Goal: Task Accomplishment & Management: Manage account settings

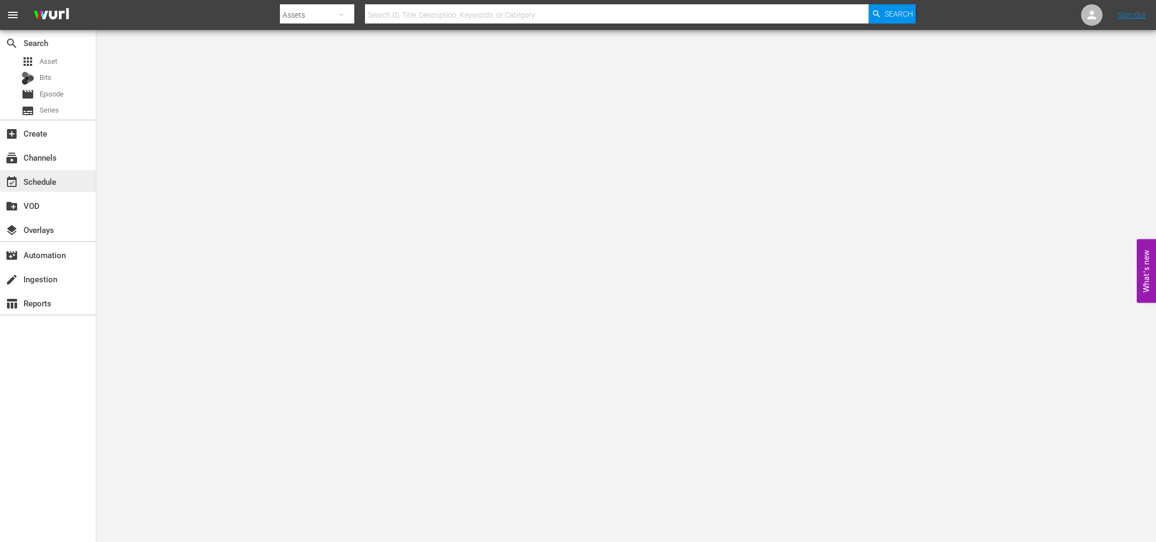
click at [31, 176] on div "event_available Schedule" at bounding box center [30, 180] width 60 height 10
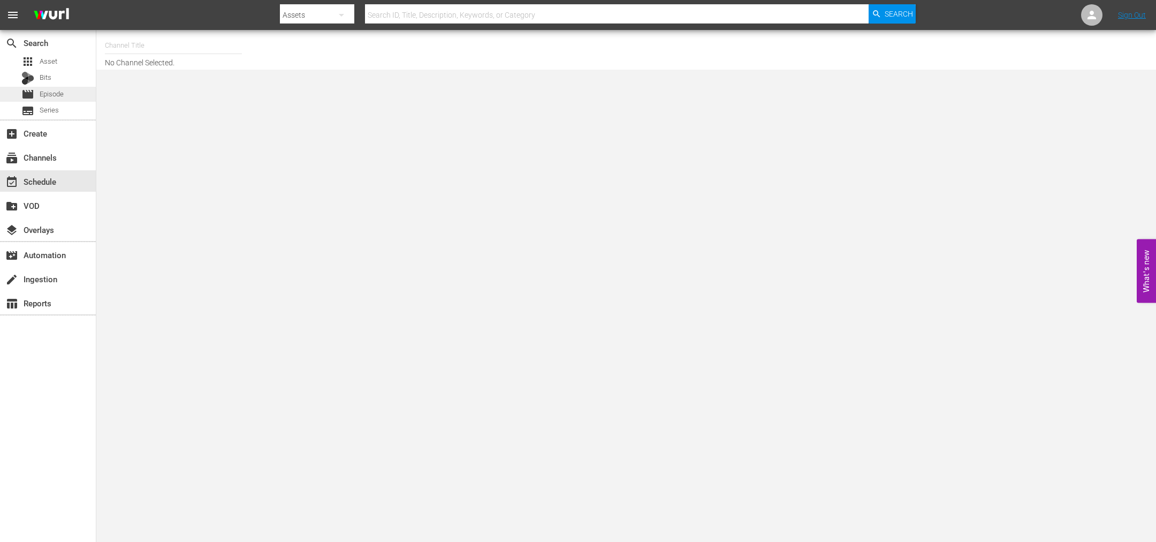
click at [51, 89] on span "Episode" at bounding box center [52, 94] width 24 height 11
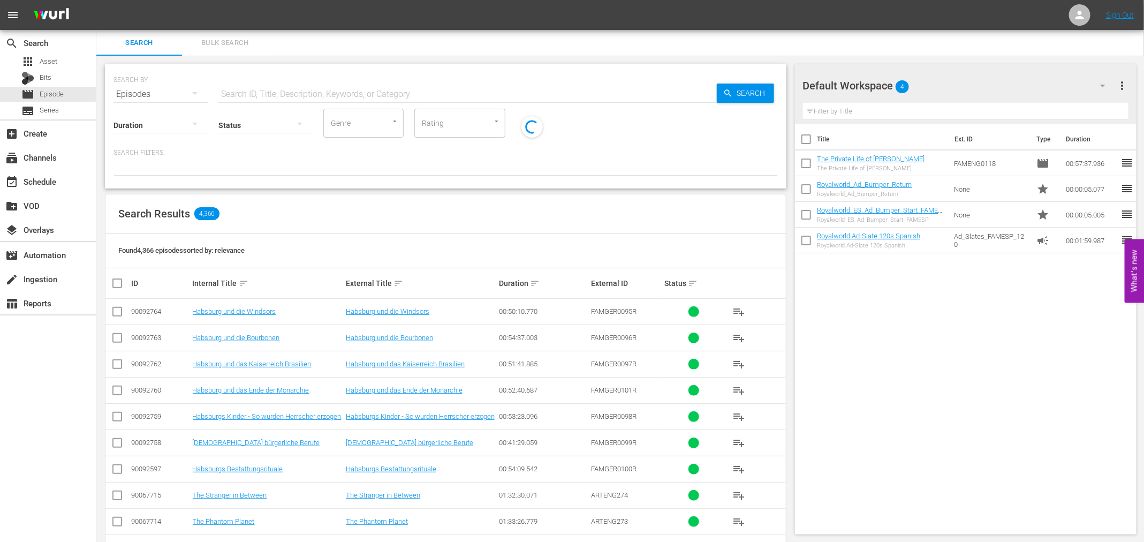
click at [270, 90] on input "text" at bounding box center [467, 94] width 498 height 26
type input "famger"
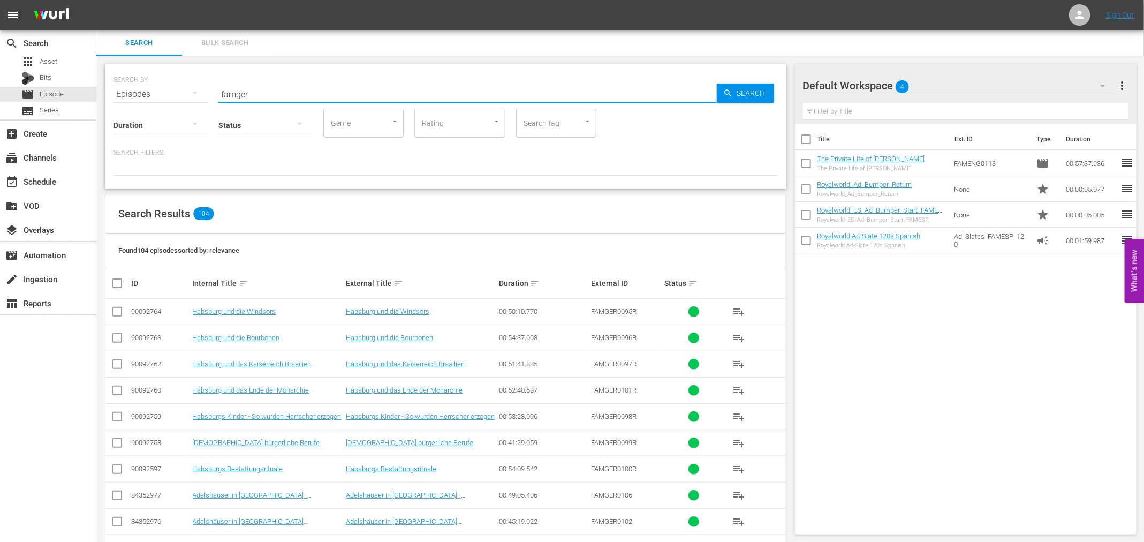
click at [752, 225] on div "Search Results 104" at bounding box center [445, 213] width 680 height 39
click at [191, 95] on icon "button" at bounding box center [194, 93] width 13 height 13
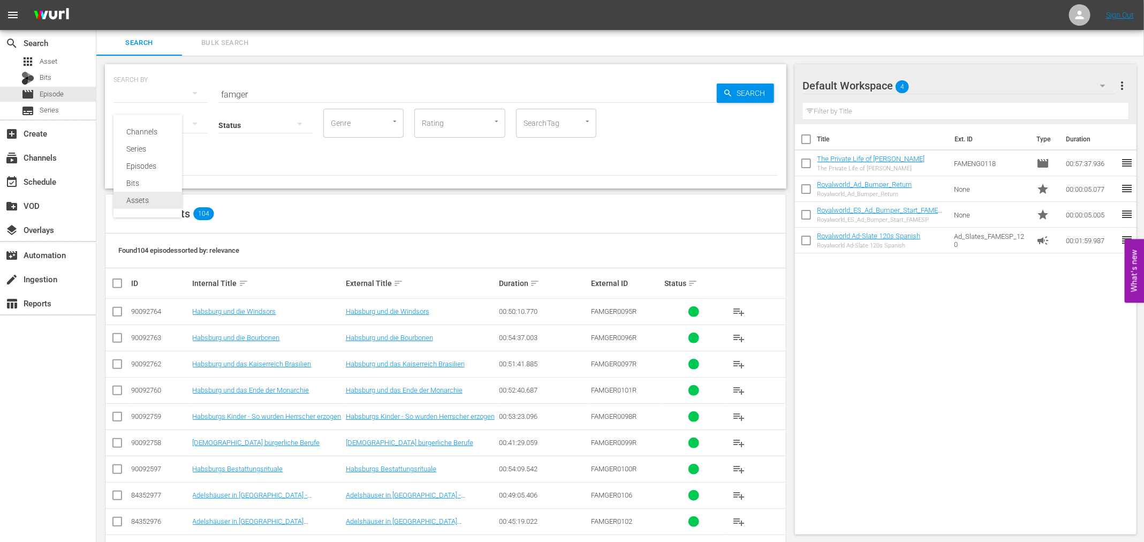
click at [150, 202] on div "Assets" at bounding box center [147, 200] width 43 height 17
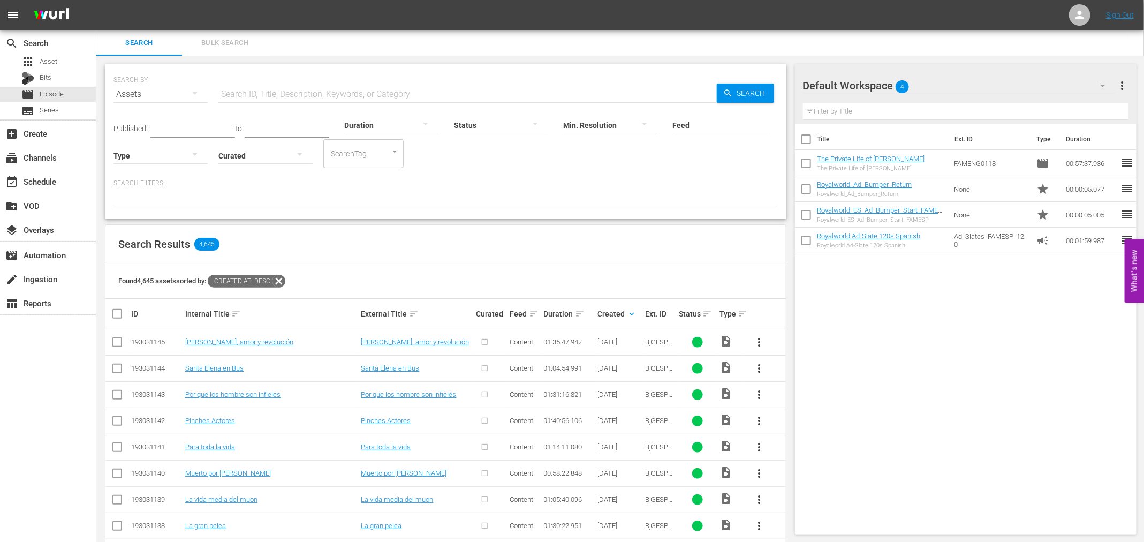
click at [265, 81] on input "text" at bounding box center [467, 94] width 498 height 26
type input "famger"
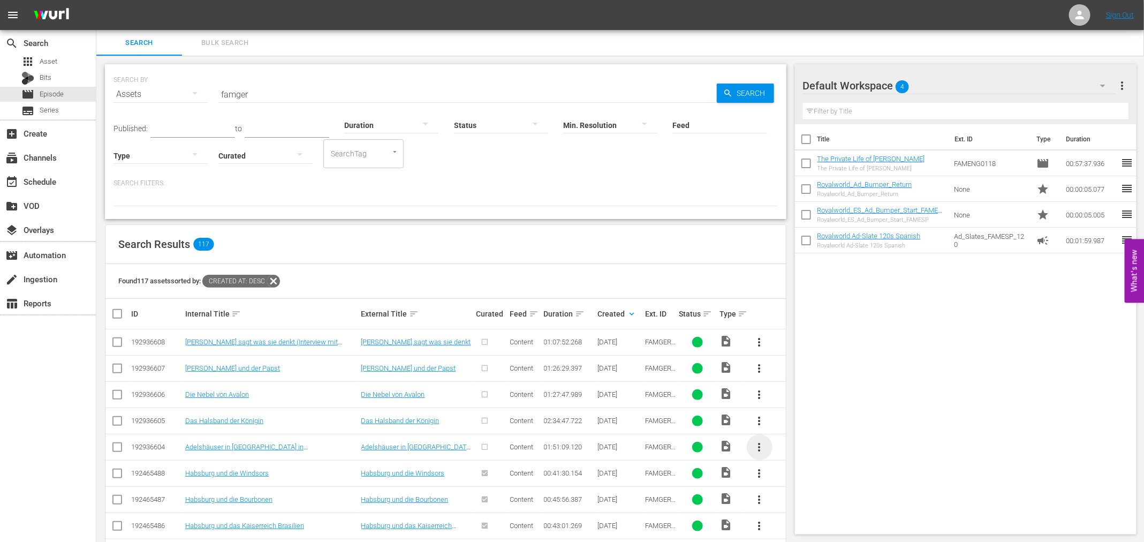
click at [765, 451] on span "more_vert" at bounding box center [759, 447] width 13 height 13
click at [814, 448] on div "Episode" at bounding box center [817, 442] width 73 height 26
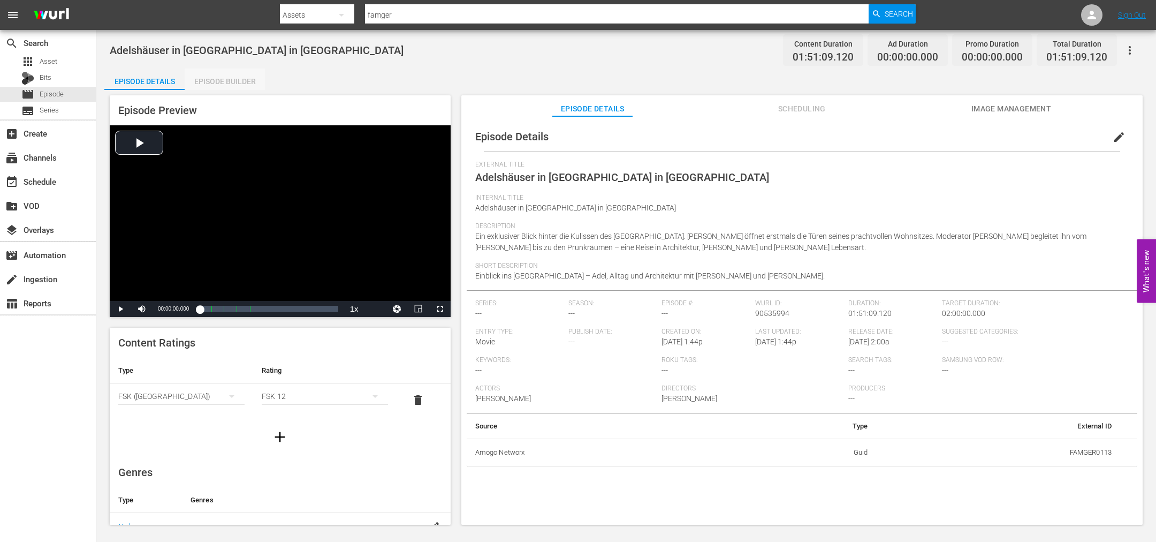
click at [230, 78] on div "Episode Builder" at bounding box center [225, 82] width 80 height 26
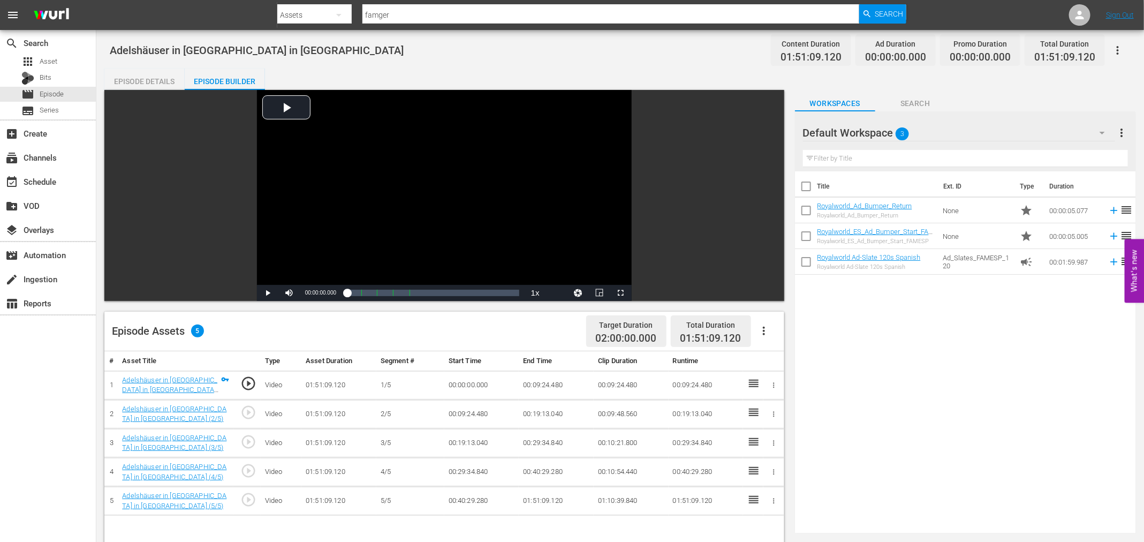
click at [763, 330] on icon "button" at bounding box center [764, 331] width 2 height 9
click at [800, 339] on div "Fill with Ads" at bounding box center [796, 335] width 73 height 26
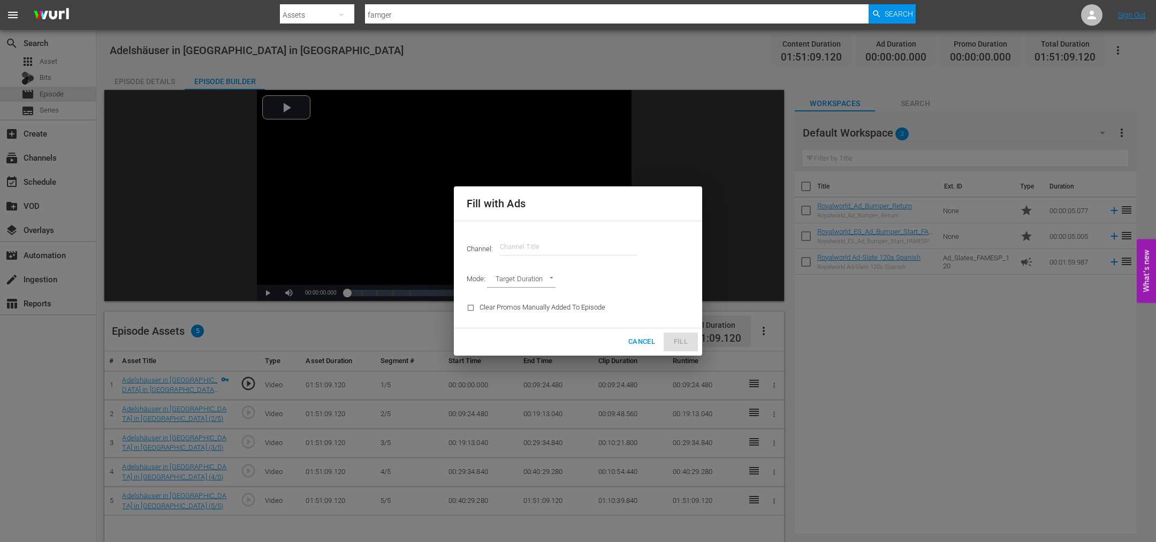
click at [516, 251] on input "text" at bounding box center [568, 247] width 137 height 26
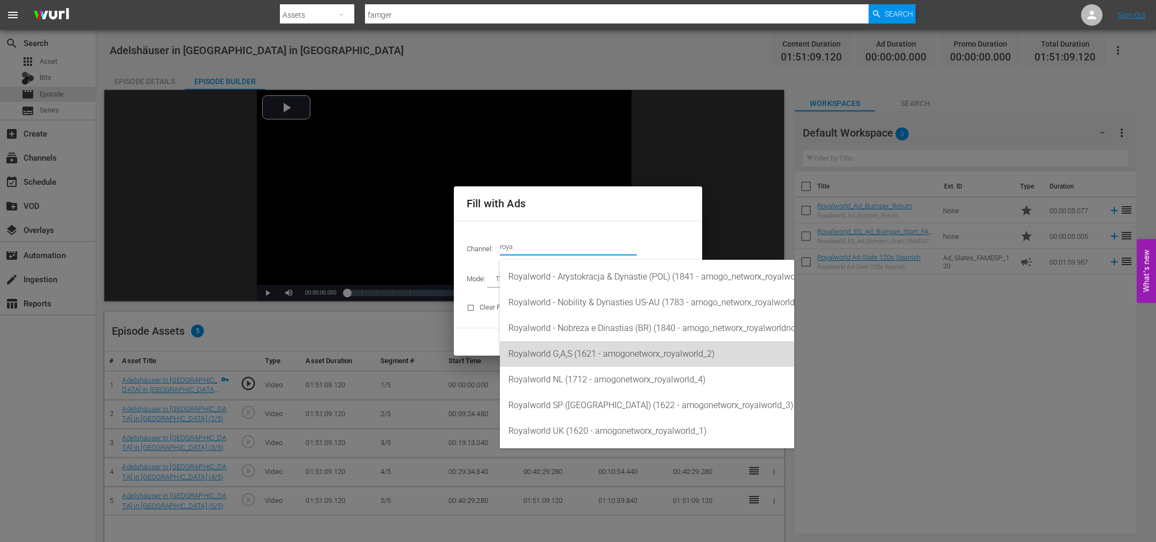
click at [607, 346] on div "Royalworld G,A,S (1621 - amogonetworx_royalworld_2)" at bounding box center [647, 354] width 277 height 26
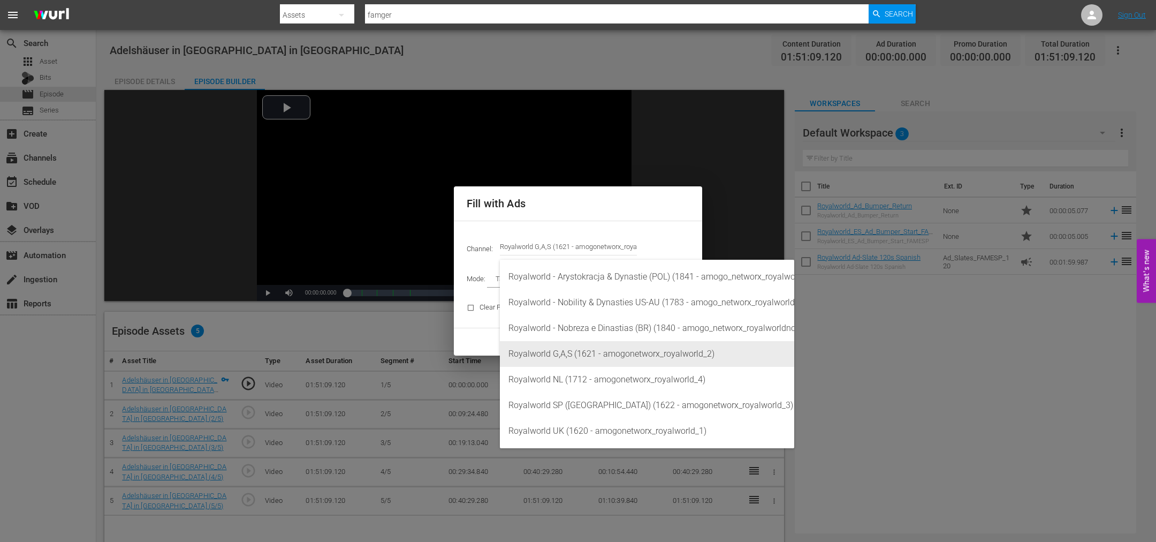
type input "Royalworld G,A,S (1621)"
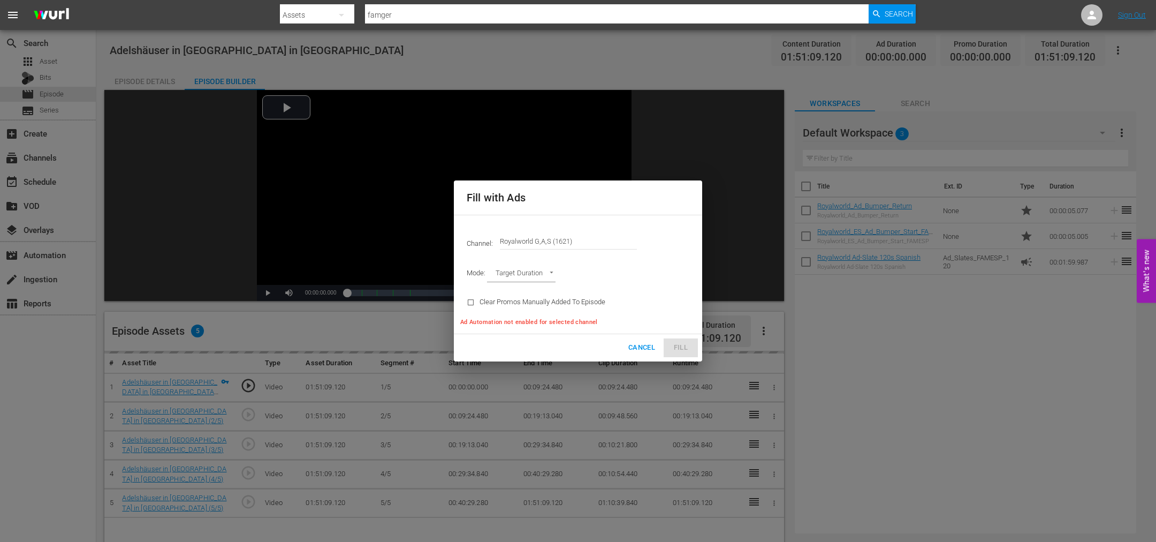
type input "AD_BREAK_DURATION"
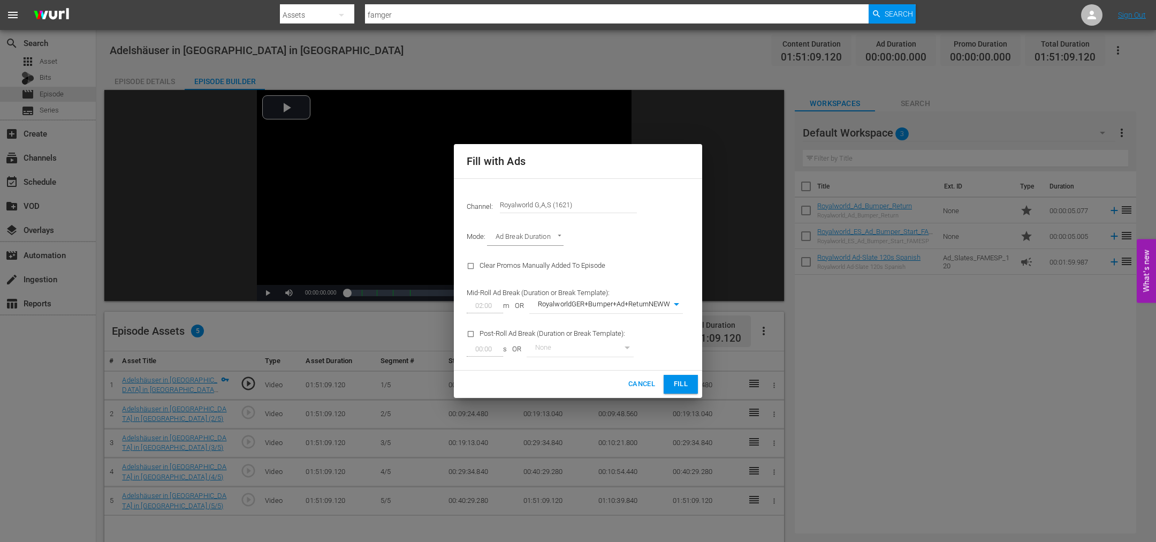
click at [644, 311] on body "menu Search By Assets Search ID, Title, Description, Keywords, or Category famg…" at bounding box center [578, 271] width 1156 height 542
click at [660, 305] on li "RoyalworldGER+Bumper+Ad+ReturnNEWW" at bounding box center [611, 306] width 165 height 18
click at [679, 377] on button "Fill" at bounding box center [681, 384] width 34 height 19
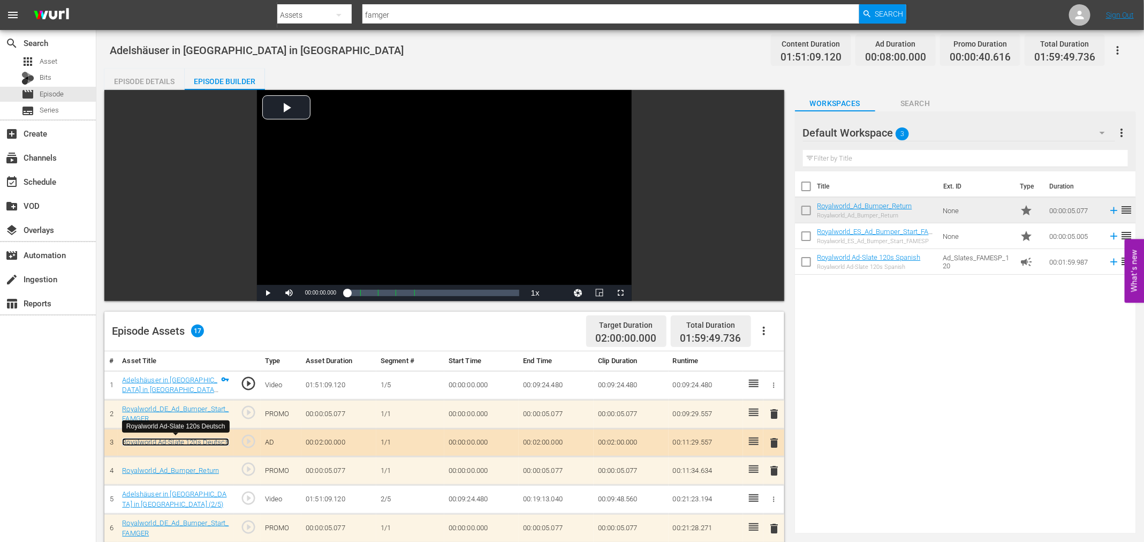
click at [206, 443] on link "Royalworld Ad-Slate 120s Deutsch" at bounding box center [175, 442] width 107 height 8
click at [268, 293] on span "Video Player" at bounding box center [268, 293] width 0 height 0
drag, startPoint x: 385, startPoint y: 47, endPoint x: 112, endPoint y: 50, distance: 273.1
click at [112, 50] on div "Adelshäuser in Österreich - Palais Pallavicini in Wien Content Duration 01:51:0…" at bounding box center [620, 50] width 1021 height 24
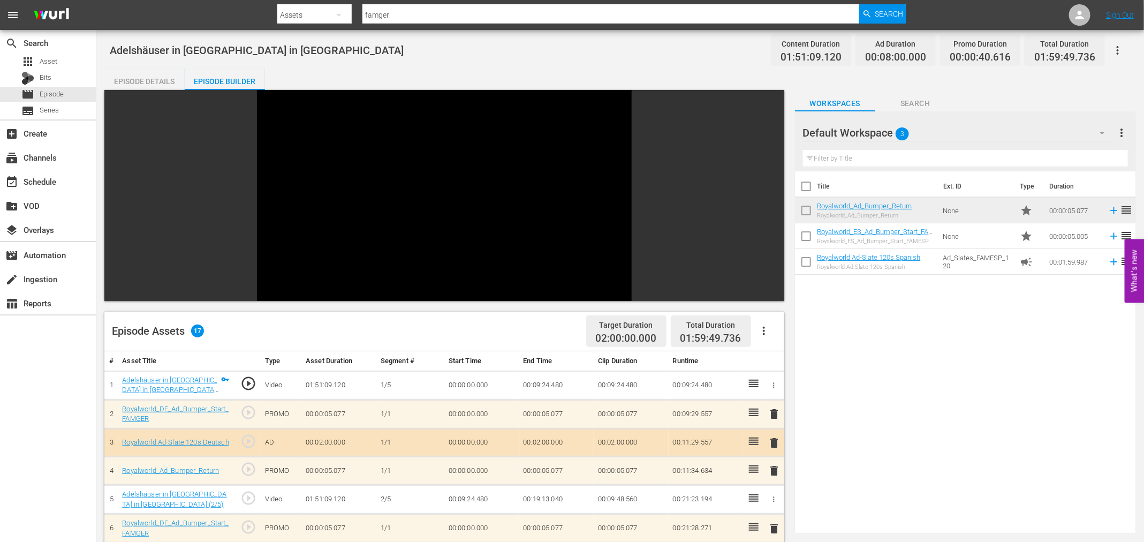
copy span "Adelshäuser in Österreich - Palais Pallavicini in Wien"
click at [268, 293] on span "Video Player" at bounding box center [268, 293] width 0 height 0
click at [58, 93] on span "Episode" at bounding box center [52, 94] width 24 height 11
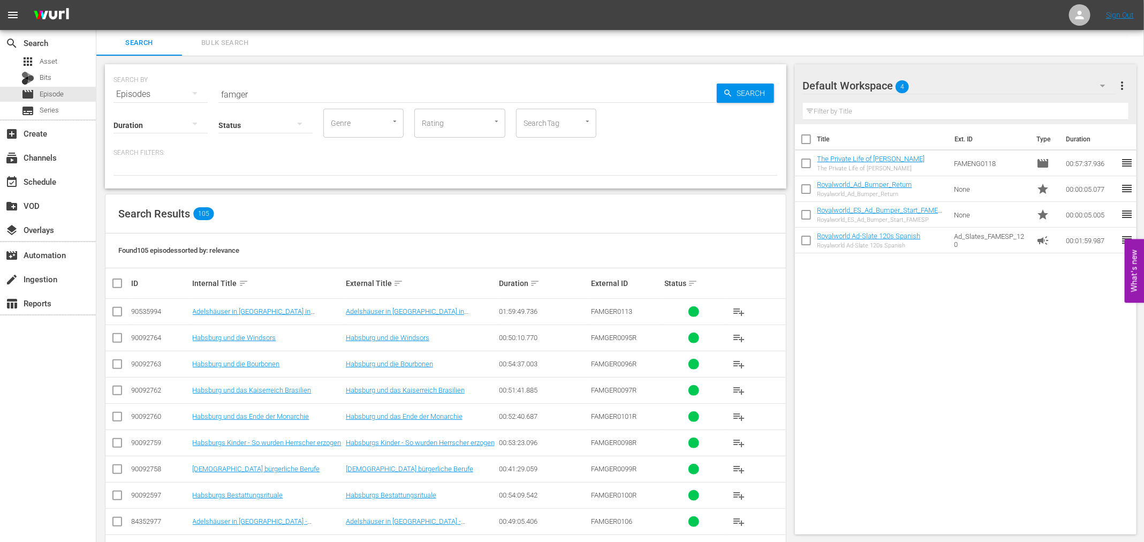
click at [193, 99] on div "Duration" at bounding box center [160, 118] width 94 height 39
click at [194, 93] on icon "button" at bounding box center [194, 93] width 5 height 3
click at [146, 203] on div "Assets" at bounding box center [147, 200] width 43 height 17
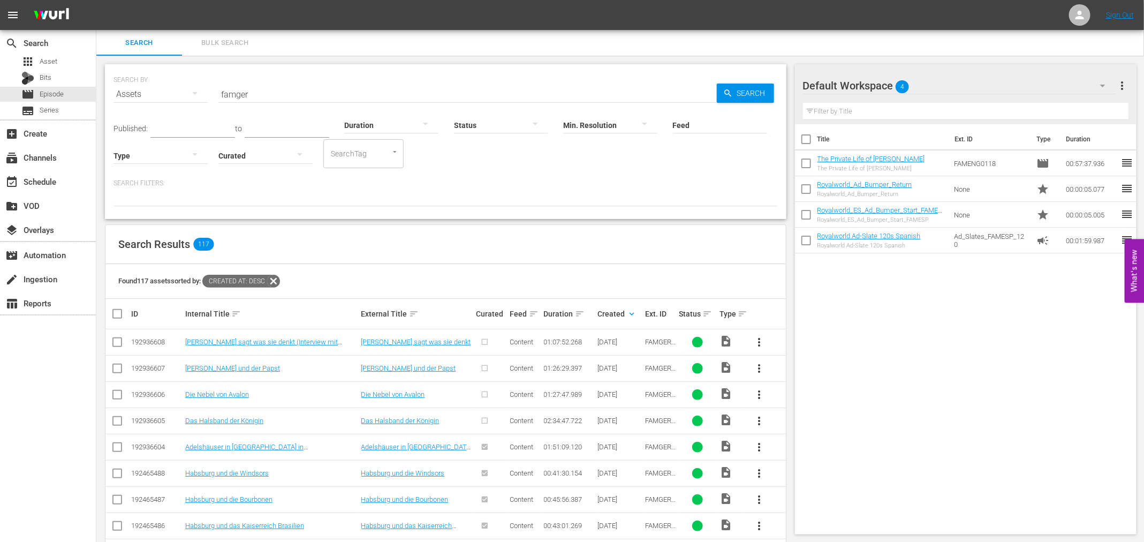
click at [291, 85] on input "famger" at bounding box center [467, 94] width 498 height 26
click at [760, 97] on span "Search" at bounding box center [753, 93] width 41 height 19
click at [754, 337] on span "more_vert" at bounding box center [759, 342] width 13 height 13
click at [793, 426] on div "Episode" at bounding box center [817, 423] width 73 height 26
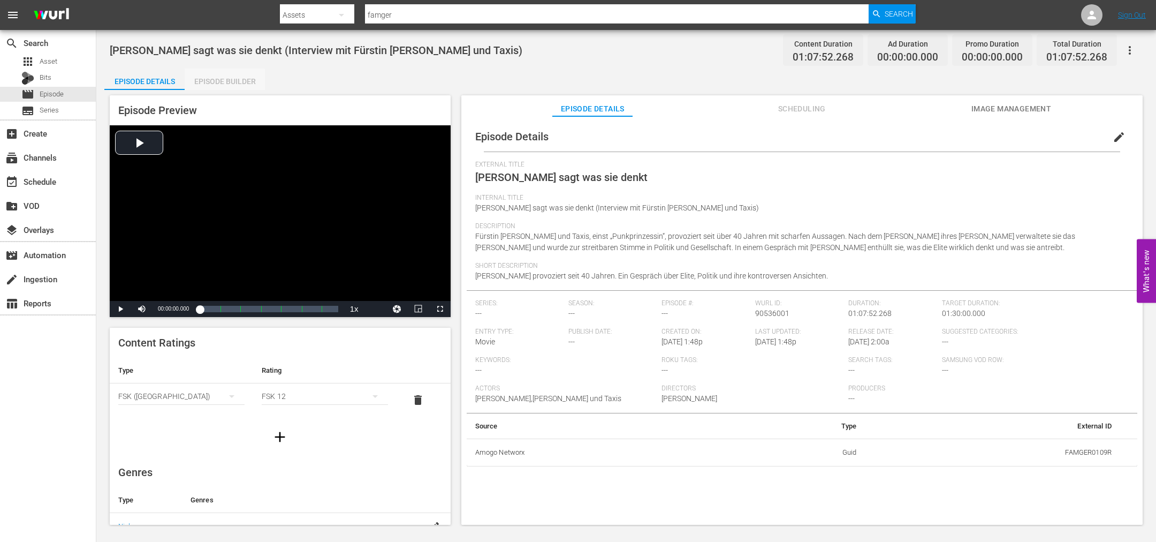
click at [224, 82] on div "Episode Builder" at bounding box center [225, 82] width 80 height 26
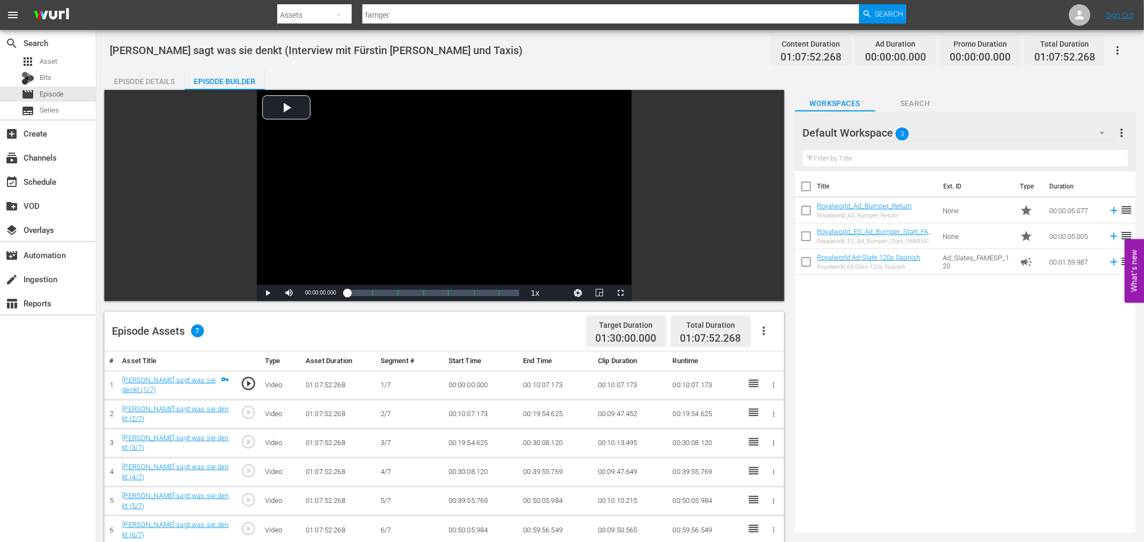
click at [765, 335] on icon "button" at bounding box center [764, 330] width 13 height 13
click at [776, 335] on div "Fill with Ads" at bounding box center [796, 335] width 73 height 26
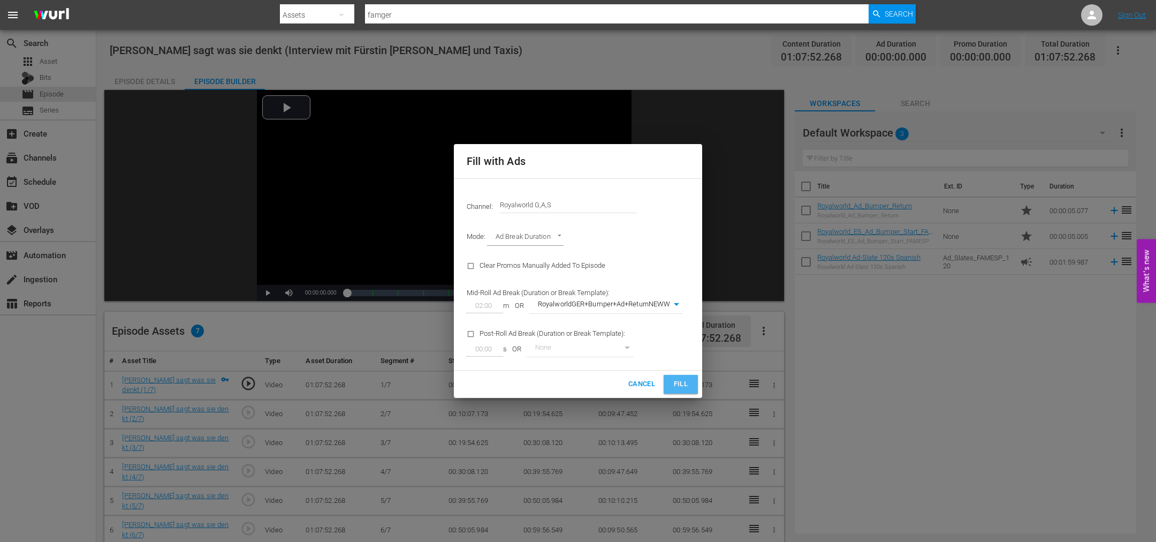
click at [687, 379] on span "Fill" at bounding box center [680, 384] width 17 height 12
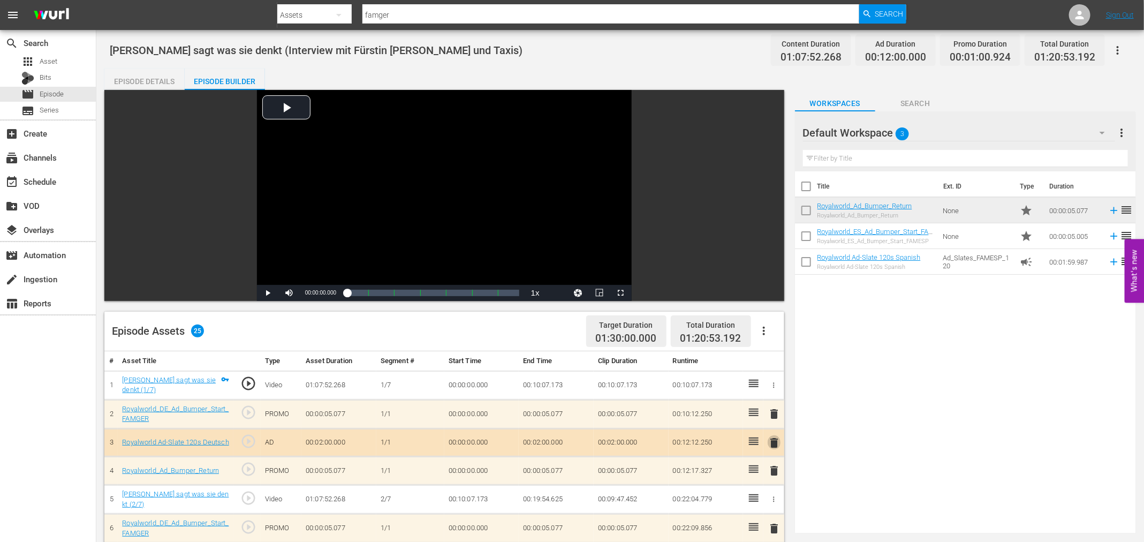
click at [774, 442] on span "delete" at bounding box center [774, 442] width 13 height 13
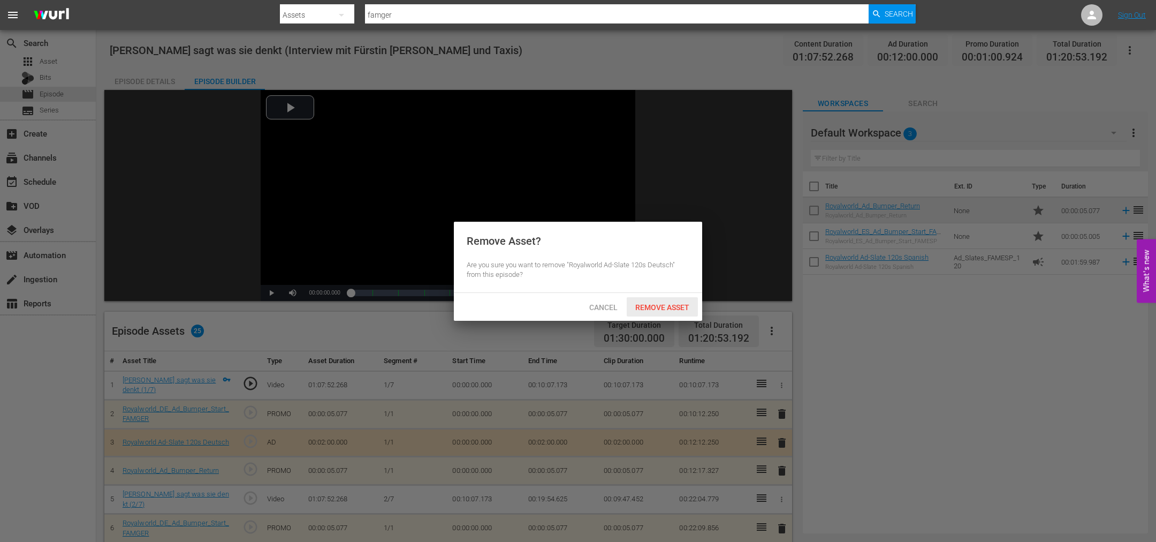
click at [658, 305] on span "Remove Asset" at bounding box center [662, 307] width 71 height 9
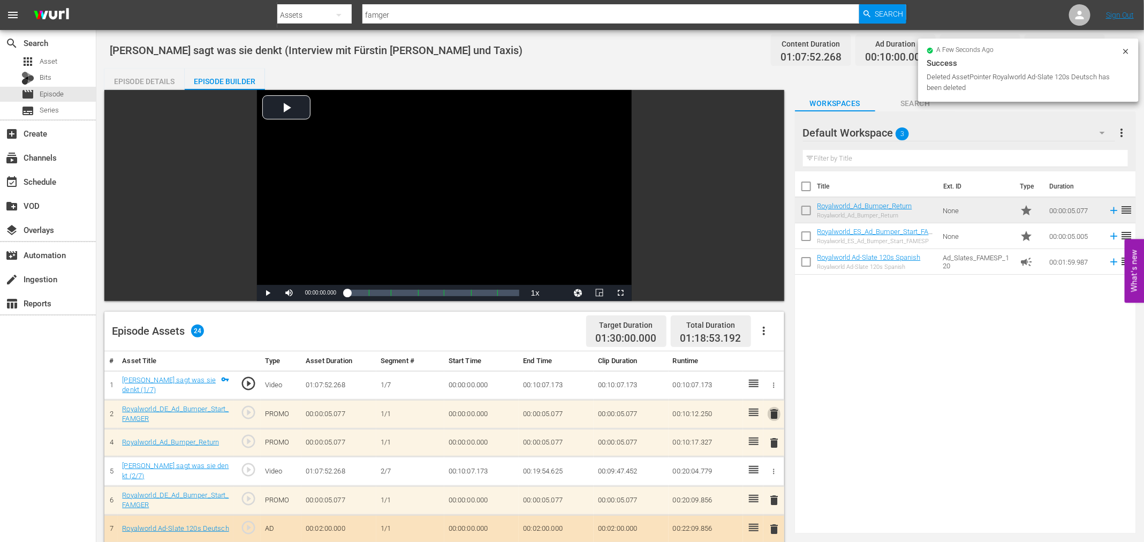
click at [774, 411] on span "delete" at bounding box center [774, 413] width 13 height 13
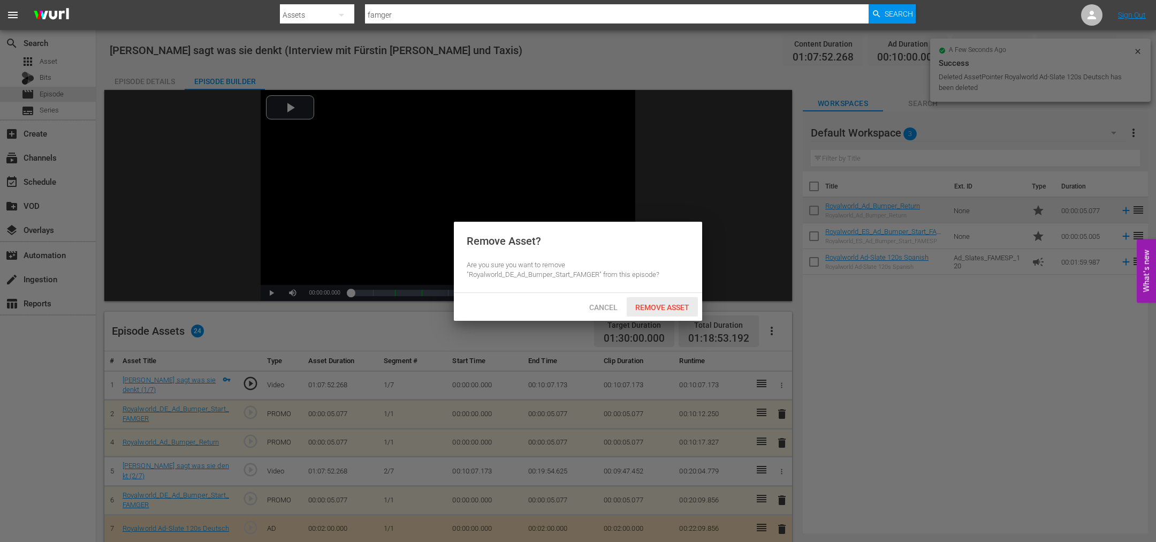
click at [631, 299] on div "Remove Asset" at bounding box center [662, 307] width 71 height 20
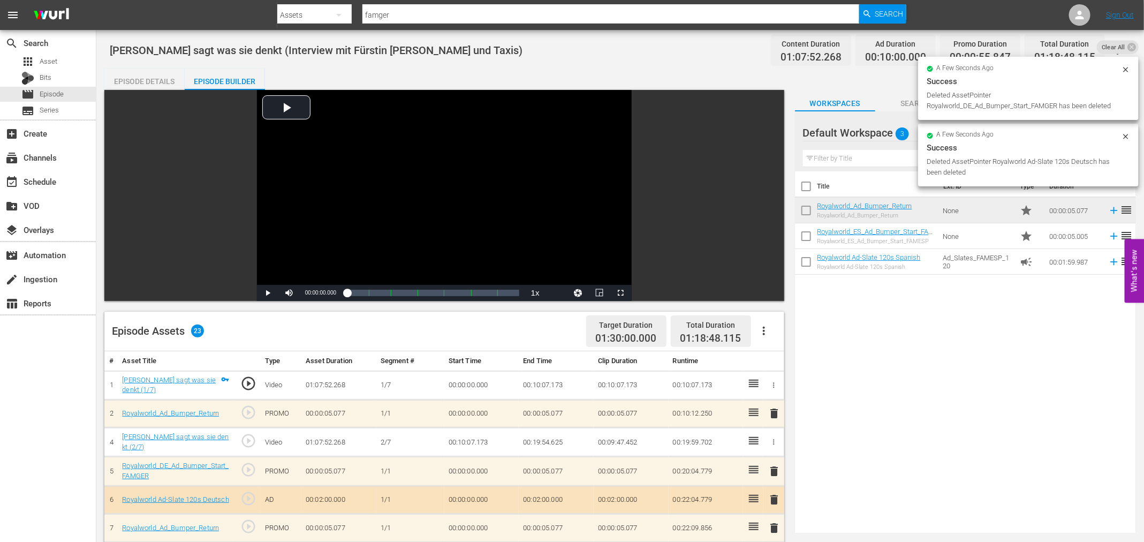
click at [770, 408] on span "delete" at bounding box center [774, 413] width 13 height 13
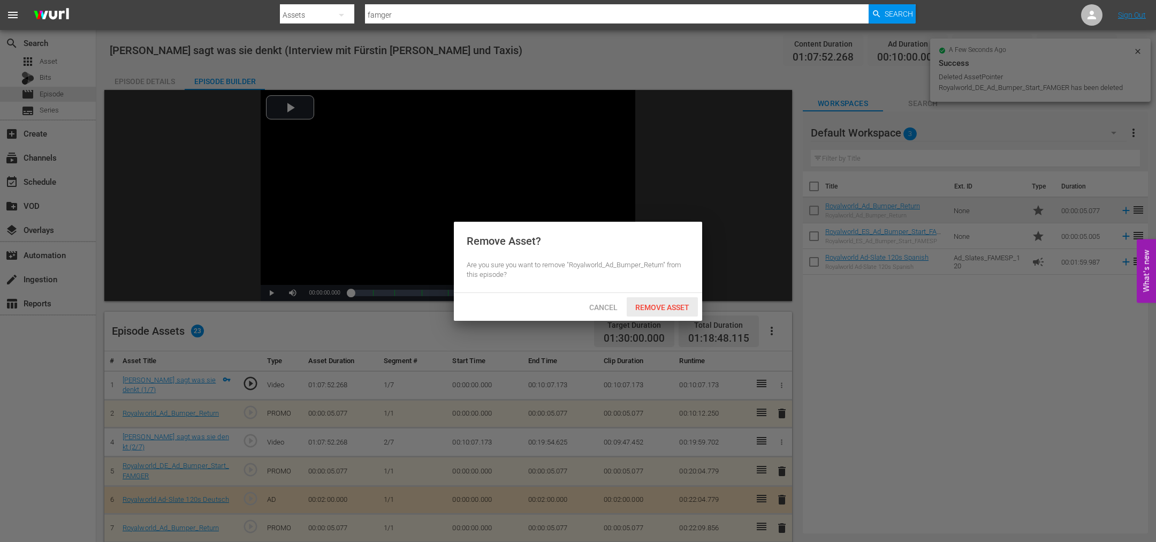
click at [669, 310] on span "Remove Asset" at bounding box center [662, 307] width 71 height 9
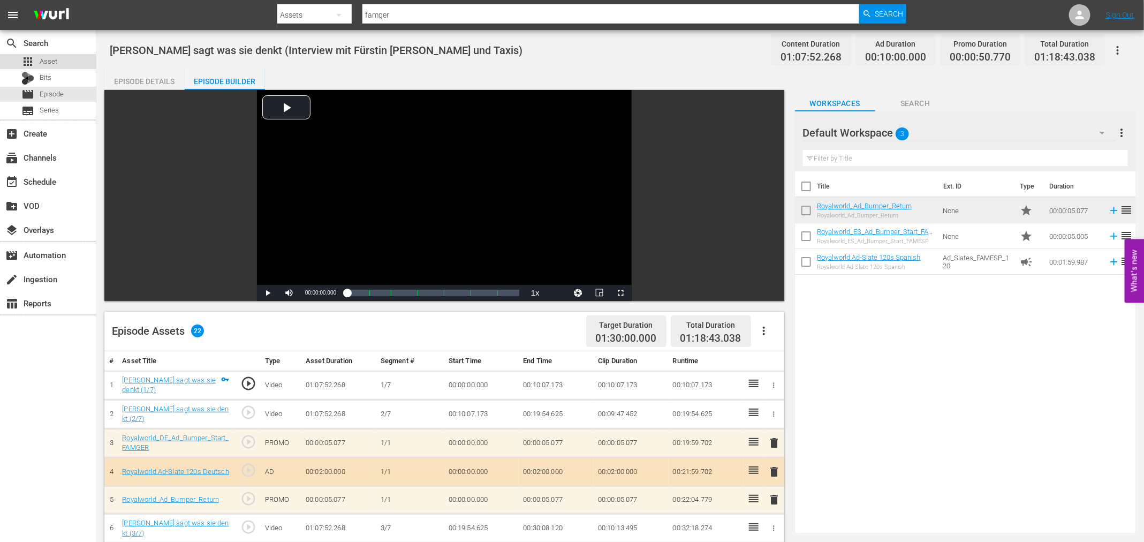
click at [62, 60] on div "apps Asset" at bounding box center [48, 61] width 96 height 15
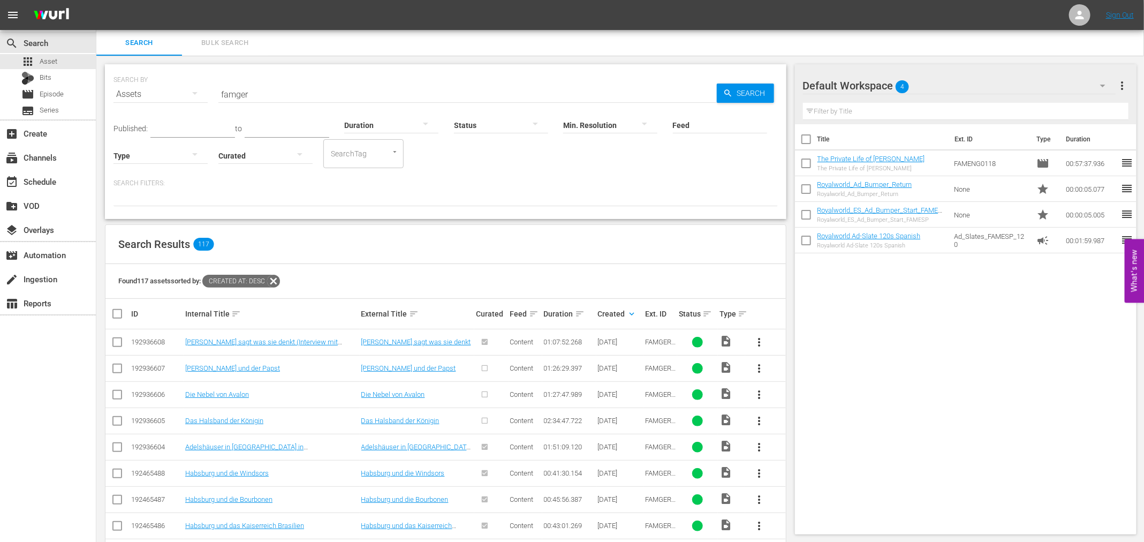
click at [756, 366] on span "more_vert" at bounding box center [759, 368] width 13 height 13
click at [801, 450] on div "Episode" at bounding box center [817, 449] width 73 height 26
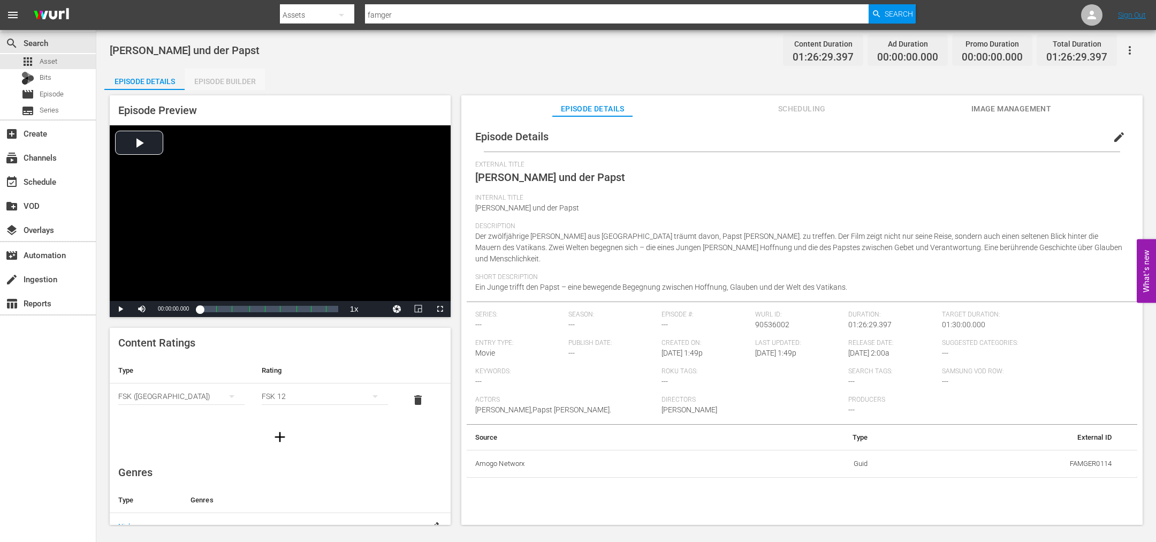
click at [226, 80] on div "Episode Builder" at bounding box center [225, 82] width 80 height 26
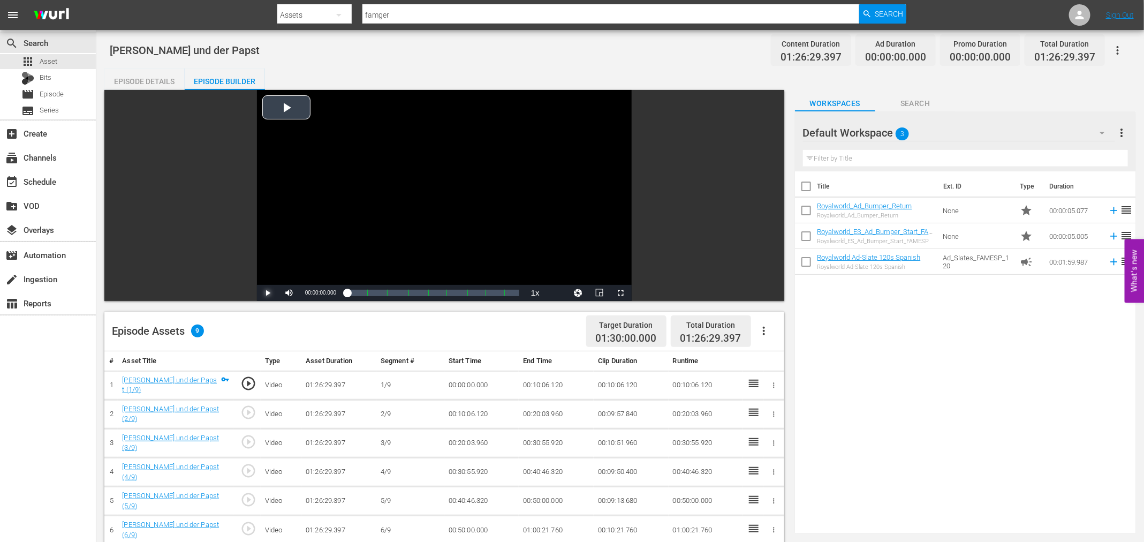
click at [268, 293] on span "Video Player" at bounding box center [268, 293] width 0 height 0
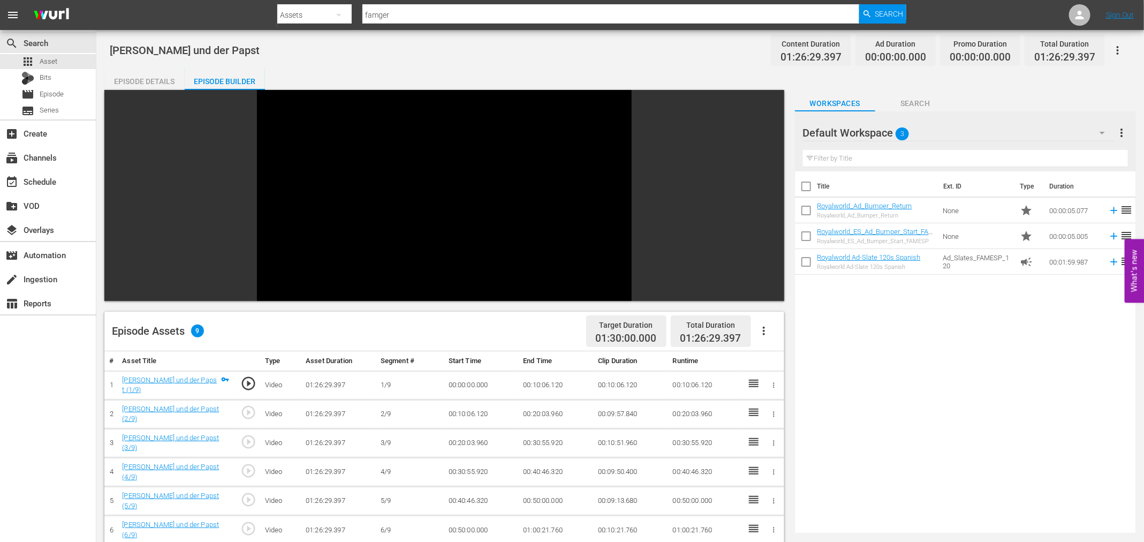
click at [268, 293] on span "Video Player" at bounding box center [268, 293] width 0 height 0
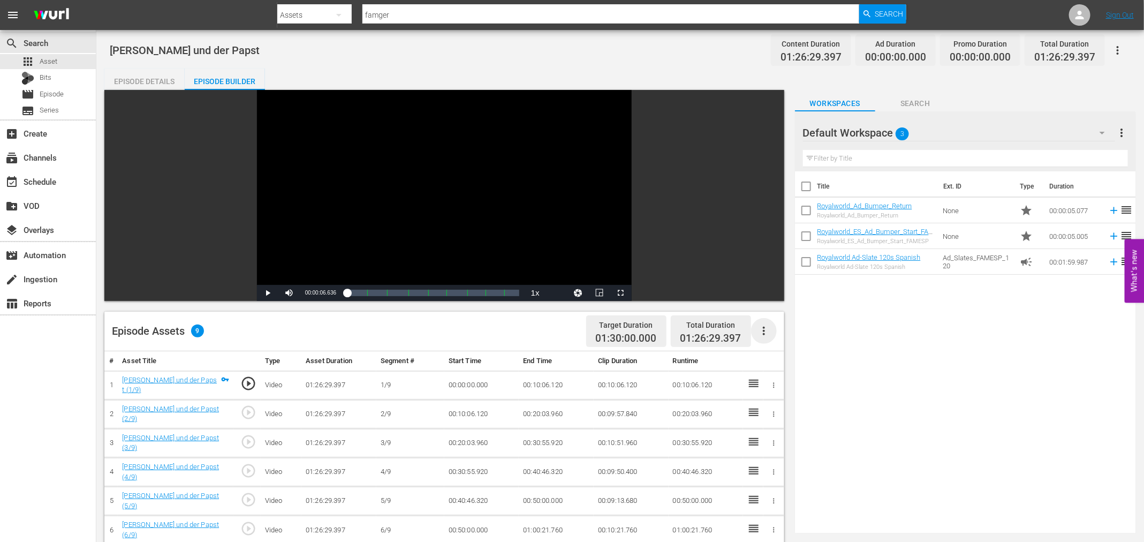
click at [766, 328] on icon "button" at bounding box center [764, 330] width 13 height 13
click at [788, 340] on div "Fill with Ads" at bounding box center [796, 335] width 73 height 26
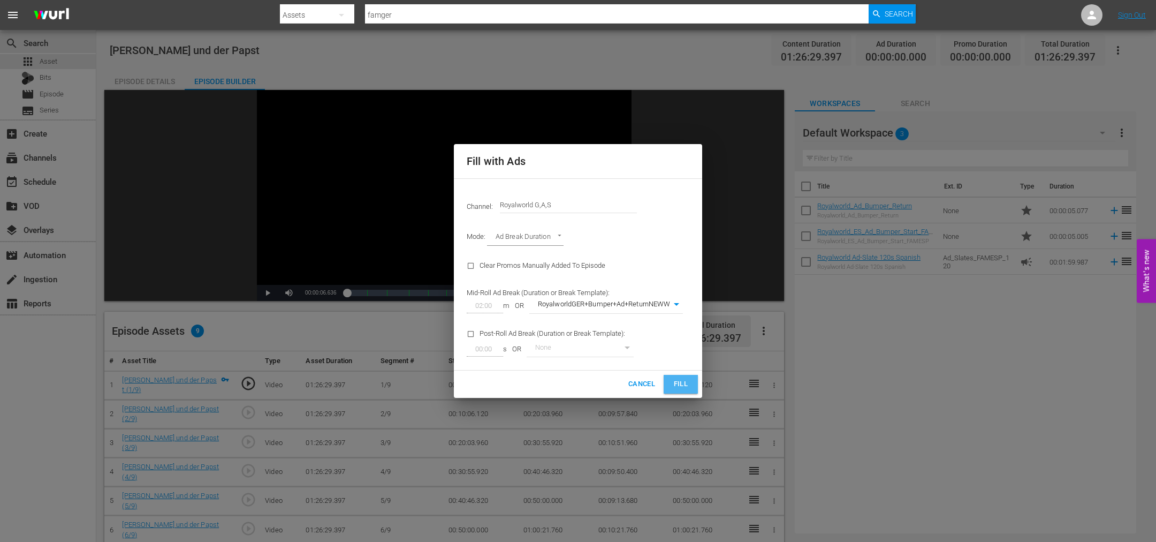
click at [687, 384] on span "Fill" at bounding box center [680, 384] width 17 height 12
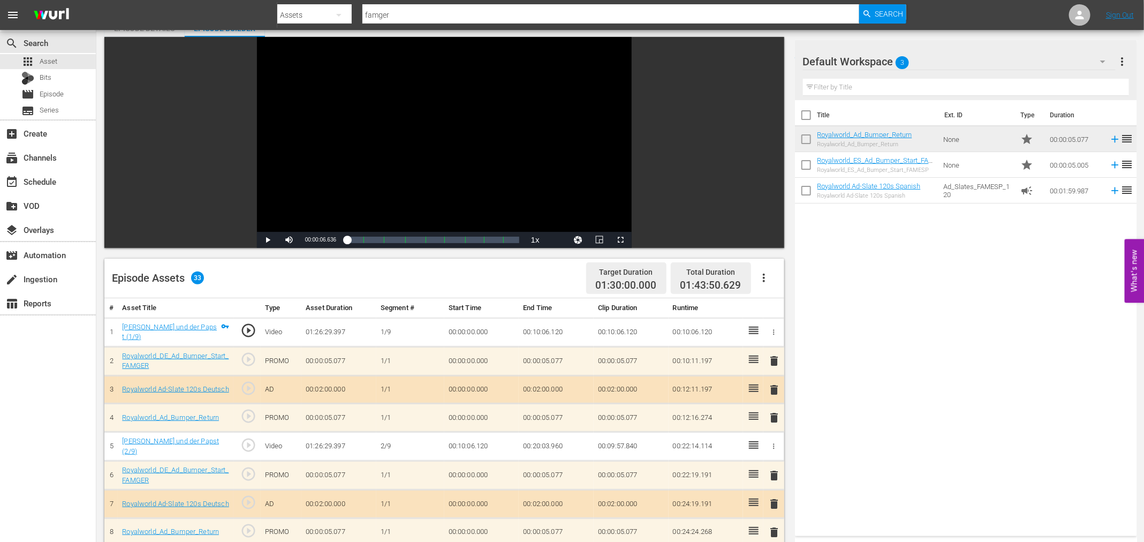
scroll to position [80, 0]
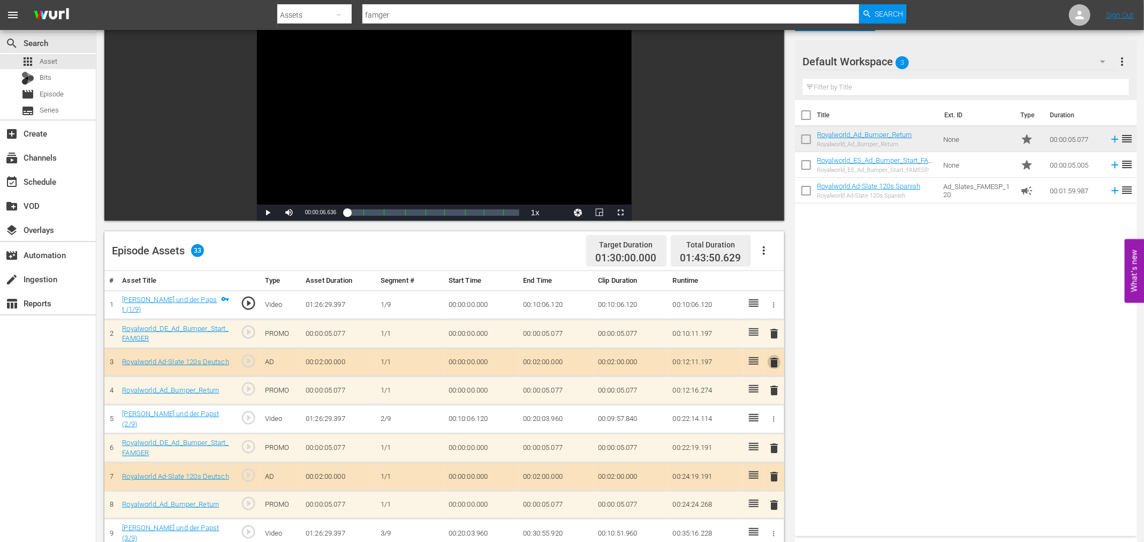
click at [771, 362] on span "delete" at bounding box center [774, 362] width 13 height 13
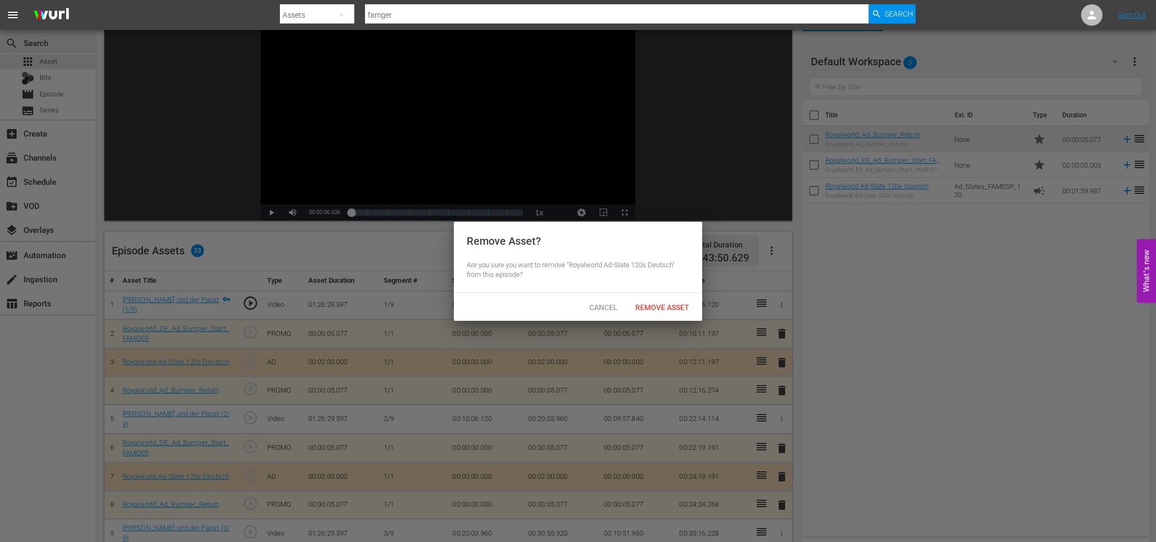
click at [662, 308] on span "Remove Asset" at bounding box center [662, 307] width 71 height 9
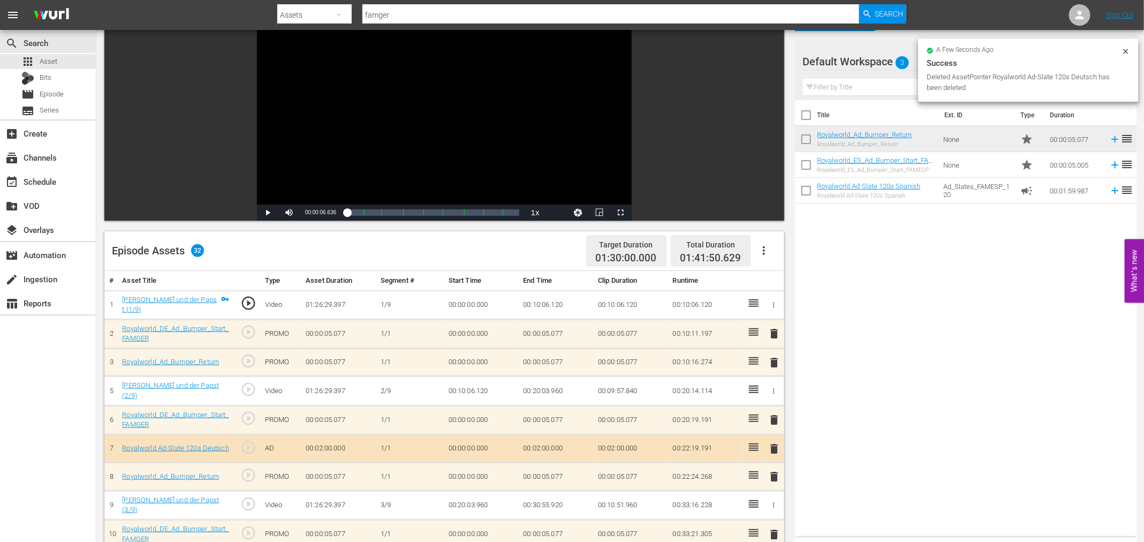
click at [773, 336] on span "delete" at bounding box center [774, 333] width 13 height 13
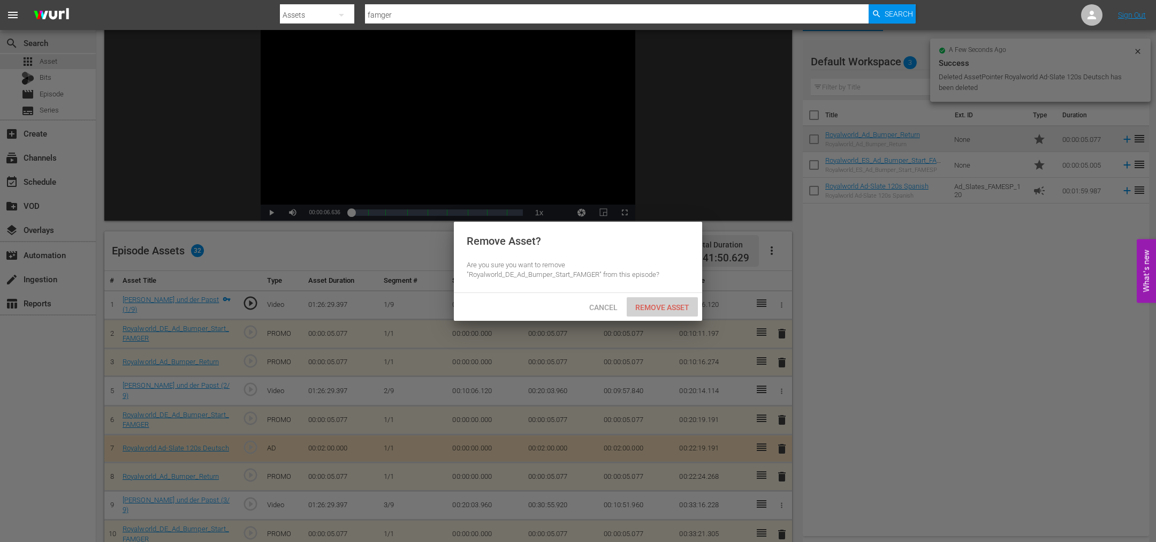
click at [667, 307] on span "Remove Asset" at bounding box center [662, 307] width 71 height 9
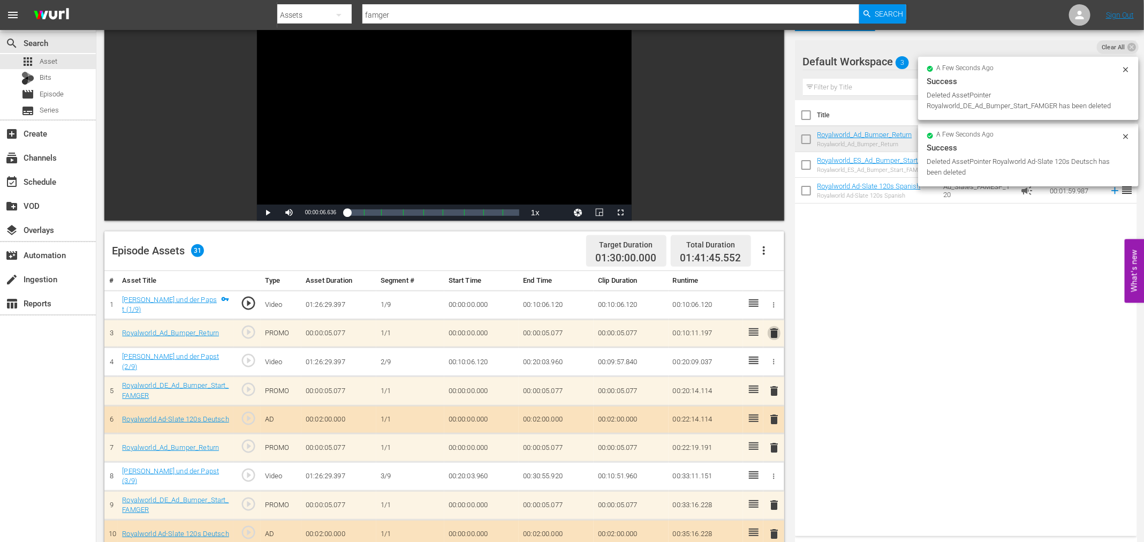
click at [771, 331] on span "delete" at bounding box center [774, 333] width 13 height 13
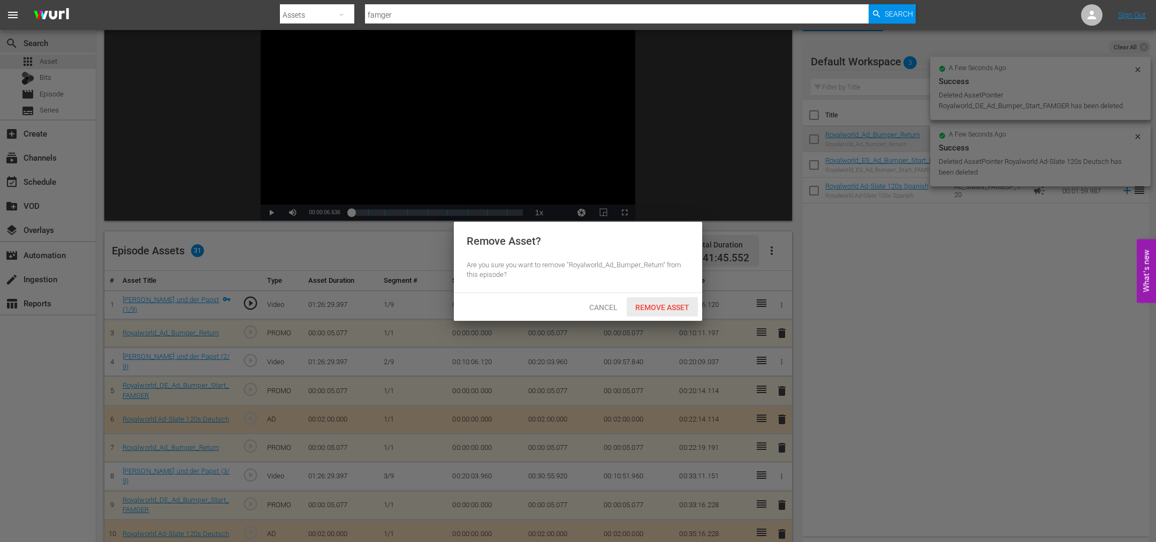
click at [658, 303] on span "Remove Asset" at bounding box center [662, 307] width 71 height 9
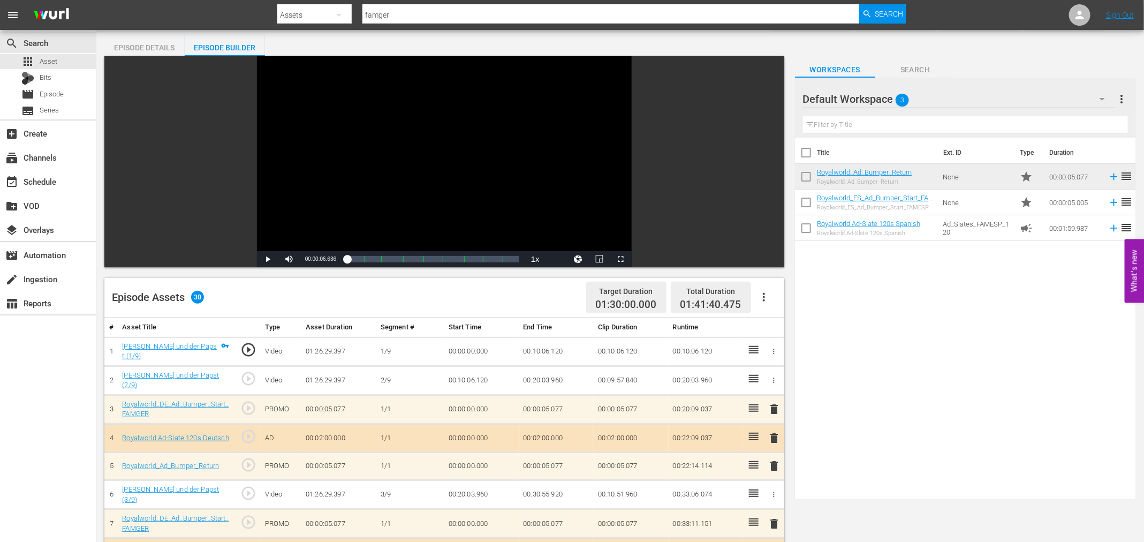
scroll to position [0, 0]
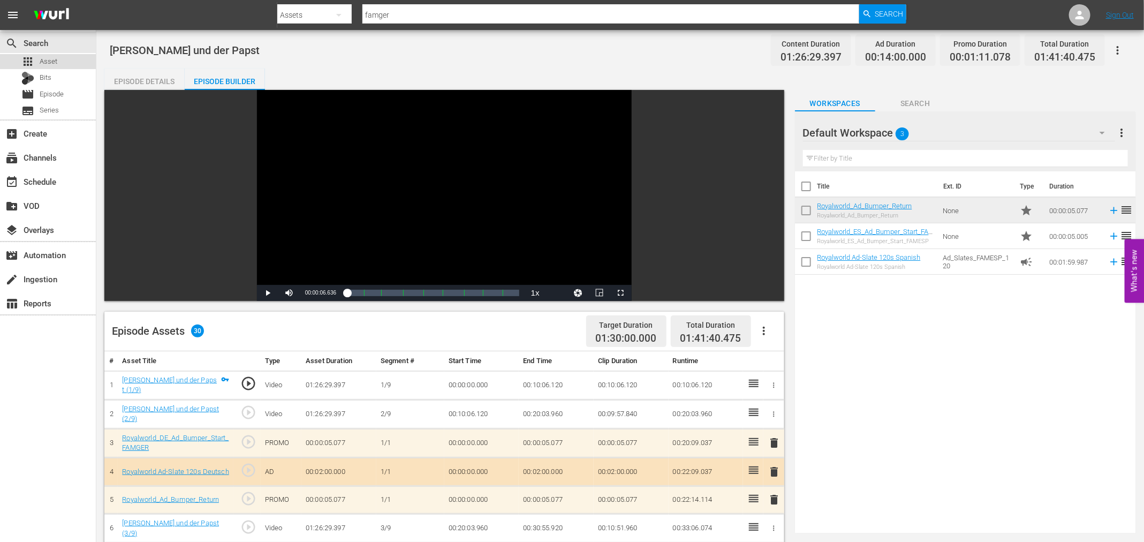
click at [44, 56] on span "Asset" at bounding box center [49, 61] width 18 height 11
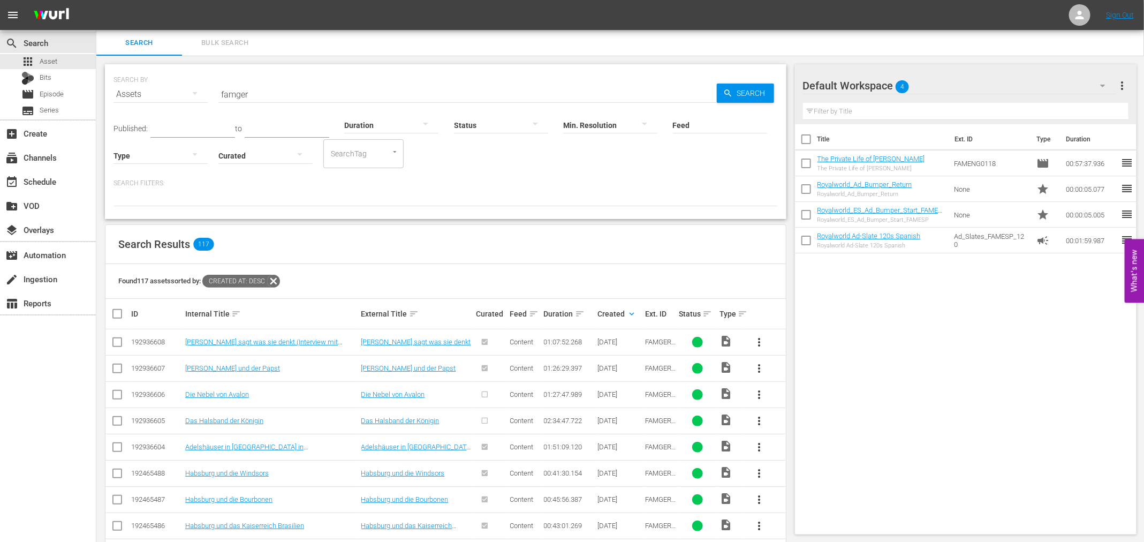
click at [760, 395] on span "more_vert" at bounding box center [759, 394] width 13 height 13
click at [805, 476] on div "Episode" at bounding box center [817, 475] width 73 height 26
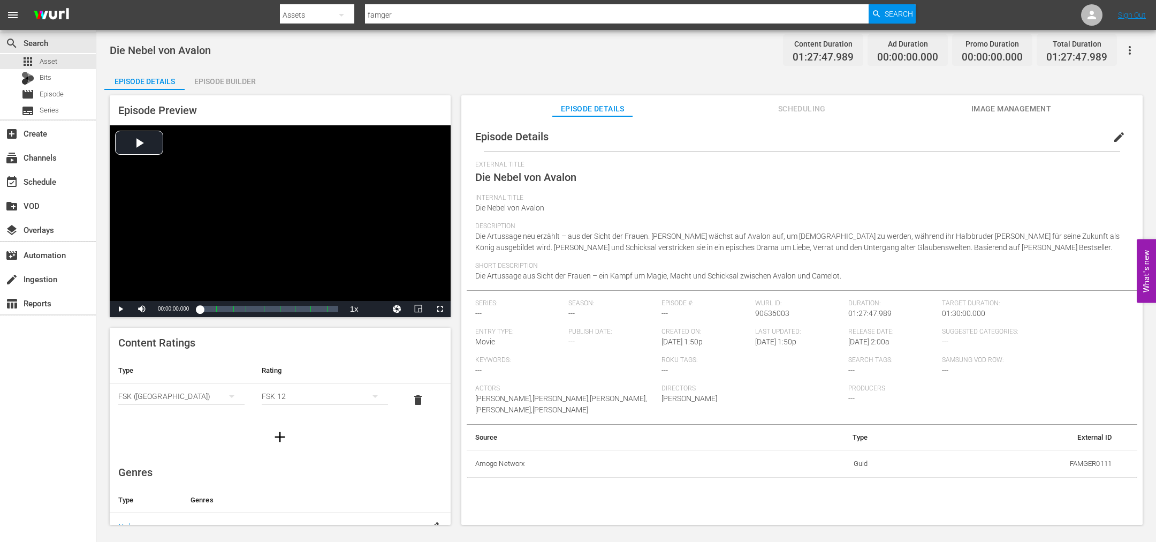
click at [219, 79] on div "Episode Builder" at bounding box center [225, 82] width 80 height 26
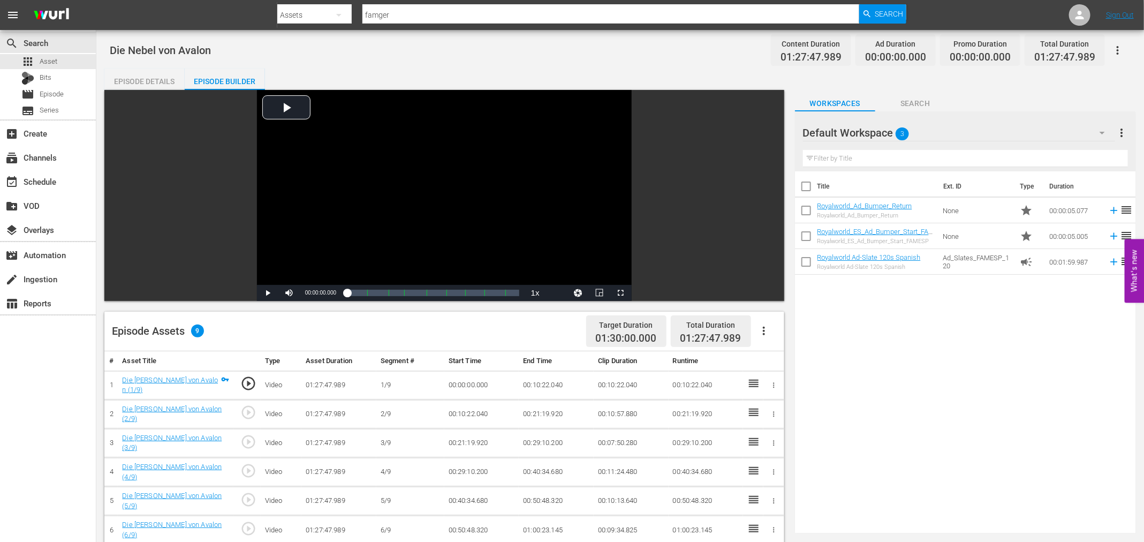
click at [760, 329] on icon "button" at bounding box center [764, 330] width 13 height 13
click at [777, 336] on div "Fill with Ads" at bounding box center [796, 335] width 73 height 26
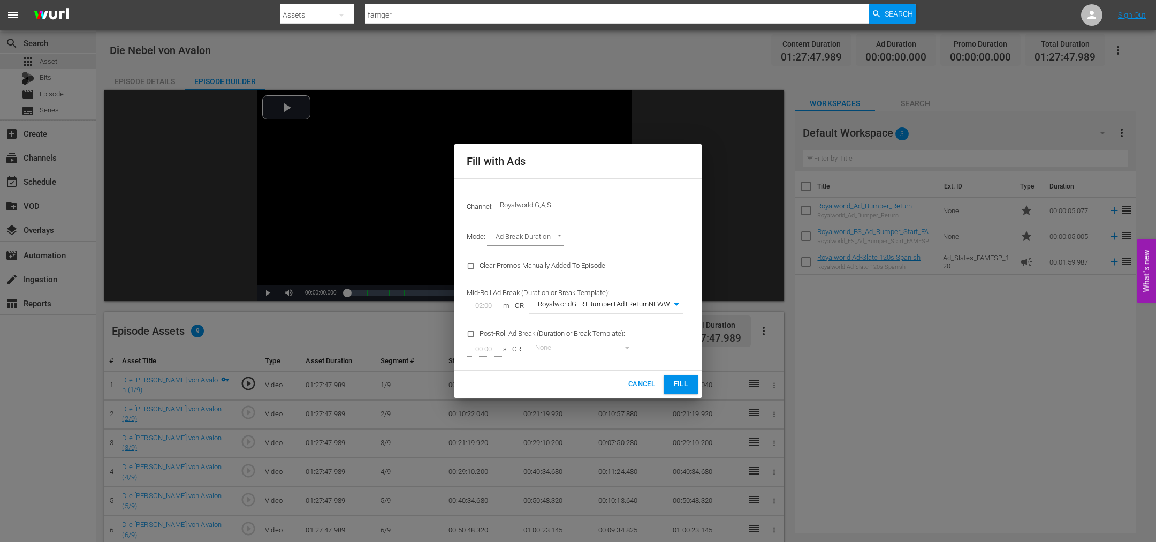
click at [675, 376] on button "Fill" at bounding box center [681, 384] width 34 height 19
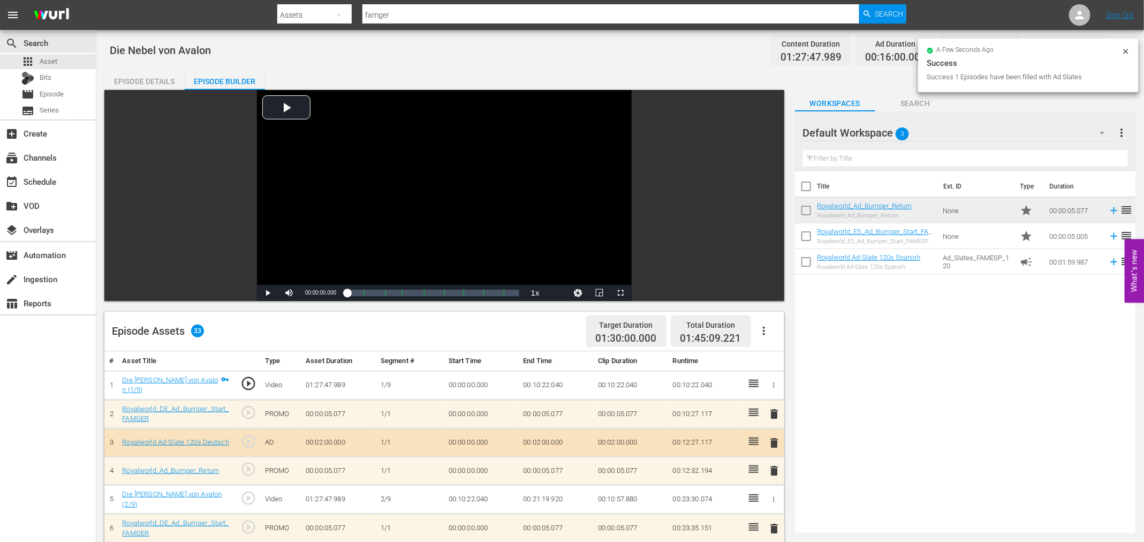
click at [775, 443] on span "delete" at bounding box center [774, 442] width 13 height 13
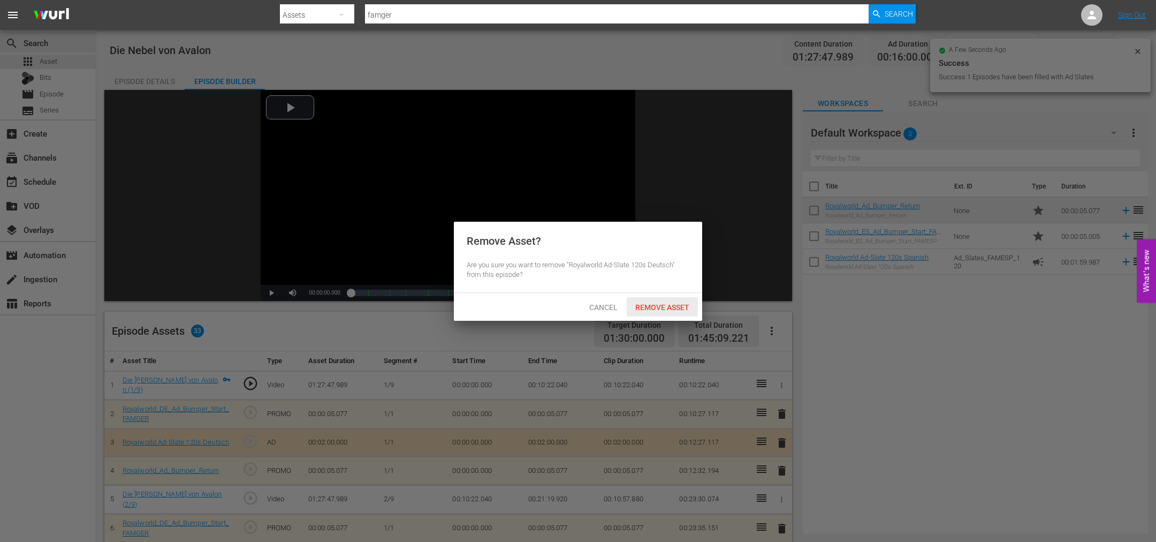
click at [663, 298] on div "Remove Asset" at bounding box center [662, 307] width 71 height 20
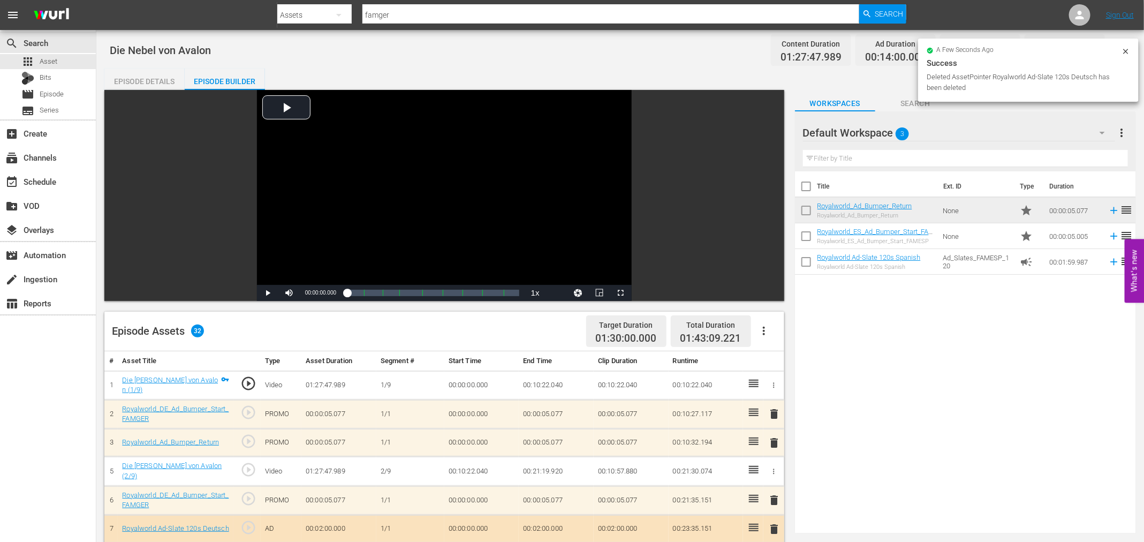
click at [773, 413] on span "delete" at bounding box center [774, 413] width 13 height 13
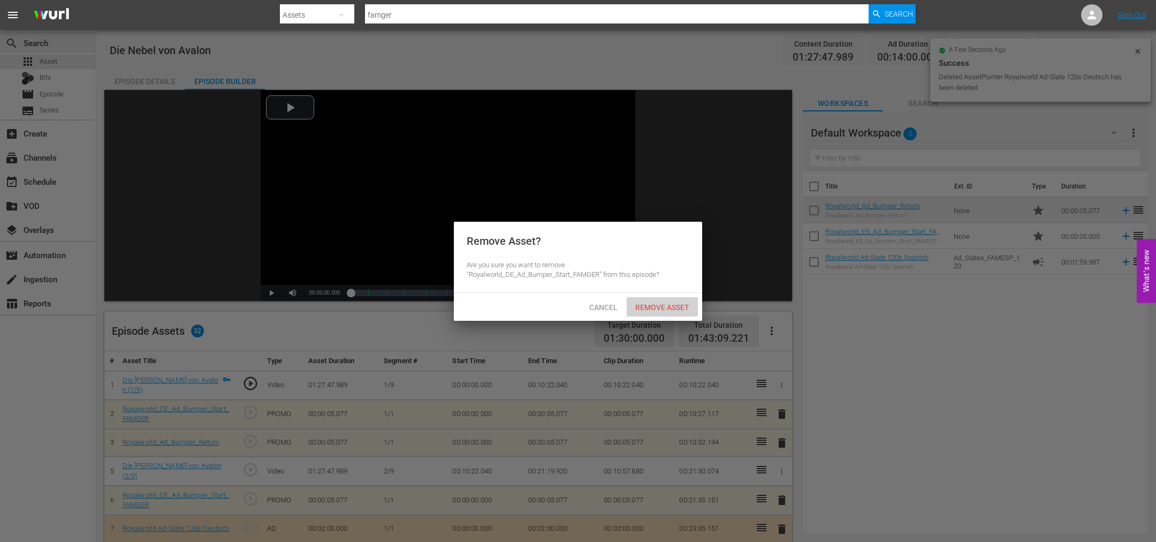
click at [642, 308] on span "Remove Asset" at bounding box center [662, 307] width 71 height 9
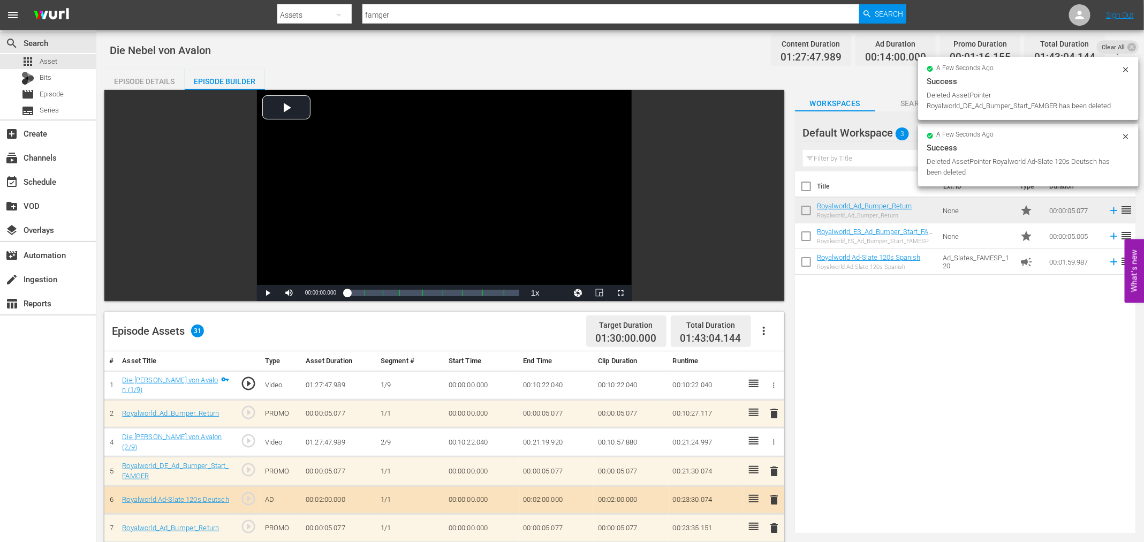
click at [778, 413] on span "delete" at bounding box center [774, 413] width 13 height 13
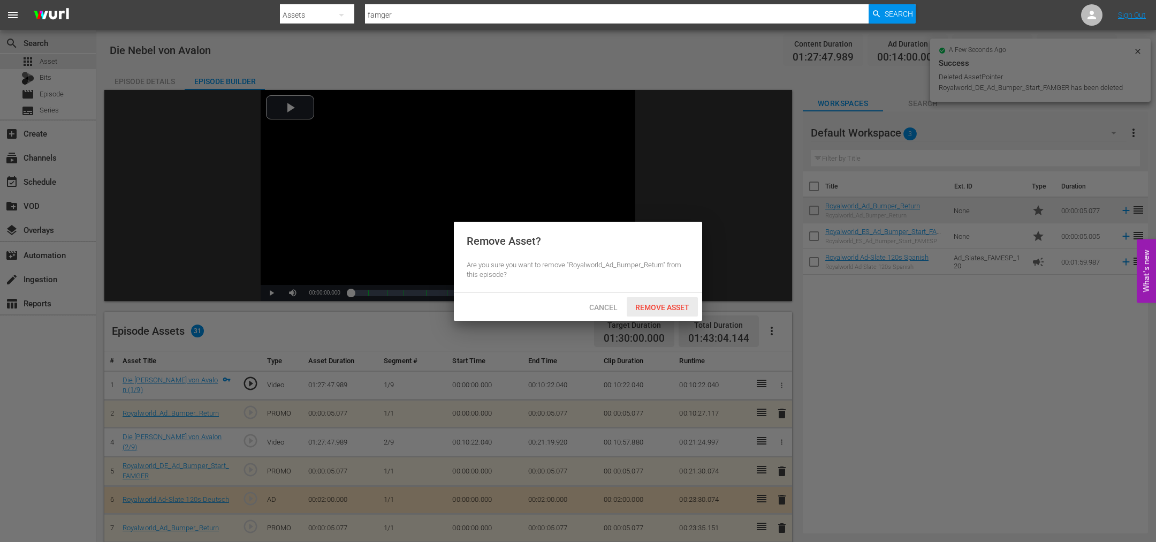
click at [660, 299] on div "Remove Asset" at bounding box center [662, 307] width 71 height 20
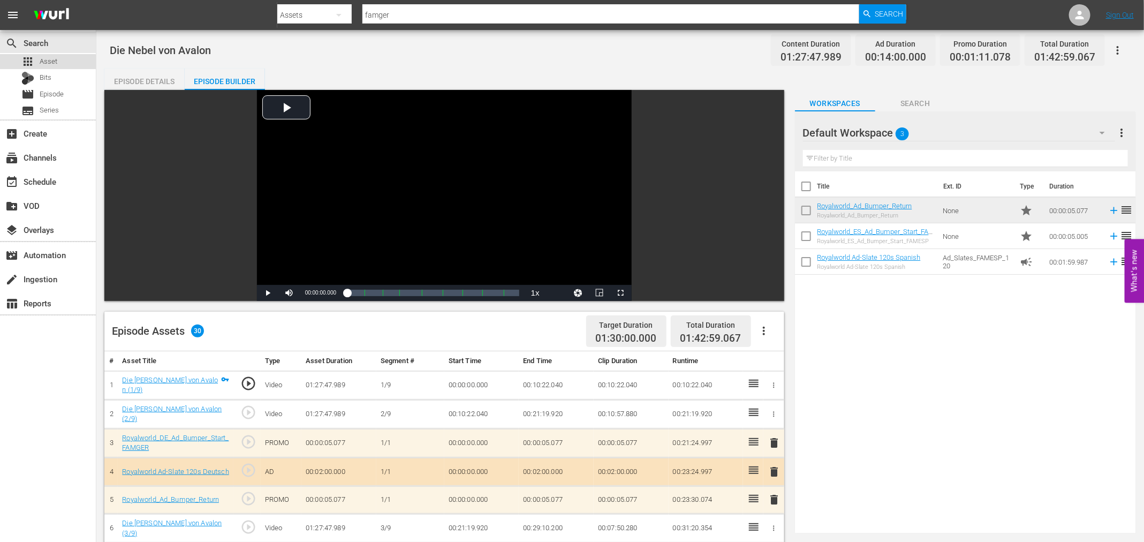
click at [42, 63] on span "Asset" at bounding box center [49, 61] width 18 height 11
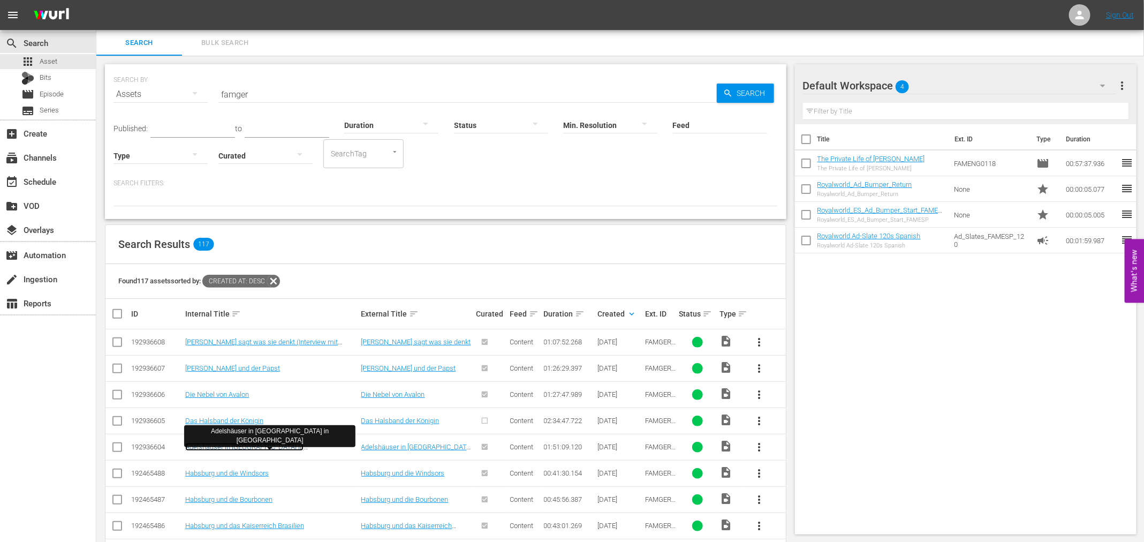
click at [250, 445] on link "Adelshäuser in Österreich - Palais Pallavicini in Wien" at bounding box center [244, 451] width 118 height 16
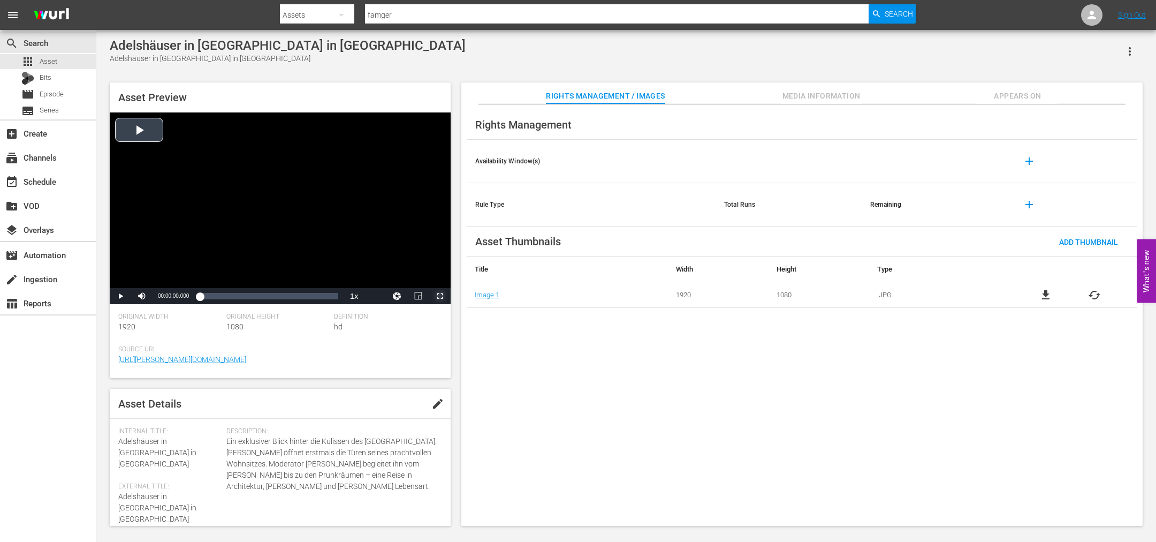
click at [440, 296] on span "Video Player" at bounding box center [440, 296] width 0 height 0
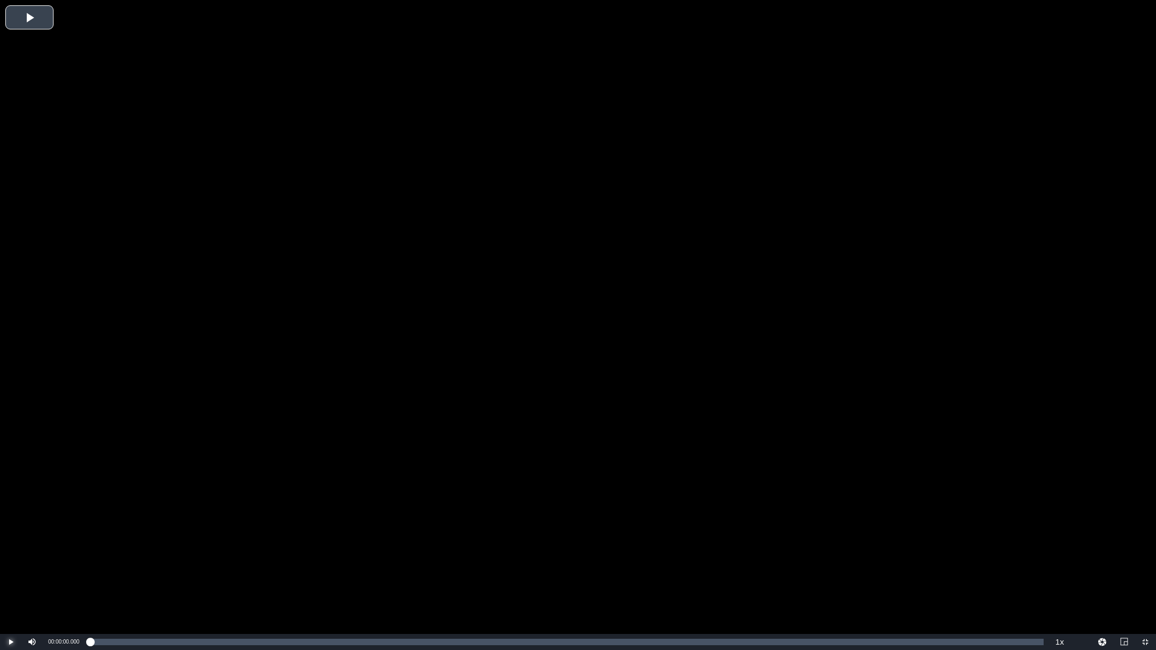
click at [11, 541] on span "Video Player" at bounding box center [11, 642] width 0 height 0
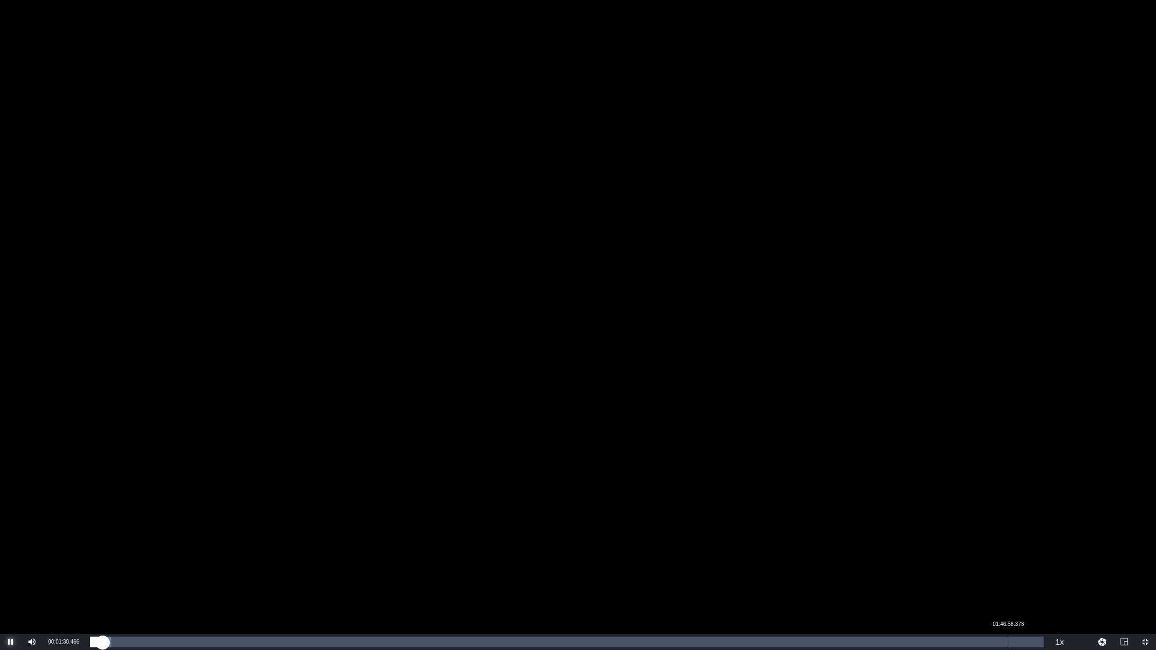
click at [1009, 541] on div "Loaded : 2.25% 01:46:58.373 00:01:30.530" at bounding box center [567, 642] width 954 height 11
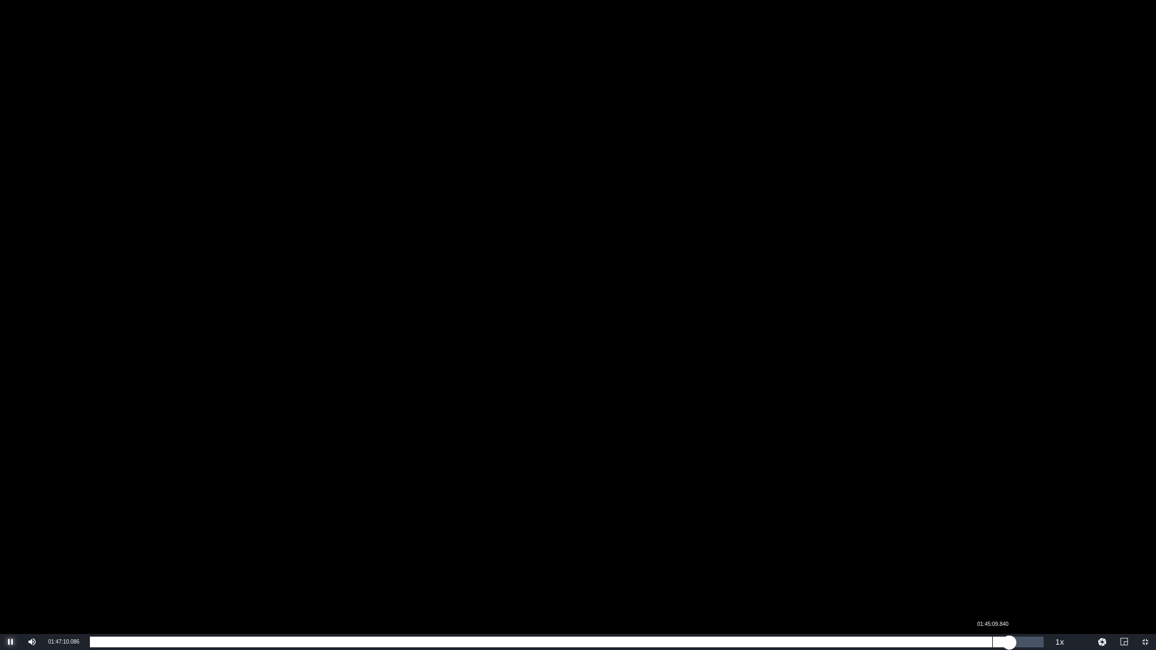
click at [993, 541] on div "01:45:09.840" at bounding box center [993, 642] width 1 height 11
click at [952, 541] on div "Loaded : 94.74% 01:40:29.153 01:45:10.753" at bounding box center [567, 642] width 965 height 16
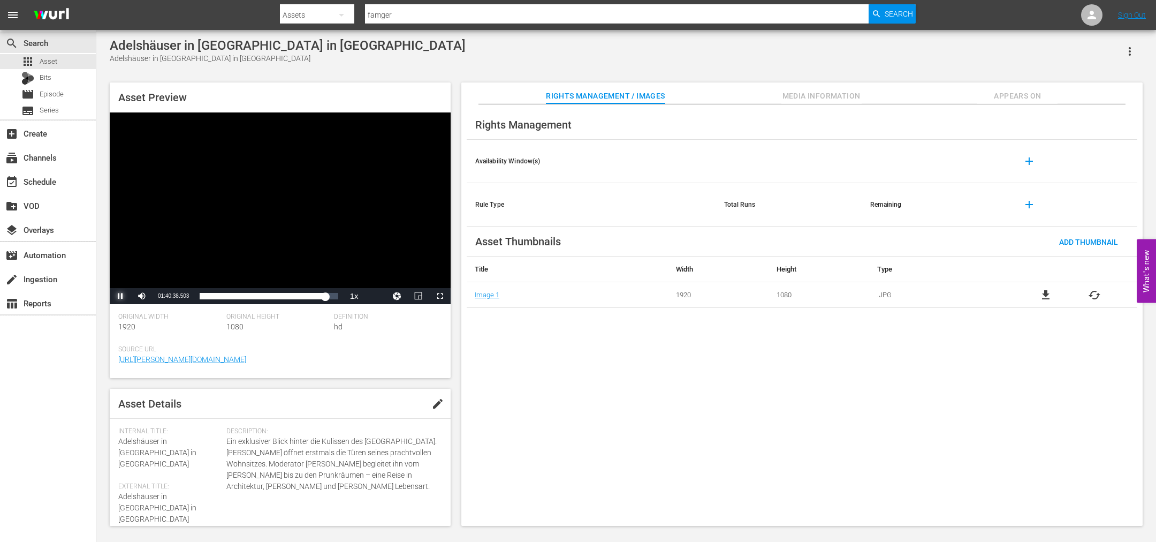
click at [120, 296] on span "Video Player" at bounding box center [120, 296] width 0 height 0
click at [228, 297] on div "Loaded : 91.50% 00:22:50.013 01:40:38.778" at bounding box center [269, 296] width 138 height 11
click at [213, 294] on div "00:22:50.013" at bounding box center [207, 296] width 14 height 11
click at [203, 297] on div "00:02:34.496" at bounding box center [203, 296] width 1 height 11
click at [120, 296] on span "Video Player" at bounding box center [120, 296] width 0 height 0
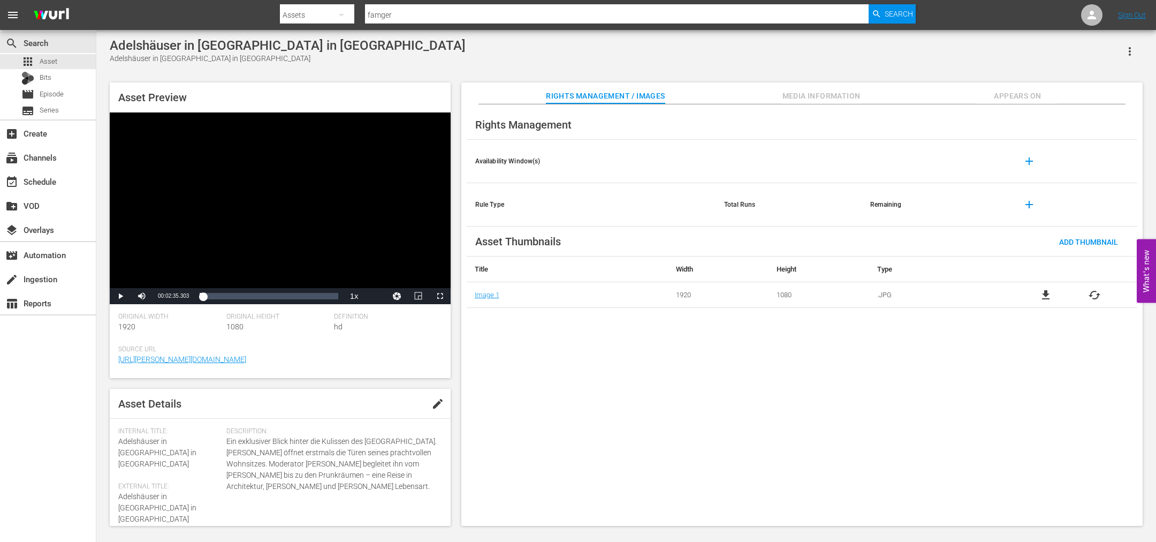
drag, startPoint x: 423, startPoint y: 50, endPoint x: 110, endPoint y: 39, distance: 313.4
click at [110, 39] on div "Adelshäuser in Österreich - Palais Pallavicini in Wien Adelshäuser in Österreic…" at bounding box center [626, 51] width 1033 height 26
click at [49, 63] on span "Asset" at bounding box center [49, 61] width 18 height 11
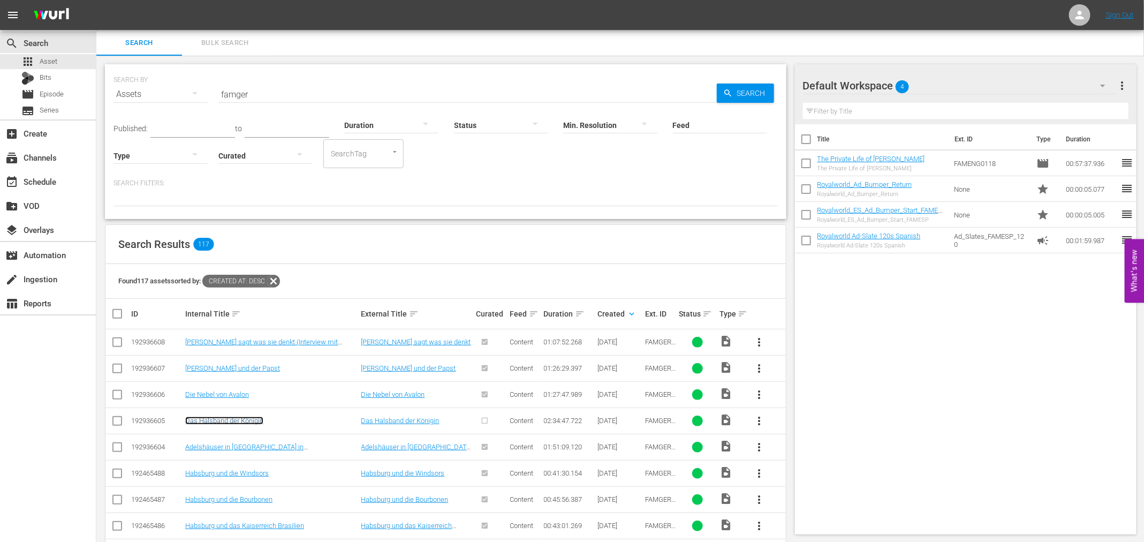
click at [251, 417] on link "Das Halsband der Königin" at bounding box center [224, 421] width 78 height 8
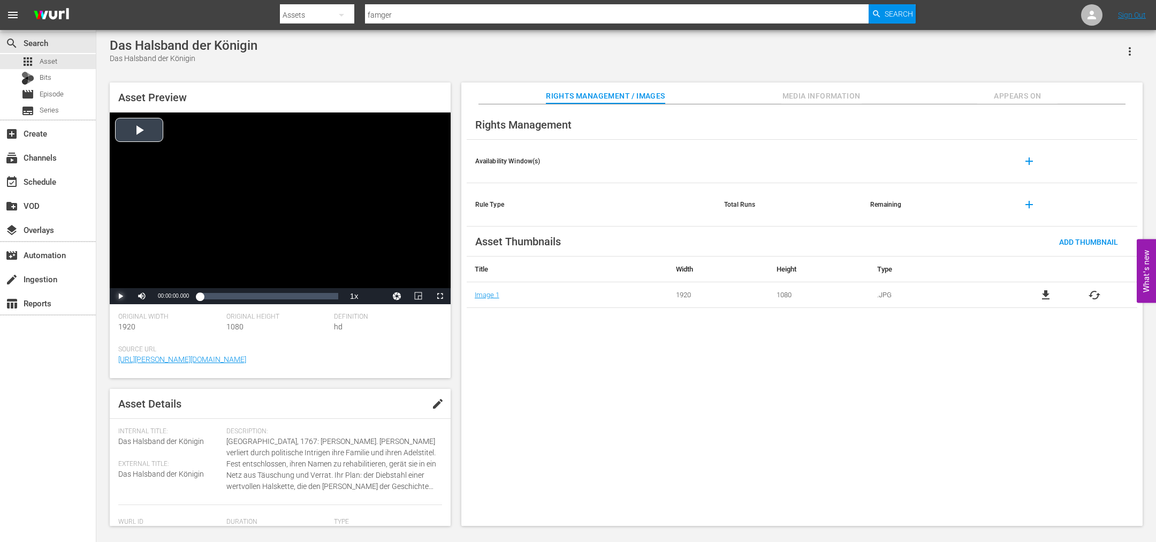
click at [120, 296] on span "Video Player" at bounding box center [120, 296] width 0 height 0
drag, startPoint x: 435, startPoint y: 297, endPoint x: 434, endPoint y: 367, distance: 69.6
click at [440, 296] on span "Video Player" at bounding box center [440, 296] width 0 height 0
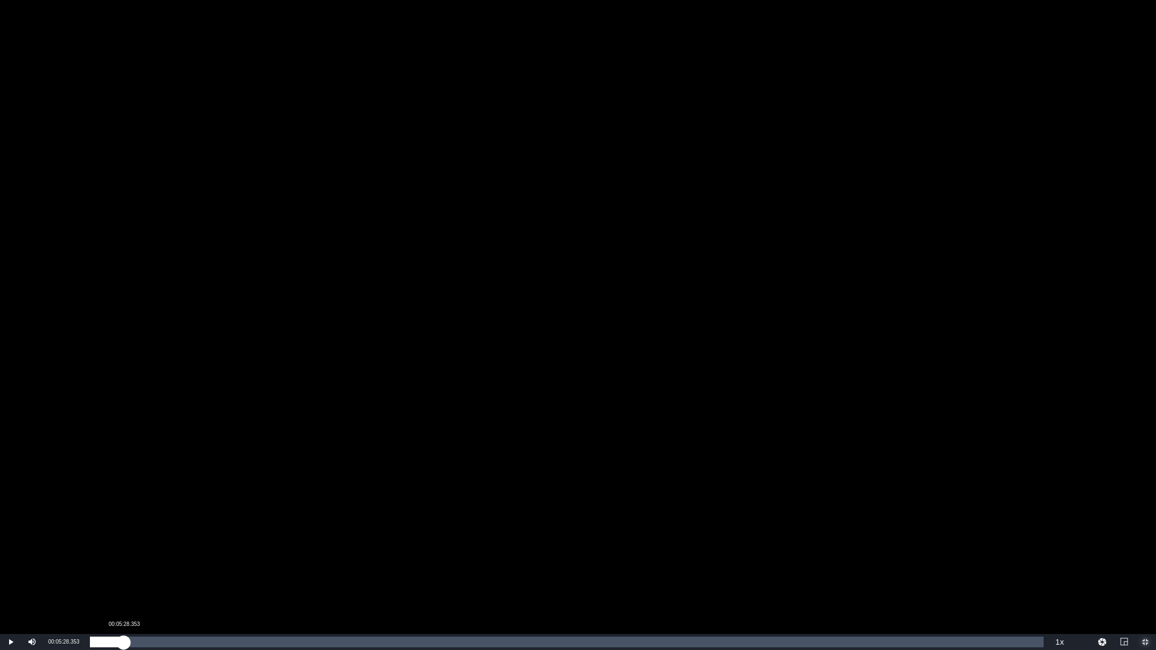
click at [124, 541] on div "Loaded : 0.32% 00:05:28.353 00:00:14.046" at bounding box center [567, 642] width 965 height 16
click at [103, 541] on div "00:05:28.353" at bounding box center [96, 642] width 13 height 11
click at [92, 541] on div "00:00:15.635" at bounding box center [92, 642] width 1 height 11
click at [1016, 541] on div "Loaded : 0.78% 02:30:16.699 00:00:29.196" at bounding box center [567, 642] width 954 height 11
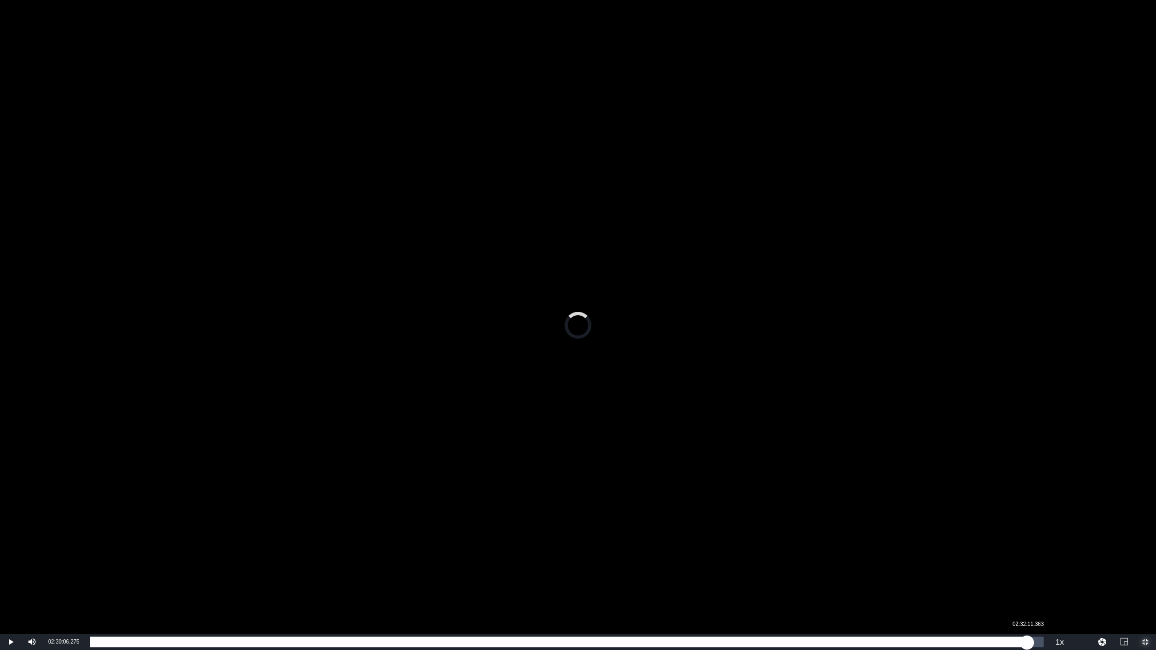
drag, startPoint x: 1015, startPoint y: 640, endPoint x: 1028, endPoint y: 639, distance: 12.9
click at [1027, 541] on div "02:30:18.940" at bounding box center [558, 642] width 937 height 11
drag, startPoint x: 1026, startPoint y: 642, endPoint x: 1042, endPoint y: 643, distance: 16.1
click at [1042, 541] on div "02:32:00.939" at bounding box center [566, 642] width 952 height 11
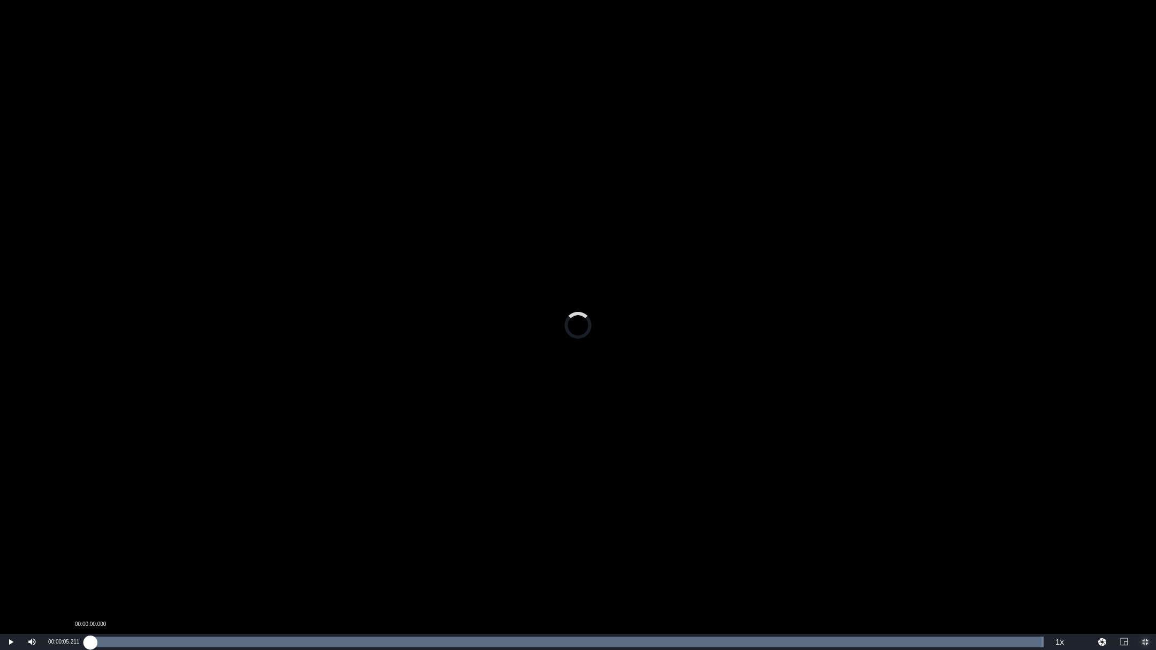
click at [87, 541] on div "Loaded : 100.00% 00:00:00.000 00:00:05.211" at bounding box center [567, 642] width 965 height 16
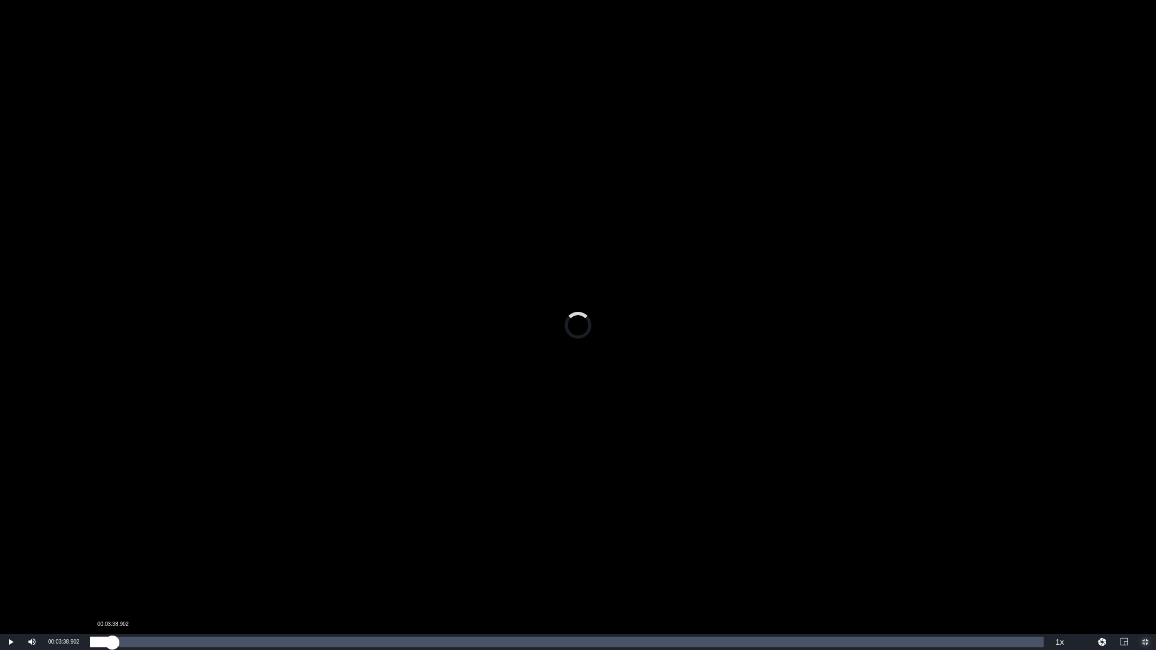
click at [112, 541] on div "Loaded : 0.00% 00:03:38.902 00:00:37.628" at bounding box center [567, 642] width 954 height 11
click at [97, 541] on div "00:03:38.902" at bounding box center [101, 642] width 22 height 11
drag, startPoint x: 97, startPoint y: 640, endPoint x: 92, endPoint y: 640, distance: 5.9
click at [92, 541] on div "00:01:13.681" at bounding box center [92, 642] width 5 height 11
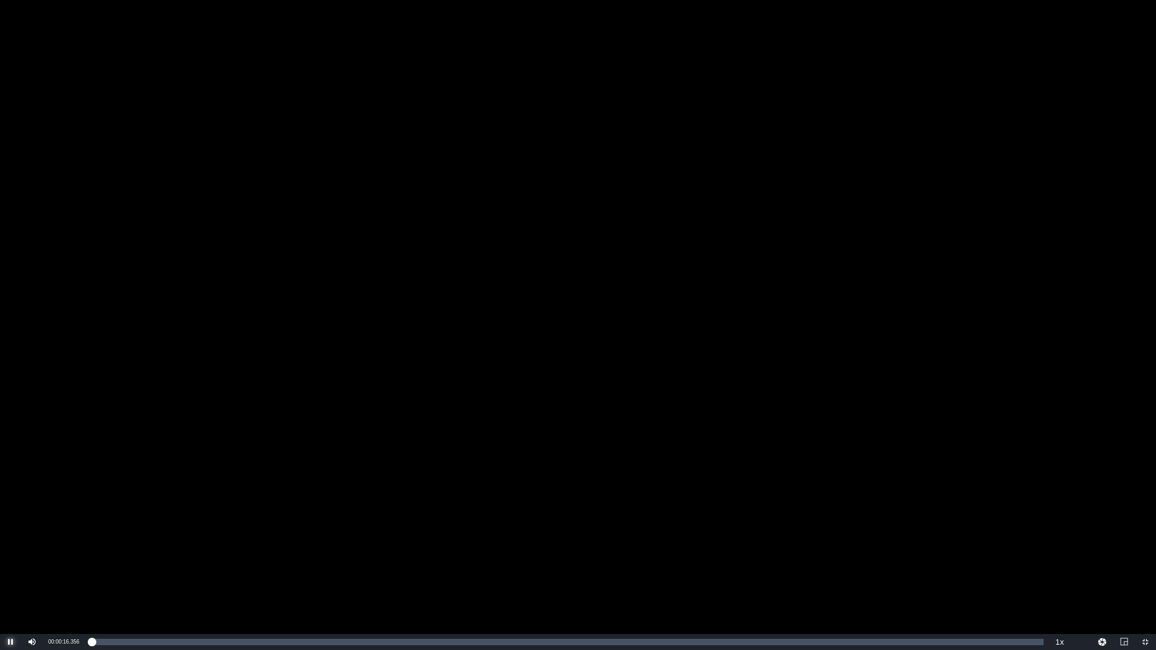
click at [11, 541] on span "Video Player" at bounding box center [11, 642] width 0 height 0
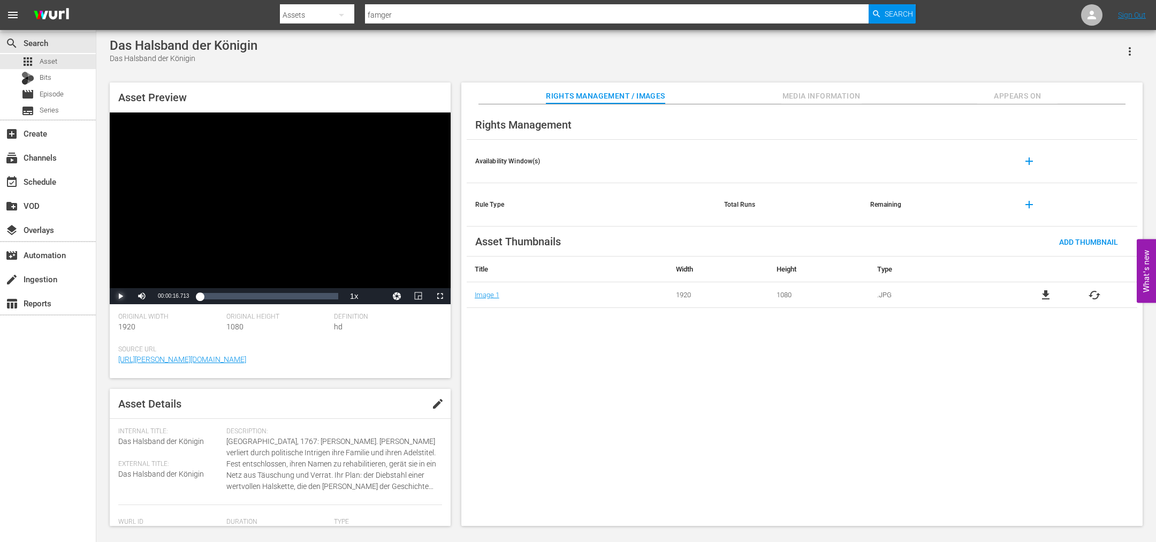
click at [120, 296] on span "Video Player" at bounding box center [120, 296] width 0 height 0
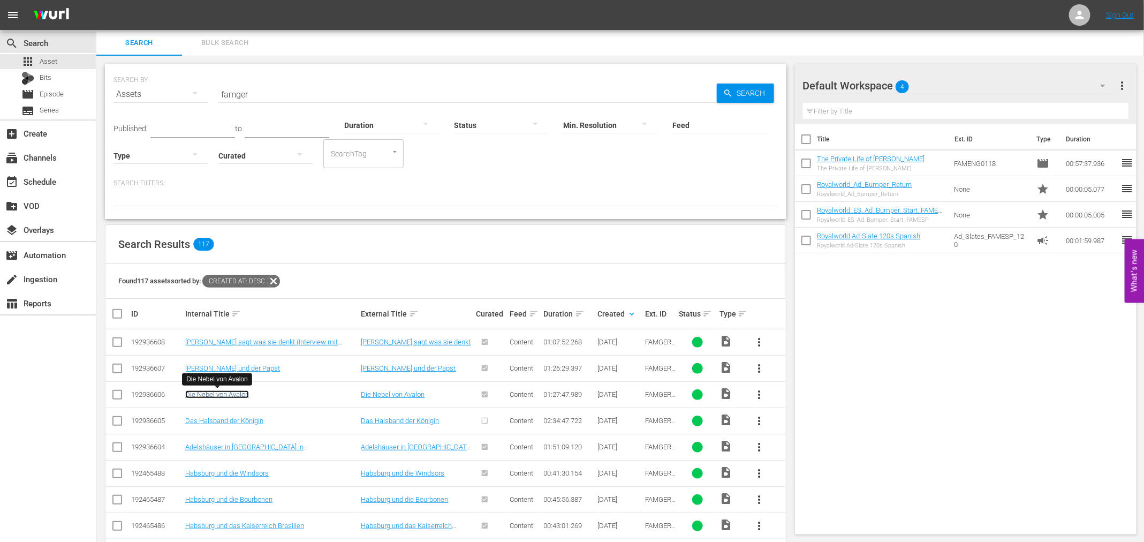
click at [215, 393] on link "Die Nebel von Avalon" at bounding box center [217, 394] width 64 height 8
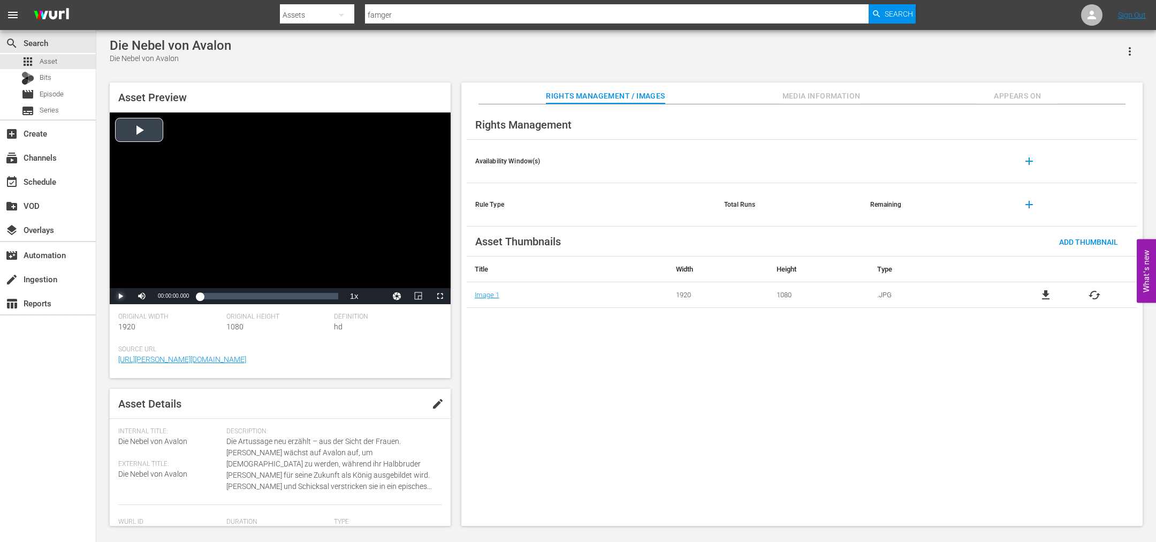
click at [120, 296] on span "Video Player" at bounding box center [120, 296] width 0 height 0
click at [59, 61] on div "apps Asset" at bounding box center [48, 61] width 96 height 15
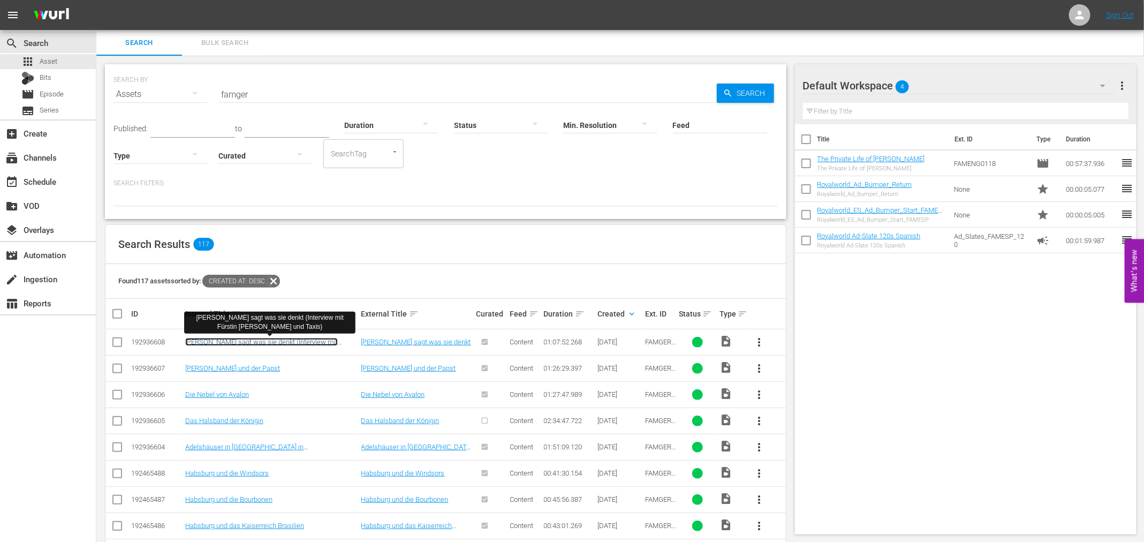
click at [225, 344] on link "Fürstin Gloria sagt was sie denkt (Interview mit Fürstin Gloria von Thurn und T…" at bounding box center [261, 346] width 153 height 16
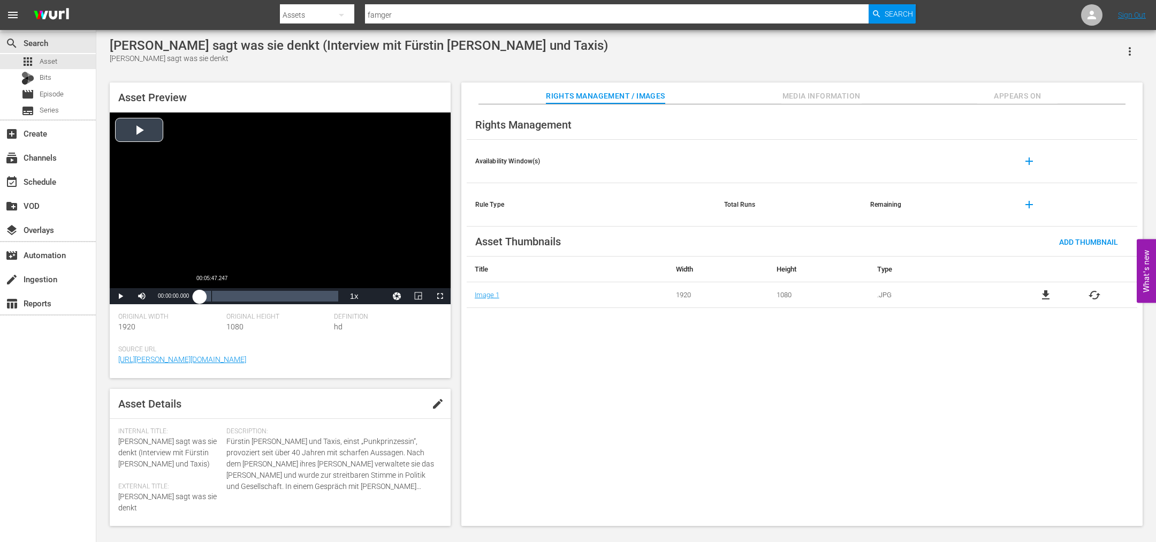
click at [211, 296] on div "Loaded : 0.14% 00:05:47.247 00:00:00.000" at bounding box center [269, 296] width 138 height 11
click at [68, 58] on div "apps Asset" at bounding box center [48, 61] width 96 height 15
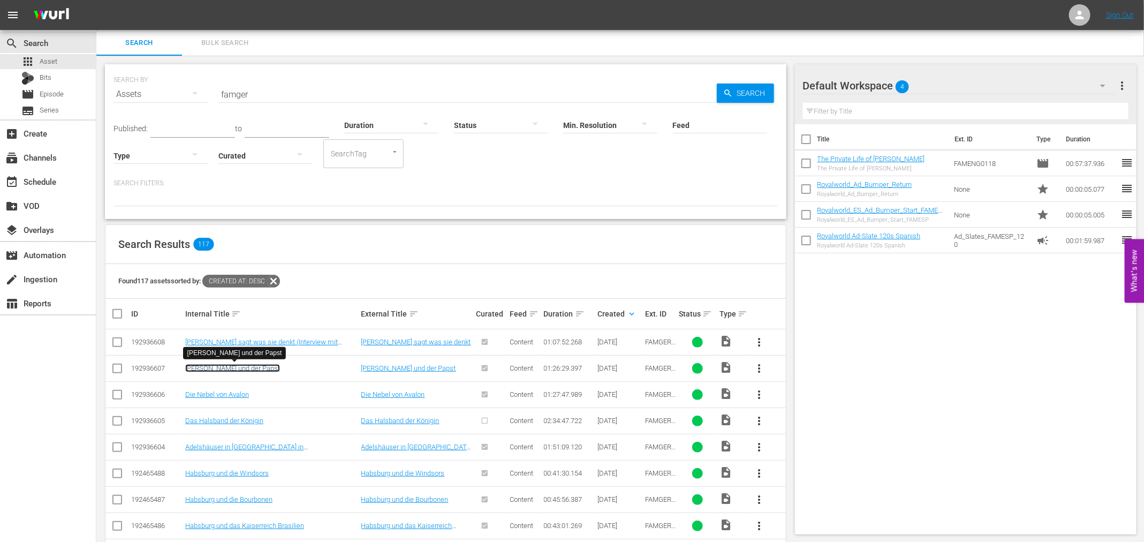
click at [233, 368] on link "Francesco und der Papst" at bounding box center [232, 368] width 95 height 8
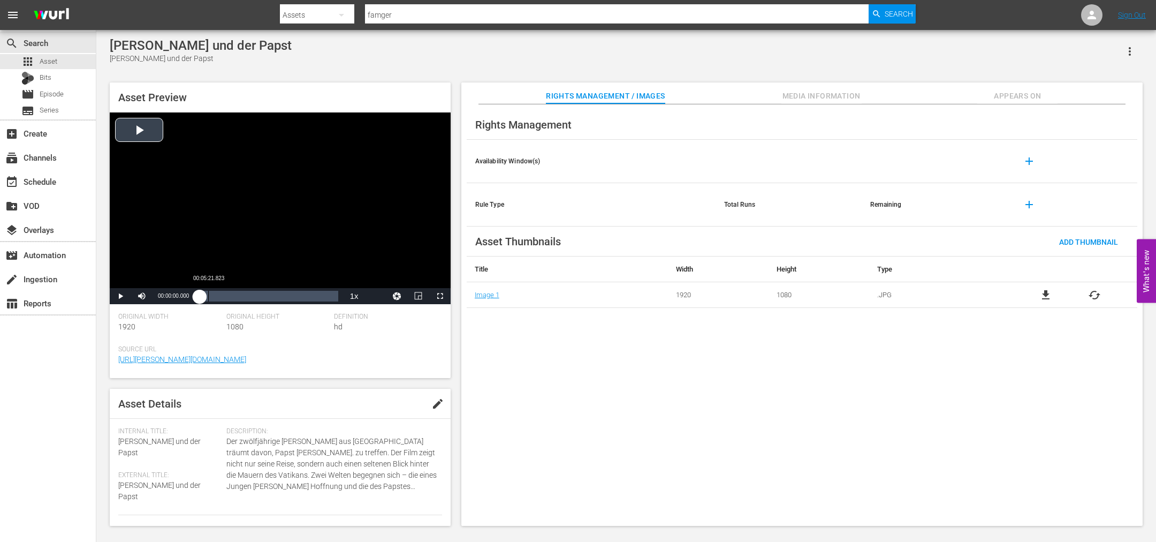
click at [208, 298] on div "Loaded : 0.11% 00:05:21.823 00:00:00.000" at bounding box center [269, 296] width 138 height 11
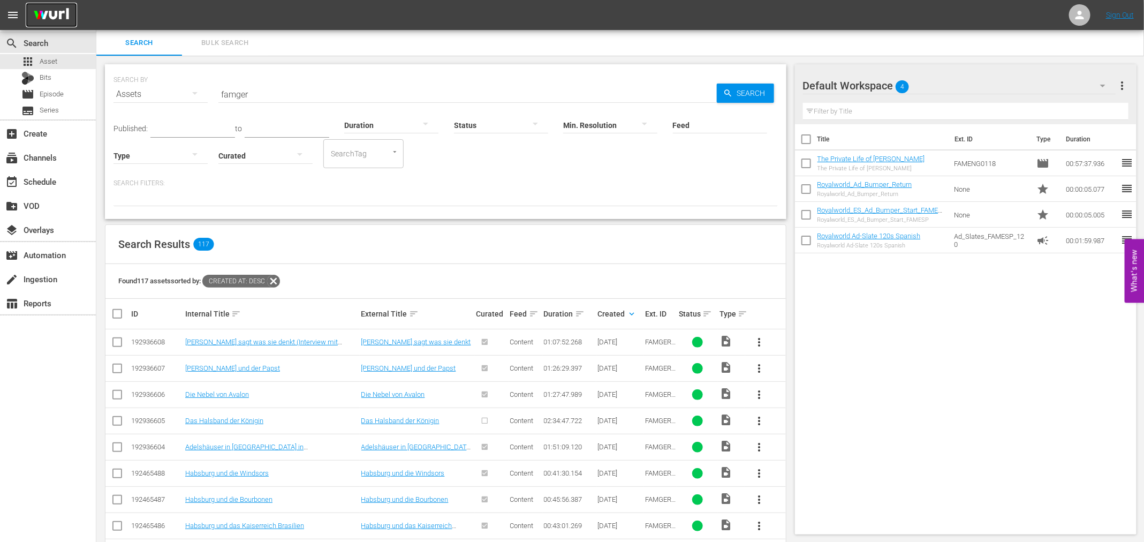
click at [40, 6] on img at bounding box center [51, 15] width 51 height 25
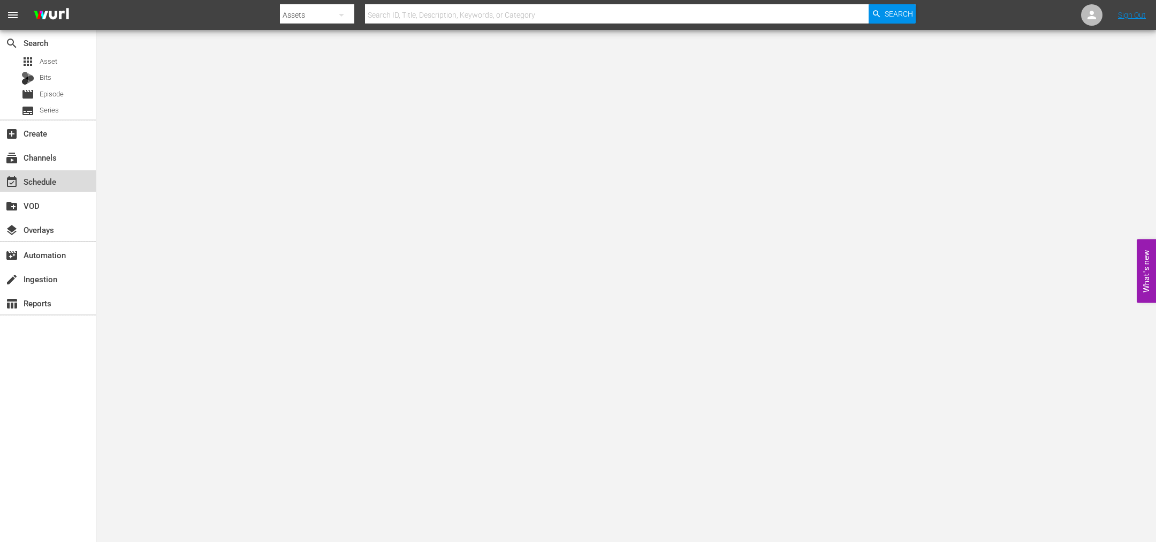
click at [53, 183] on div "event_available Schedule" at bounding box center [30, 180] width 60 height 10
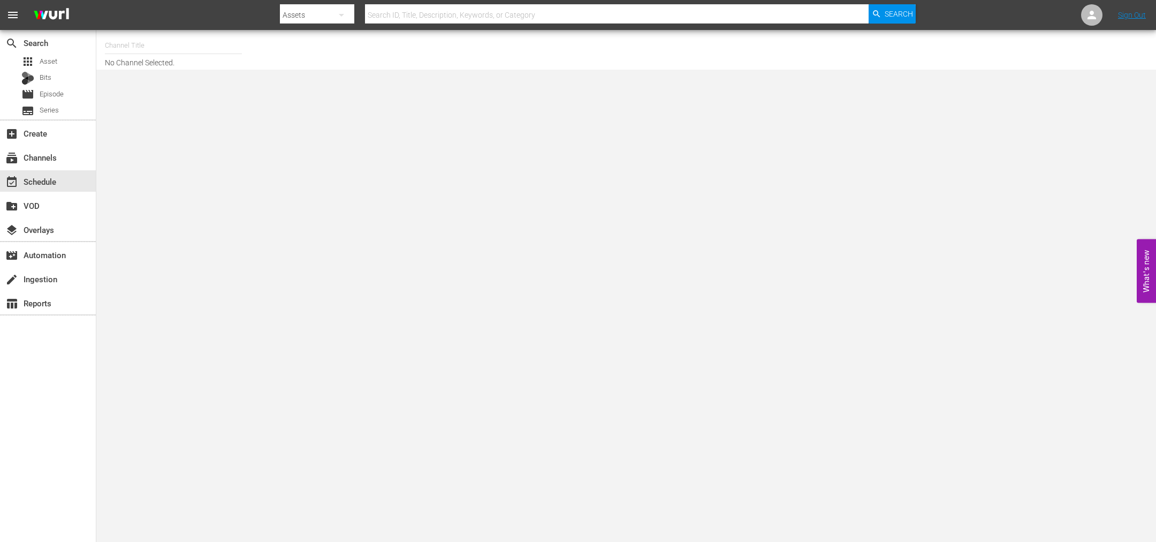
click at [146, 56] on input "text" at bounding box center [173, 46] width 137 height 26
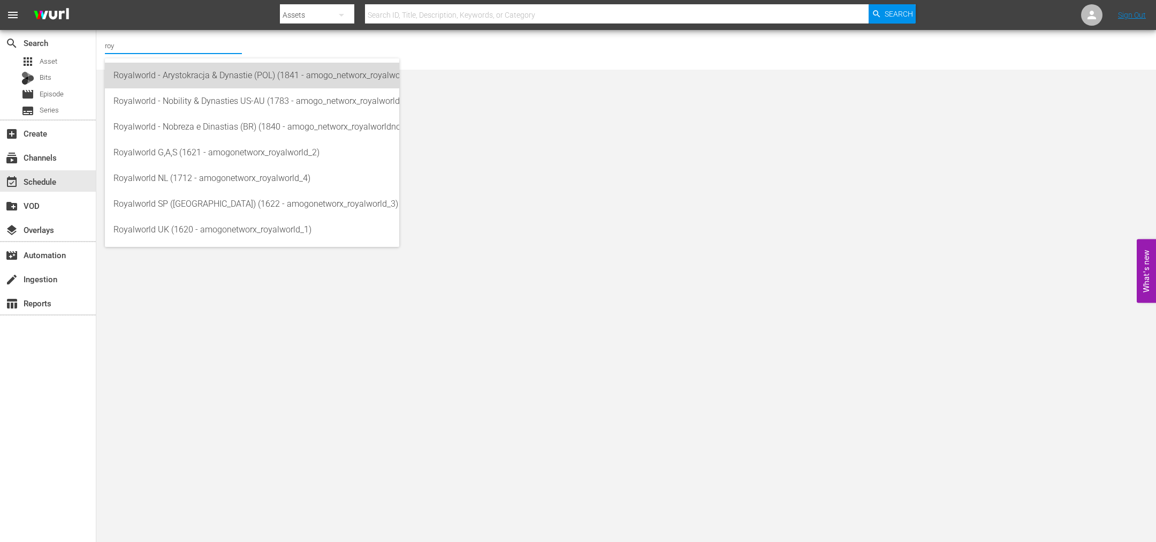
click at [202, 82] on div "Royalworld - Arystokracja & Dynastie (POL) (1841 - amogo_networx_royalworldarys…" at bounding box center [251, 76] width 277 height 26
type input "Royalworld - Arystokracja & Dynastie (POL) (1841 - amogo_networx_royalworldarys…"
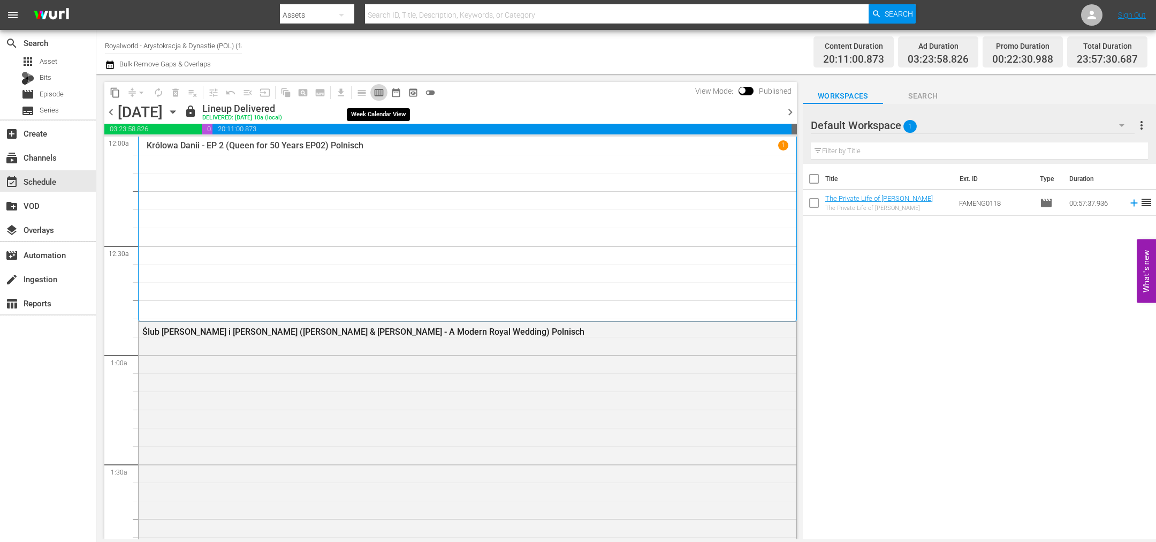
click at [374, 89] on span "calendar_view_week_outlined" at bounding box center [379, 92] width 11 height 11
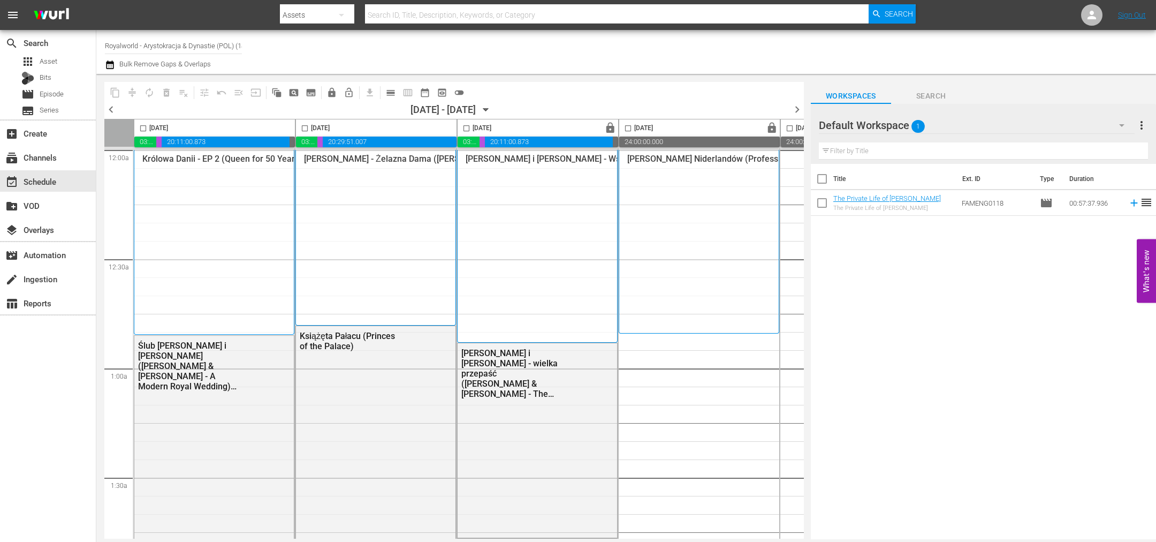
click at [299, 126] on input "checkbox" at bounding box center [305, 130] width 12 height 12
checkbox input "true"
click at [115, 88] on span "content_copy" at bounding box center [115, 92] width 11 height 11
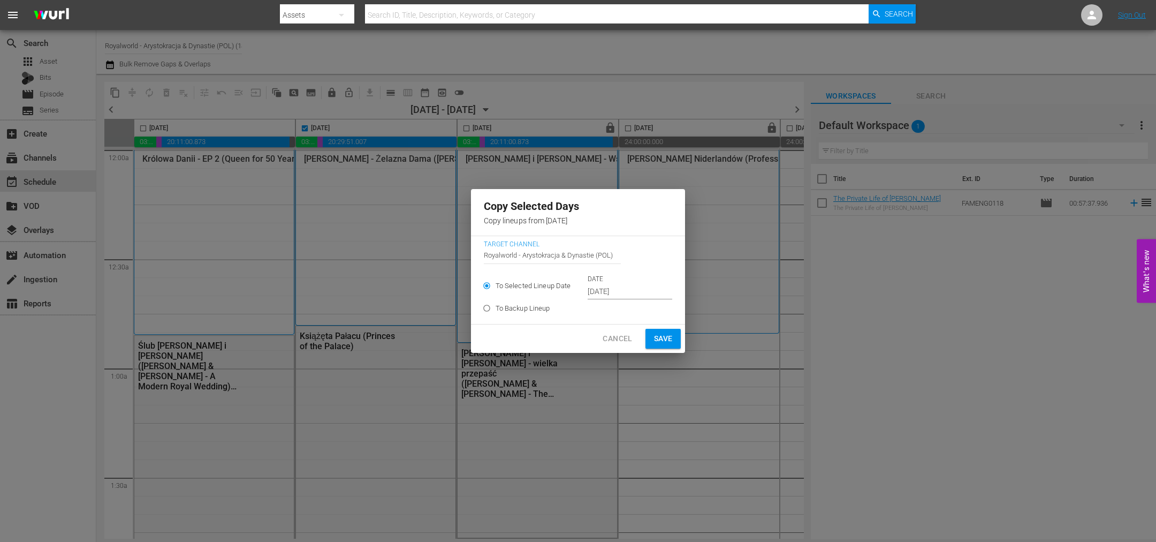
click at [627, 291] on input "Sep 18th 2025" at bounding box center [630, 292] width 85 height 16
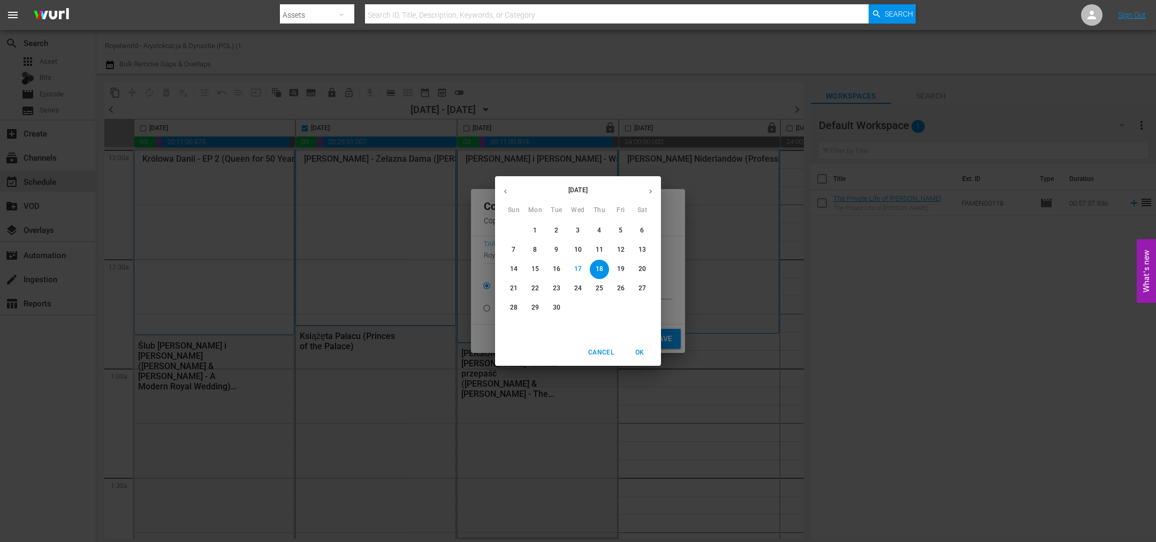
click at [646, 272] on span "20" at bounding box center [642, 268] width 19 height 9
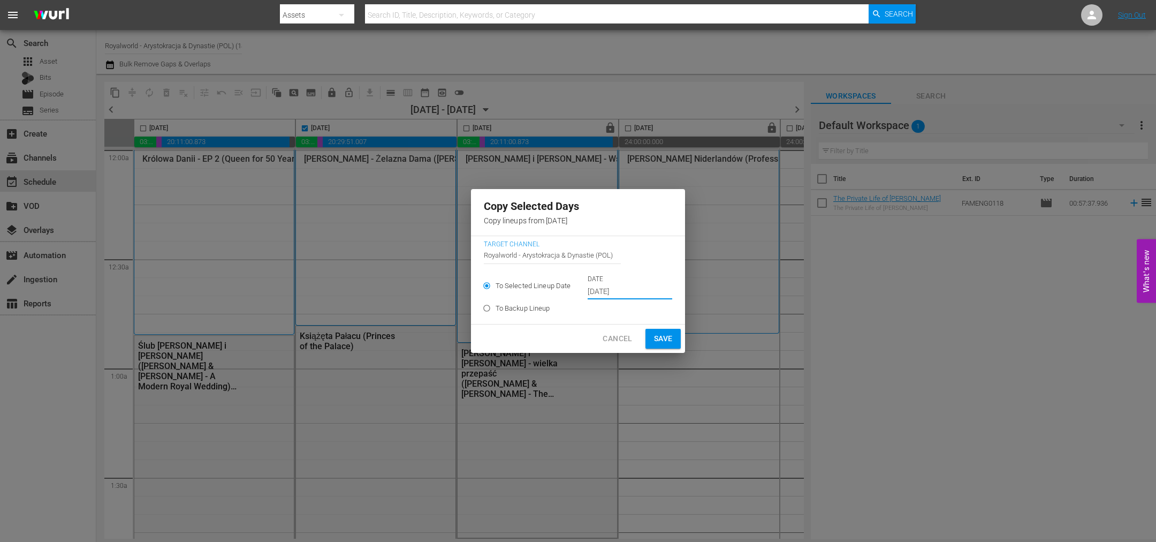
click at [655, 336] on span "Save" at bounding box center [663, 338] width 19 height 13
type input "Sep 18th 2025"
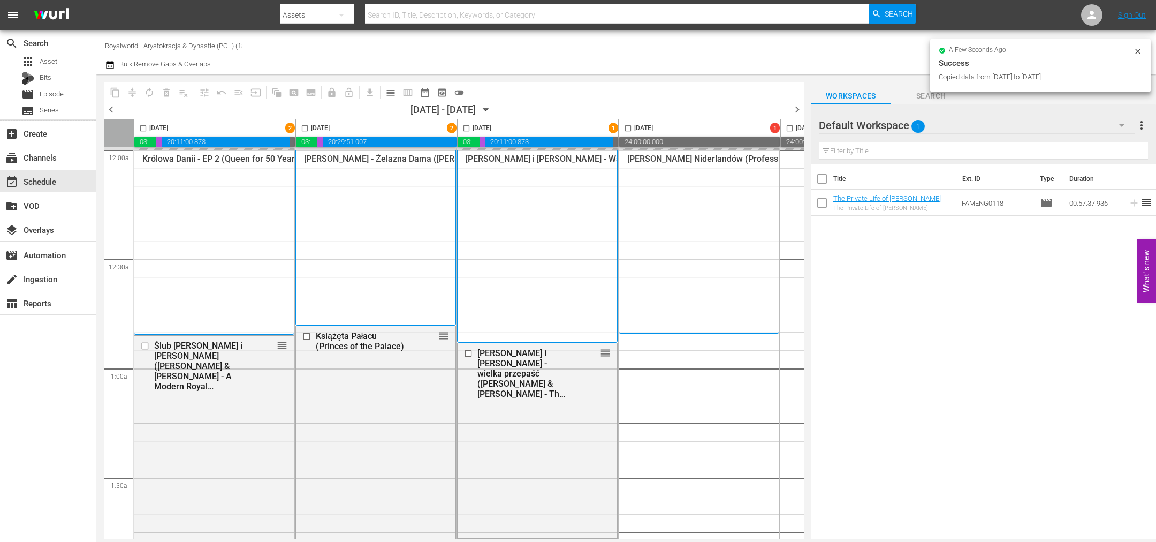
checkbox input "false"
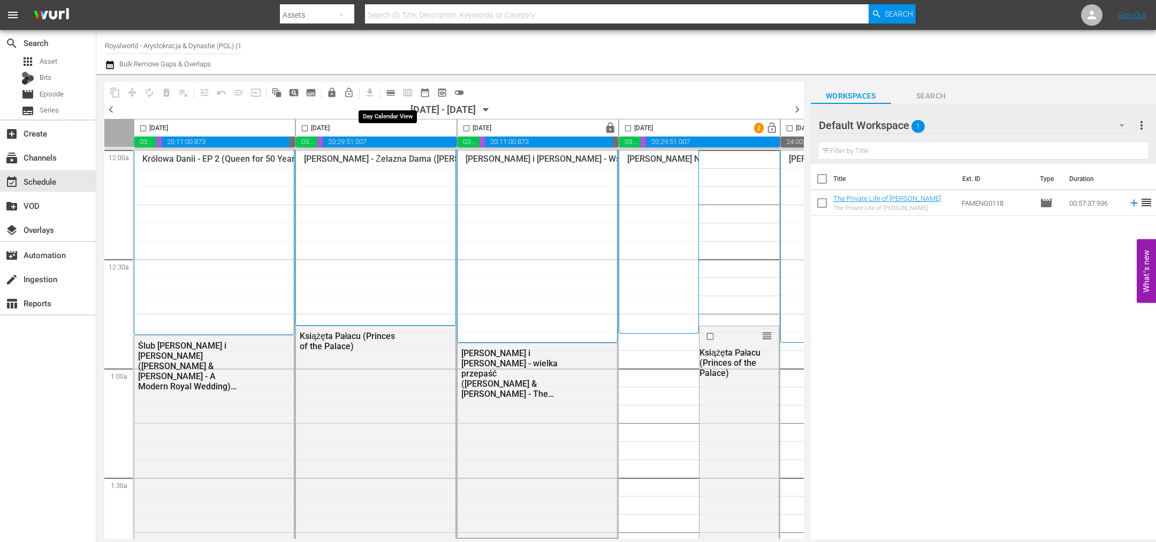
click at [385, 90] on span "calendar_view_day_outlined" at bounding box center [390, 92] width 11 height 11
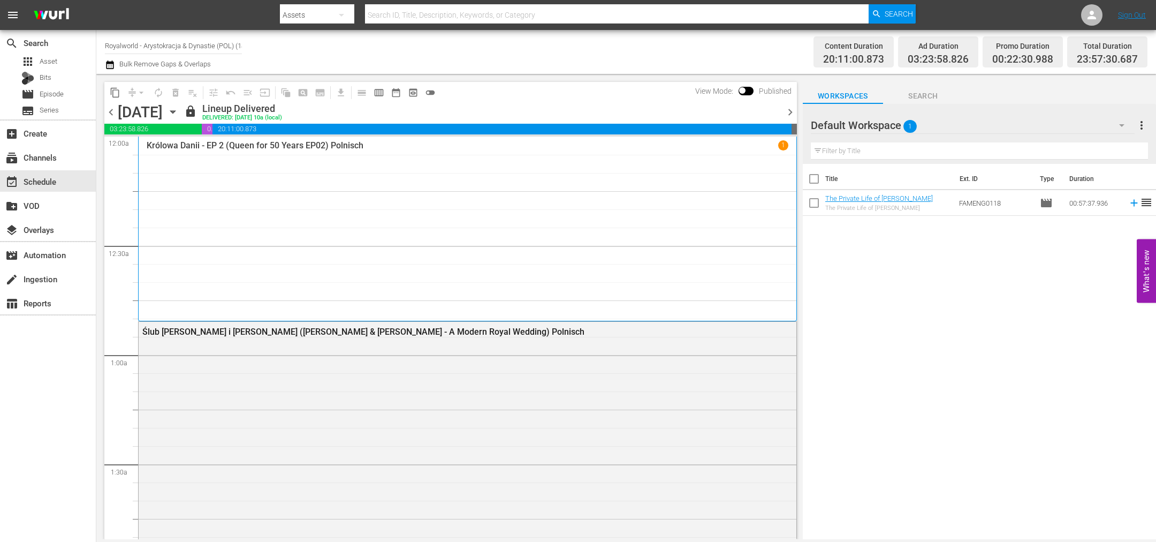
click at [794, 116] on span "chevron_right" at bounding box center [790, 111] width 13 height 13
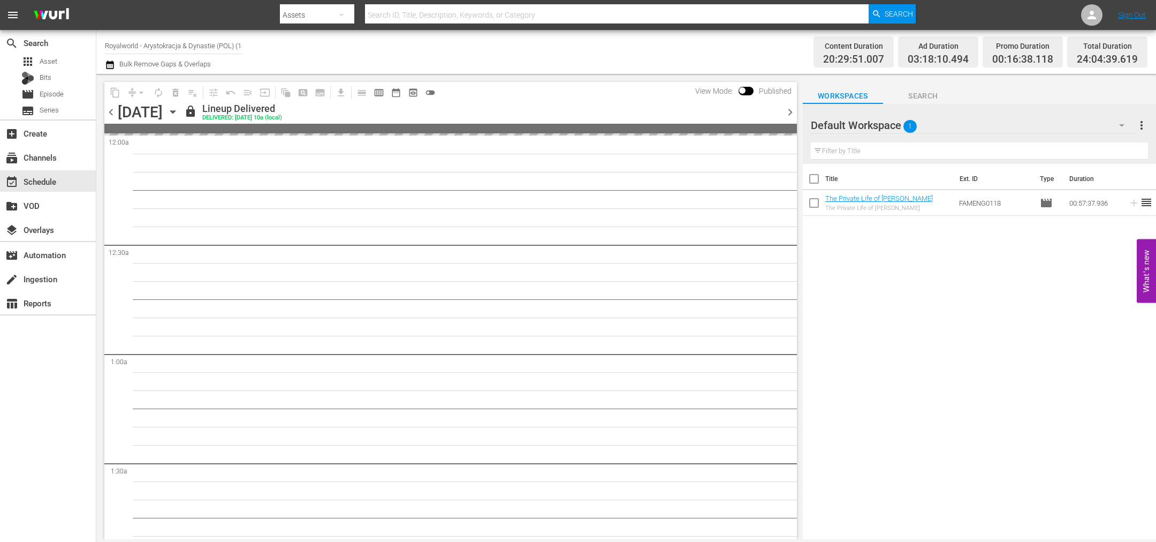
click at [794, 116] on span "chevron_right" at bounding box center [790, 111] width 13 height 13
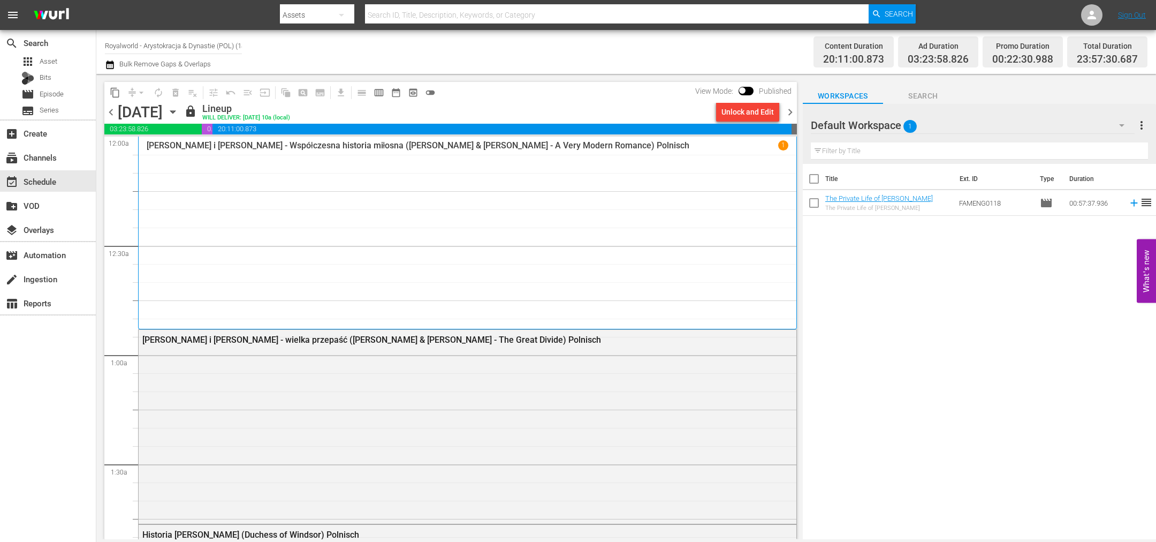
click at [794, 116] on span "chevron_right" at bounding box center [790, 111] width 13 height 13
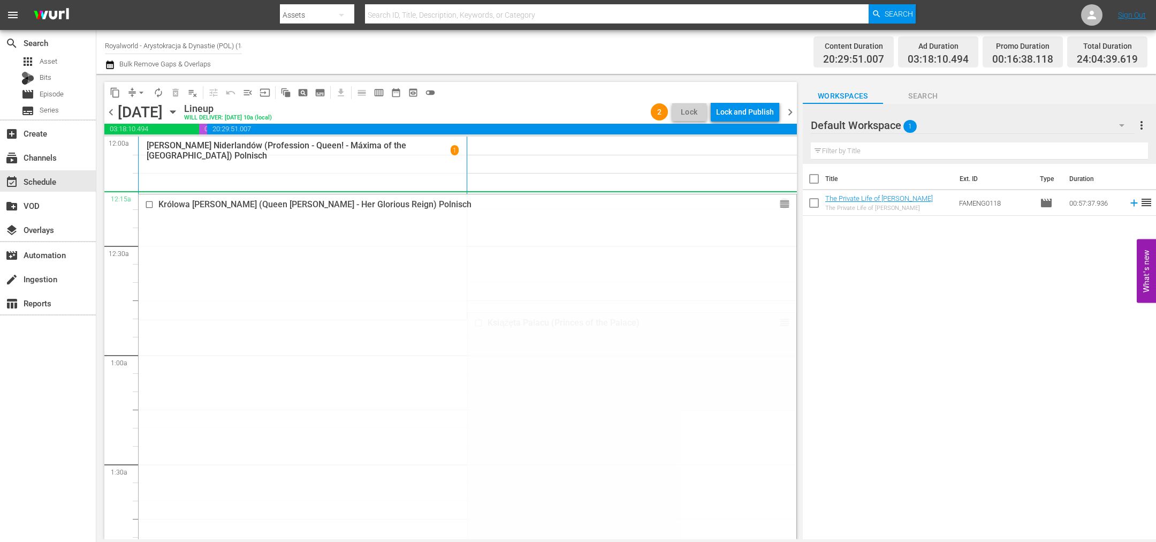
drag, startPoint x: 774, startPoint y: 305, endPoint x: 583, endPoint y: 29, distance: 335.2
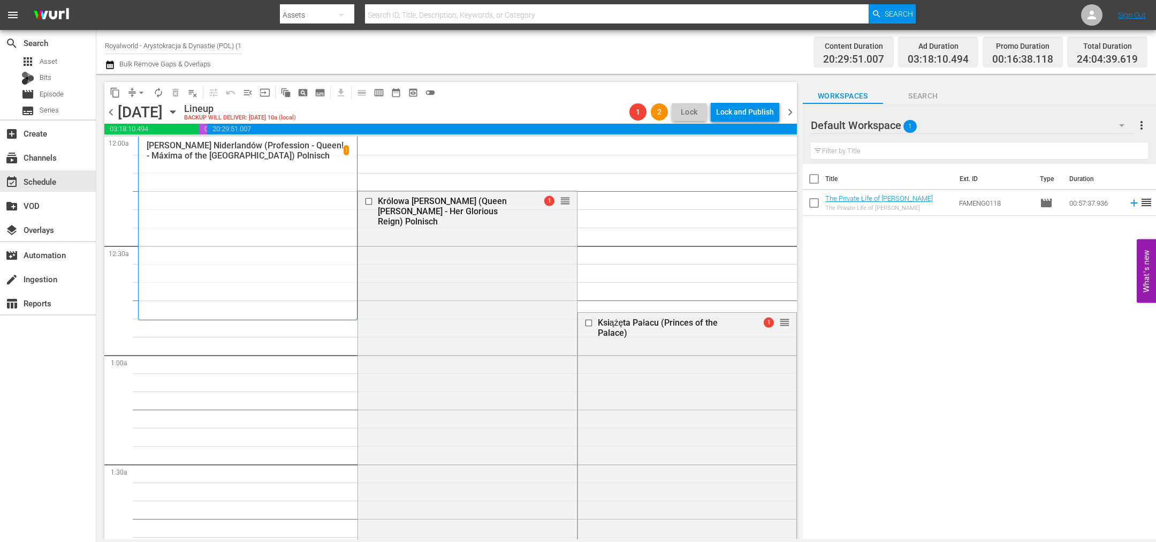
drag, startPoint x: 773, startPoint y: 375, endPoint x: 715, endPoint y: 255, distance: 132.9
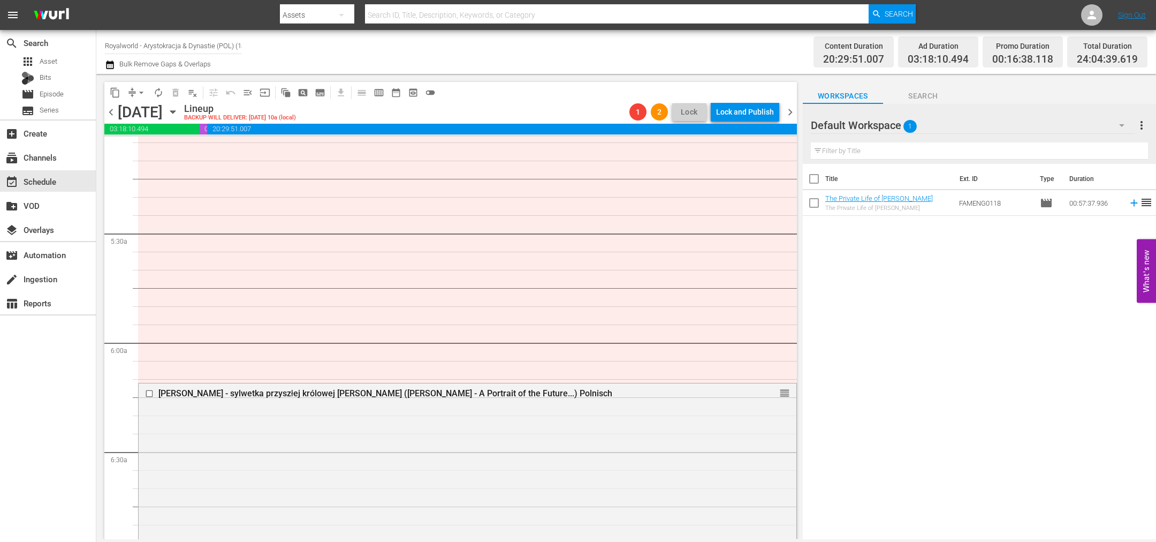
scroll to position [1124, 0]
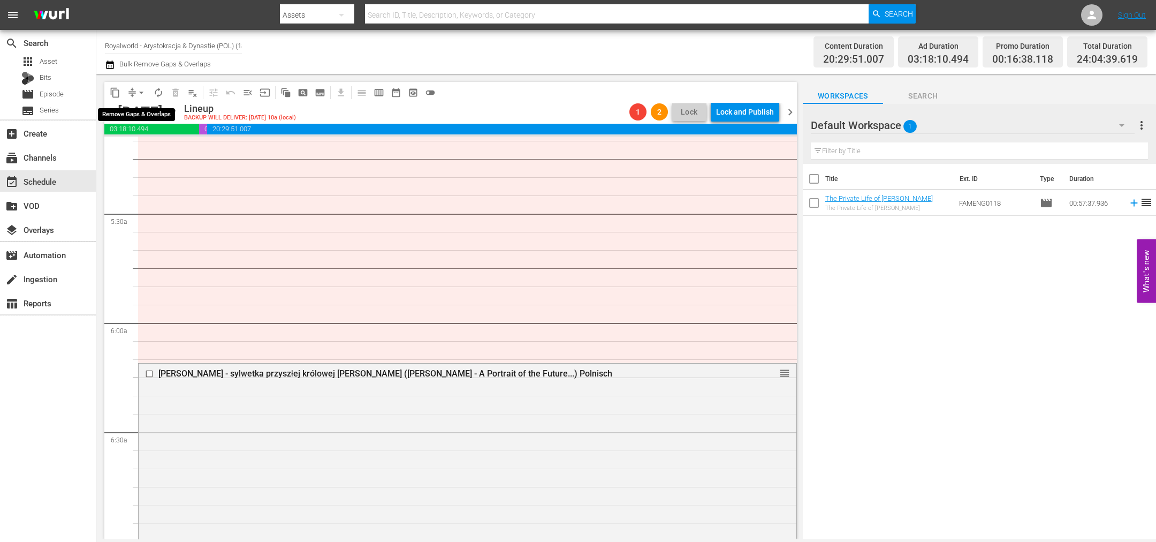
click at [141, 93] on span "arrow_drop_down" at bounding box center [141, 92] width 11 height 11
click at [167, 146] on li "Align to End of Previous Day" at bounding box center [142, 149] width 112 height 18
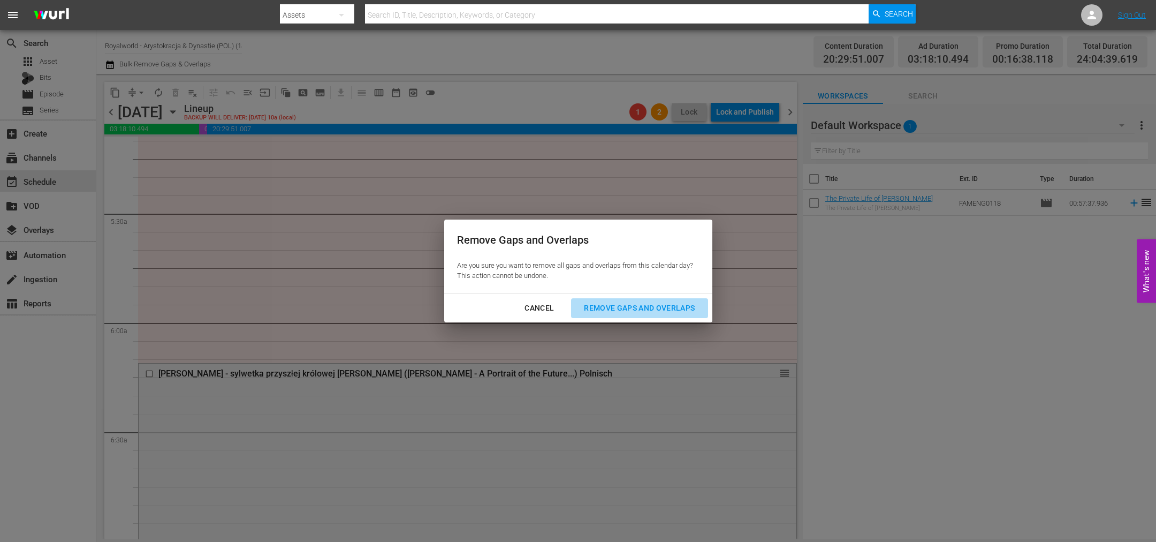
click at [644, 310] on div "Remove Gaps and Overlaps" at bounding box center [640, 307] width 128 height 13
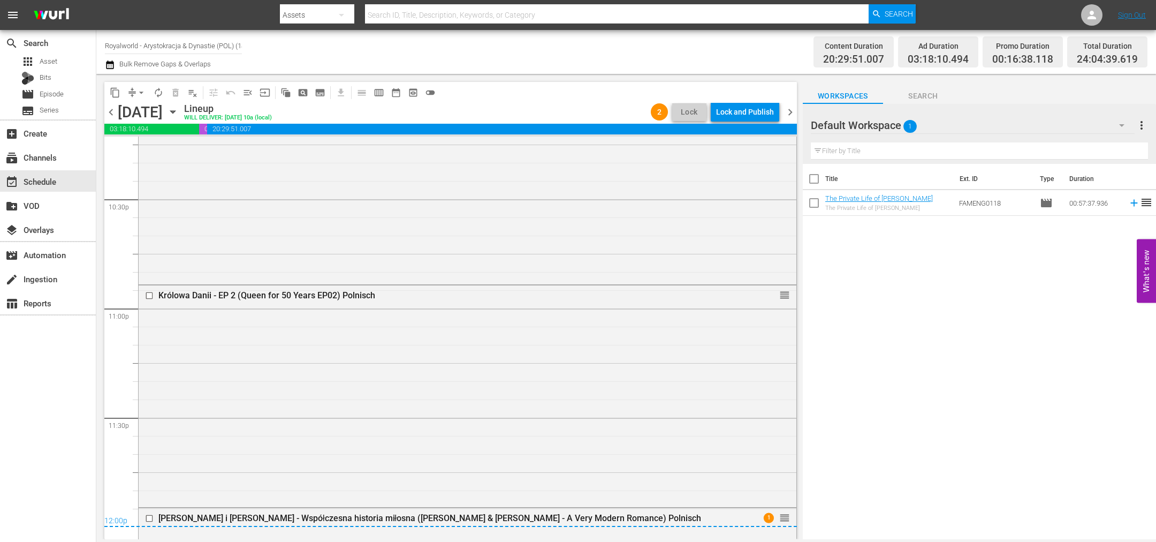
scroll to position [5040, 0]
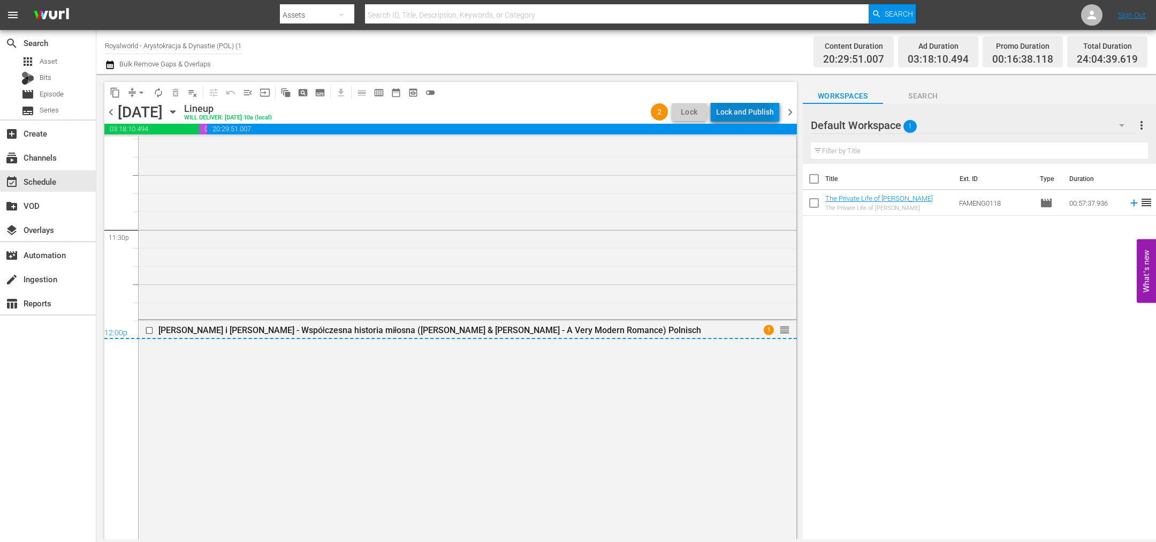
click at [741, 116] on div "Lock and Publish" at bounding box center [745, 111] width 58 height 19
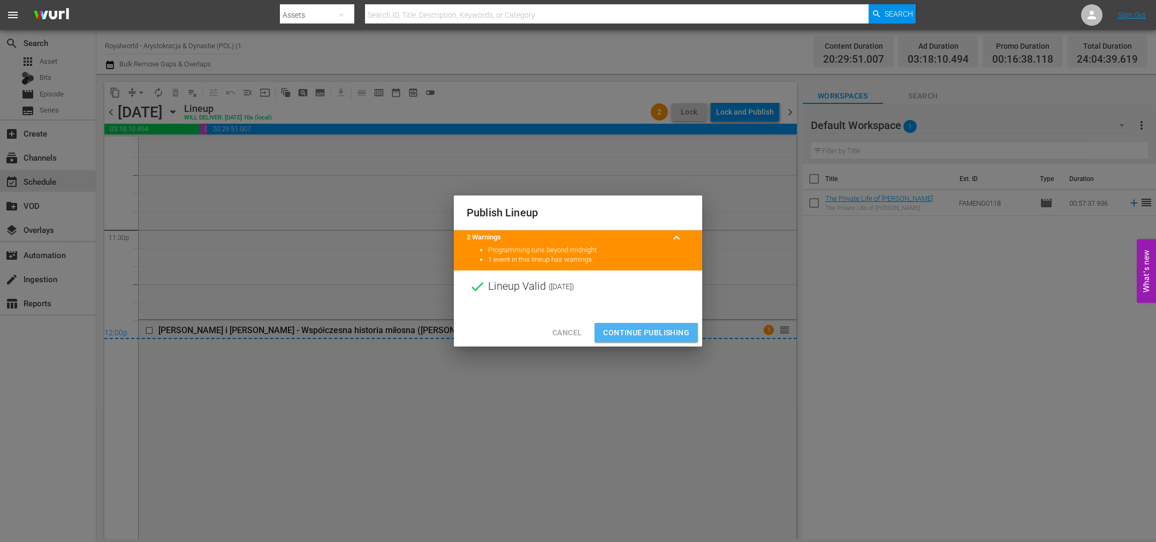
click at [646, 329] on span "Continue Publishing" at bounding box center [646, 332] width 86 height 13
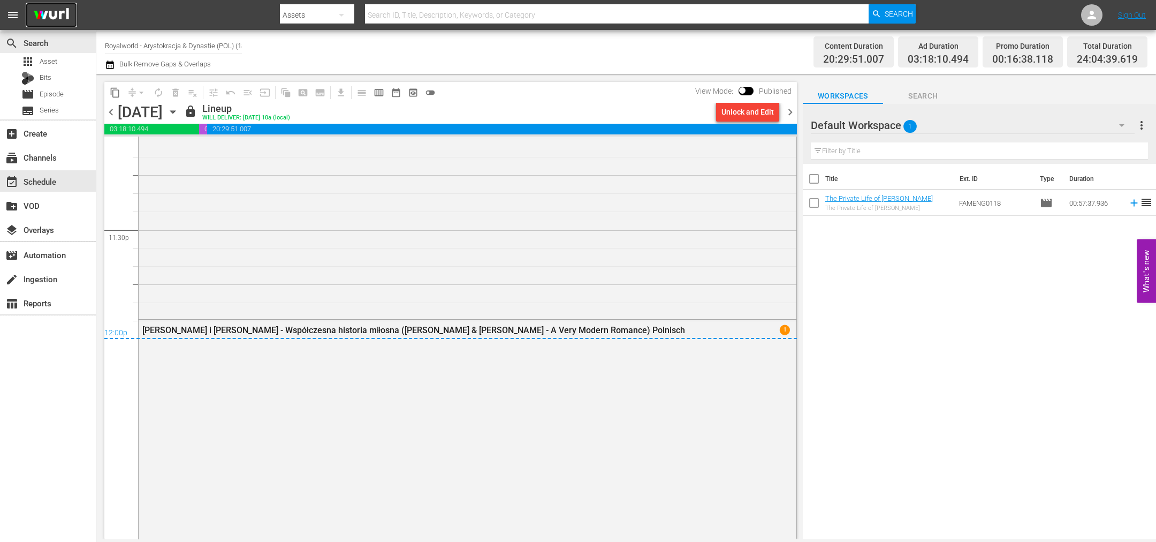
click at [50, 22] on img at bounding box center [51, 15] width 51 height 25
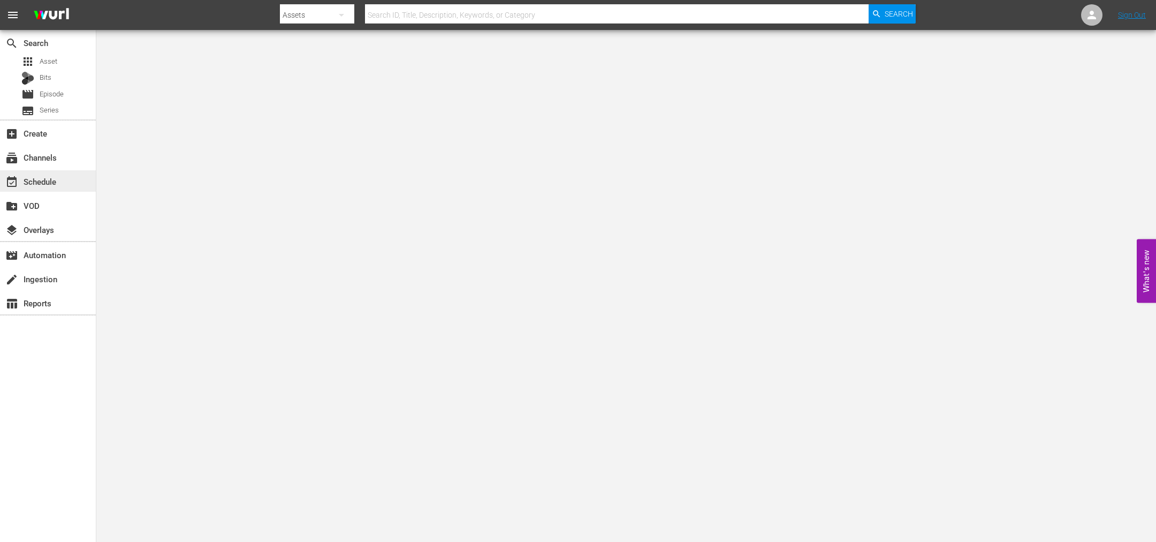
click at [68, 180] on div "event_available Schedule" at bounding box center [48, 180] width 96 height 21
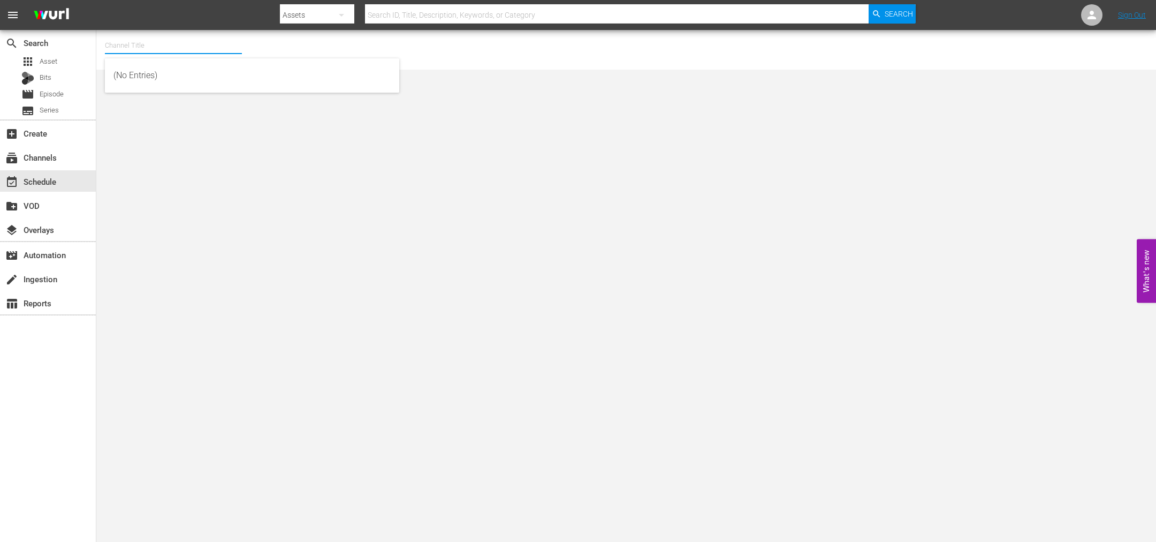
click at [186, 46] on input "text" at bounding box center [173, 46] width 137 height 26
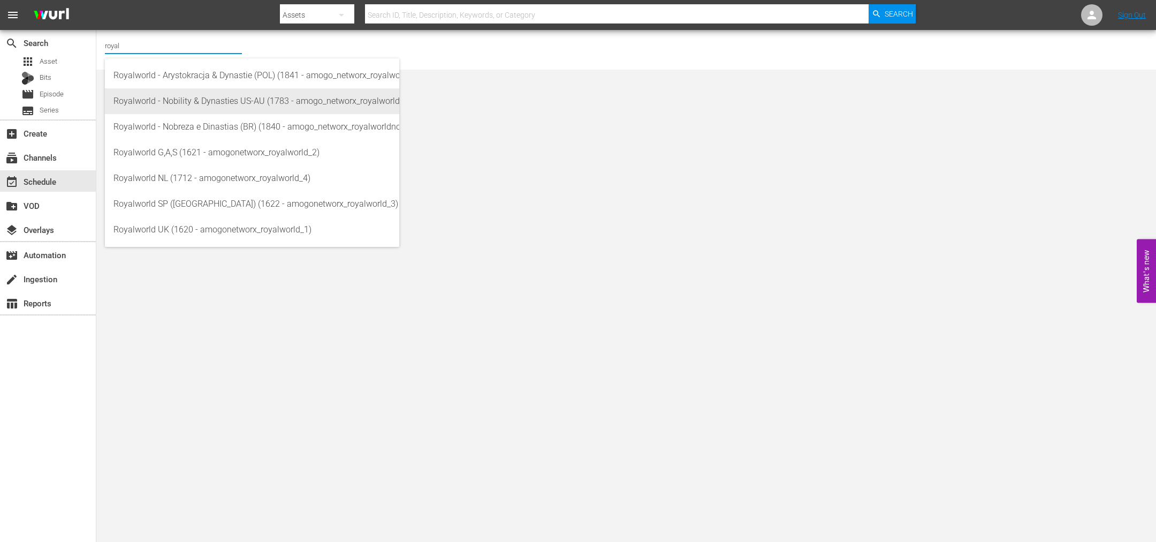
click at [202, 106] on div "Royalworld - Nobility & Dynasties US-AU (1783 - amogo_networx_royalworldnobilit…" at bounding box center [251, 101] width 277 height 26
type input "Royalworld - Nobility & Dynasties US-AU (1783 - amogo_networx_royalworldnobilit…"
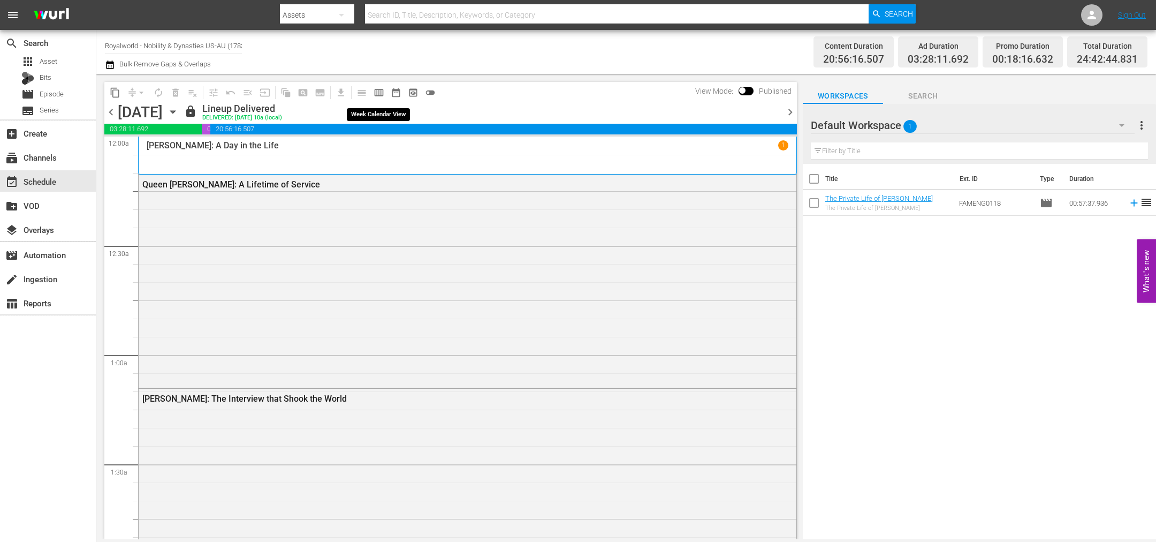
click at [374, 93] on span "calendar_view_week_outlined" at bounding box center [379, 92] width 11 height 11
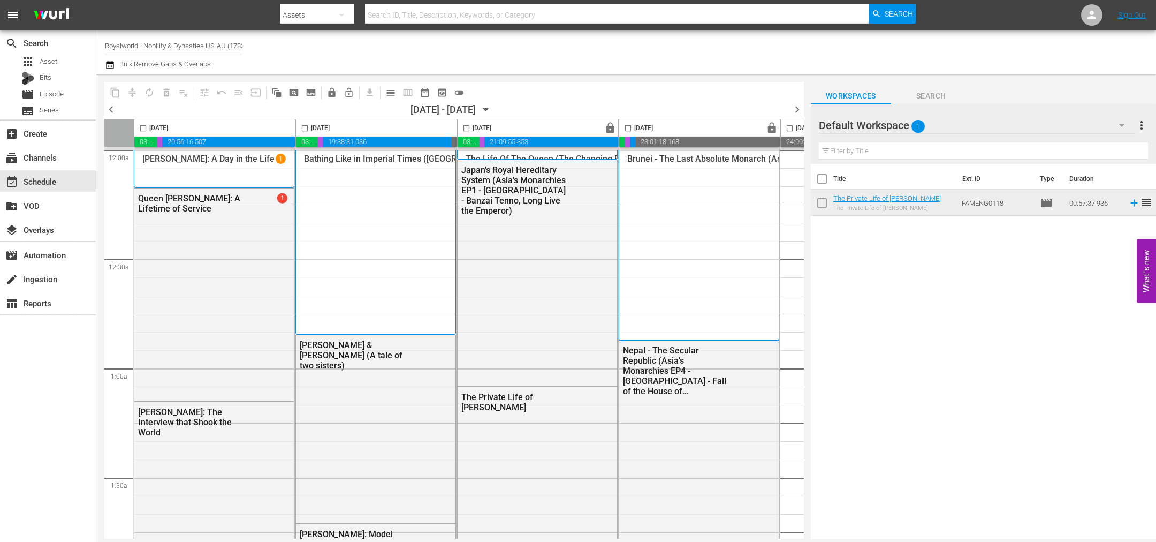
click at [109, 110] on span "chevron_left" at bounding box center [110, 109] width 13 height 13
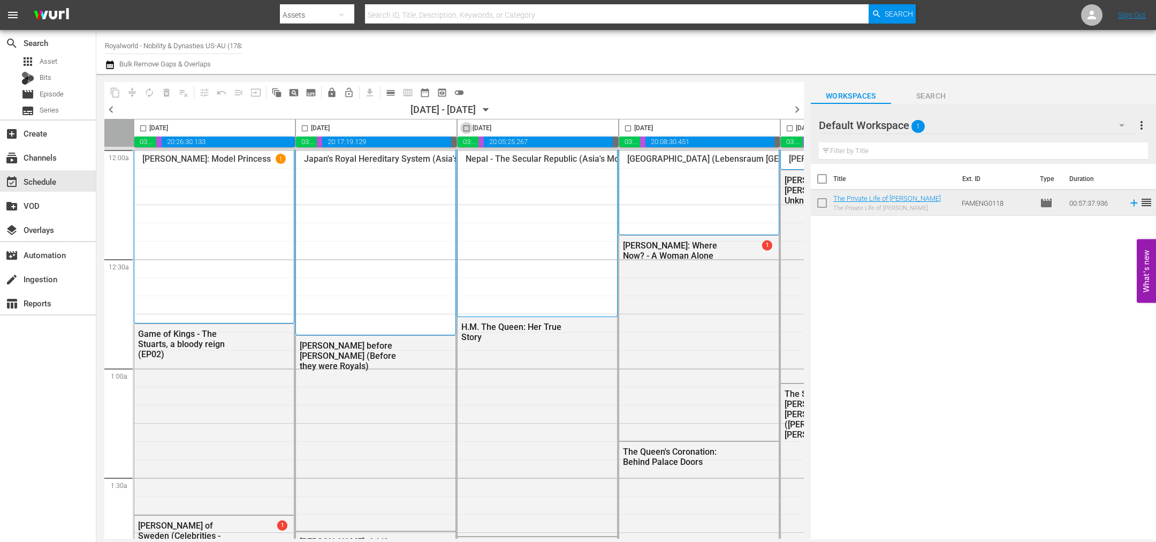
click at [464, 126] on input "checkbox" at bounding box center [466, 130] width 12 height 12
checkbox input "true"
click at [111, 92] on span "content_copy" at bounding box center [115, 92] width 11 height 11
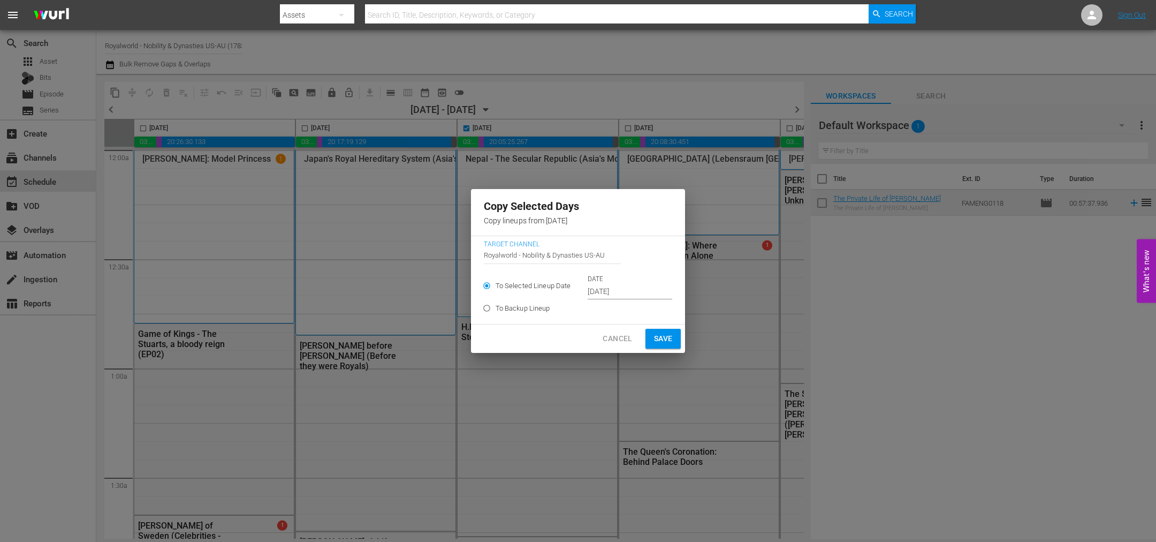
click at [639, 293] on input "Sep 12th 2025" at bounding box center [630, 292] width 85 height 16
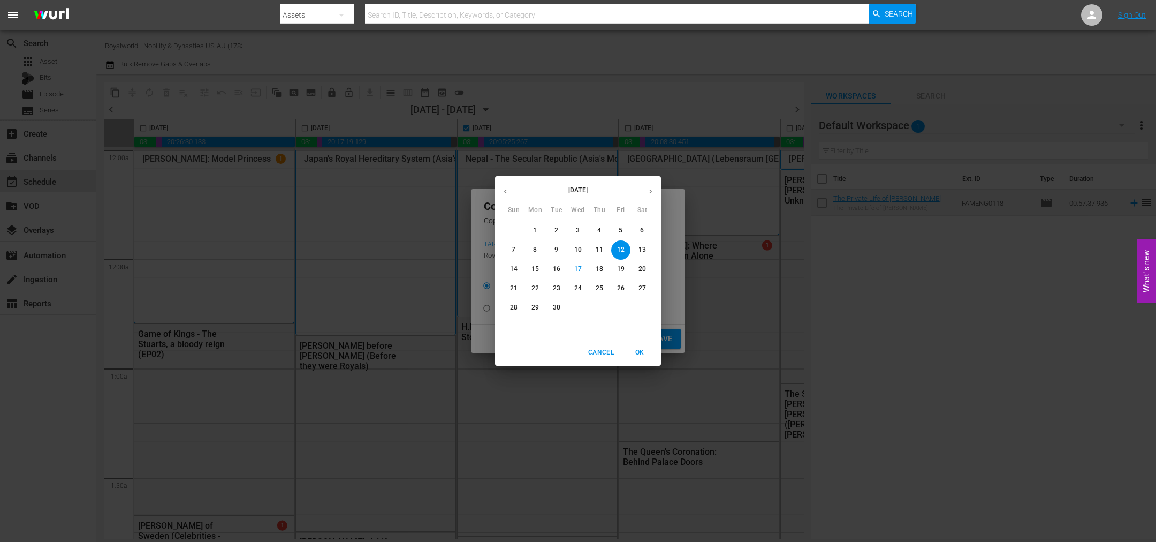
click at [635, 268] on span "20" at bounding box center [642, 268] width 19 height 9
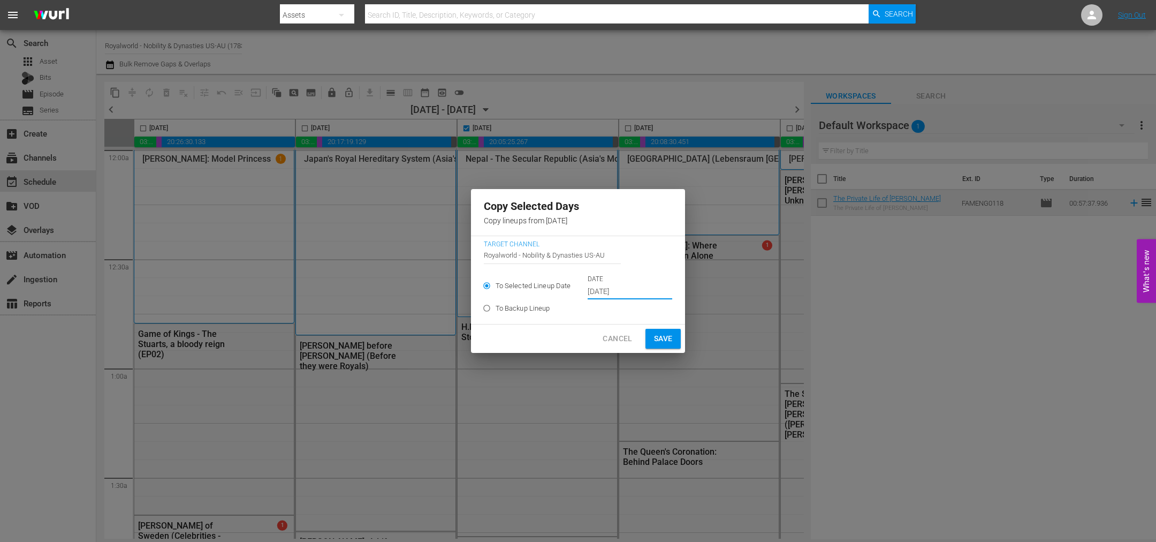
click at [655, 340] on span "Save" at bounding box center [663, 338] width 19 height 13
type input "Sep 12th 2025"
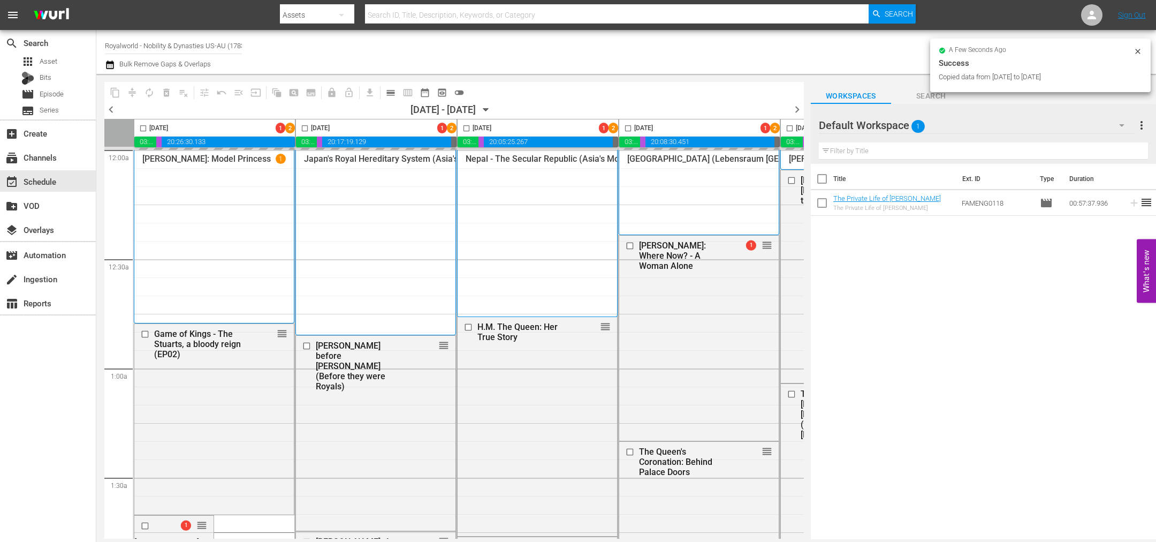
checkbox input "false"
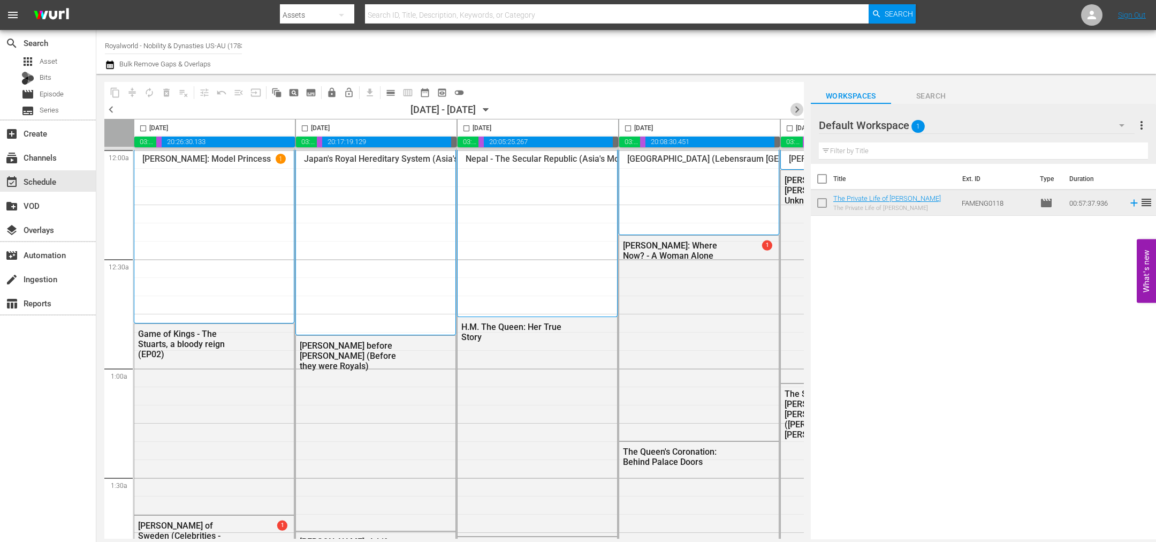
click at [797, 109] on span "chevron_right" at bounding box center [797, 109] width 13 height 13
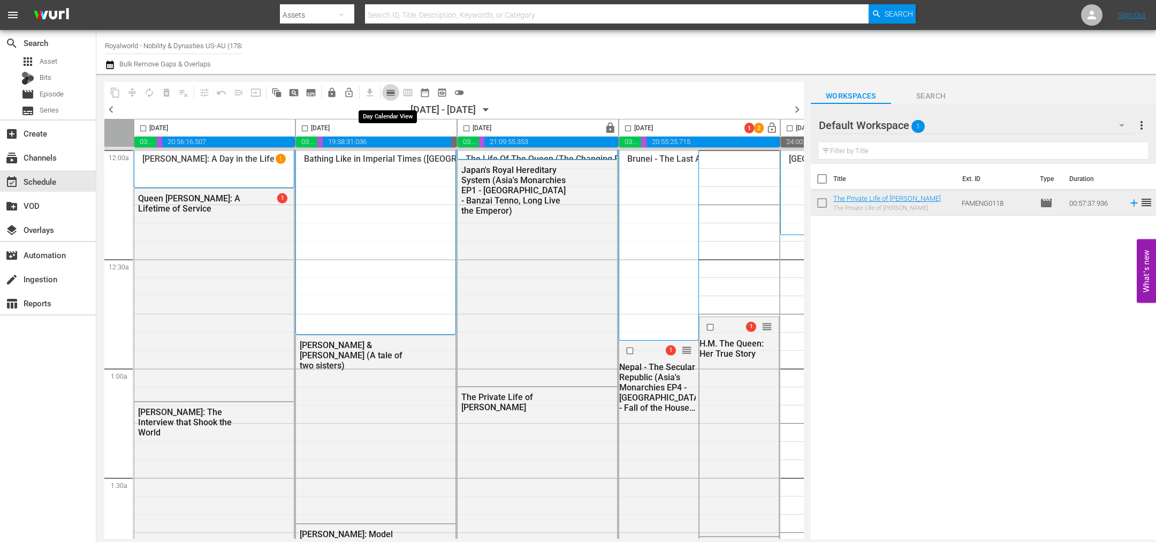
click at [387, 90] on span "calendar_view_day_outlined" at bounding box center [390, 92] width 11 height 11
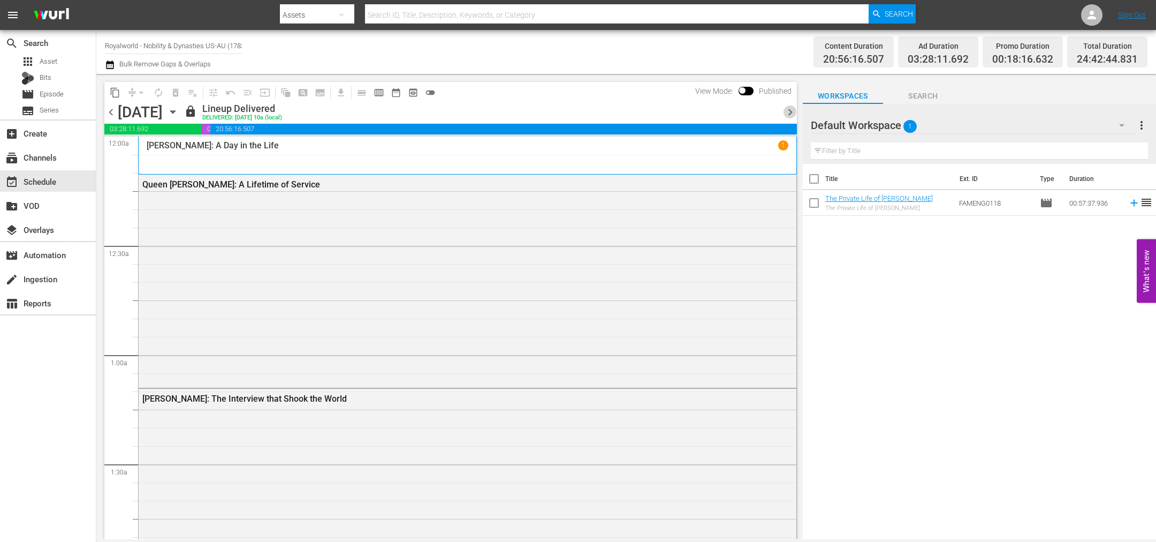
click at [790, 110] on span "chevron_right" at bounding box center [790, 111] width 13 height 13
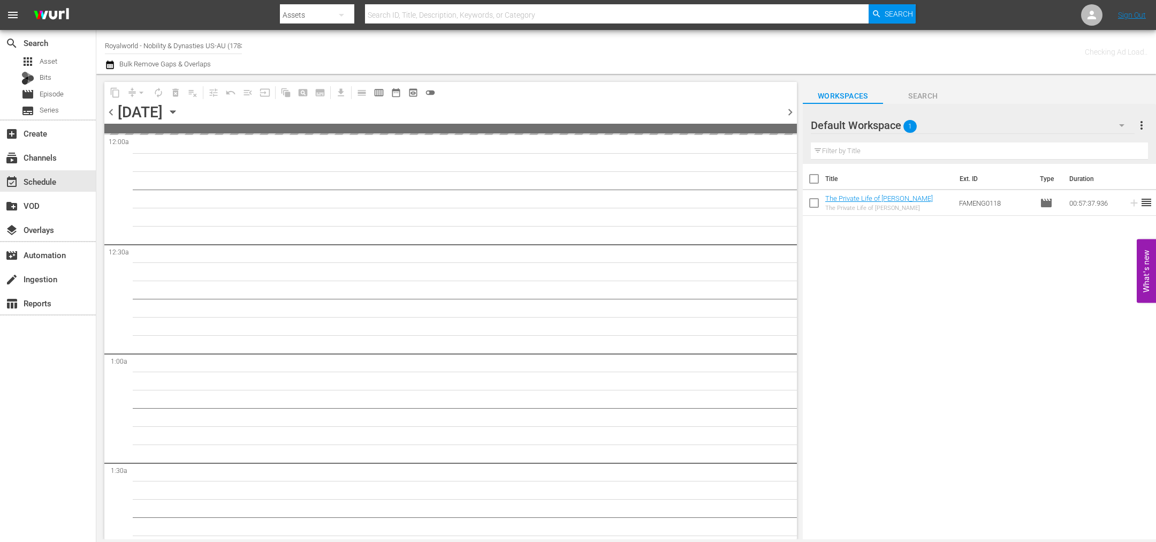
click at [790, 110] on span "chevron_right" at bounding box center [790, 111] width 13 height 13
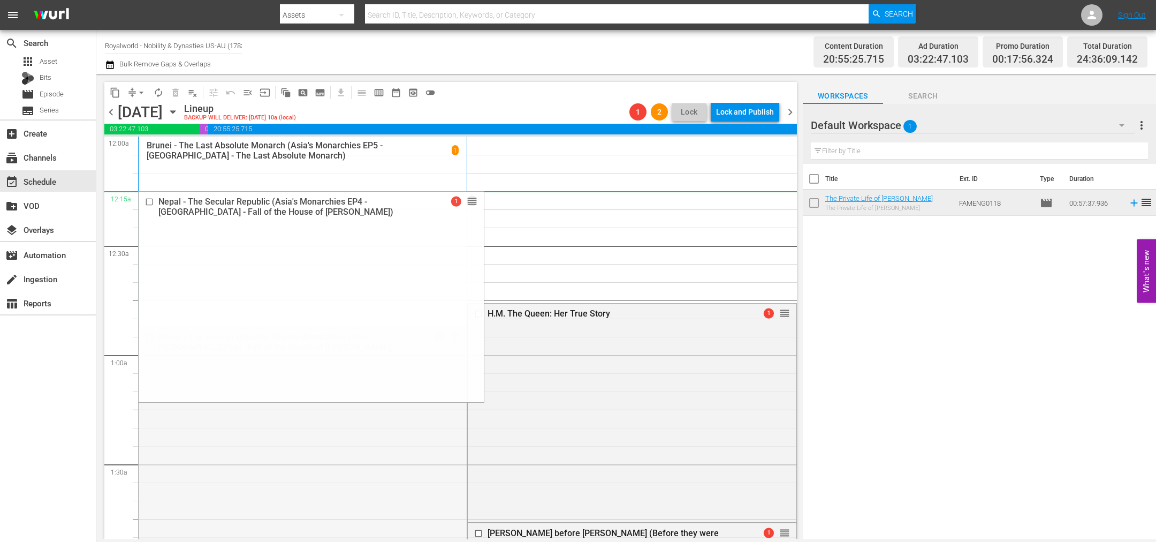
drag, startPoint x: 450, startPoint y: 336, endPoint x: 471, endPoint y: 200, distance: 137.0
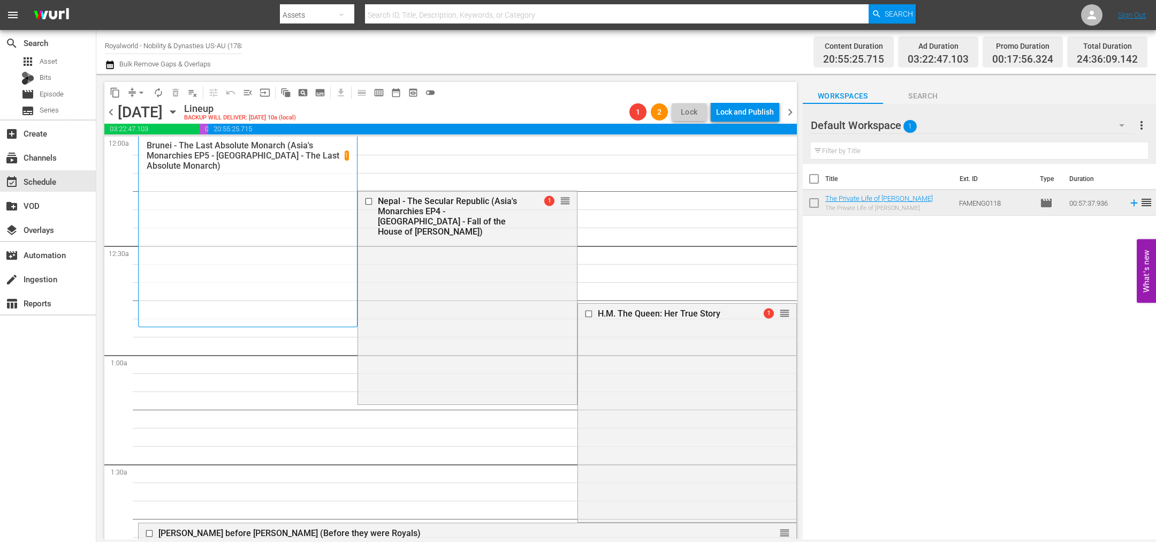
drag, startPoint x: 776, startPoint y: 274, endPoint x: 736, endPoint y: 249, distance: 47.4
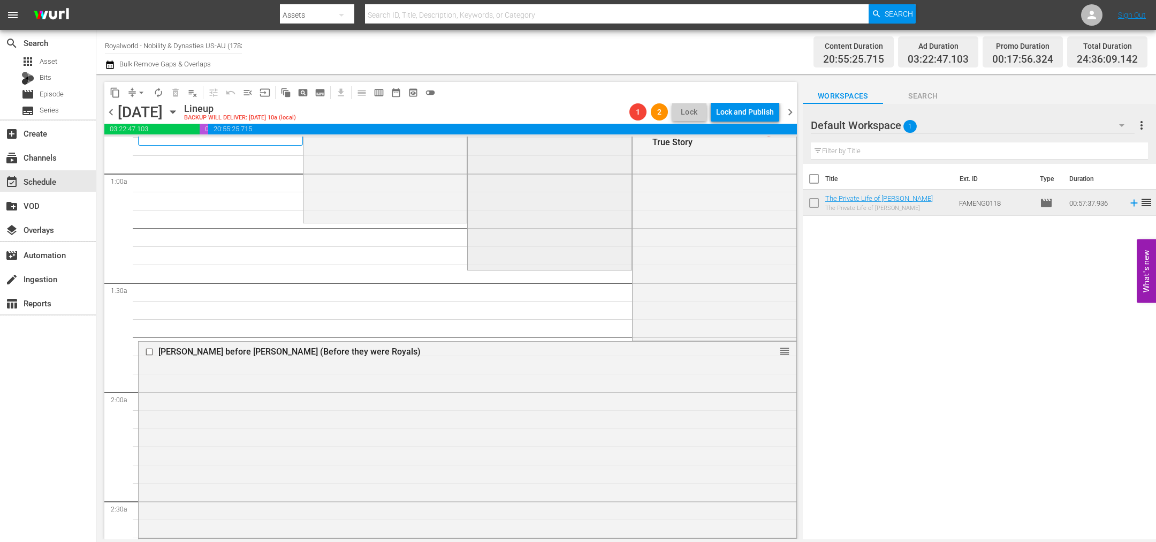
scroll to position [241, 0]
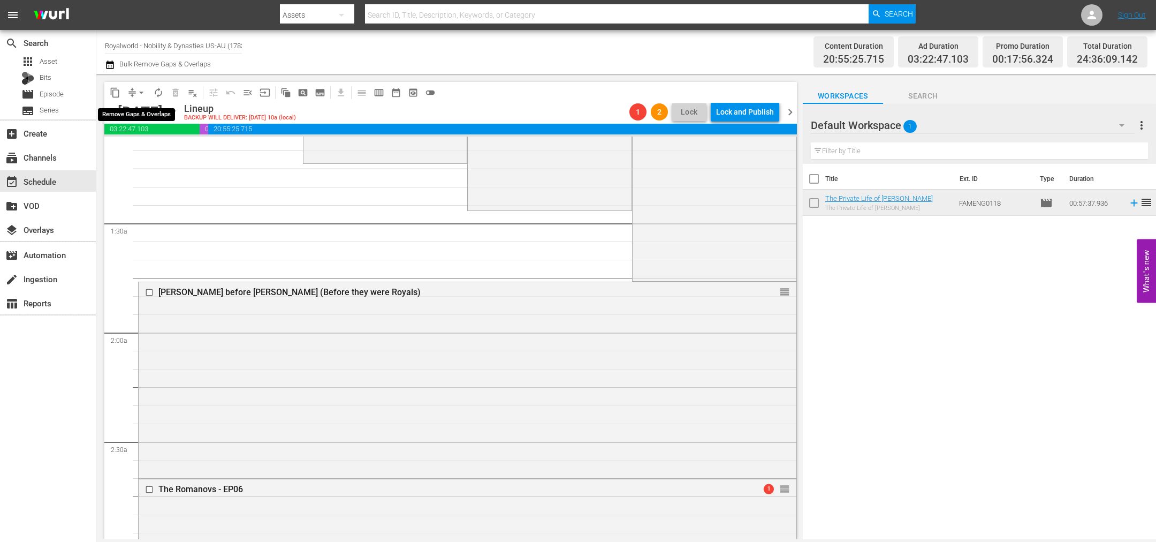
click at [143, 90] on span "arrow_drop_down" at bounding box center [141, 92] width 11 height 11
click at [143, 151] on li "Align to End of Previous Day" at bounding box center [142, 149] width 112 height 18
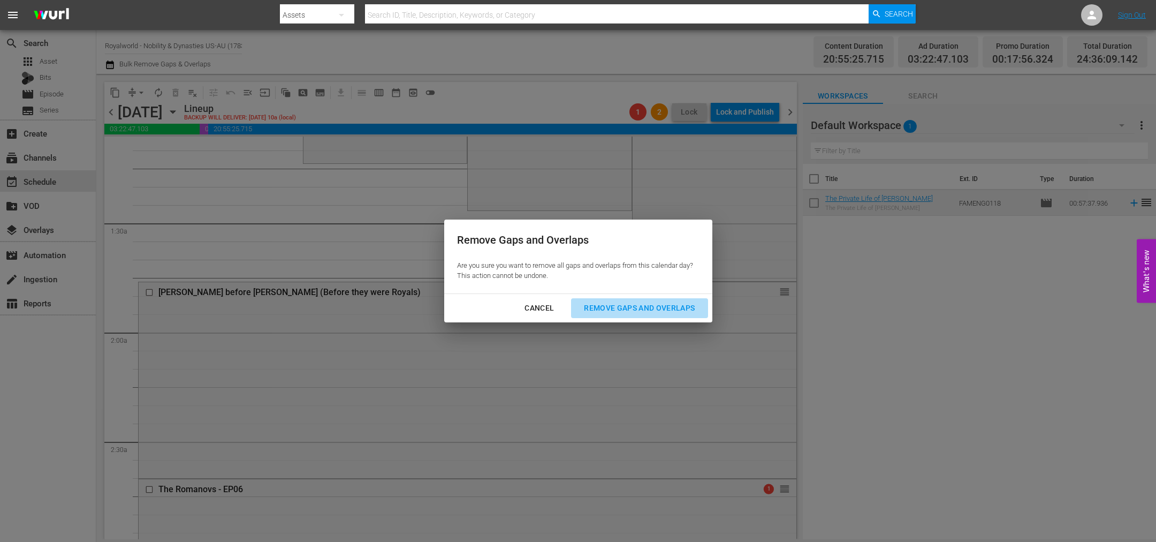
click at [615, 309] on div "Remove Gaps and Overlaps" at bounding box center [640, 307] width 128 height 13
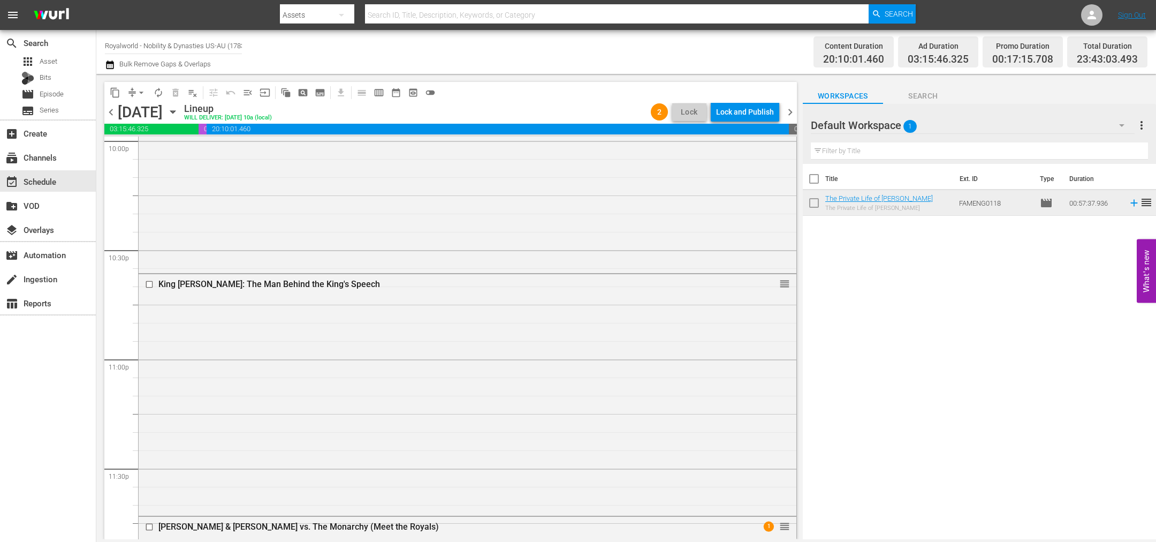
scroll to position [4968, 0]
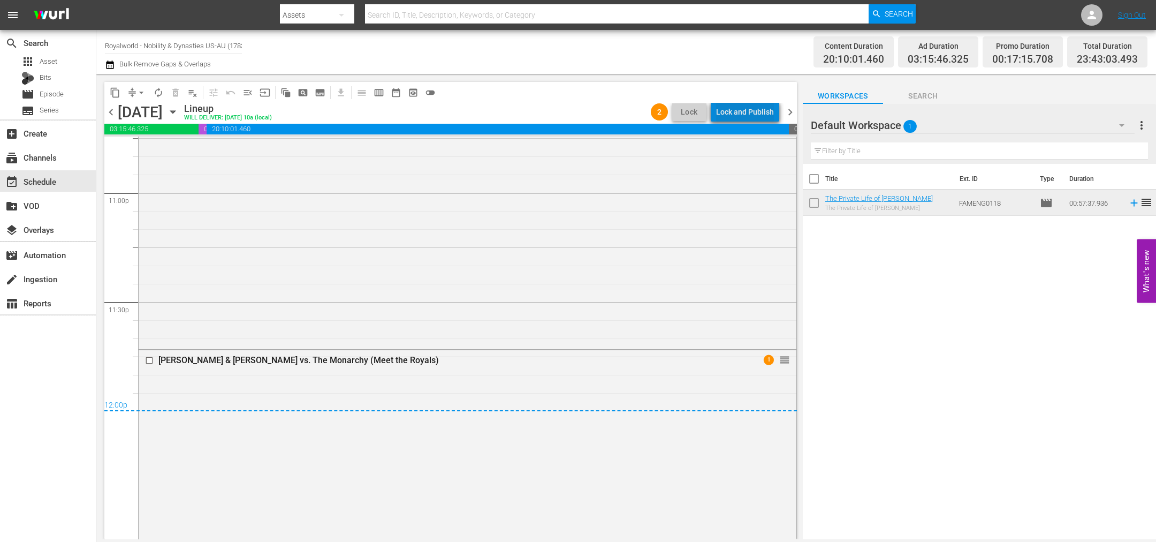
click at [752, 113] on div "Lock and Publish" at bounding box center [745, 111] width 58 height 19
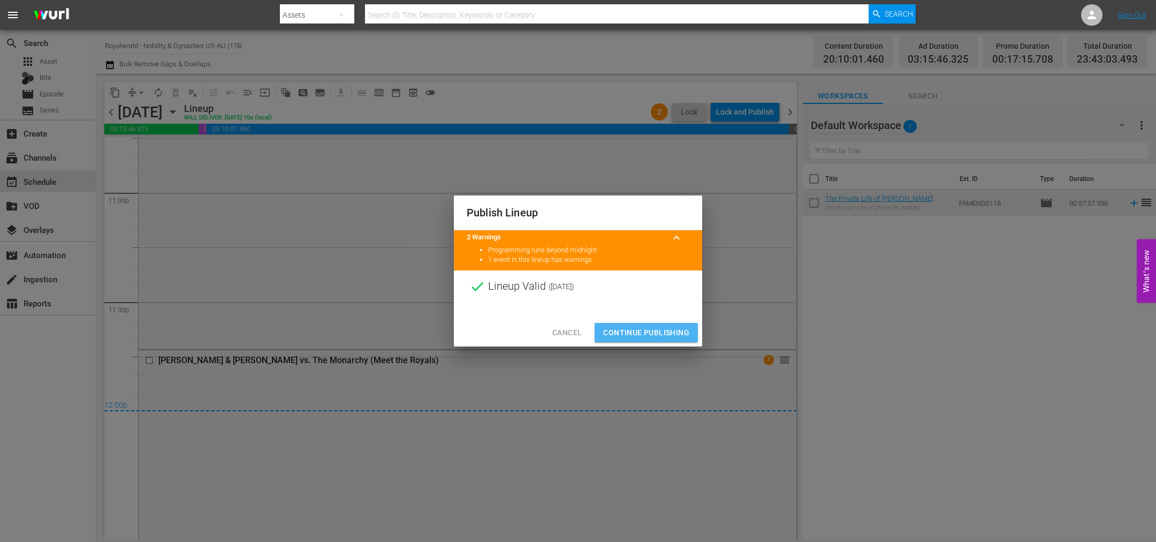
click at [649, 336] on span "Continue Publishing" at bounding box center [646, 332] width 86 height 13
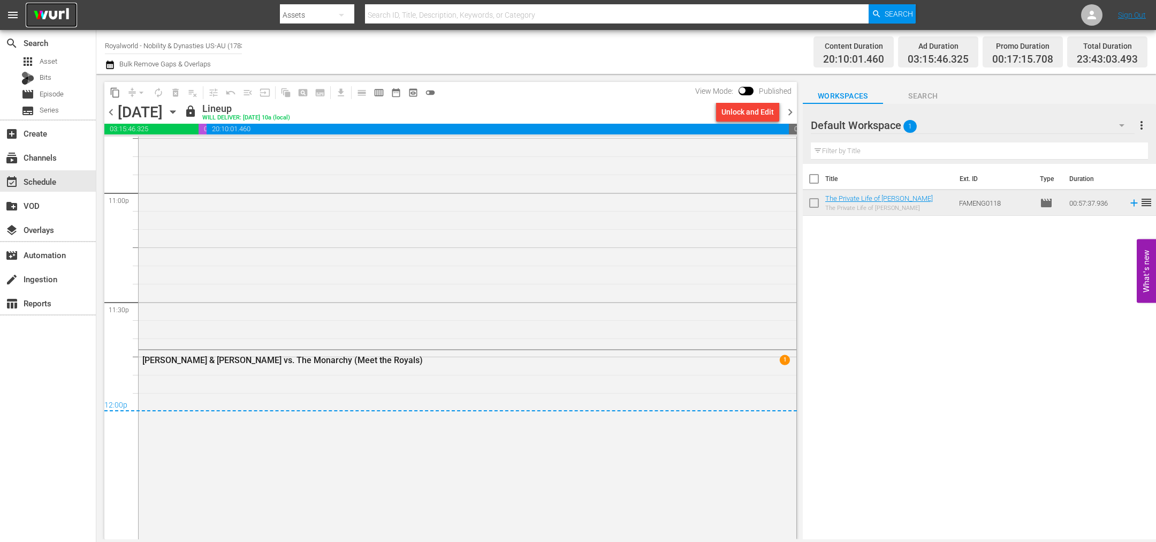
click at [51, 11] on img at bounding box center [51, 15] width 51 height 25
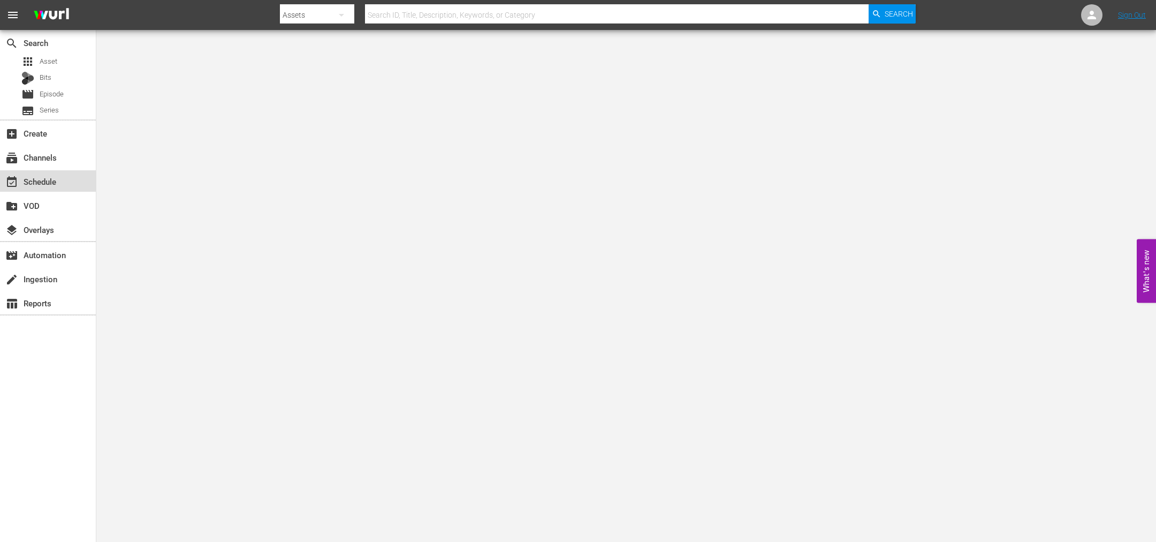
click at [51, 179] on div "event_available Schedule" at bounding box center [30, 180] width 60 height 10
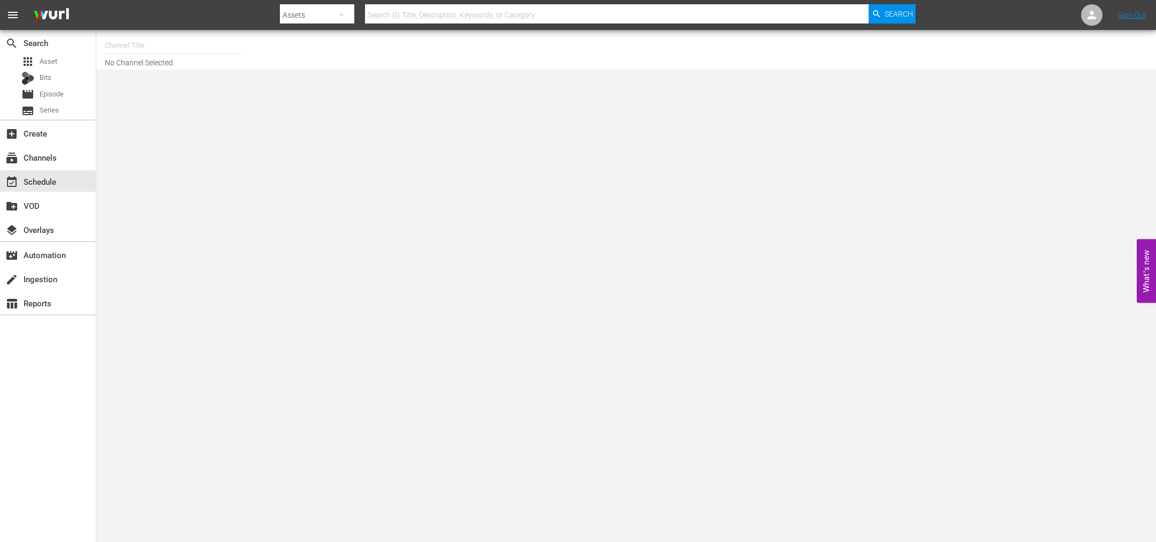
click at [143, 50] on input "text" at bounding box center [173, 46] width 137 height 26
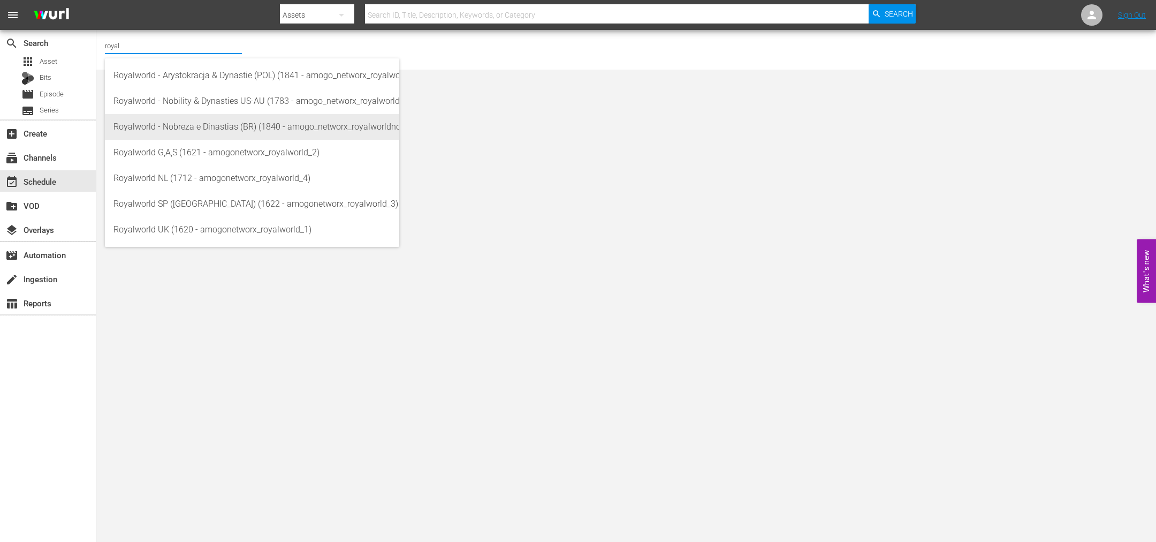
click at [157, 135] on div "Royalworld - Nobreza e Dinastias (BR) (1840 - amogo_networx_royalworldnobrezaed…" at bounding box center [251, 127] width 277 height 26
type input "Royalworld - Nobreza e Dinastias (BR) (1840 - amogo_networx_royalworldnobrezaed…"
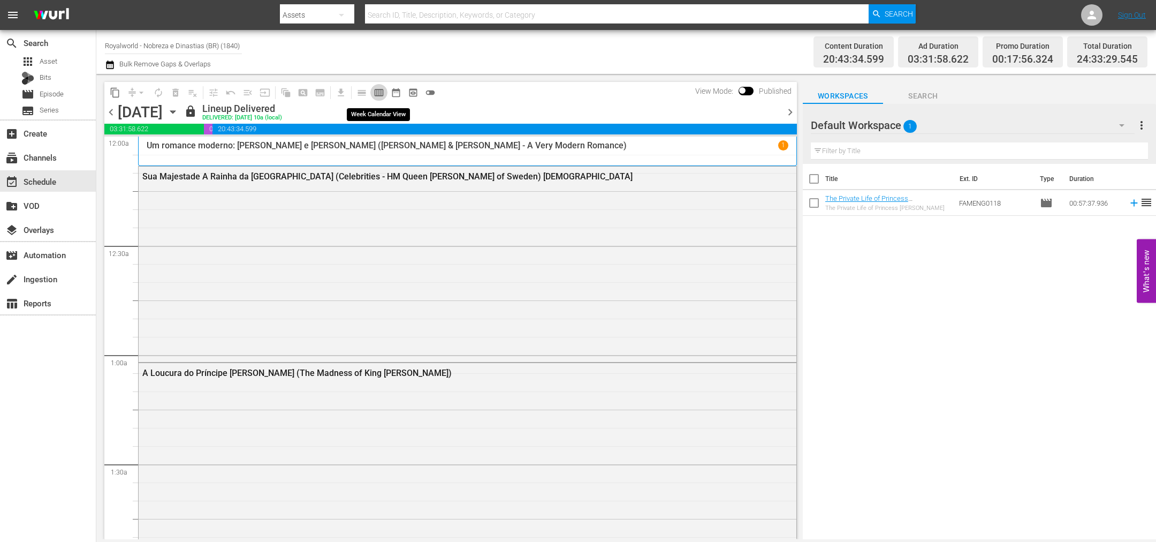
click at [377, 92] on span "calendar_view_week_outlined" at bounding box center [379, 92] width 11 height 11
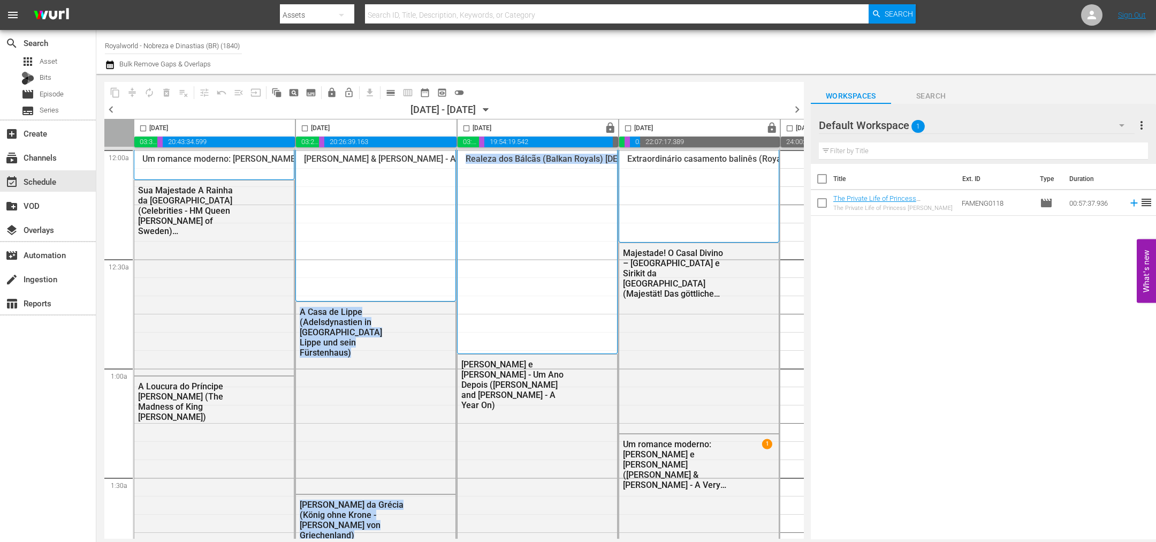
drag, startPoint x: 418, startPoint y: 539, endPoint x: 506, endPoint y: 542, distance: 88.4
click at [506, 541] on html "menu Search By Assets Search ID, Title, Description, Keywords, or Category Sear…" at bounding box center [578, 271] width 1156 height 542
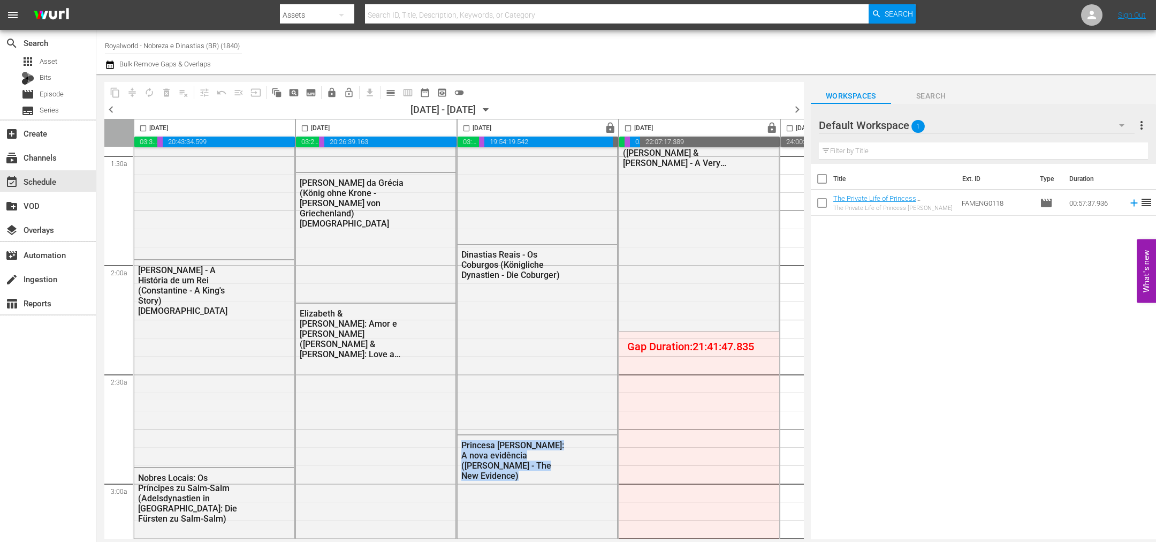
drag, startPoint x: 512, startPoint y: 533, endPoint x: 554, endPoint y: 538, distance: 41.4
click at [554, 538] on div "Wednesday, September 17th 03:31:58.622 00:17:56.324 20:43:34.599 00:00:00.000 T…" at bounding box center [454, 329] width 700 height 420
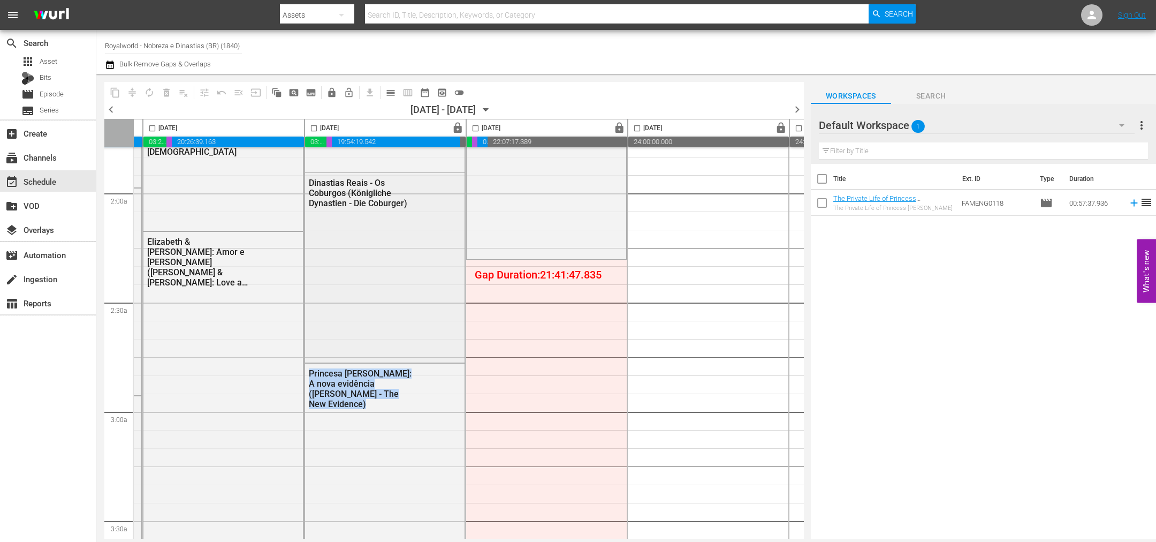
scroll to position [402, 153]
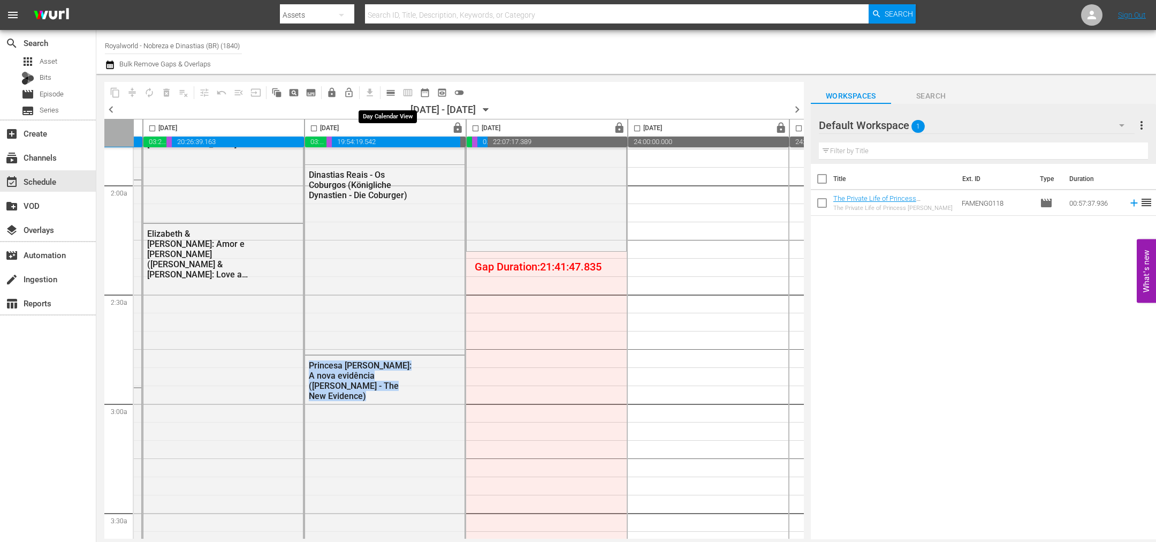
click at [391, 94] on span "calendar_view_day_outlined" at bounding box center [390, 92] width 11 height 11
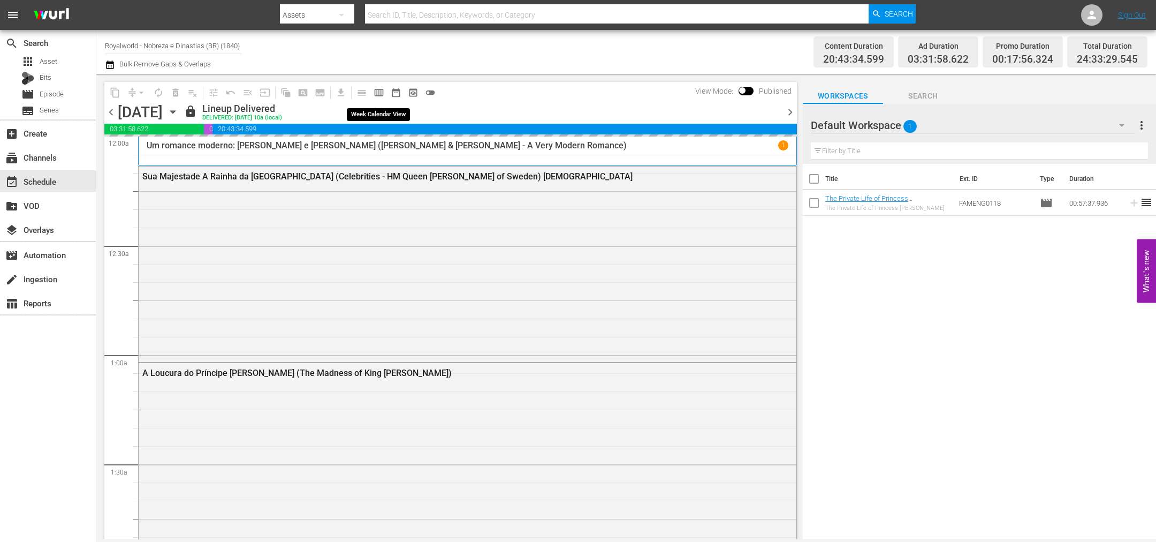
click at [380, 93] on span "calendar_view_week_outlined" at bounding box center [379, 92] width 11 height 11
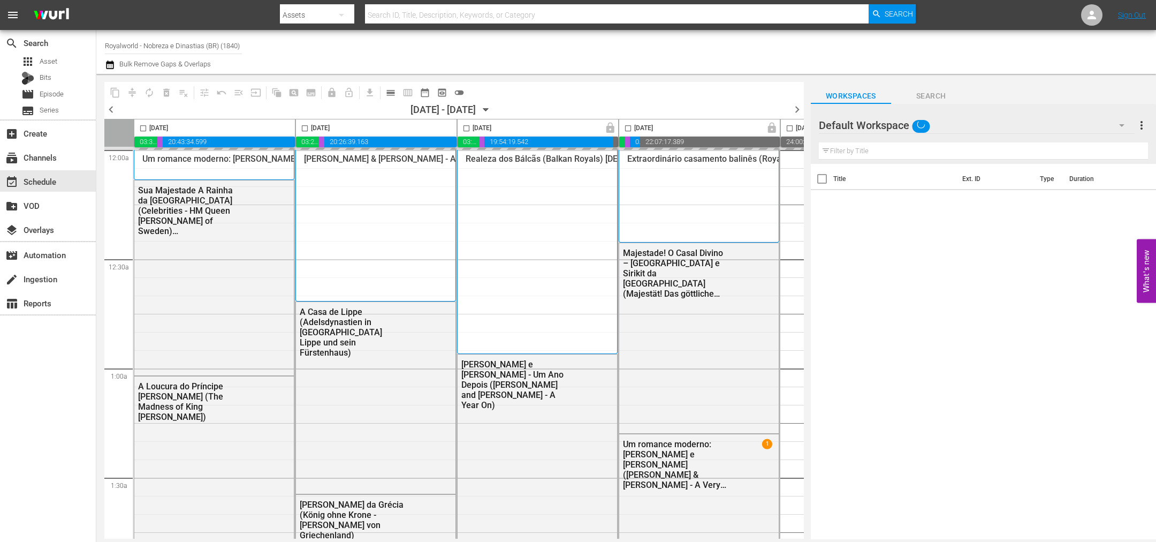
click at [141, 125] on input "checkbox" at bounding box center [143, 130] width 12 height 12
checkbox input "true"
click at [119, 85] on button "content_copy" at bounding box center [115, 92] width 17 height 17
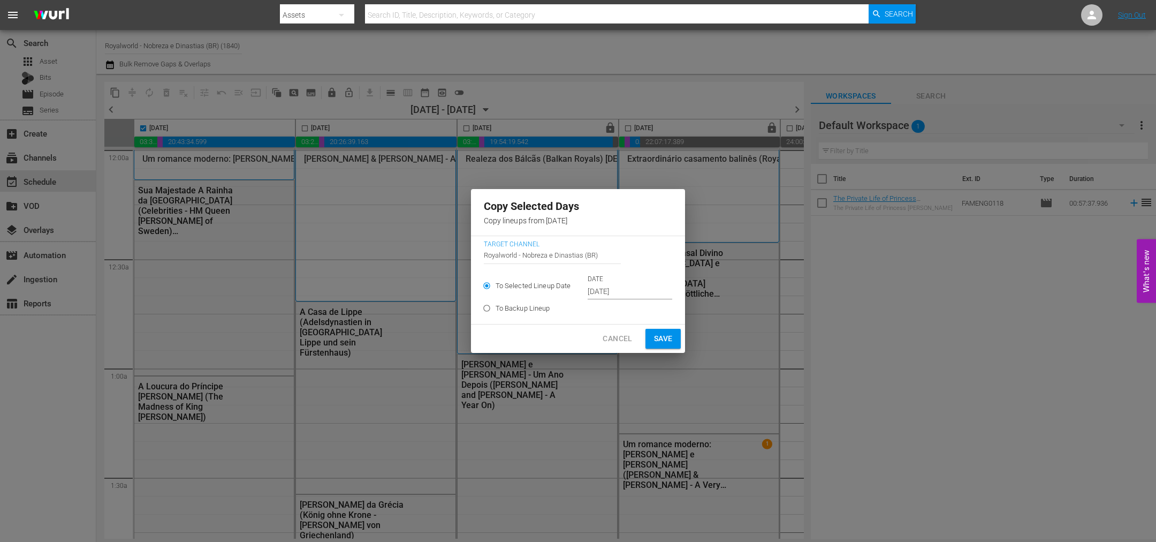
click at [620, 296] on input "Sep 17th 2025" at bounding box center [630, 292] width 85 height 16
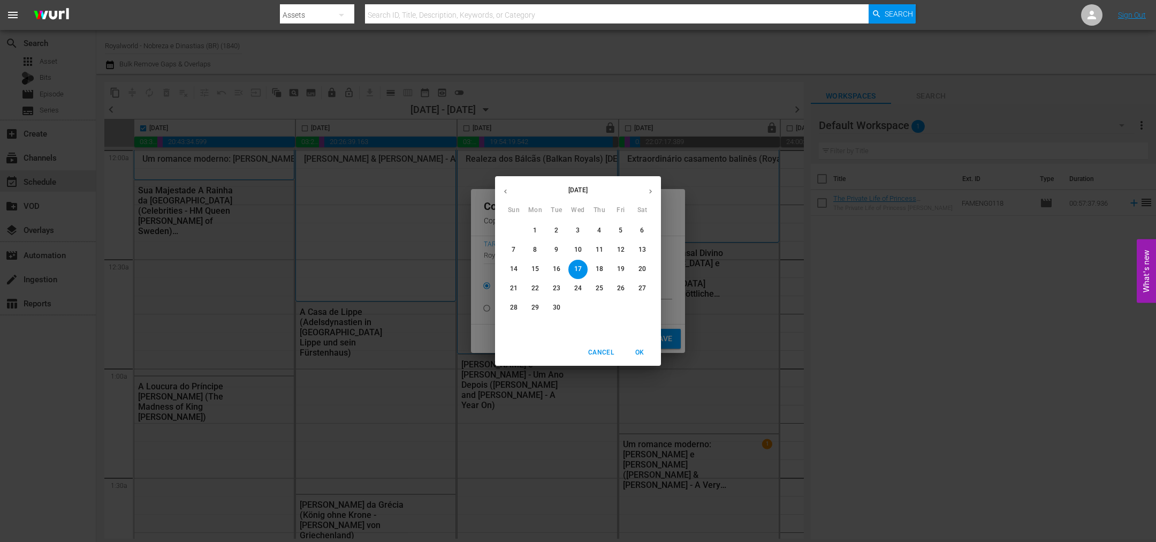
click at [646, 266] on span "20" at bounding box center [642, 268] width 19 height 9
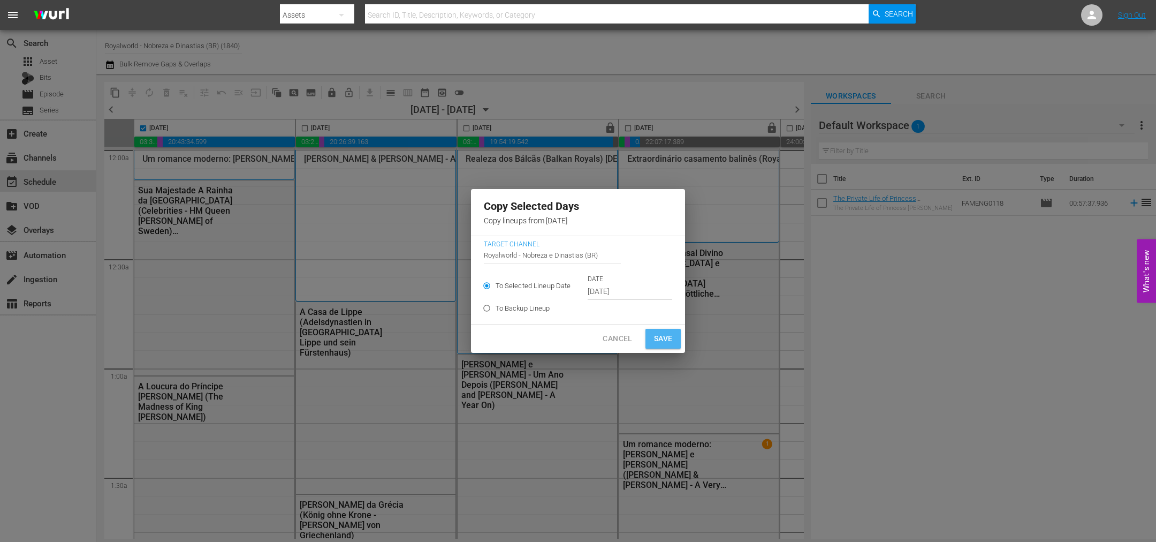
click at [663, 339] on span "Save" at bounding box center [663, 338] width 19 height 13
type input "Sep 17th 2025"
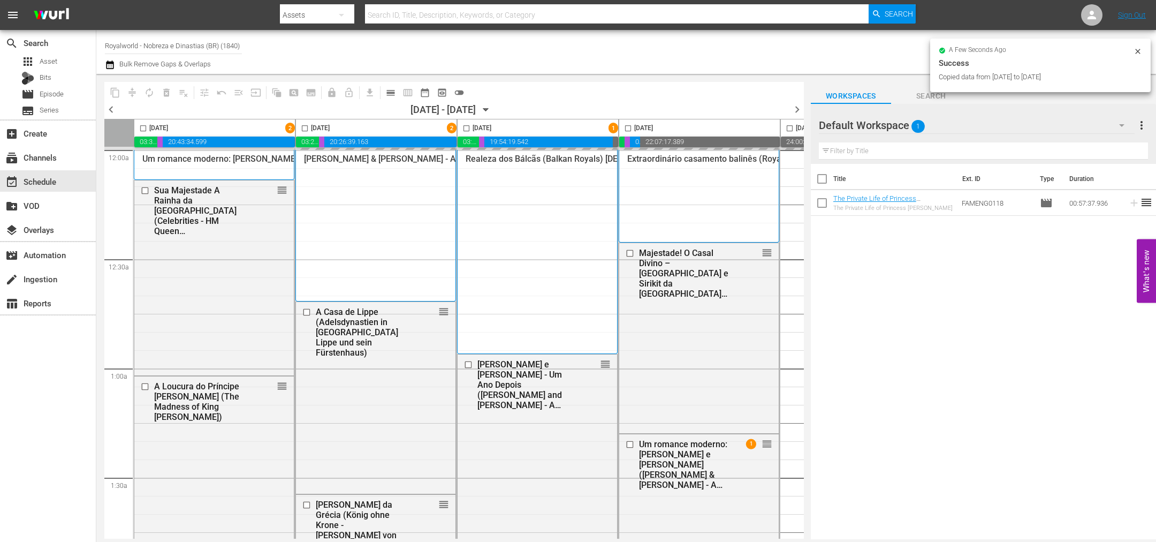
checkbox input "false"
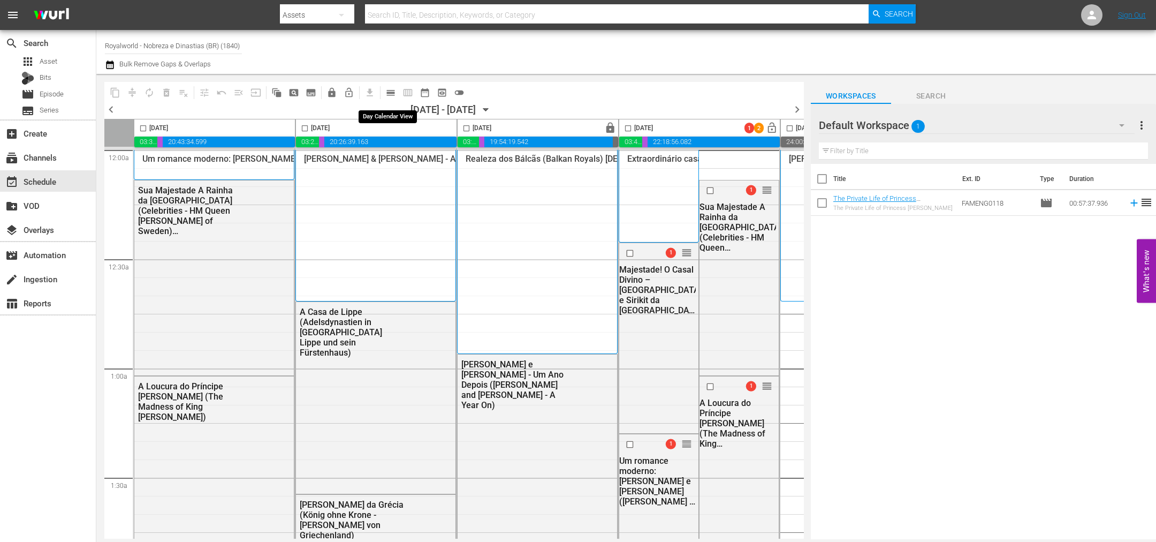
click at [393, 90] on span "calendar_view_day_outlined" at bounding box center [390, 92] width 11 height 11
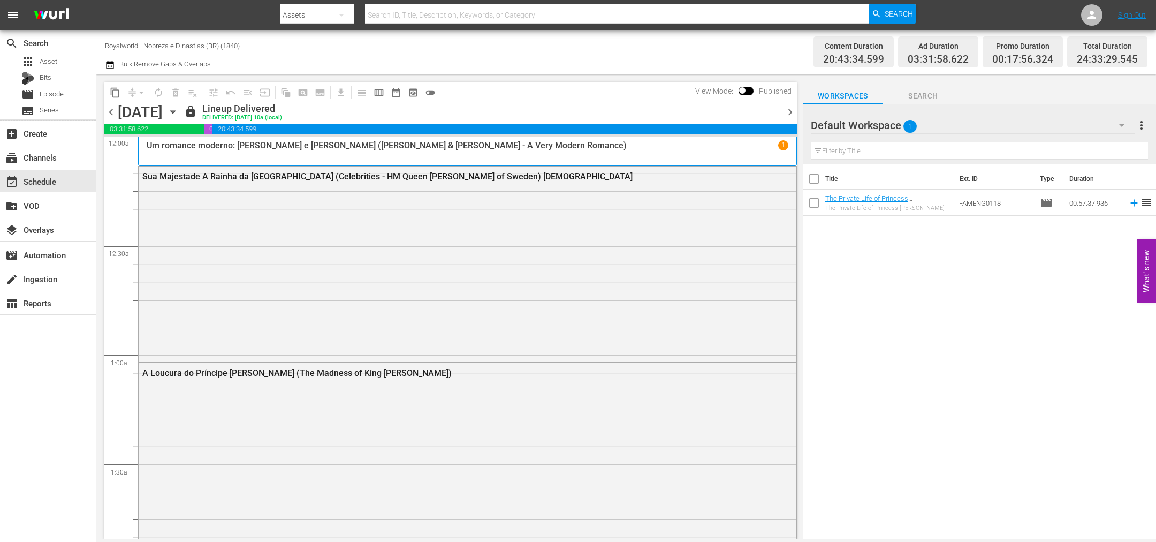
click at [790, 110] on span "chevron_right" at bounding box center [790, 111] width 13 height 13
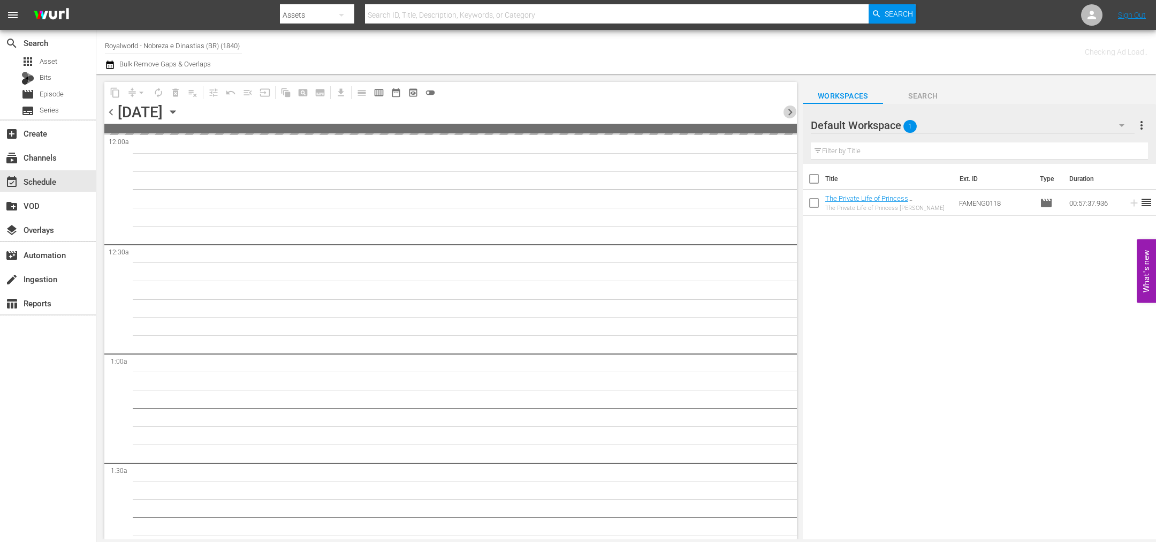
click at [790, 111] on span "chevron_right" at bounding box center [790, 111] width 13 height 13
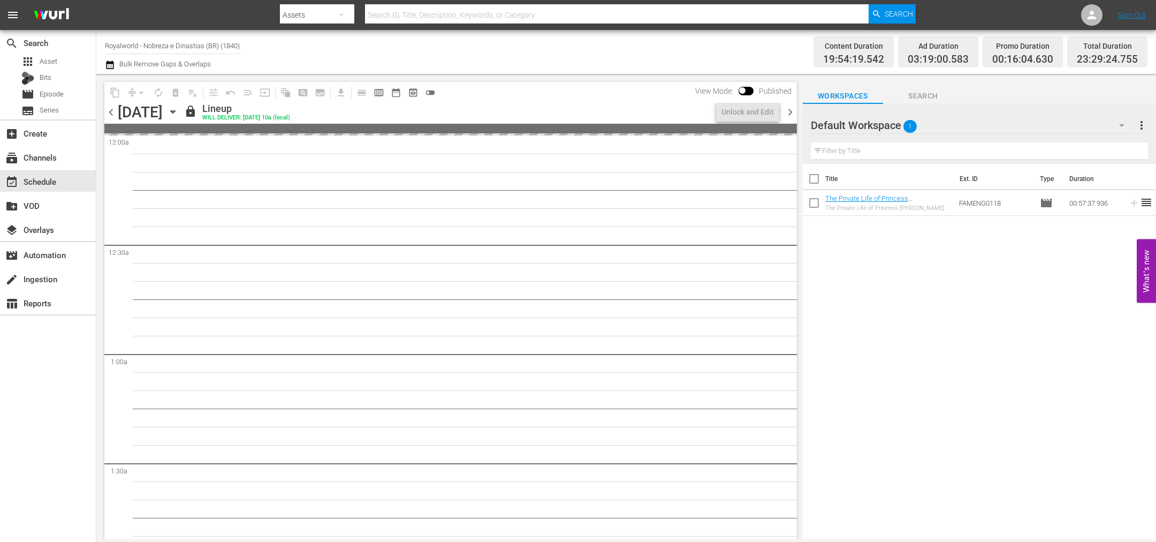
click at [790, 111] on span "chevron_right" at bounding box center [790, 111] width 13 height 13
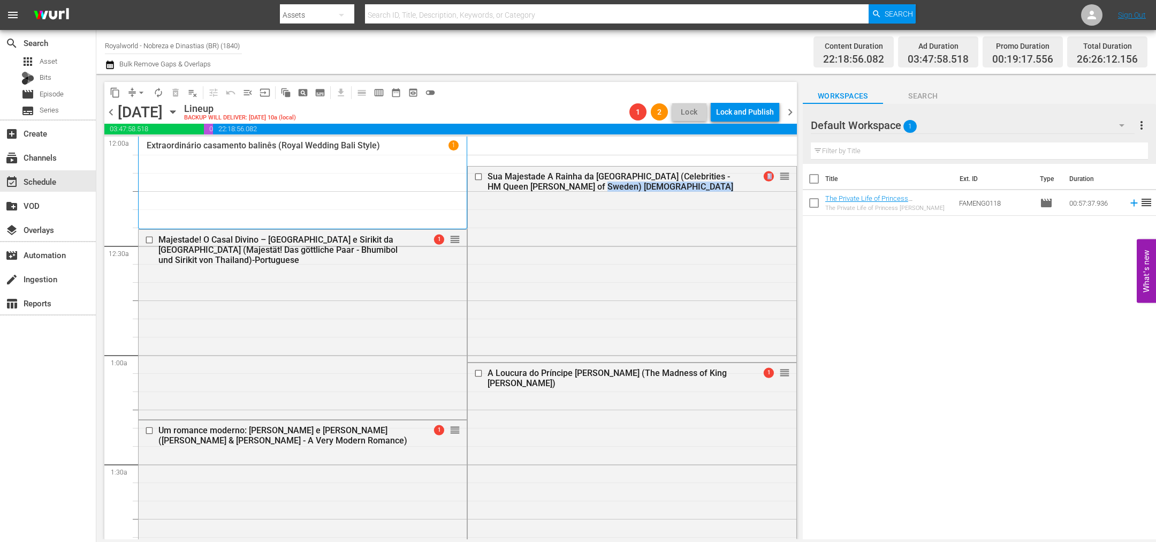
drag, startPoint x: 765, startPoint y: 175, endPoint x: 642, endPoint y: 325, distance: 193.7
click at [642, 325] on div "Sua Majestade A Rainha da Suécia (Celebrities - HM Queen Silvia of Sweden) Port…" at bounding box center [632, 263] width 328 height 193
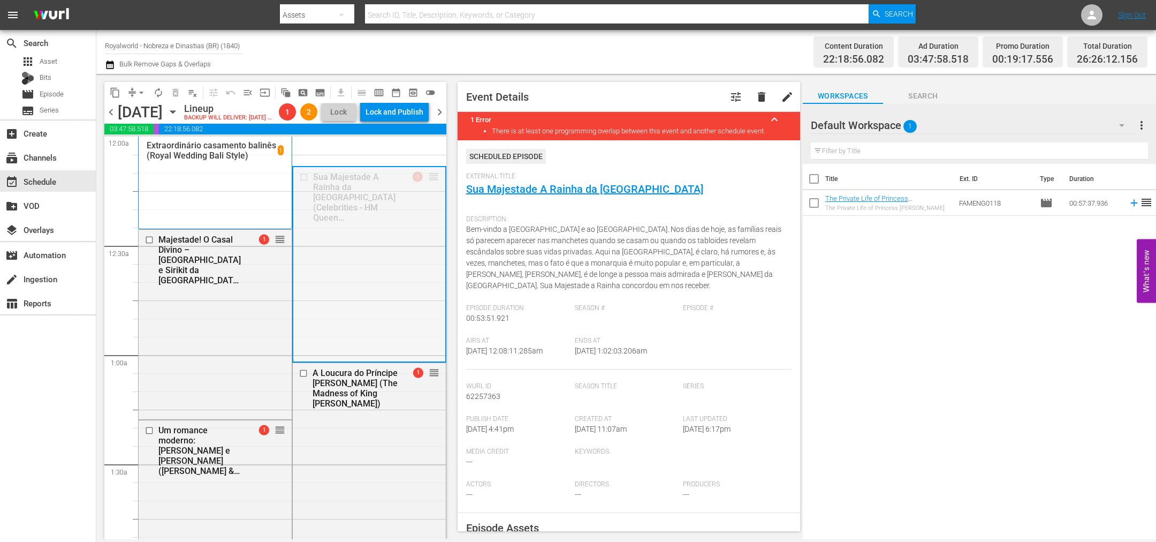
drag, startPoint x: 427, startPoint y: 192, endPoint x: 353, endPoint y: 334, distance: 160.0
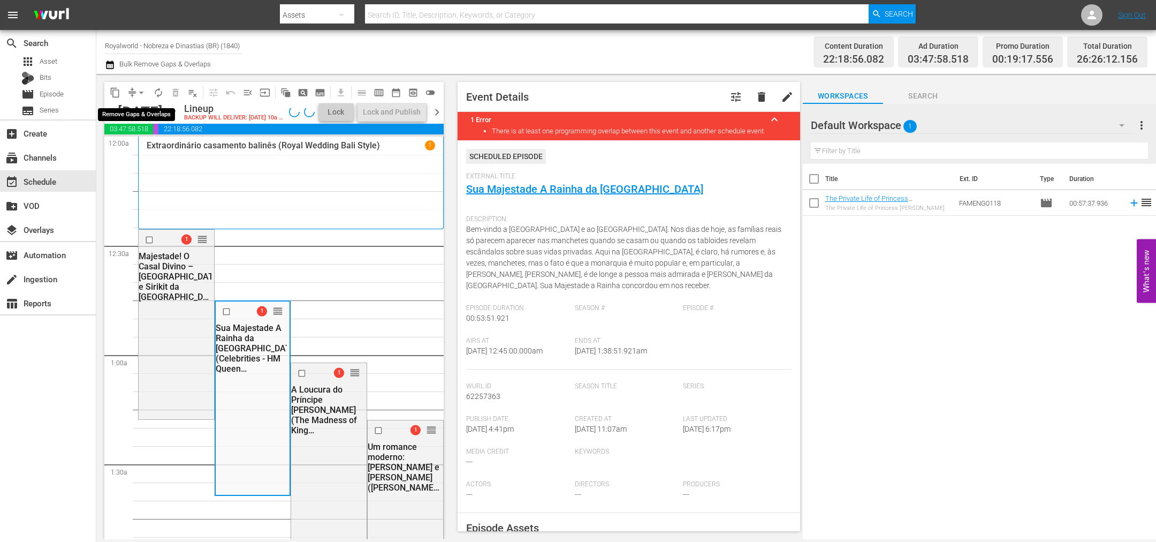
click at [141, 95] on span "arrow_drop_down" at bounding box center [141, 92] width 11 height 11
click at [154, 149] on li "Align to End of Previous Day" at bounding box center [142, 149] width 112 height 18
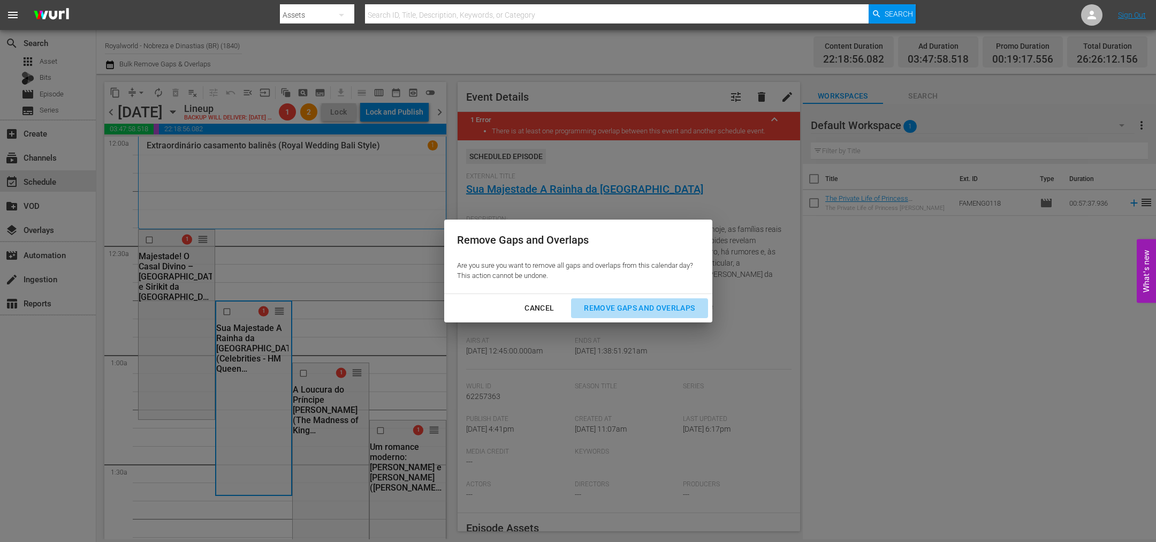
click at [612, 302] on div "Remove Gaps and Overlaps" at bounding box center [640, 307] width 128 height 13
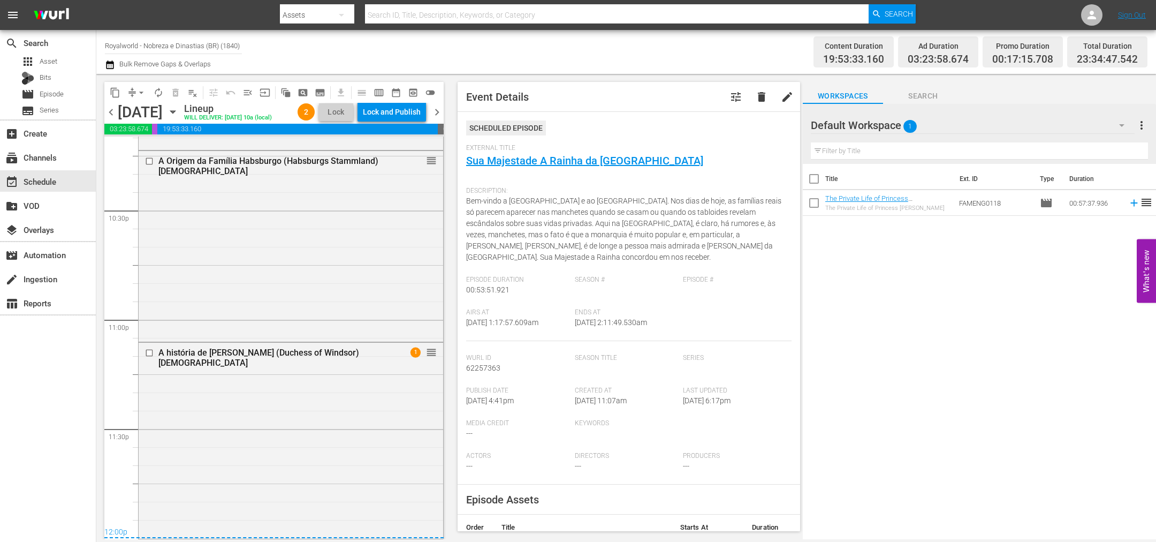
scroll to position [4857, 0]
click at [398, 113] on div "Lock and Publish" at bounding box center [392, 111] width 58 height 19
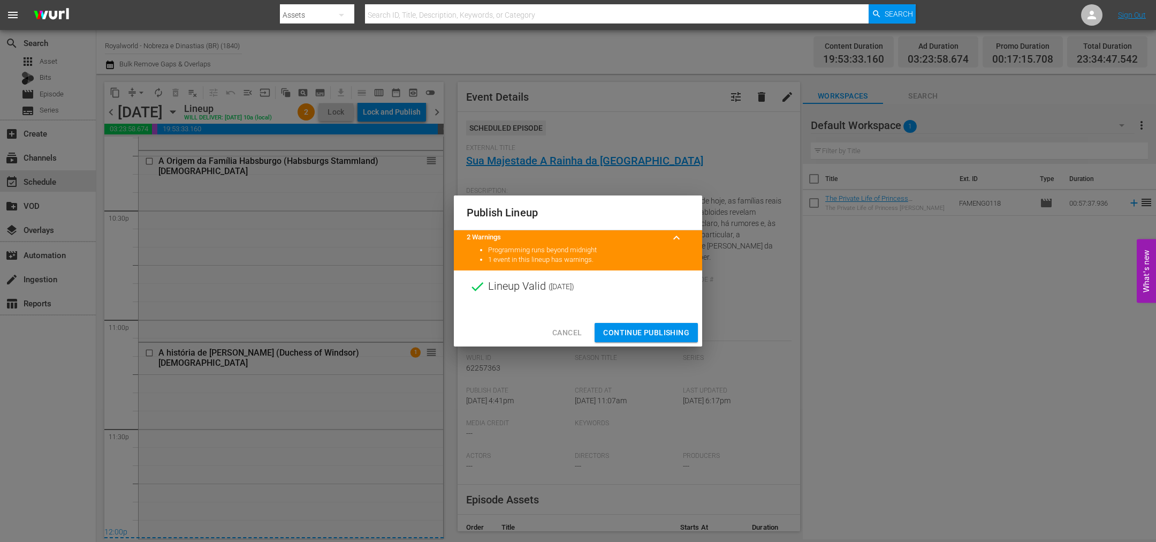
click at [635, 330] on span "Continue Publishing" at bounding box center [646, 332] width 86 height 13
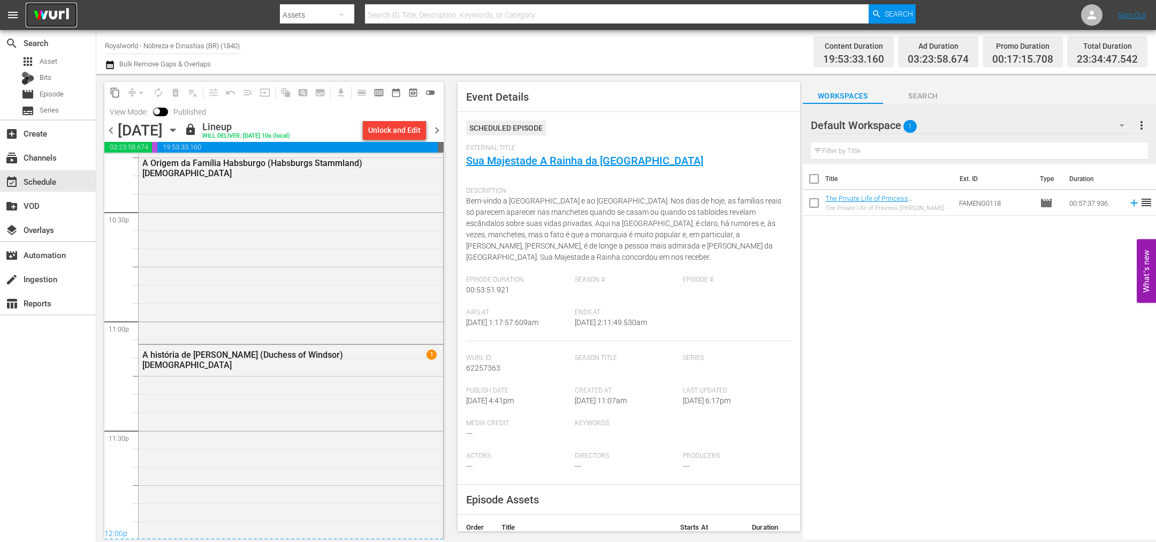
click at [48, 18] on img at bounding box center [51, 15] width 51 height 25
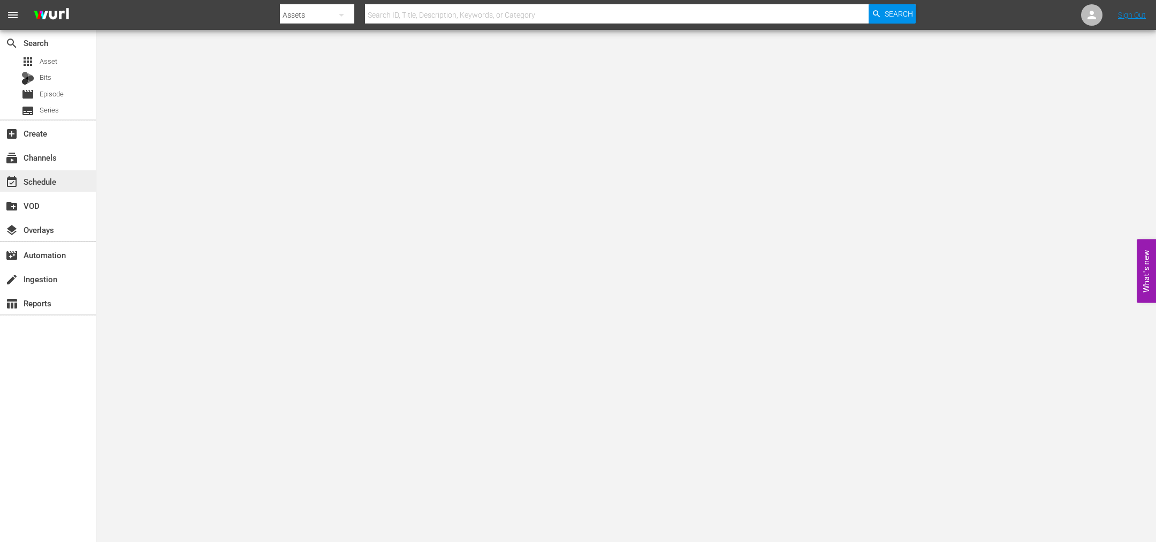
click at [29, 185] on div "event_available Schedule" at bounding box center [30, 180] width 60 height 10
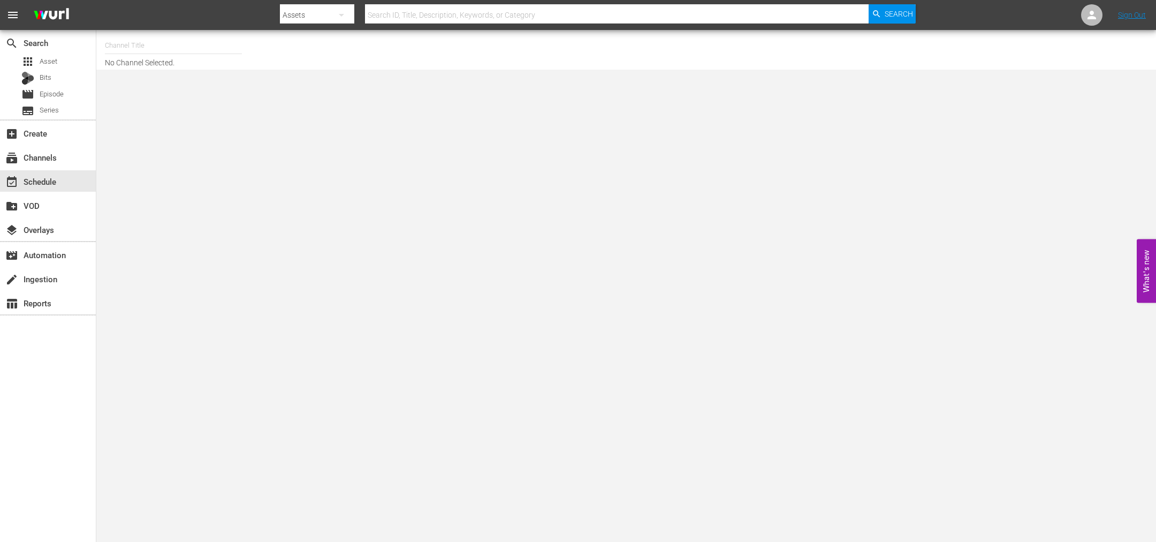
click at [115, 52] on input "text" at bounding box center [173, 46] width 137 height 26
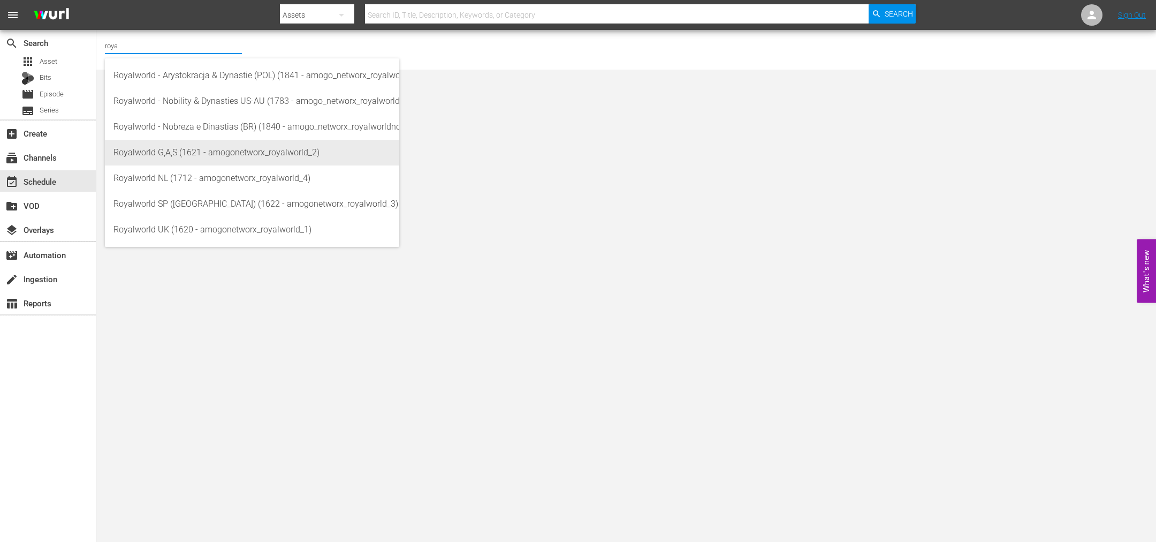
click at [196, 158] on div "Royalworld G,A,S (1621 - amogonetworx_royalworld_2)" at bounding box center [251, 153] width 277 height 26
type input "Royalworld G,A,S (1621 - amogonetworx_royalworld_2)"
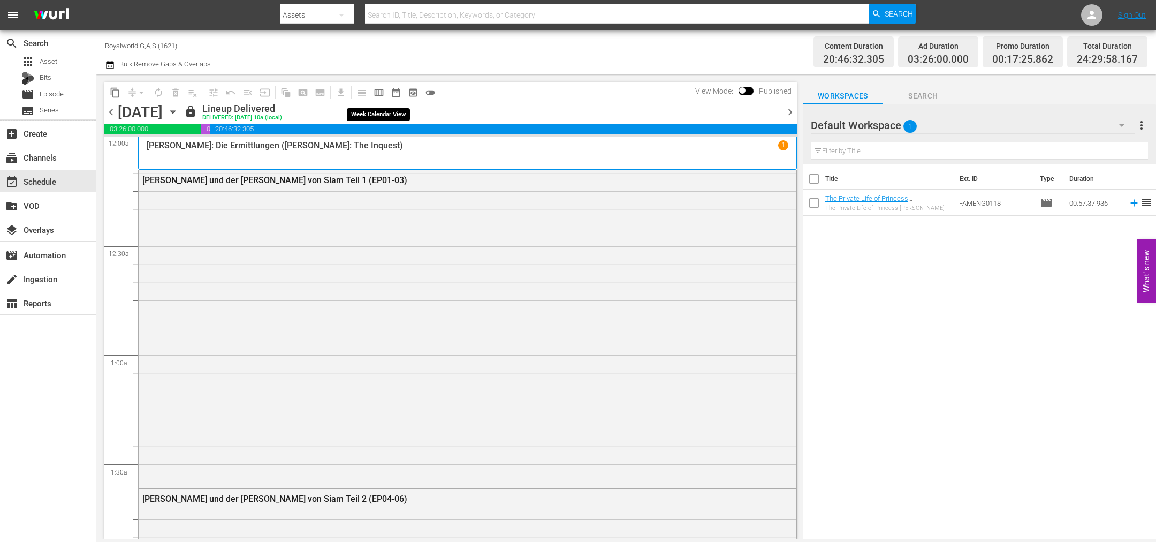
click at [377, 94] on span "calendar_view_week_outlined" at bounding box center [379, 92] width 11 height 11
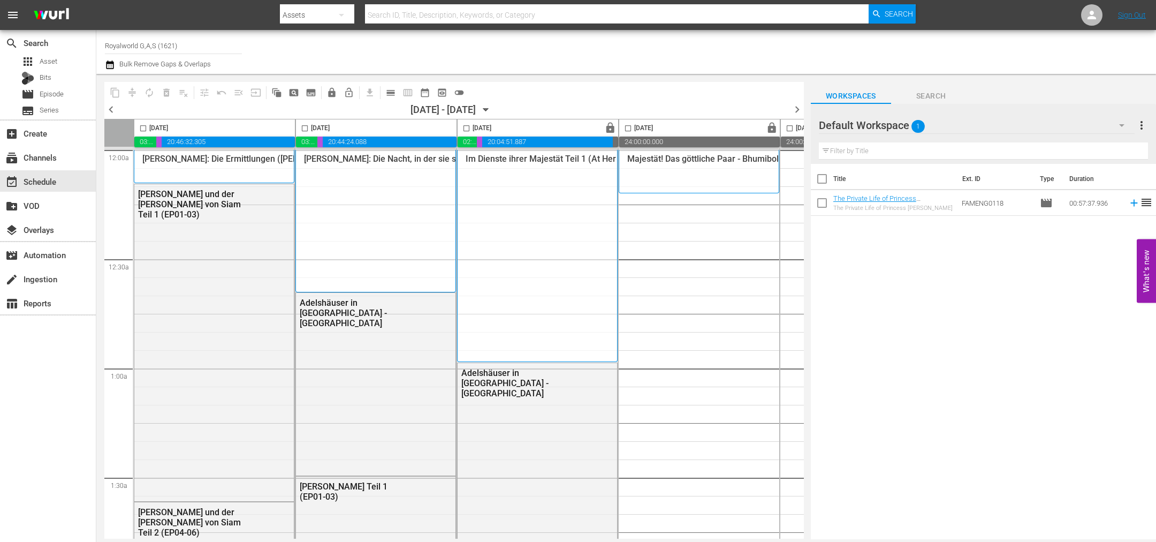
click at [115, 108] on span "chevron_left" at bounding box center [110, 109] width 13 height 13
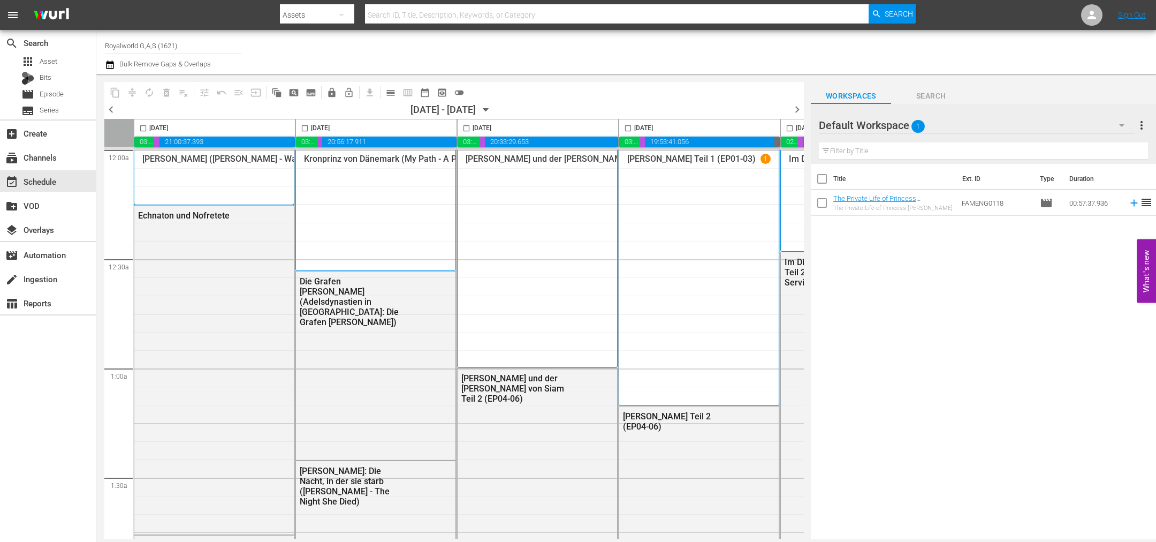
scroll to position [0, 237]
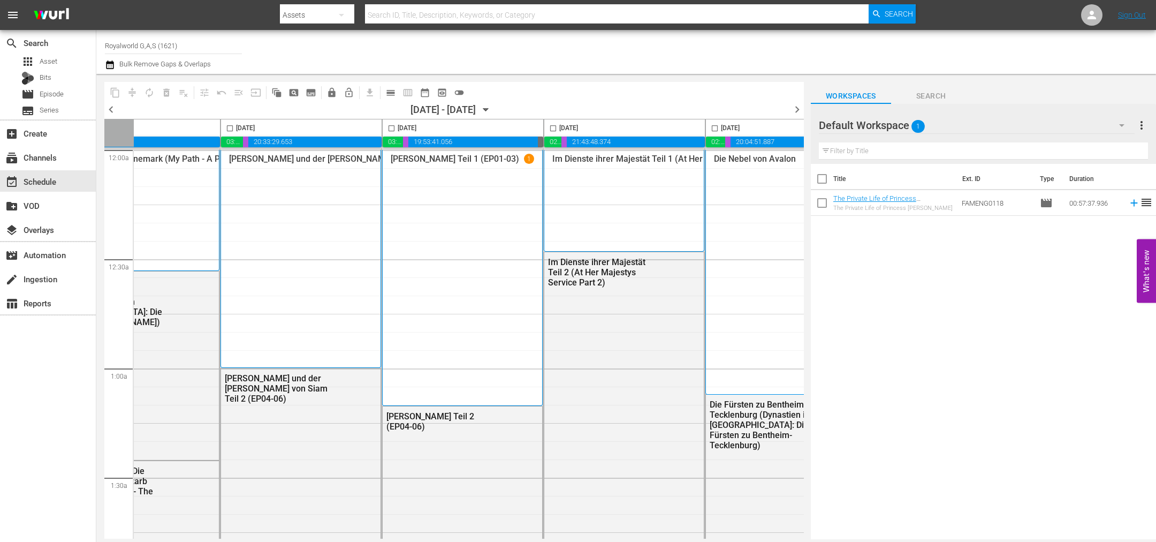
click at [554, 126] on input "checkbox" at bounding box center [553, 130] width 12 height 12
checkbox input "true"
click at [110, 90] on span "content_copy" at bounding box center [115, 92] width 11 height 11
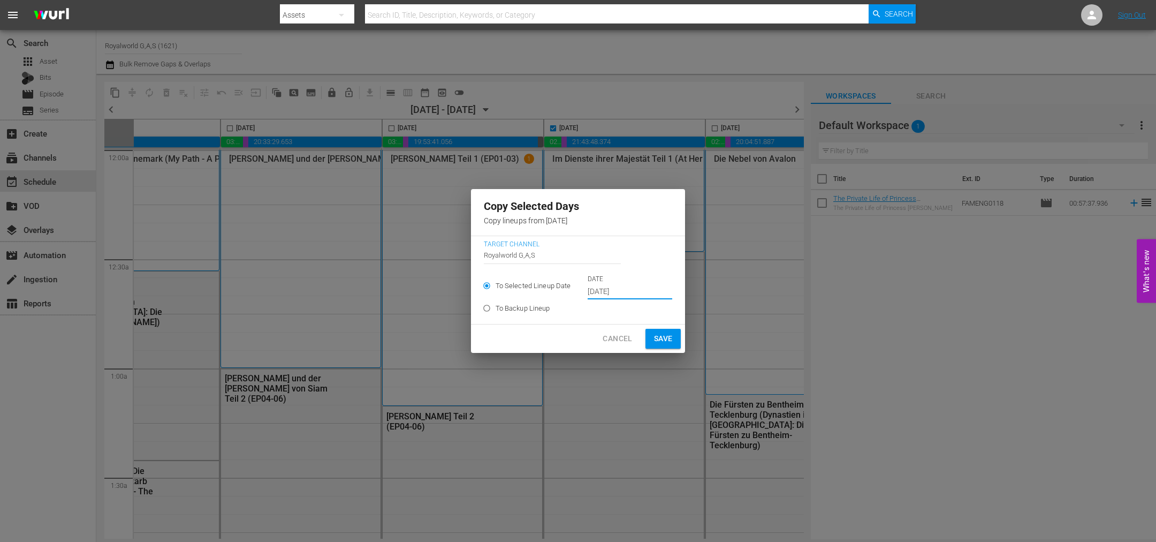
click at [632, 290] on input "[DATE]" at bounding box center [630, 292] width 85 height 16
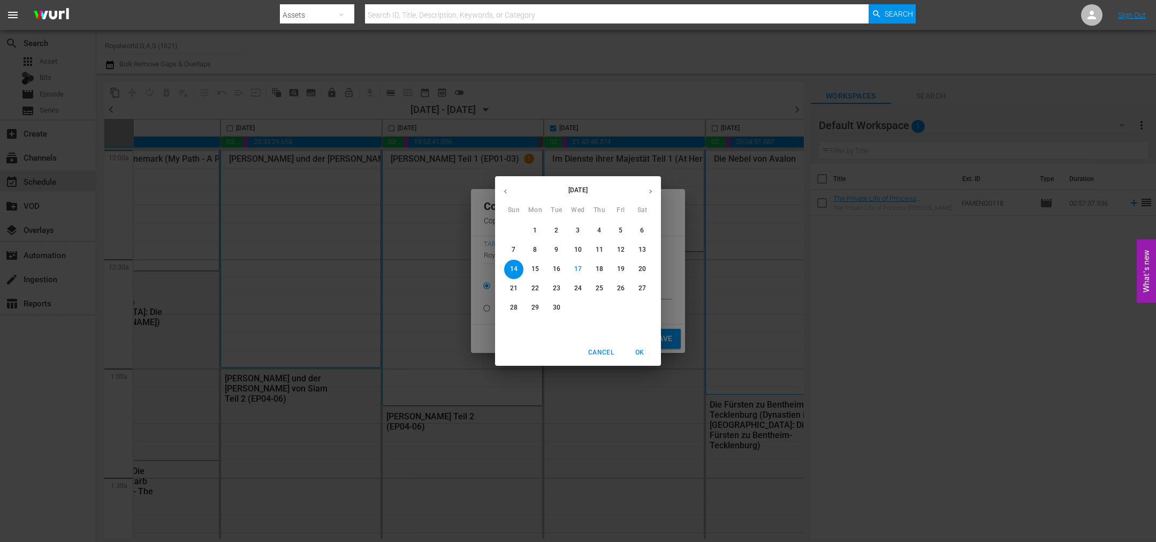
click at [633, 269] on span "20" at bounding box center [642, 268] width 19 height 9
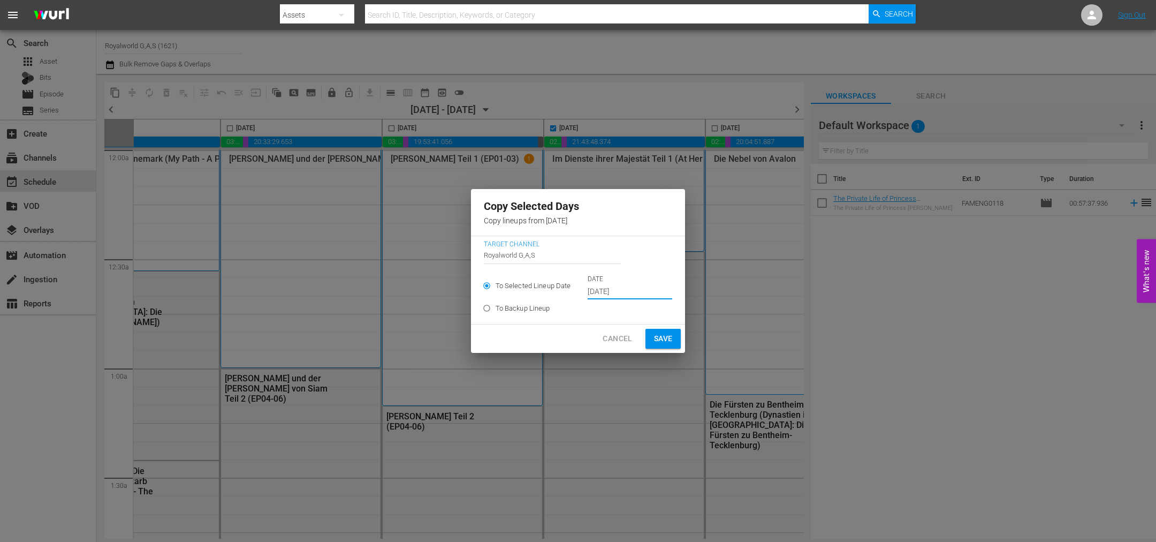
click at [659, 335] on span "Save" at bounding box center [663, 338] width 19 height 13
type input "[DATE]"
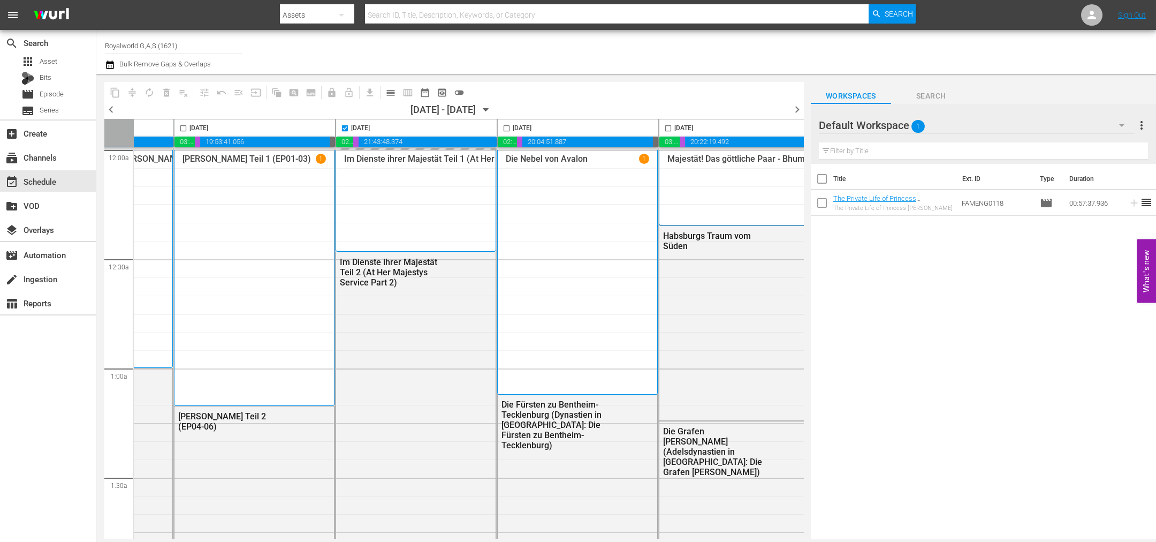
scroll to position [0, 464]
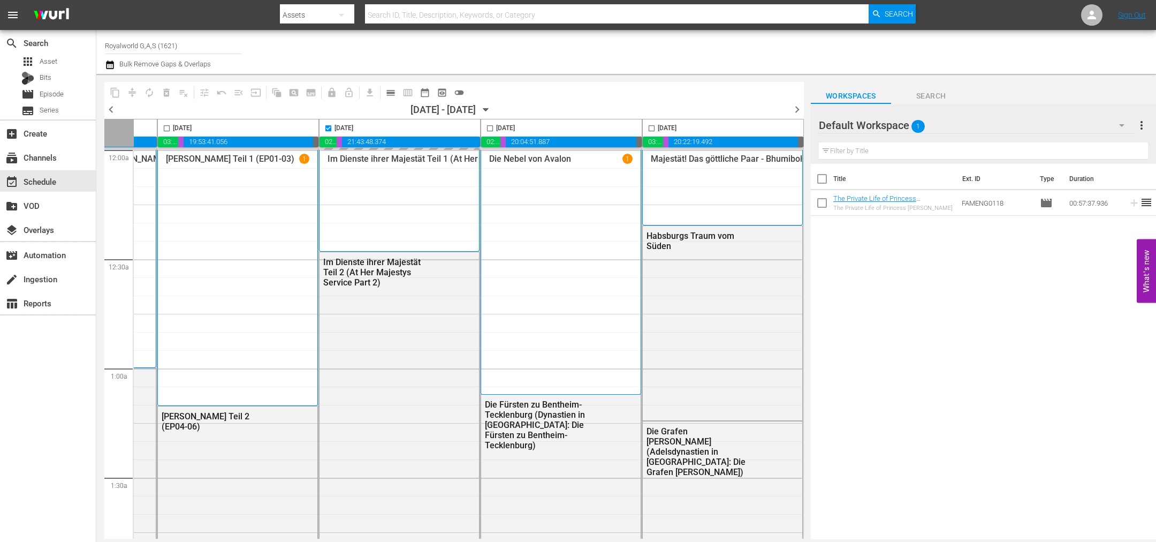
click at [800, 108] on span "chevron_right" at bounding box center [797, 109] width 13 height 13
checkbox input "false"
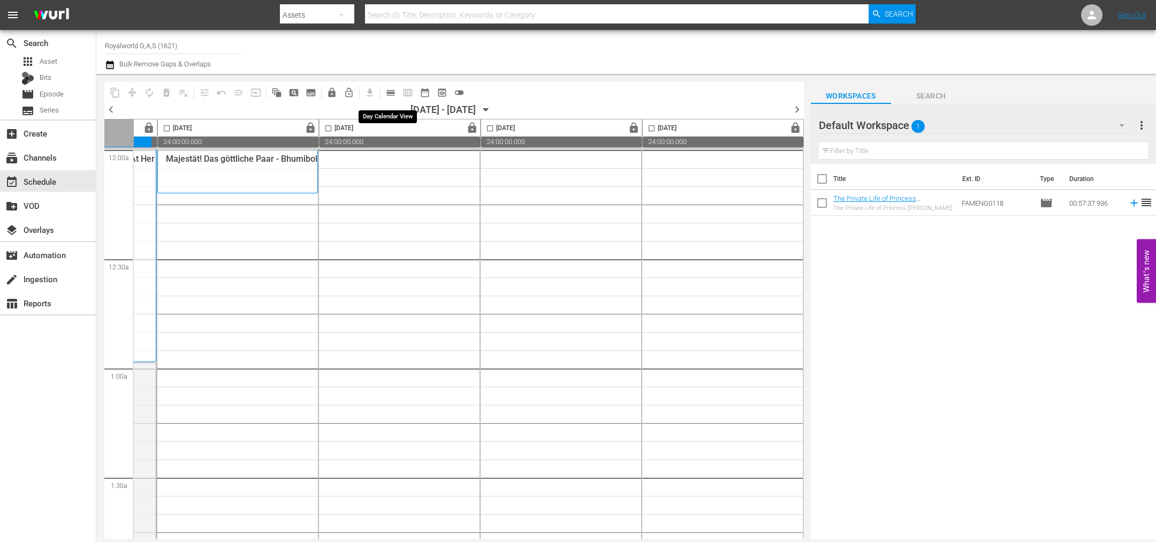
click at [392, 93] on span "calendar_view_day_outlined" at bounding box center [390, 92] width 11 height 11
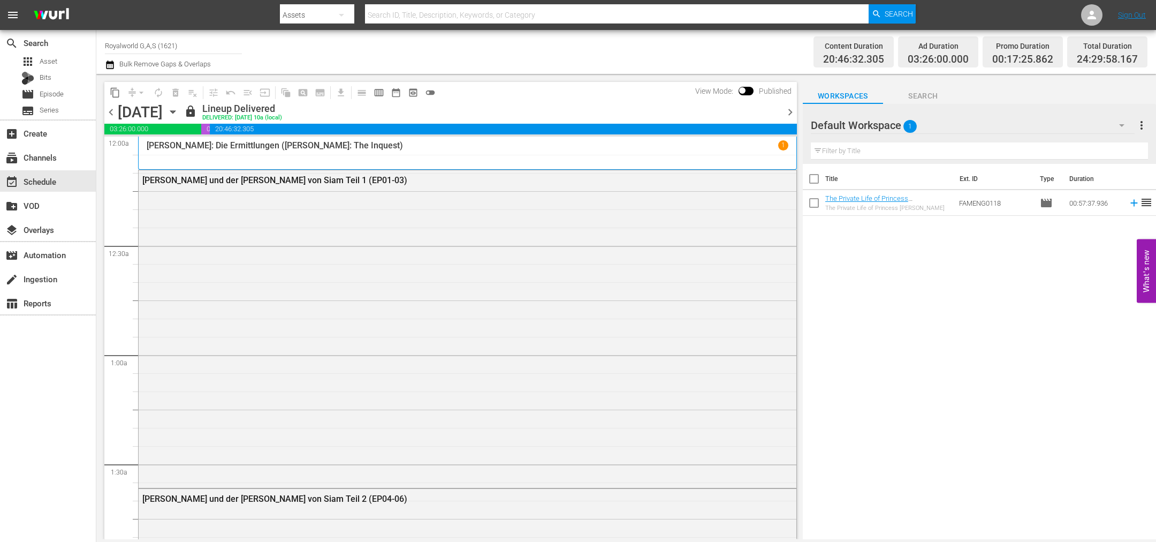
click at [796, 112] on span "chevron_right" at bounding box center [790, 111] width 13 height 13
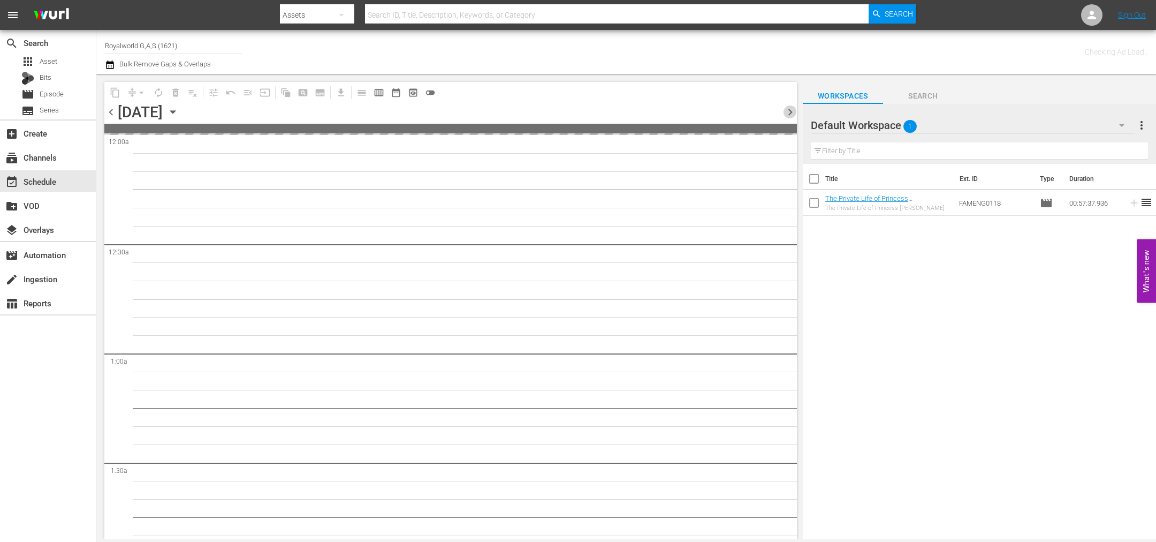
click at [796, 112] on span "chevron_right" at bounding box center [790, 111] width 13 height 13
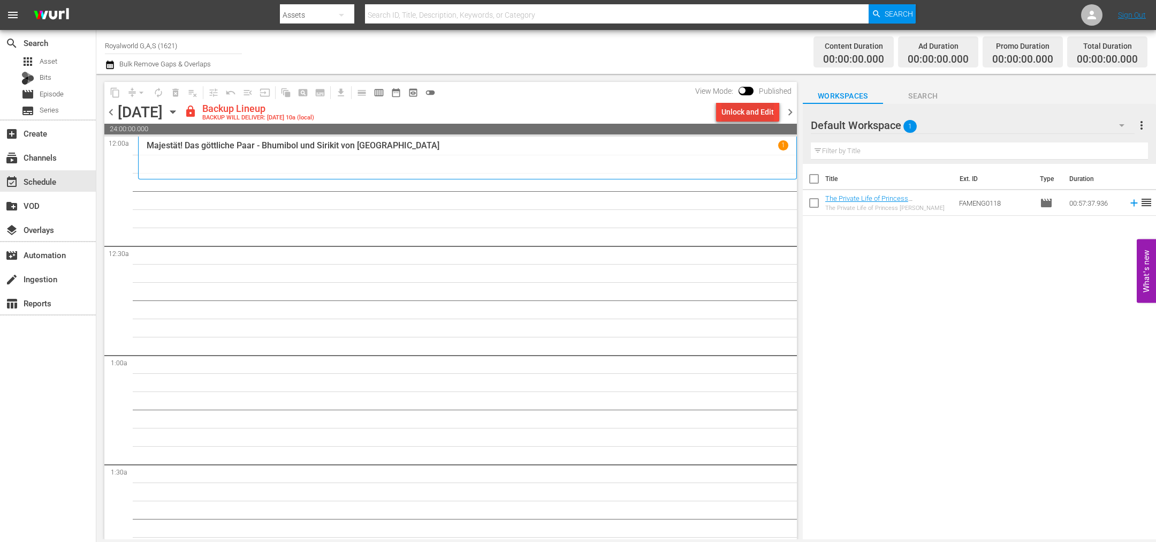
click at [753, 119] on div "Unlock and Edit" at bounding box center [748, 111] width 52 height 19
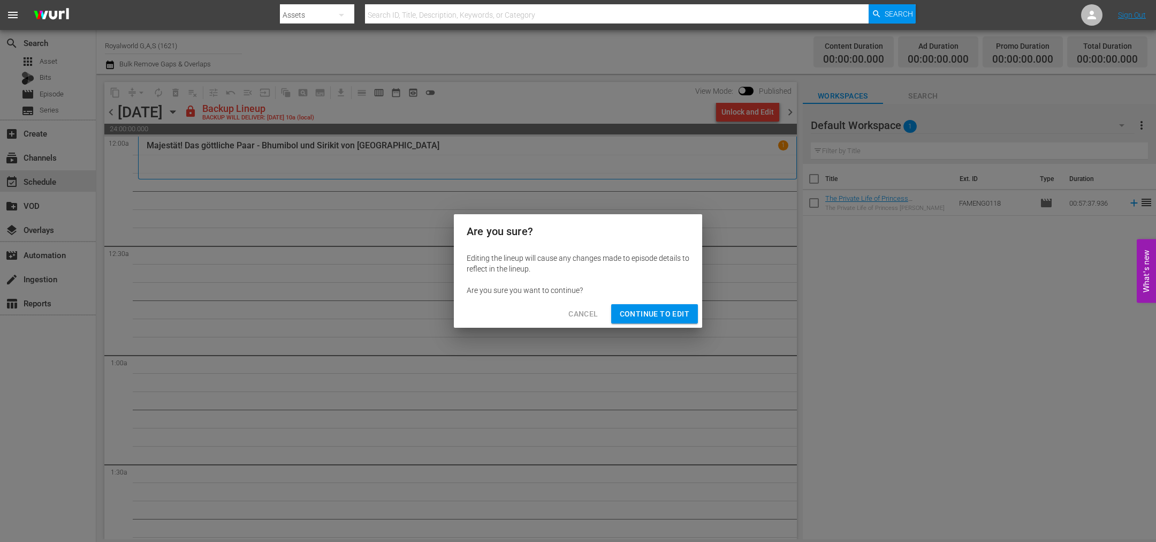
click at [652, 332] on div "Are you sure? Editing the lineup will cause any changes made to episode details…" at bounding box center [578, 271] width 1156 height 542
click at [652, 320] on span "Continue to Edit" at bounding box center [655, 313] width 70 height 13
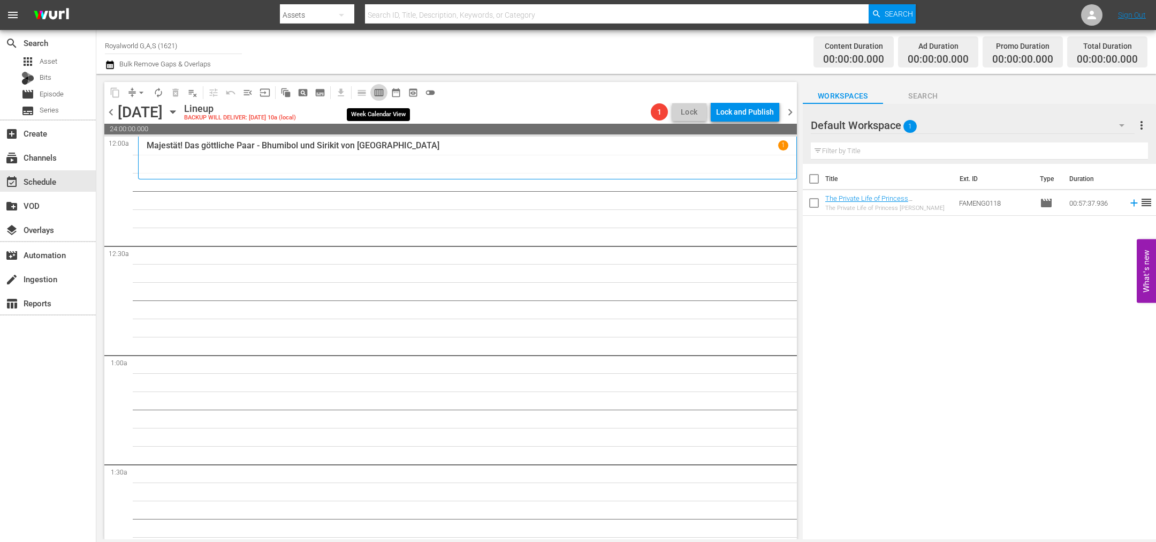
click at [377, 92] on span "calendar_view_week_outlined" at bounding box center [379, 92] width 11 height 11
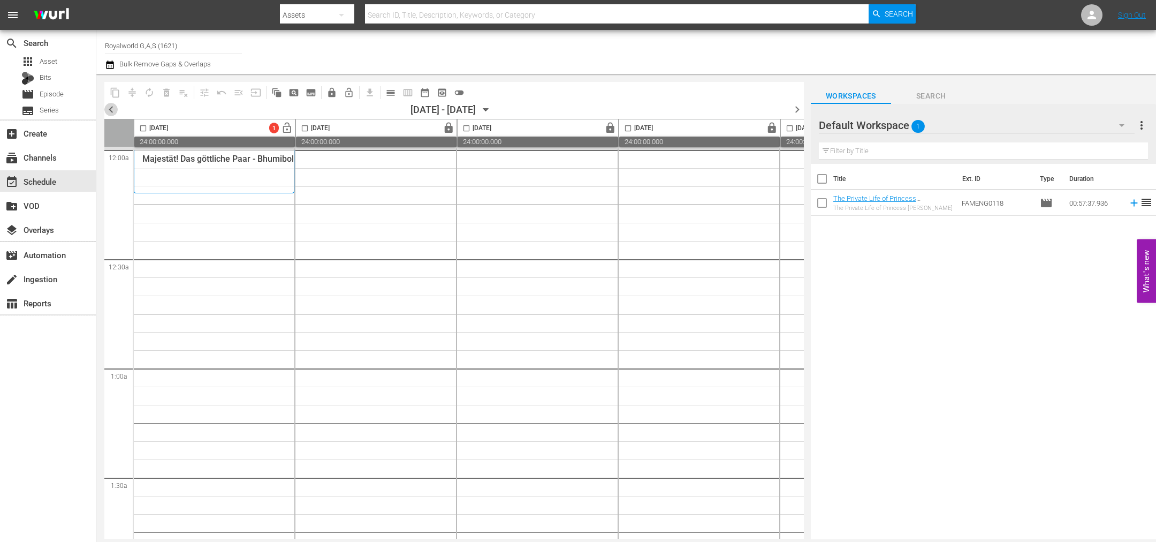
click at [109, 110] on span "chevron_left" at bounding box center [110, 109] width 13 height 13
click at [304, 128] on input "checkbox" at bounding box center [305, 130] width 12 height 12
checkbox input "true"
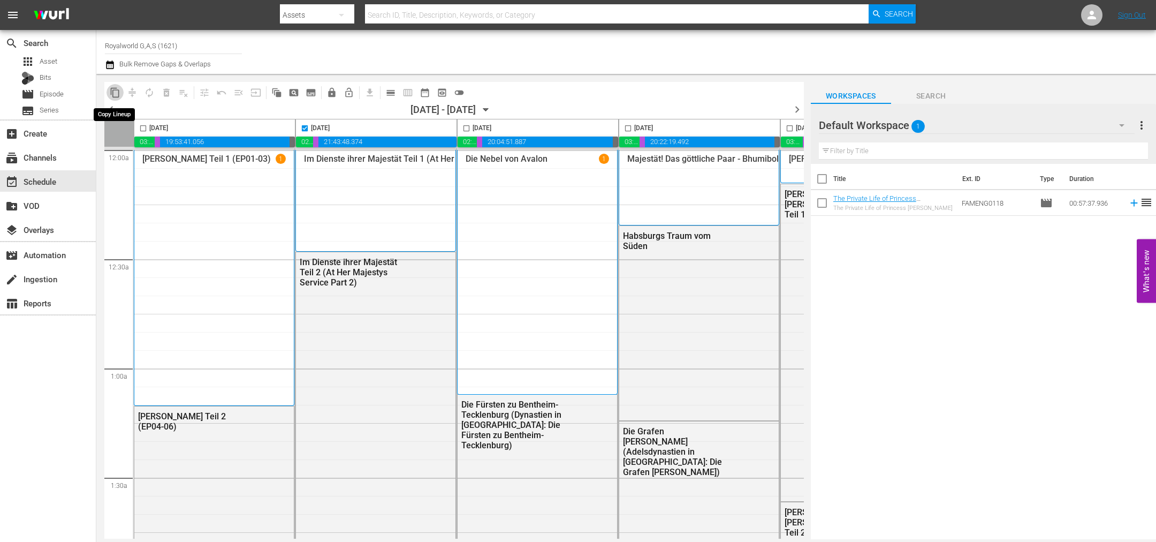
click at [118, 91] on span "content_copy" at bounding box center [115, 92] width 11 height 11
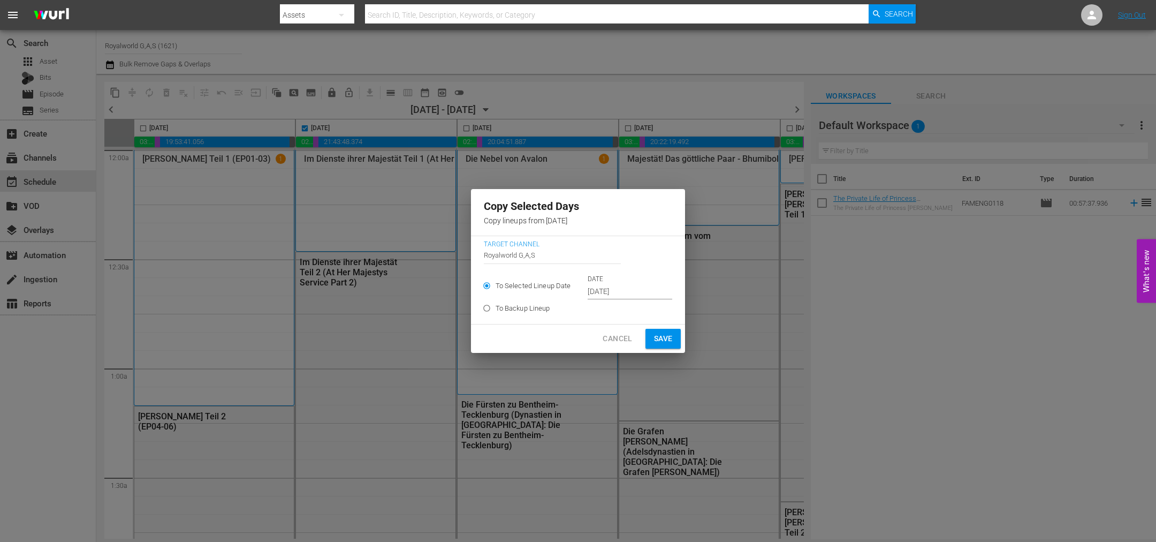
click at [620, 288] on input "[DATE]" at bounding box center [630, 292] width 85 height 16
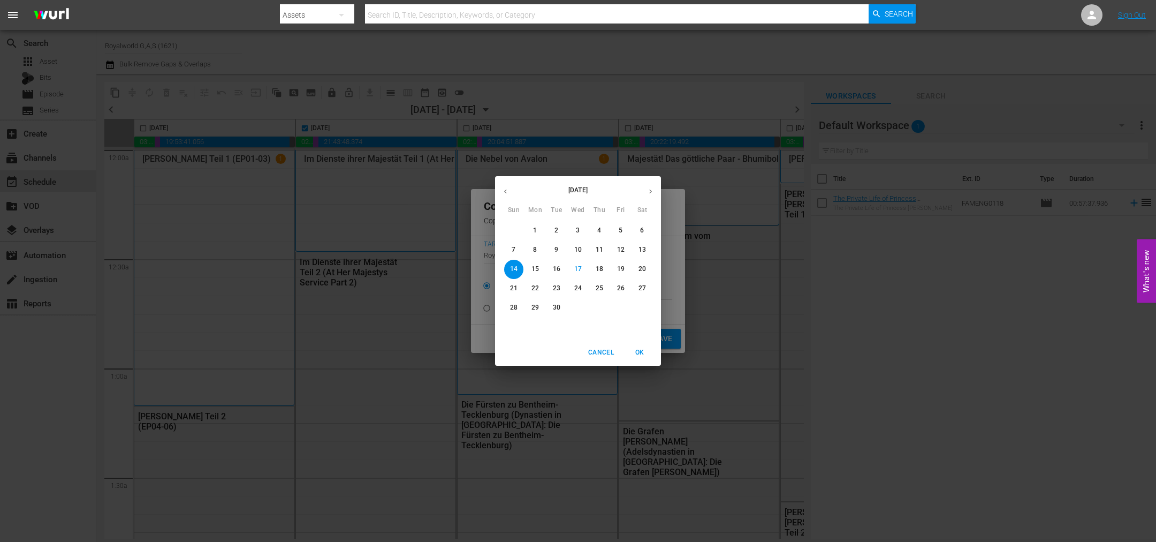
click at [641, 267] on p "20" at bounding box center [642, 268] width 7 height 9
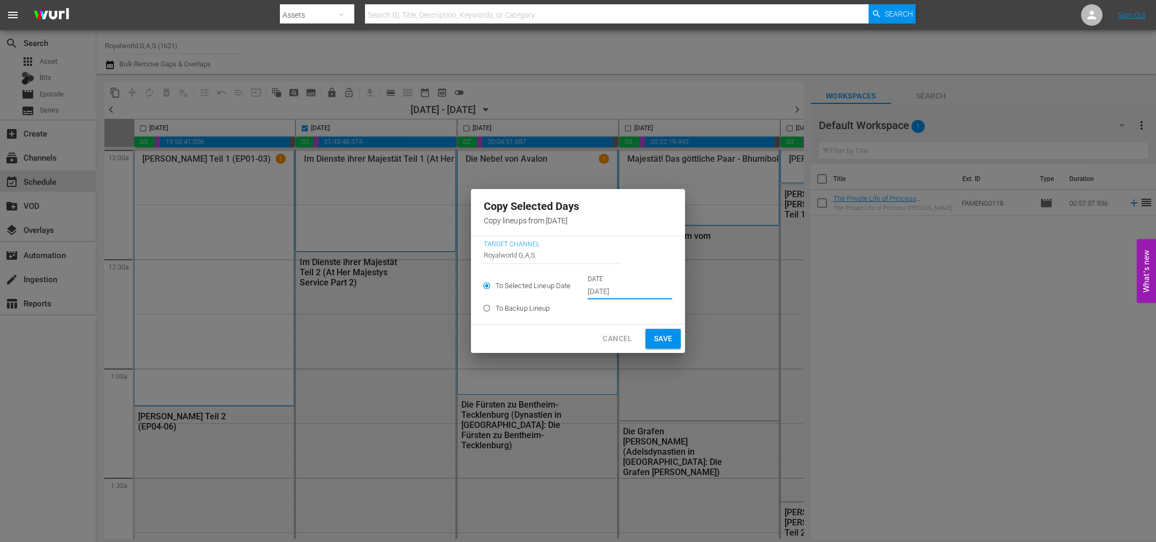
click at [663, 347] on button "Save" at bounding box center [664, 339] width 36 height 20
type input "[DATE]"
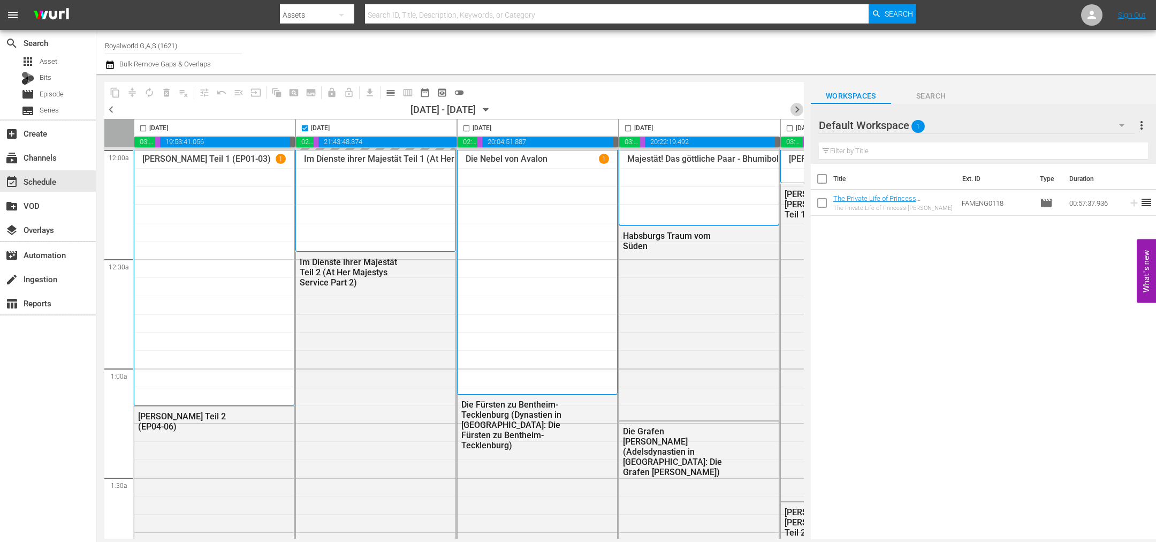
click at [796, 104] on span "chevron_right" at bounding box center [797, 109] width 13 height 13
checkbox input "false"
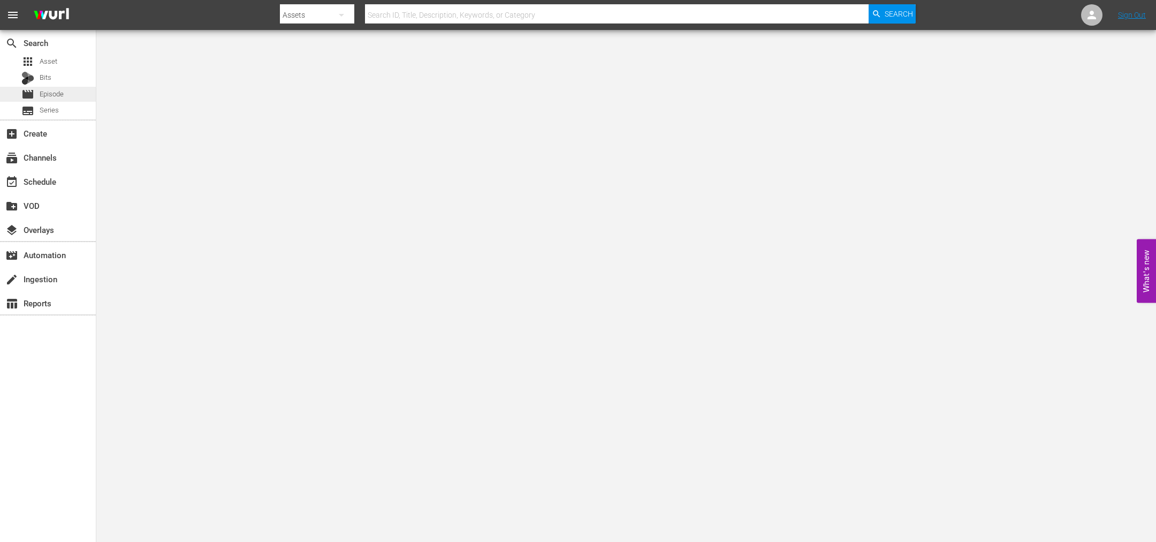
click at [72, 87] on div "movie Episode" at bounding box center [48, 94] width 96 height 15
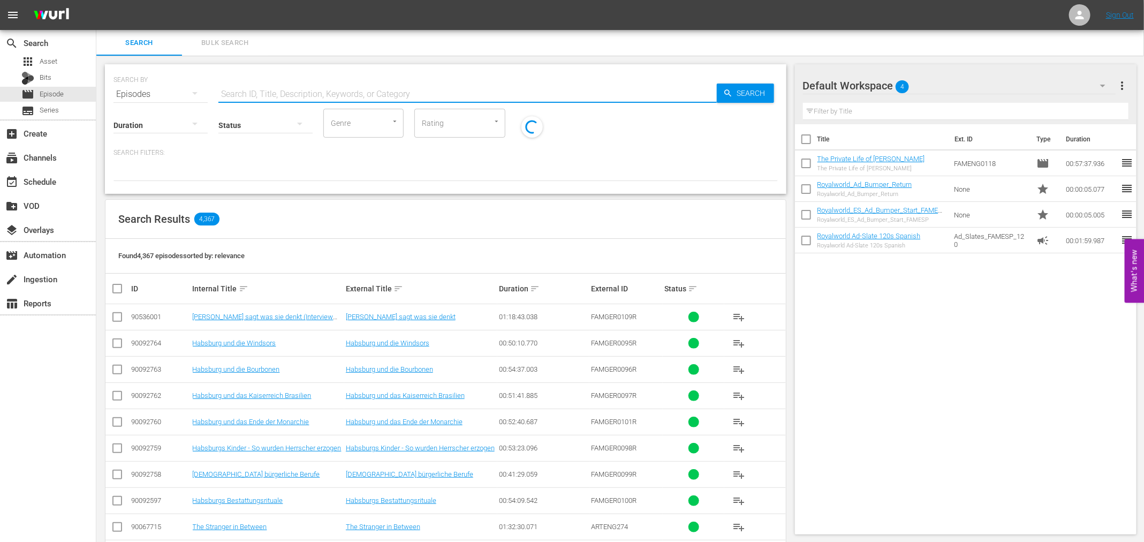
click at [245, 85] on input "text" at bounding box center [467, 94] width 498 height 26
drag, startPoint x: 263, startPoint y: 87, endPoint x: 171, endPoint y: 92, distance: 92.7
click at [167, 90] on div "SEARCH BY Search By Episodes Search ID, Title, Description, Keywords, or Catego…" at bounding box center [445, 88] width 664 height 39
paste input "delshäuser in [GEOGRAPHIC_DATA] in [GEOGRAPHIC_DATA]"
click at [735, 99] on span "Search" at bounding box center [753, 93] width 41 height 19
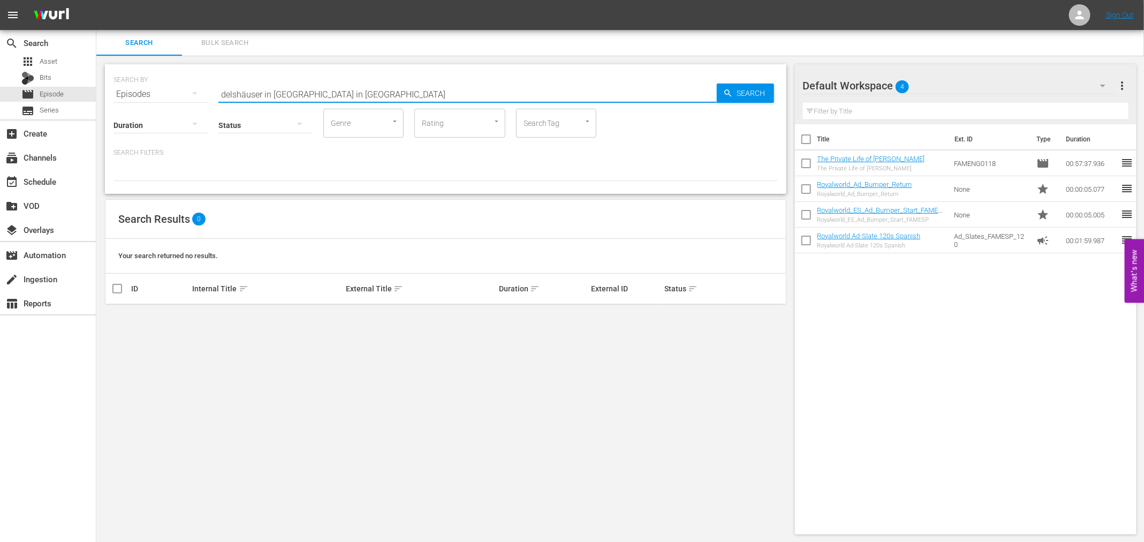
click at [223, 93] on input "delshäuser in [GEOGRAPHIC_DATA] in [GEOGRAPHIC_DATA]" at bounding box center [467, 94] width 498 height 26
click at [735, 95] on span "Search" at bounding box center [753, 93] width 41 height 19
drag, startPoint x: 299, startPoint y: 92, endPoint x: 74, endPoint y: 93, distance: 224.3
click at [96, 0] on div "search Search apps Asset Bits movie Episode subtitles Series add_box Create sub…" at bounding box center [620, 0] width 1048 height 0
drag, startPoint x: 363, startPoint y: 95, endPoint x: 17, endPoint y: 82, distance: 346.6
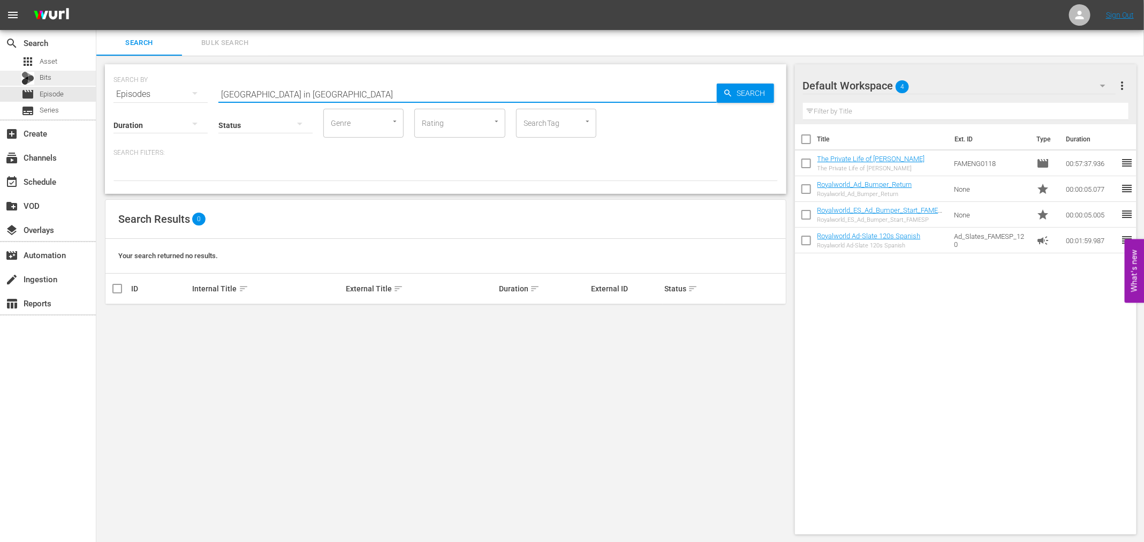
click at [96, 0] on div "search Search apps Asset Bits movie Episode subtitles Series add_box Create sub…" at bounding box center [620, 0] width 1048 height 0
paste input "Das Halsband"
type input "Das Halsband"
click at [721, 93] on div "Search" at bounding box center [745, 93] width 57 height 19
click at [359, 100] on input "Das Halsband" at bounding box center [467, 94] width 498 height 26
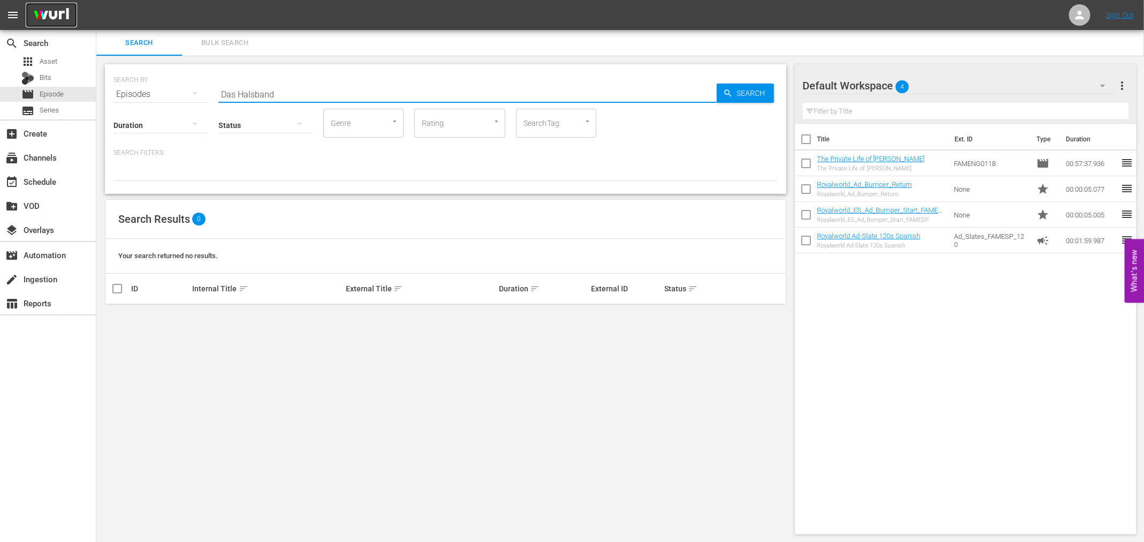
click at [51, 12] on img at bounding box center [51, 15] width 51 height 25
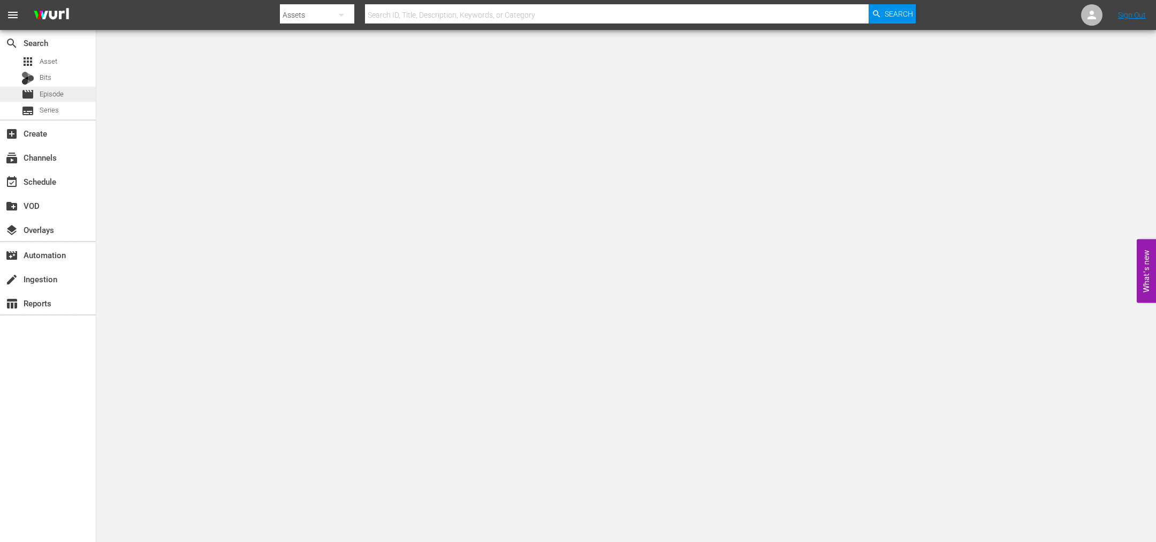
click at [51, 88] on div "movie Episode" at bounding box center [42, 94] width 42 height 15
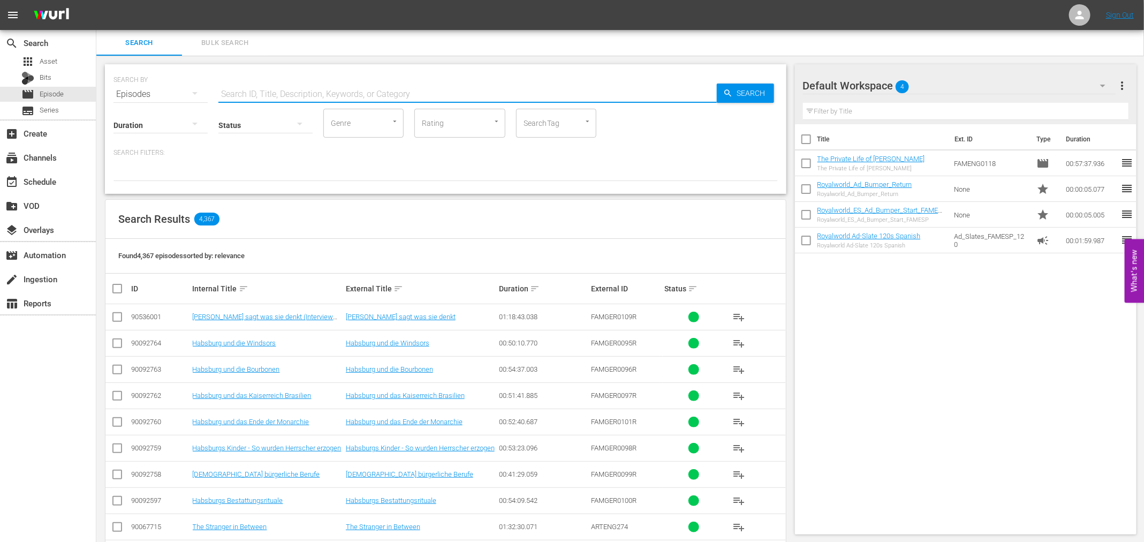
click at [233, 90] on input "text" at bounding box center [467, 94] width 498 height 26
type input "famger"
click at [44, 181] on div "event_available Schedule" at bounding box center [30, 180] width 60 height 10
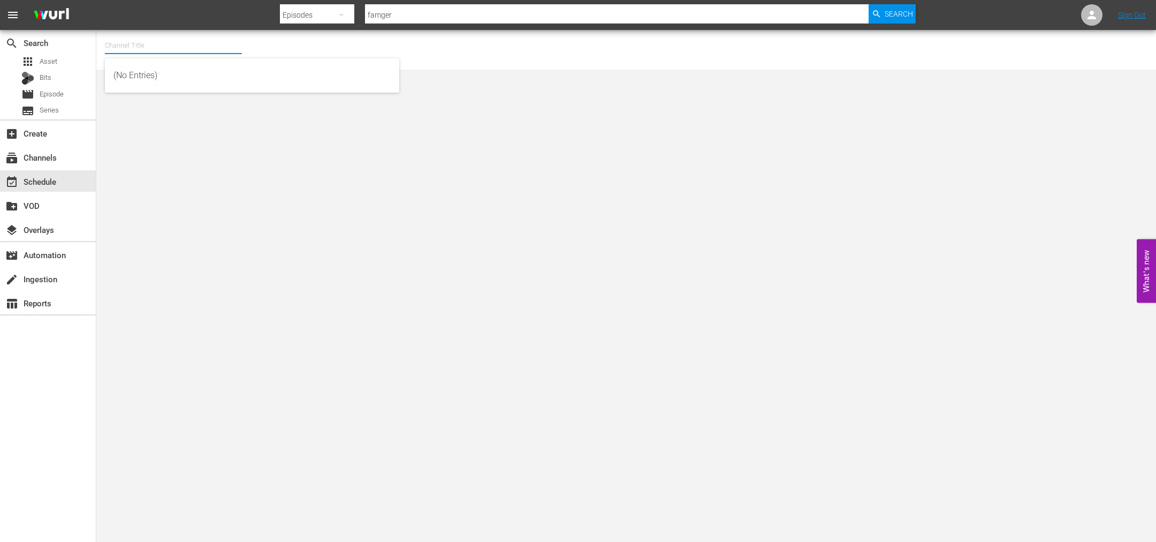
click at [148, 51] on input "text" at bounding box center [173, 46] width 137 height 26
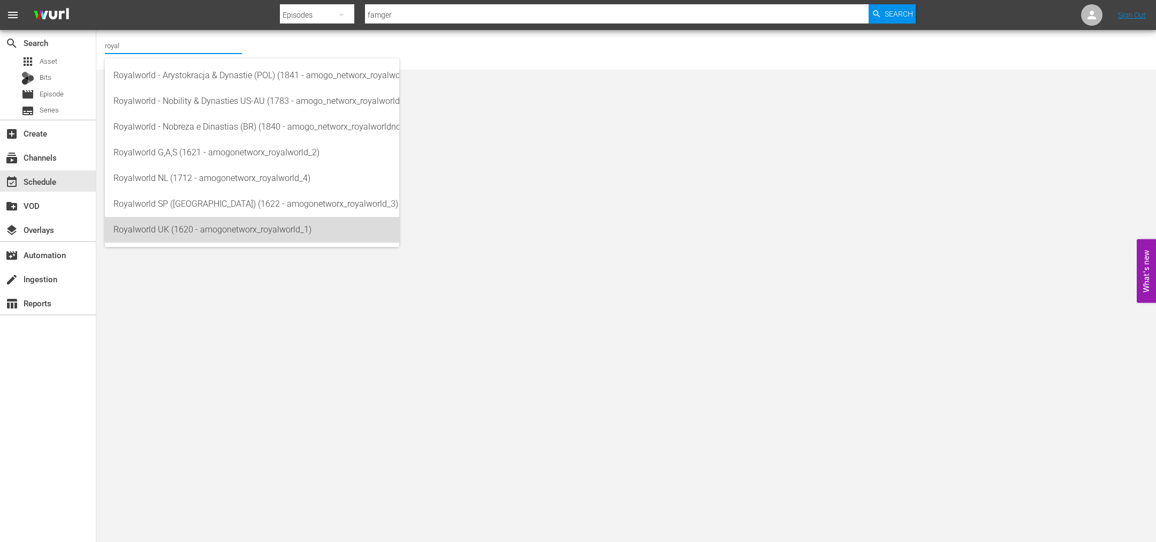
click at [223, 230] on div "Royalworld UK (1620 - amogonetworx_royalworld_1)" at bounding box center [251, 230] width 277 height 26
type input "Royalworld UK (1620 - amogonetworx_royalworld_1)"
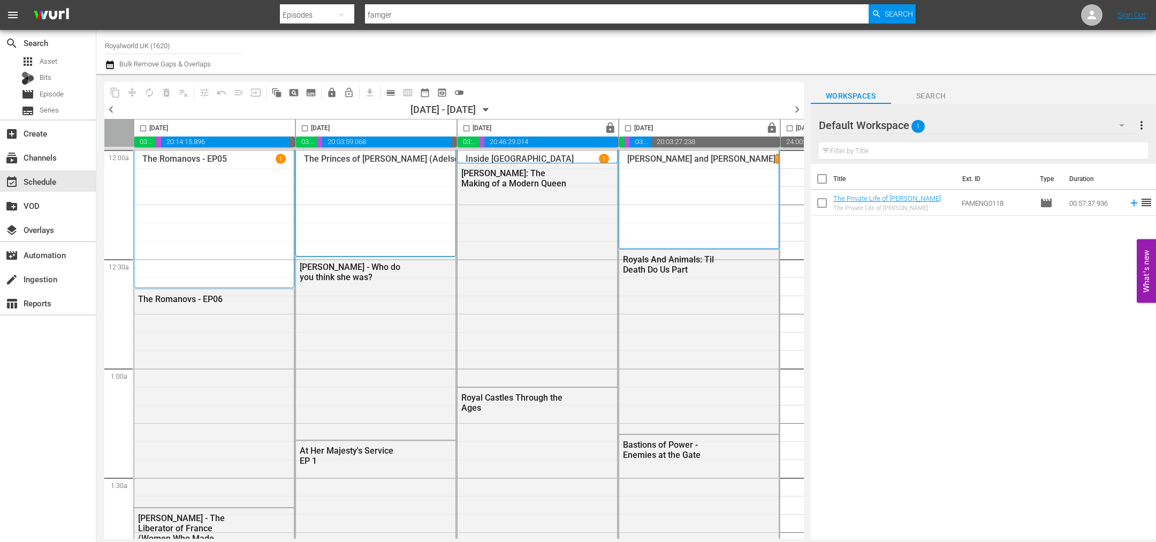
click at [108, 104] on span "chevron_left" at bounding box center [110, 109] width 13 height 13
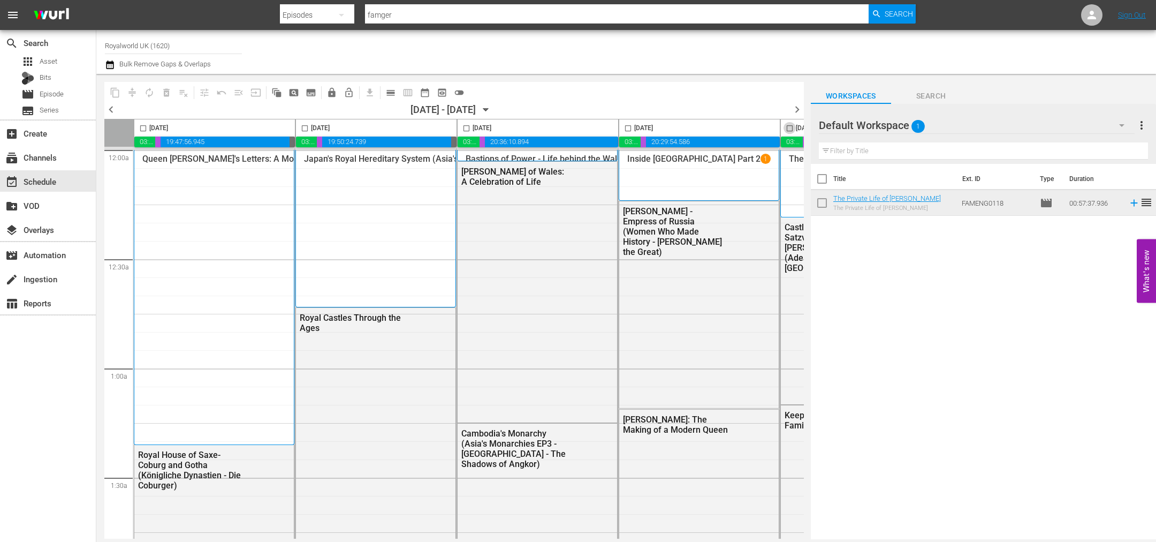
click at [788, 127] on input "checkbox" at bounding box center [790, 130] width 12 height 12
checkbox input "true"
click at [111, 92] on span "content_copy" at bounding box center [115, 92] width 11 height 11
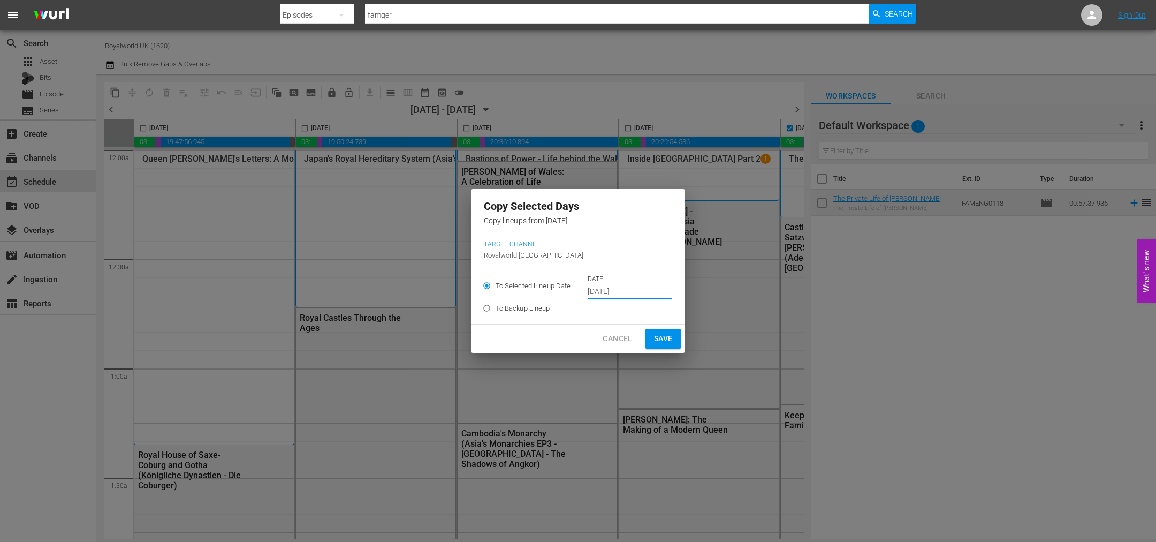
click at [622, 292] on input "[DATE]" at bounding box center [630, 292] width 85 height 16
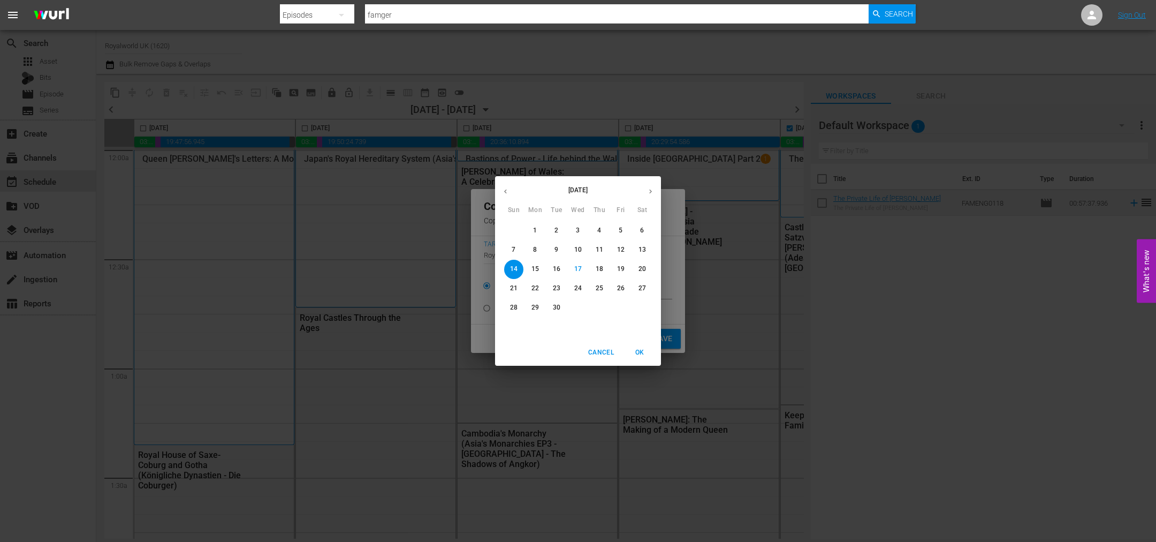
click at [641, 270] on p "20" at bounding box center [642, 268] width 7 height 9
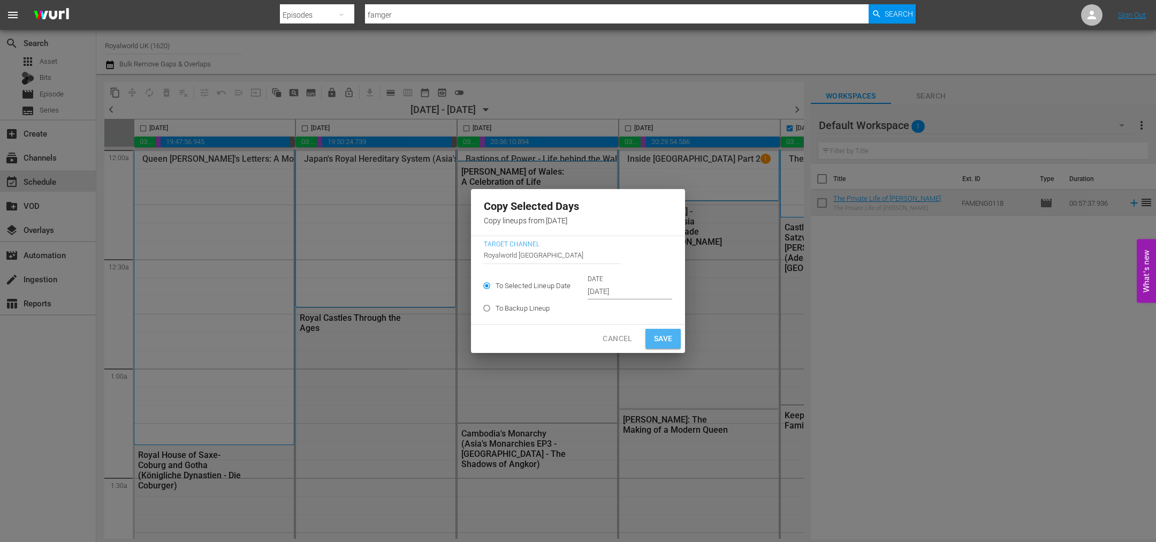
click at [668, 334] on span "Save" at bounding box center [663, 338] width 19 height 13
type input "Sep 14th 2025"
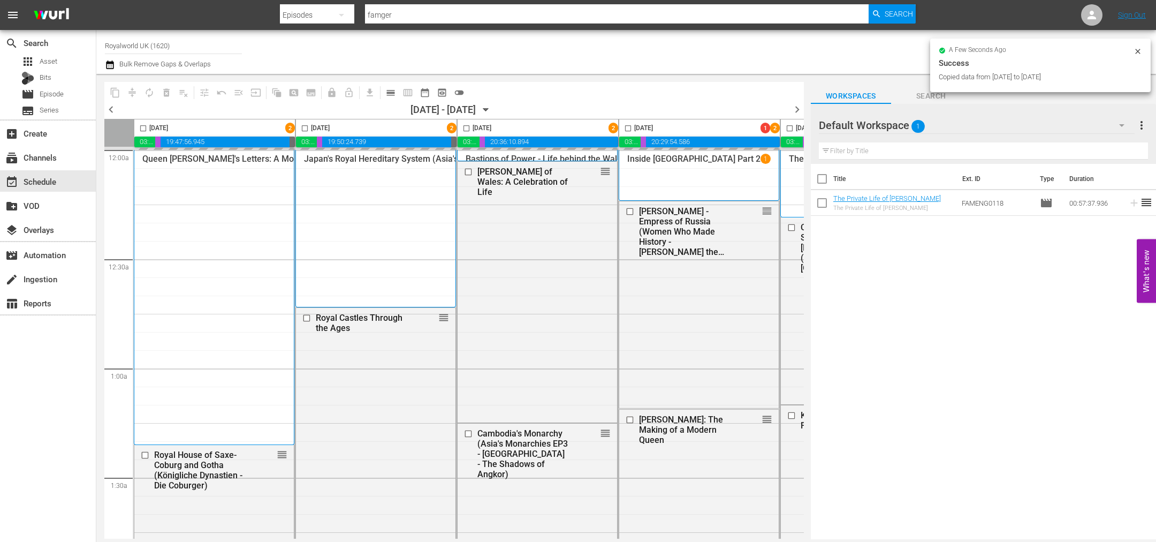
checkbox input "false"
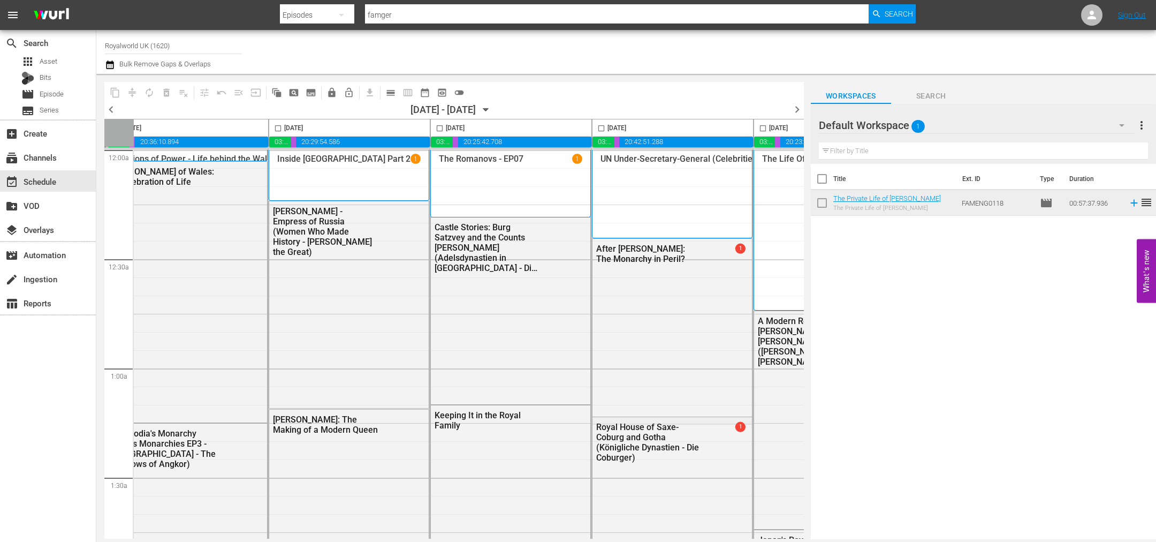
scroll to position [0, 464]
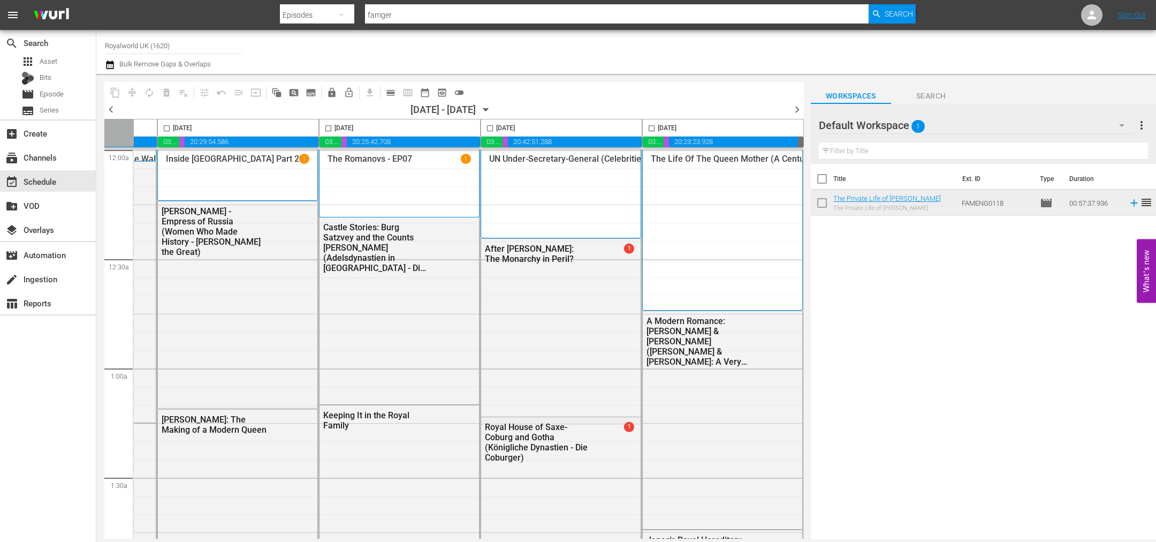
click at [799, 111] on span "chevron_right" at bounding box center [797, 109] width 13 height 13
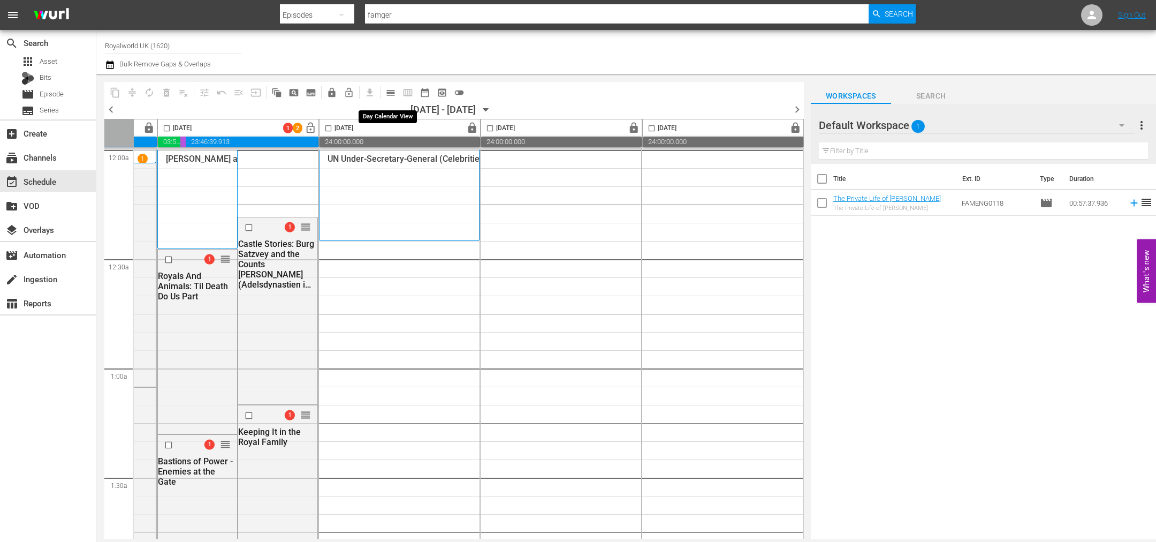
click at [390, 93] on span "calendar_view_day_outlined" at bounding box center [390, 92] width 11 height 11
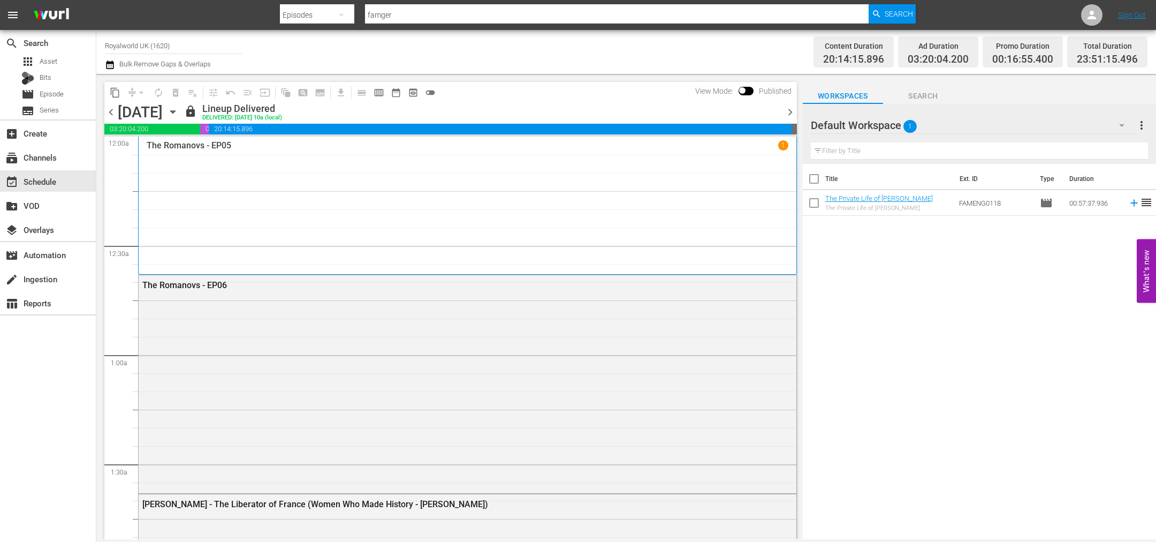
click at [786, 116] on span "chevron_right" at bounding box center [790, 111] width 13 height 13
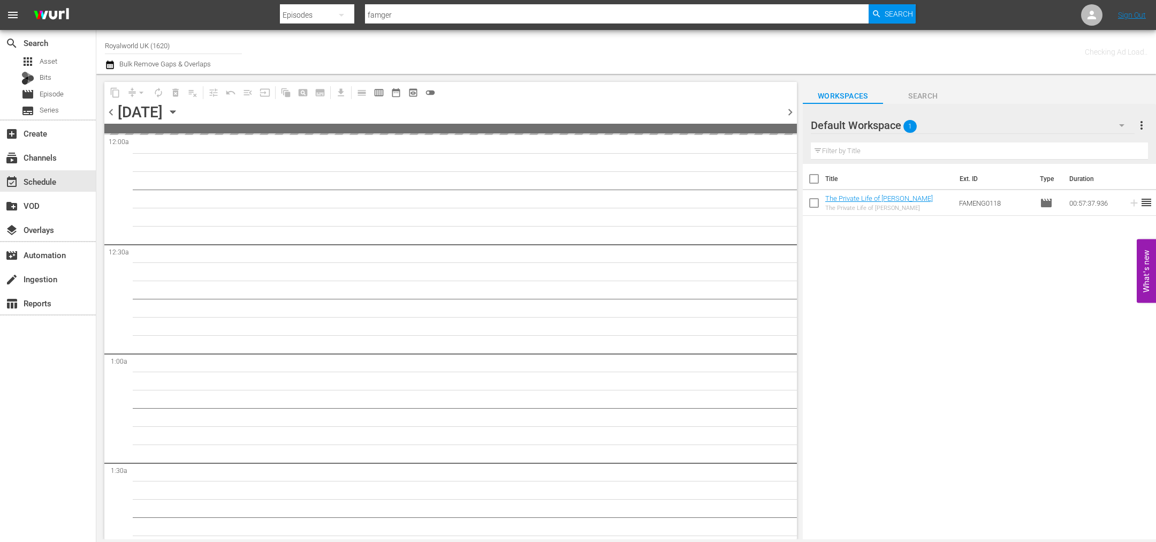
click at [786, 116] on span "chevron_right" at bounding box center [790, 111] width 13 height 13
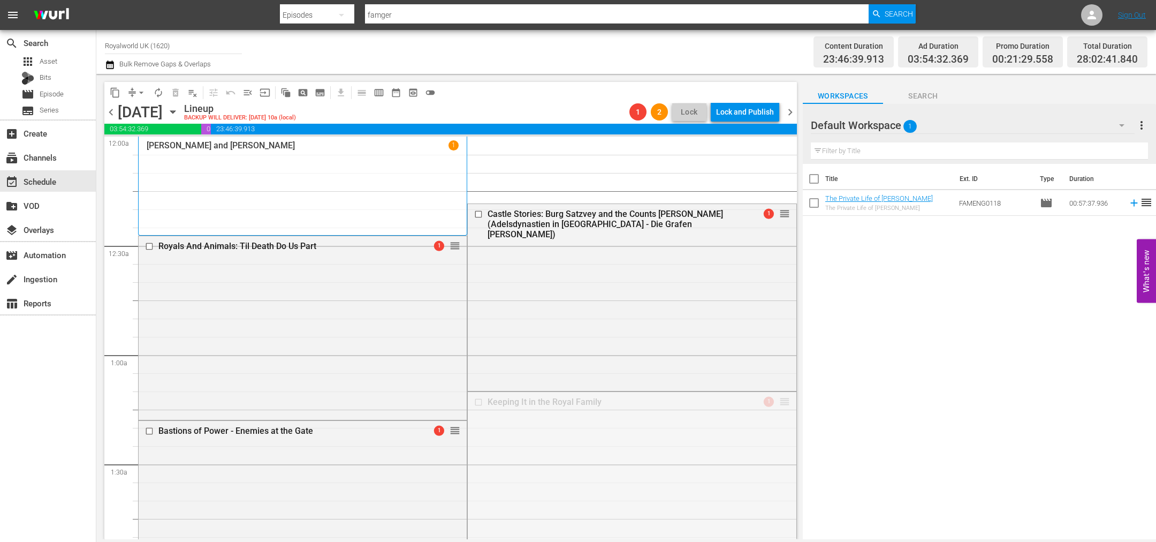
drag, startPoint x: 768, startPoint y: 401, endPoint x: 708, endPoint y: 167, distance: 241.9
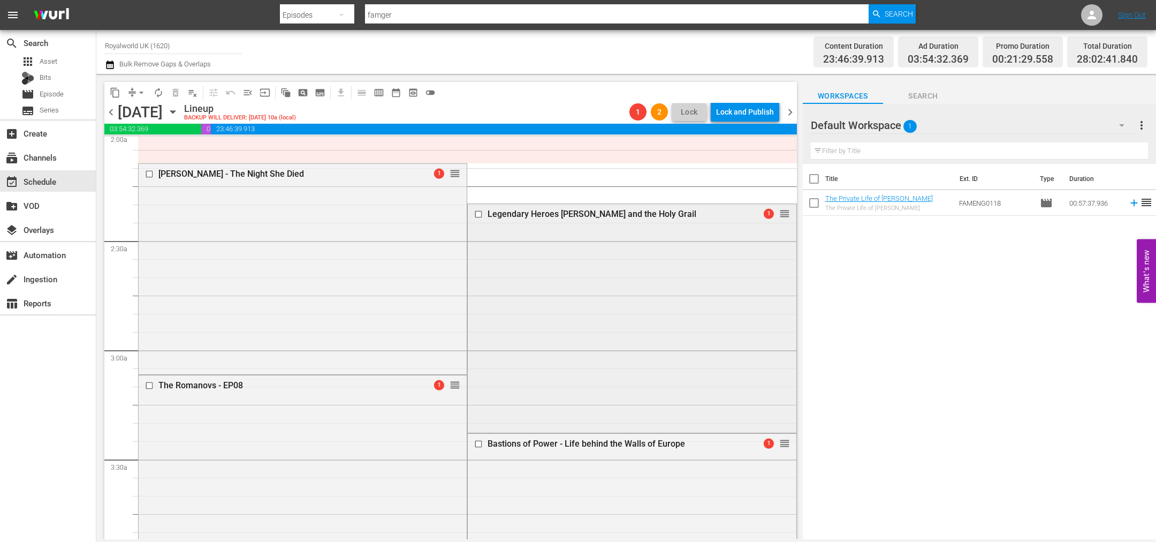
scroll to position [482, 0]
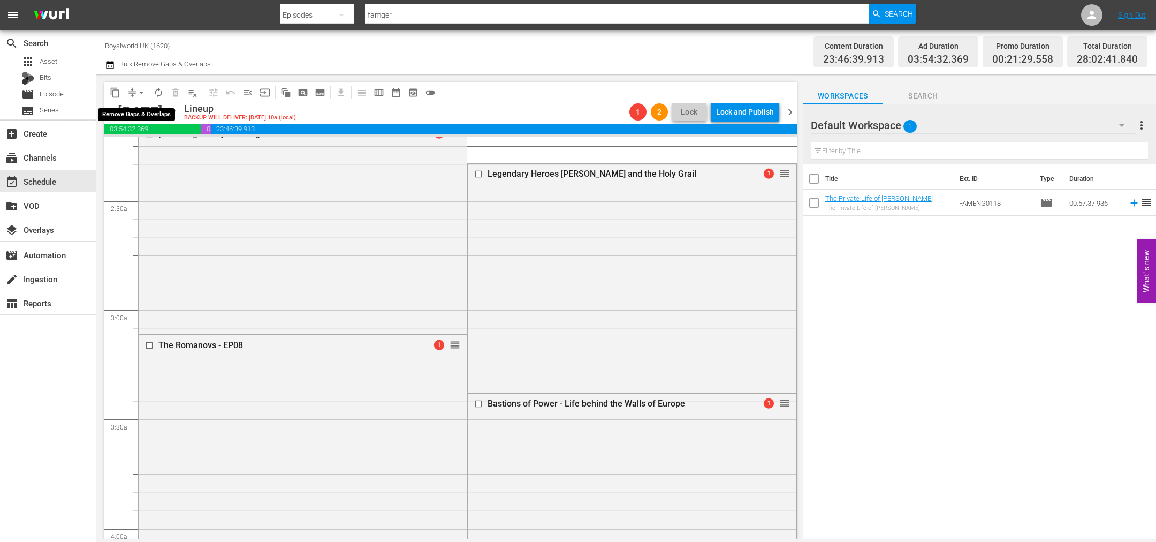
click at [140, 91] on span "arrow_drop_down" at bounding box center [141, 92] width 11 height 11
click at [149, 147] on li "Align to End of Previous Day" at bounding box center [142, 149] width 112 height 18
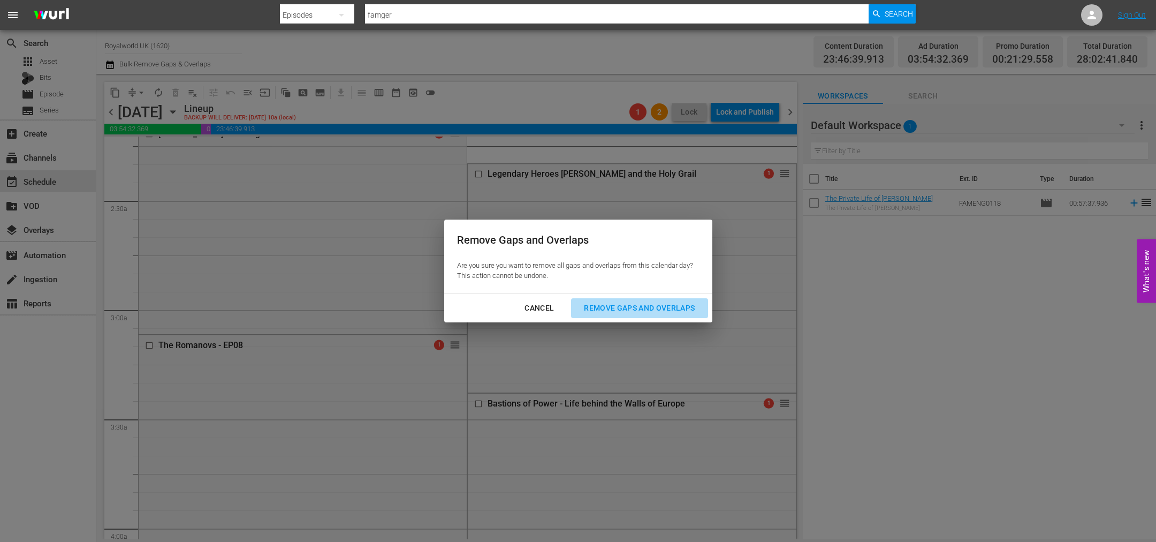
click at [612, 303] on div "Remove Gaps and Overlaps" at bounding box center [640, 307] width 128 height 13
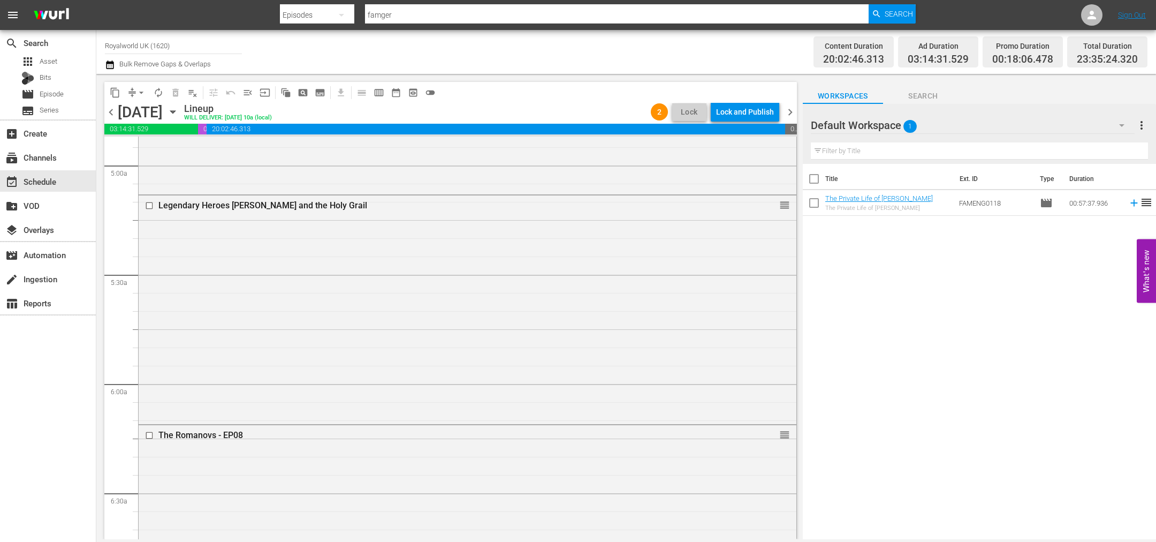
scroll to position [1044, 0]
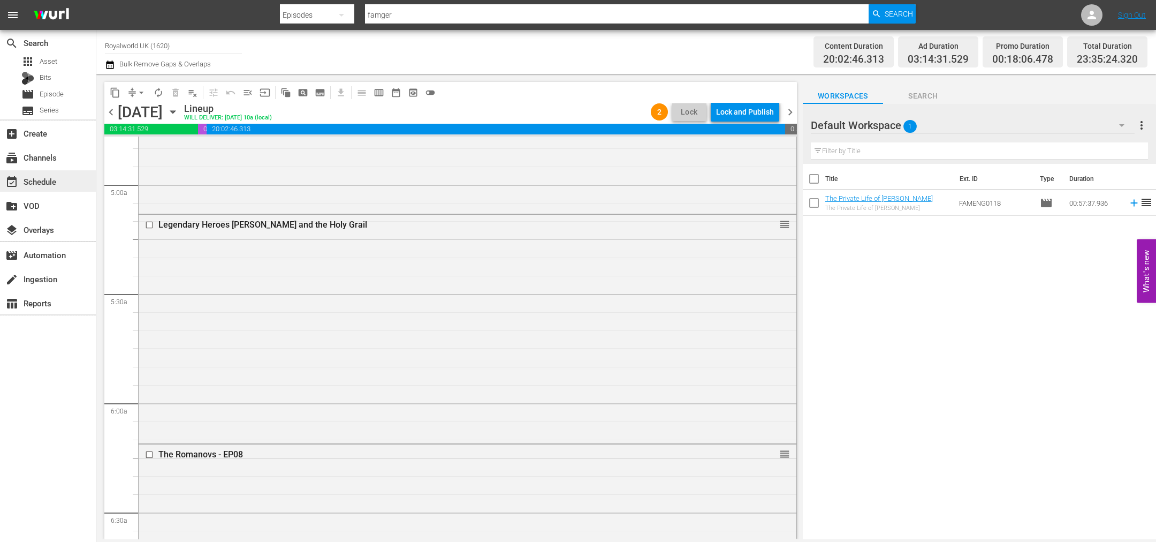
click at [62, 185] on div "event_available Schedule" at bounding box center [48, 180] width 96 height 21
click at [56, 10] on img at bounding box center [51, 15] width 51 height 25
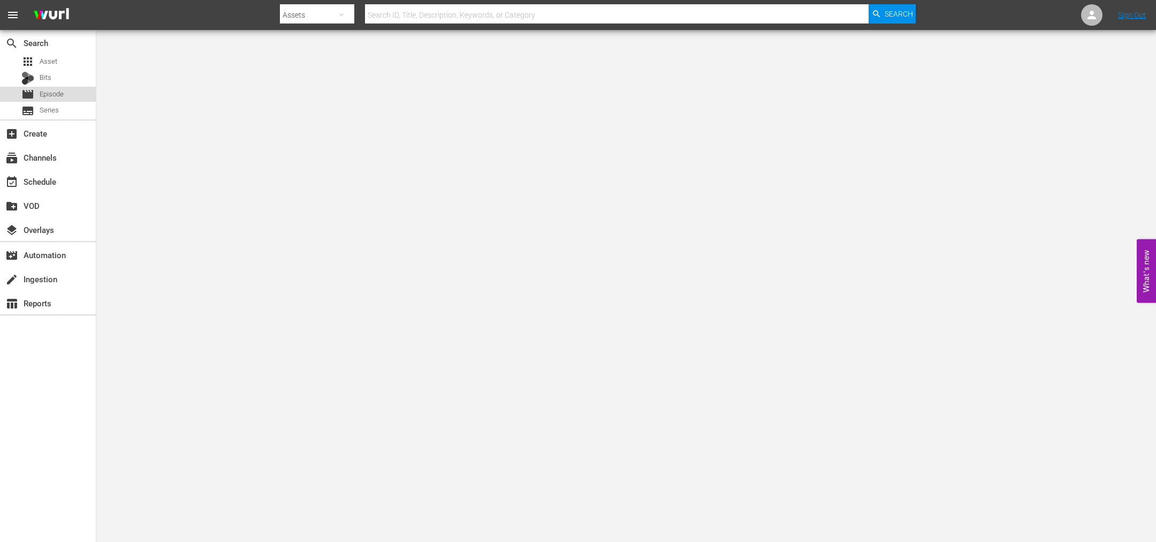
click at [60, 92] on span "Episode" at bounding box center [52, 94] width 24 height 11
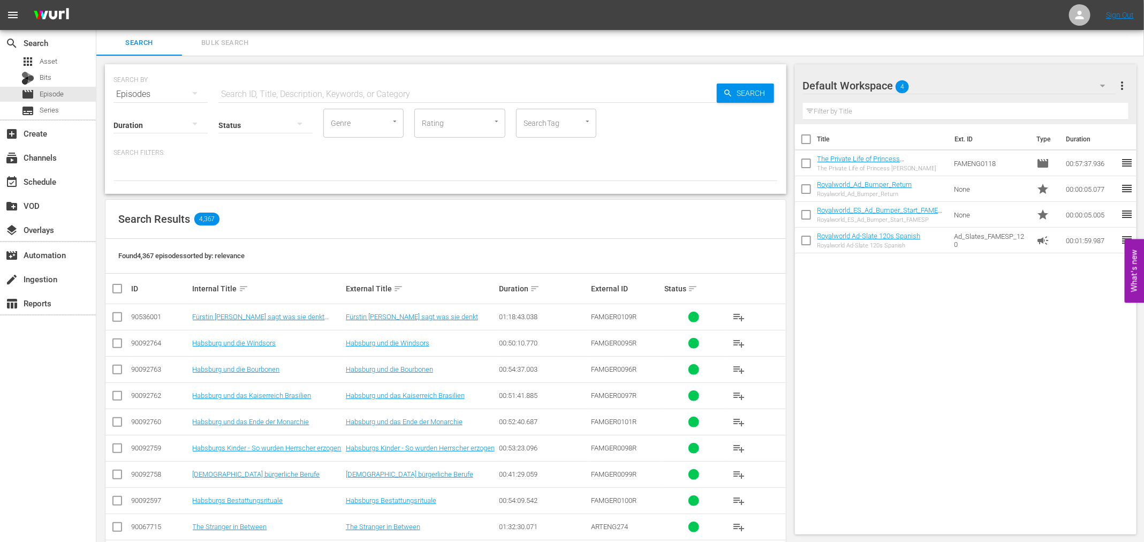
click at [328, 81] on input "text" at bounding box center [467, 94] width 498 height 26
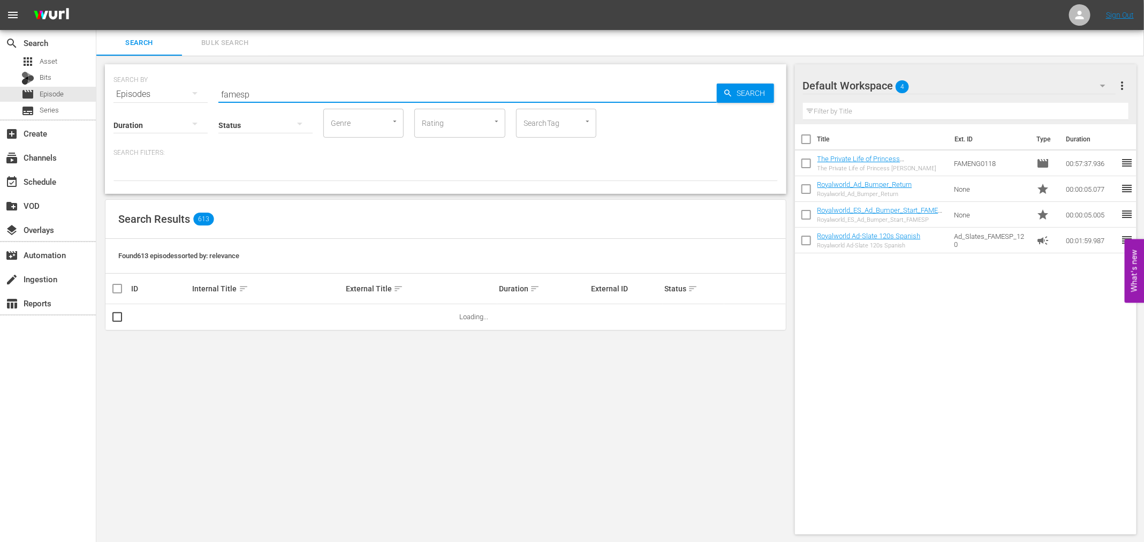
type input "famesp"
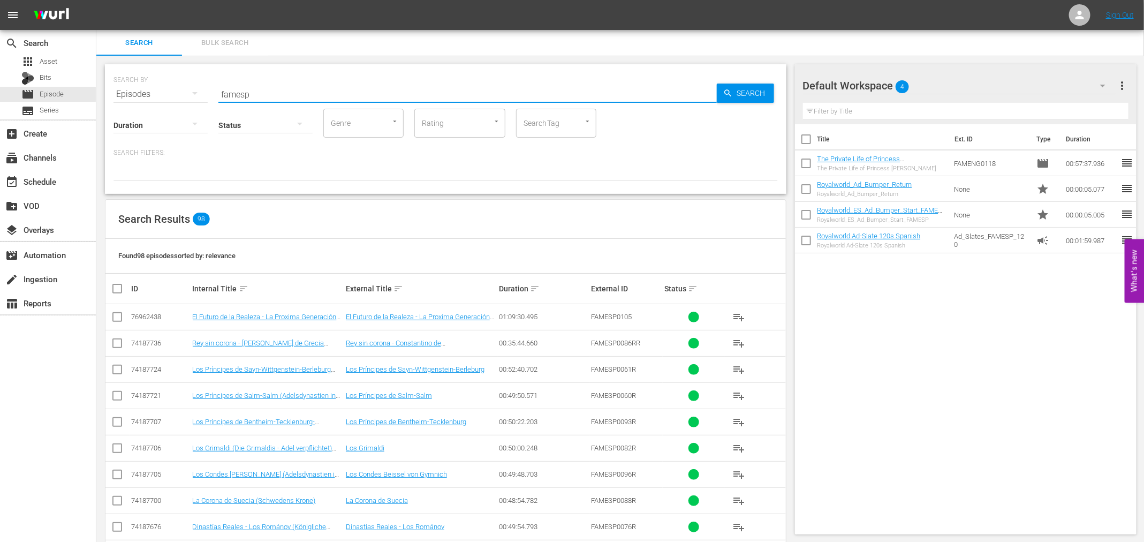
drag, startPoint x: 275, startPoint y: 96, endPoint x: 183, endPoint y: 96, distance: 92.1
click at [183, 96] on div "SEARCH BY Search By Episodes Search ID, Title, Description, Keywords, or Catego…" at bounding box center [445, 88] width 664 height 39
click at [193, 93] on icon "button" at bounding box center [194, 93] width 13 height 13
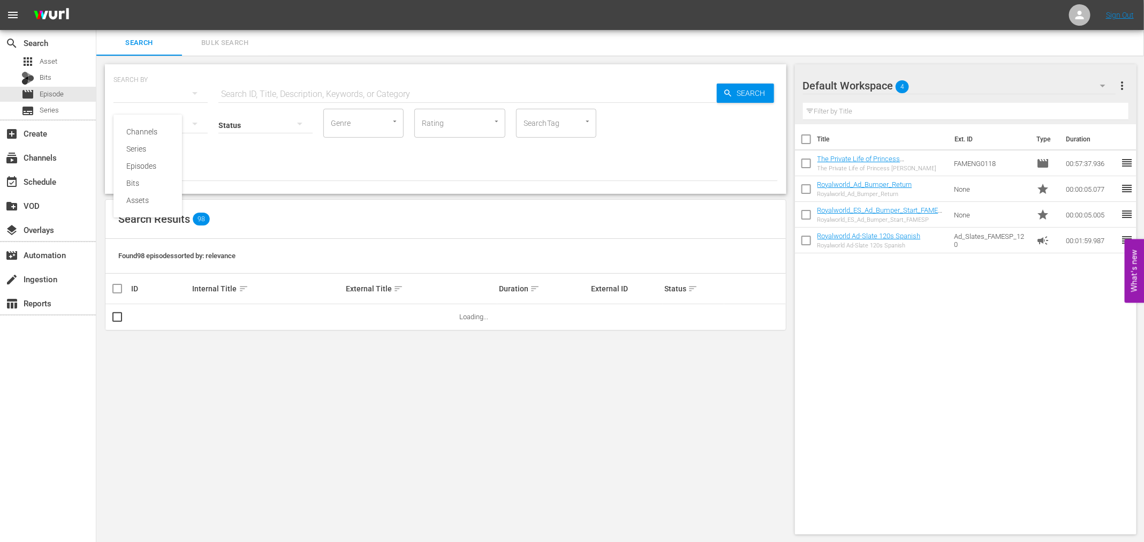
click at [156, 165] on div "Episodes" at bounding box center [147, 165] width 43 height 17
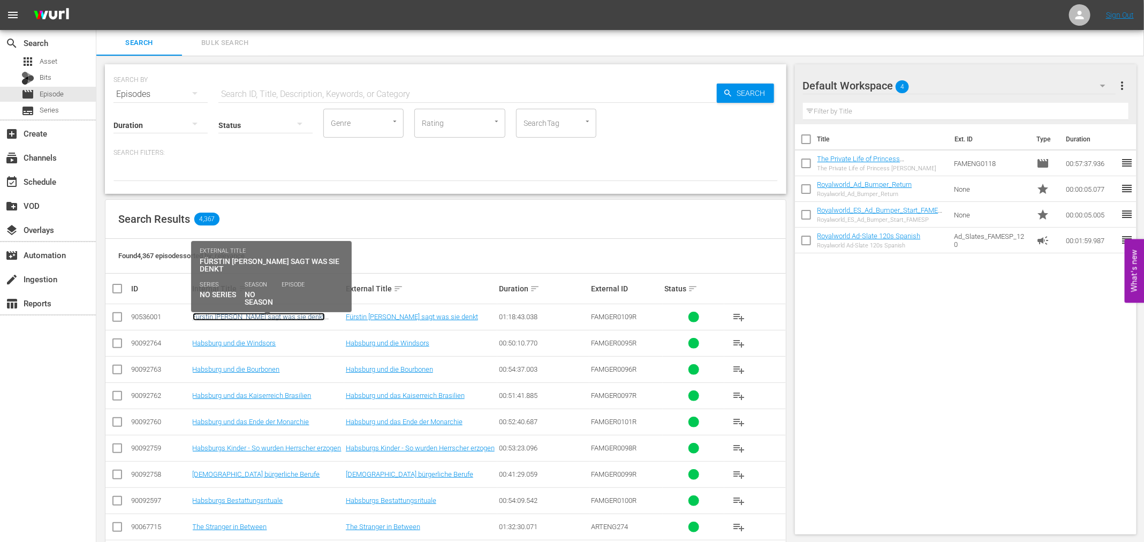
click at [220, 319] on link "Fürstin [PERSON_NAME] sagt was sie denkt (Interview mit Fürstin [PERSON_NAME] u…" at bounding box center [267, 321] width 149 height 16
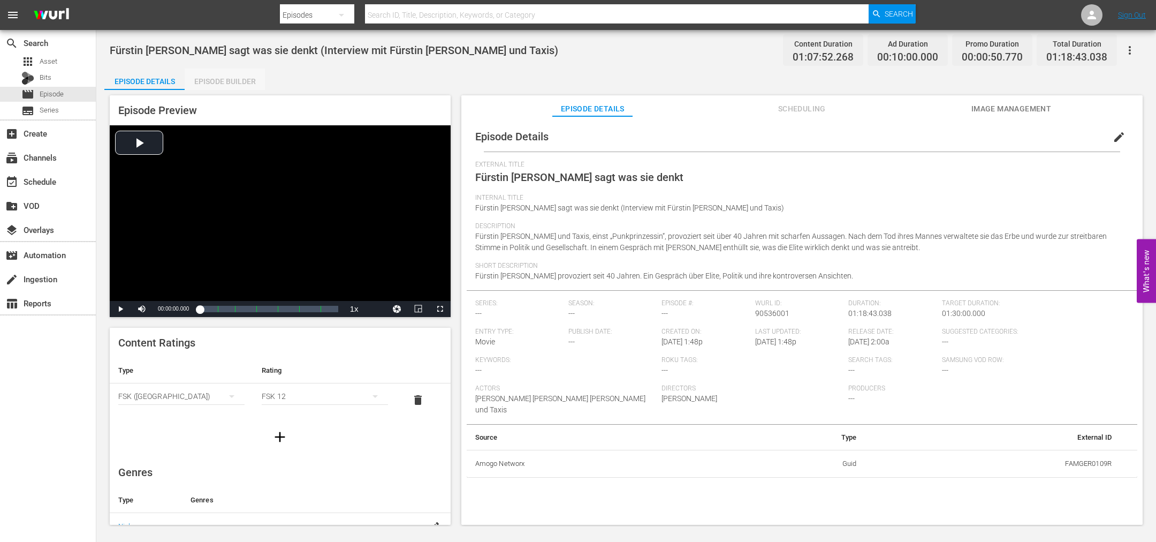
click at [242, 79] on div "Episode Builder" at bounding box center [225, 82] width 80 height 26
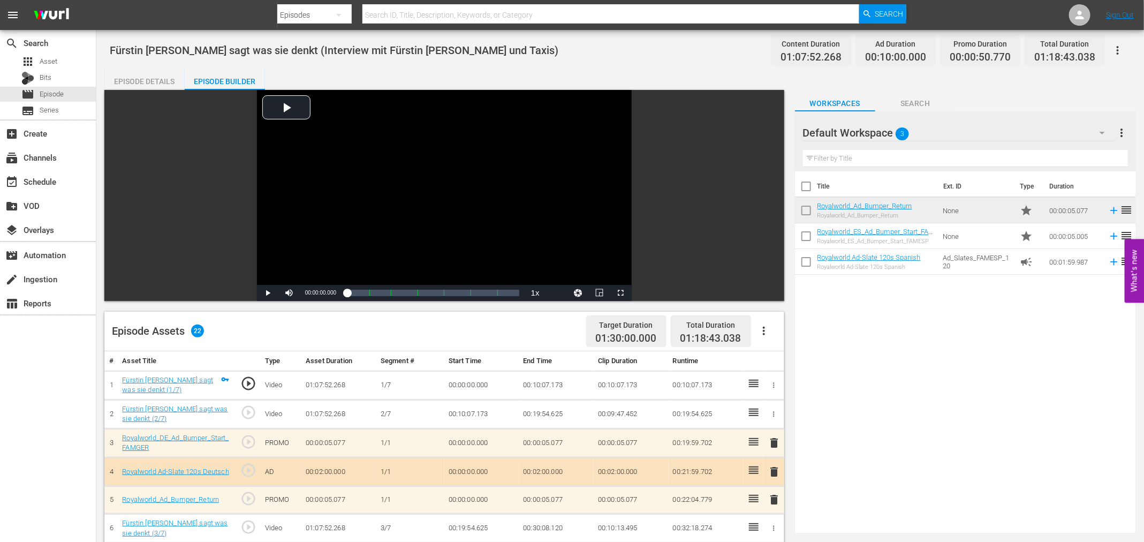
click at [769, 329] on icon "button" at bounding box center [764, 330] width 13 height 13
click at [60, 96] on span "Episode" at bounding box center [52, 94] width 24 height 11
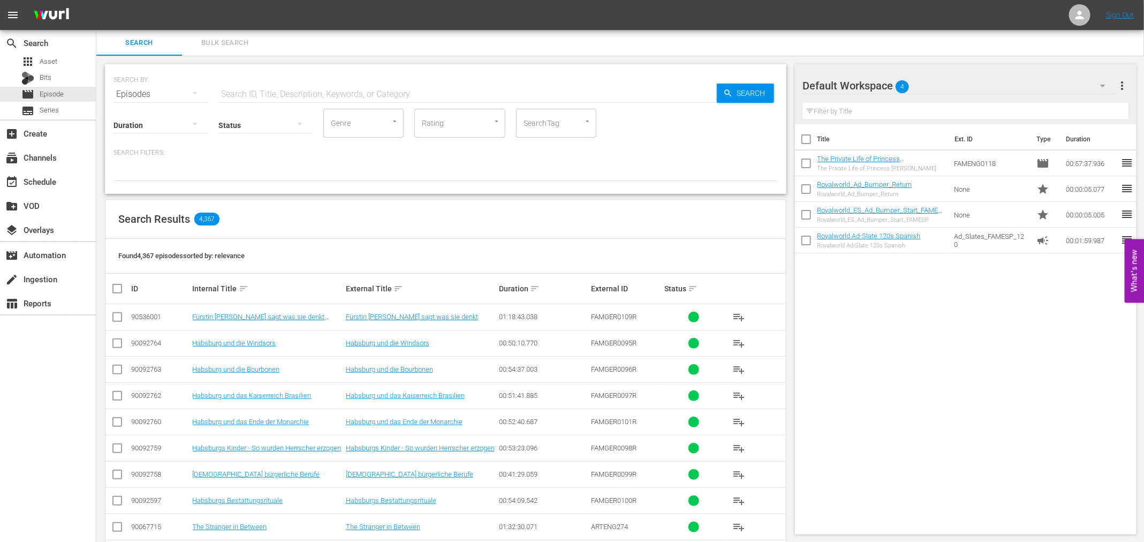
click at [114, 316] on input "checkbox" at bounding box center [117, 319] width 13 height 13
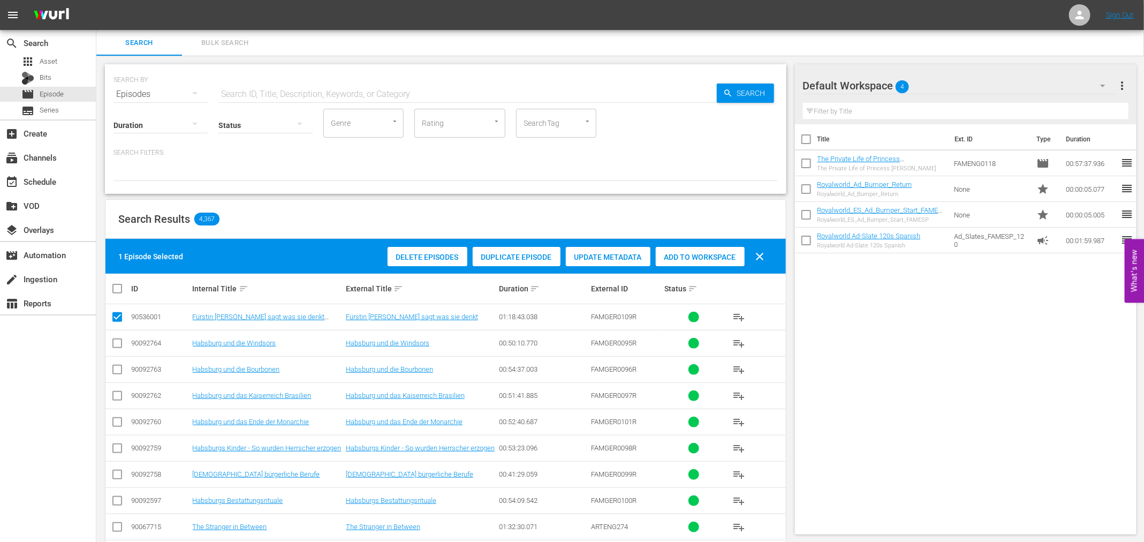
click at [450, 256] on span "Delete Episodes" at bounding box center [428, 257] width 80 height 9
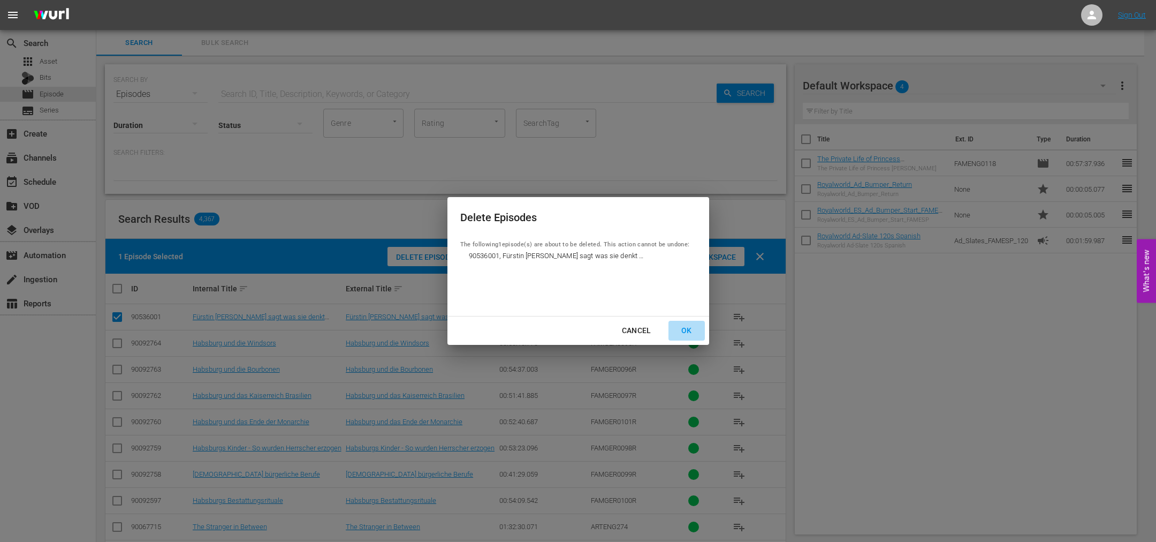
click at [688, 330] on div "OK" at bounding box center [687, 330] width 28 height 13
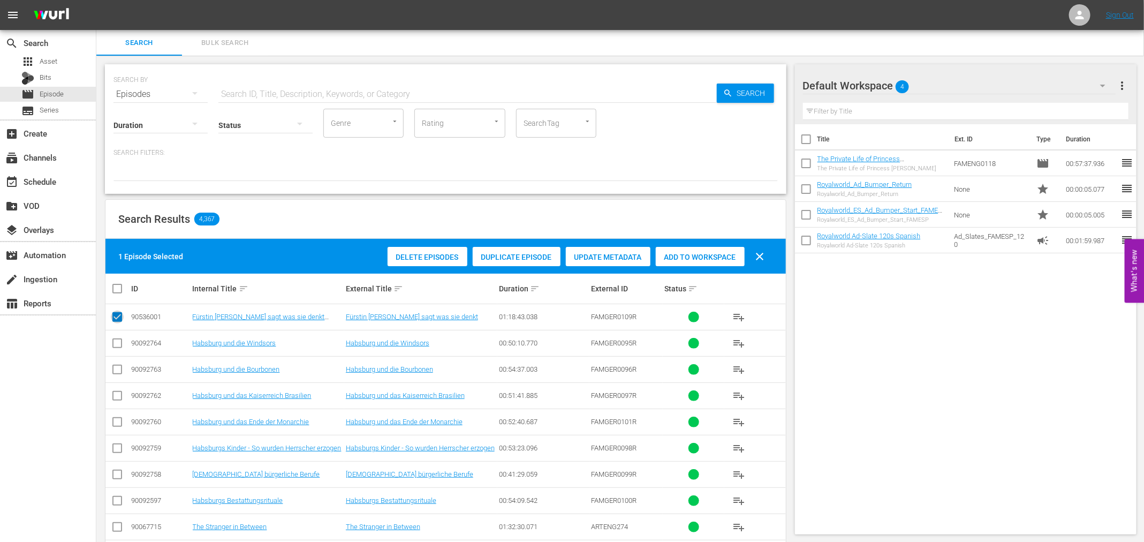
click at [117, 318] on input "checkbox" at bounding box center [117, 319] width 13 height 13
checkbox input "false"
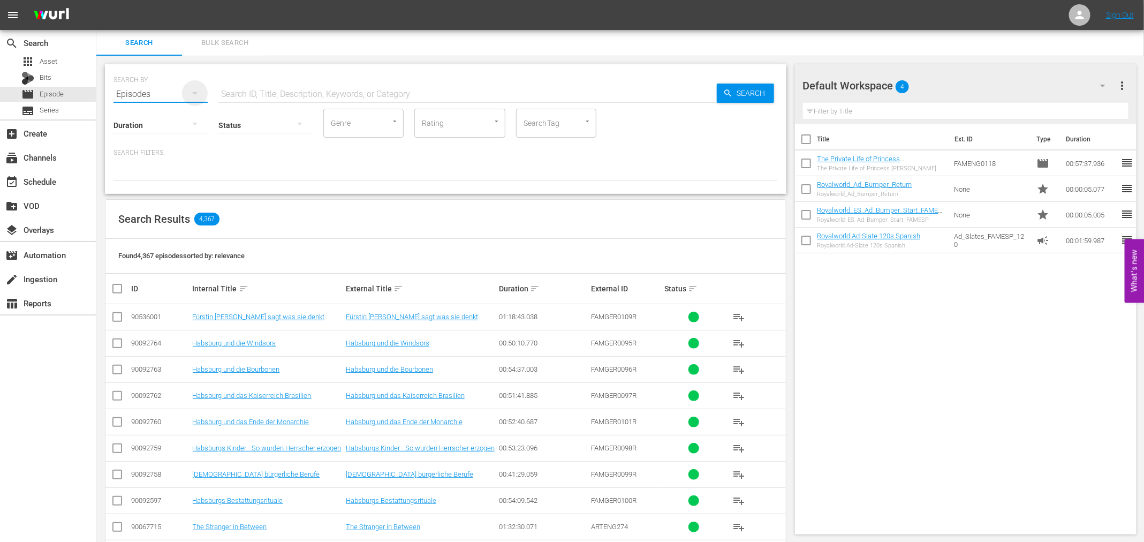
click at [193, 93] on icon "button" at bounding box center [194, 93] width 13 height 13
click at [150, 200] on div "Assets" at bounding box center [147, 200] width 43 height 17
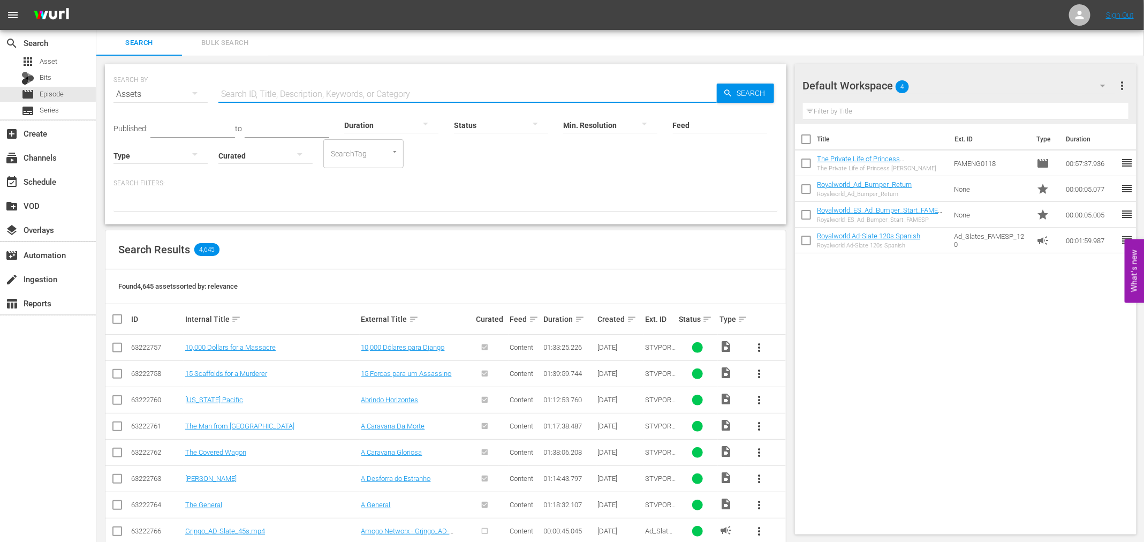
click at [261, 88] on input "text" at bounding box center [467, 94] width 498 height 26
type input "famgem"
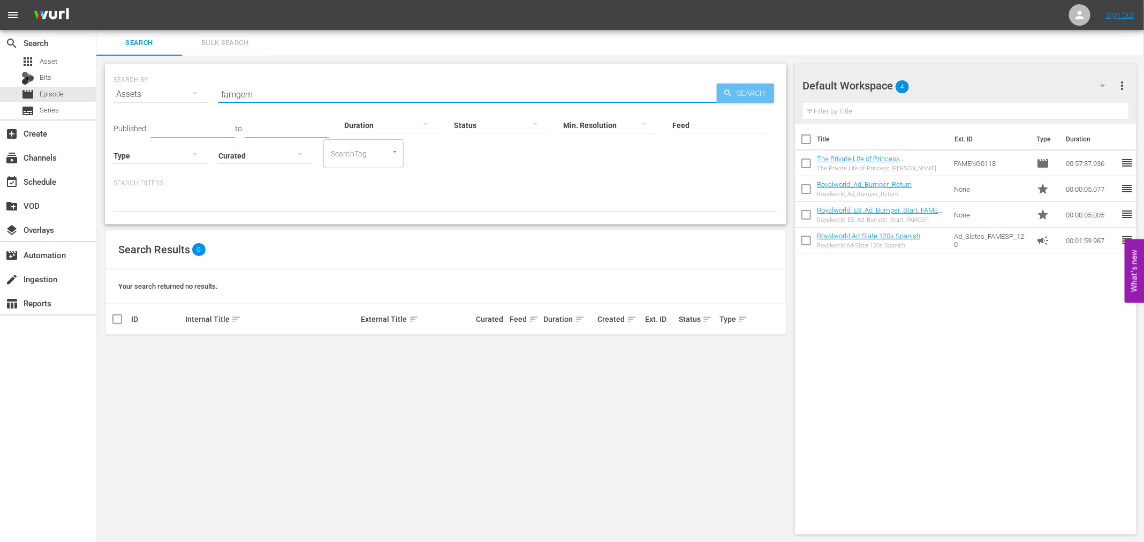
click at [738, 91] on span "Search" at bounding box center [753, 93] width 41 height 19
click at [39, 13] on img at bounding box center [51, 15] width 51 height 25
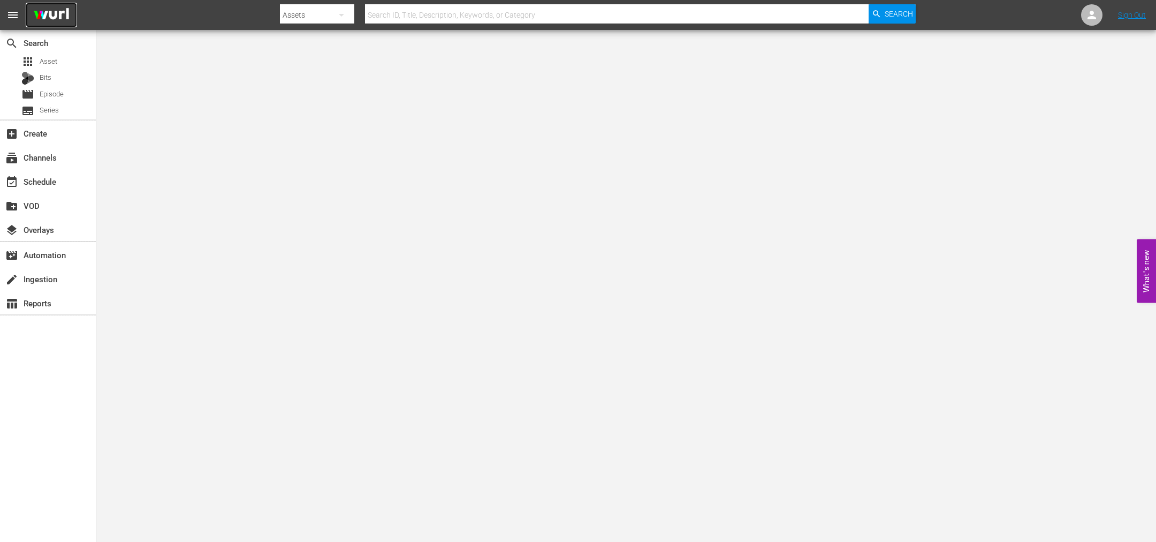
click at [66, 14] on img at bounding box center [51, 15] width 51 height 25
click at [58, 56] on div "apps Asset" at bounding box center [48, 61] width 96 height 15
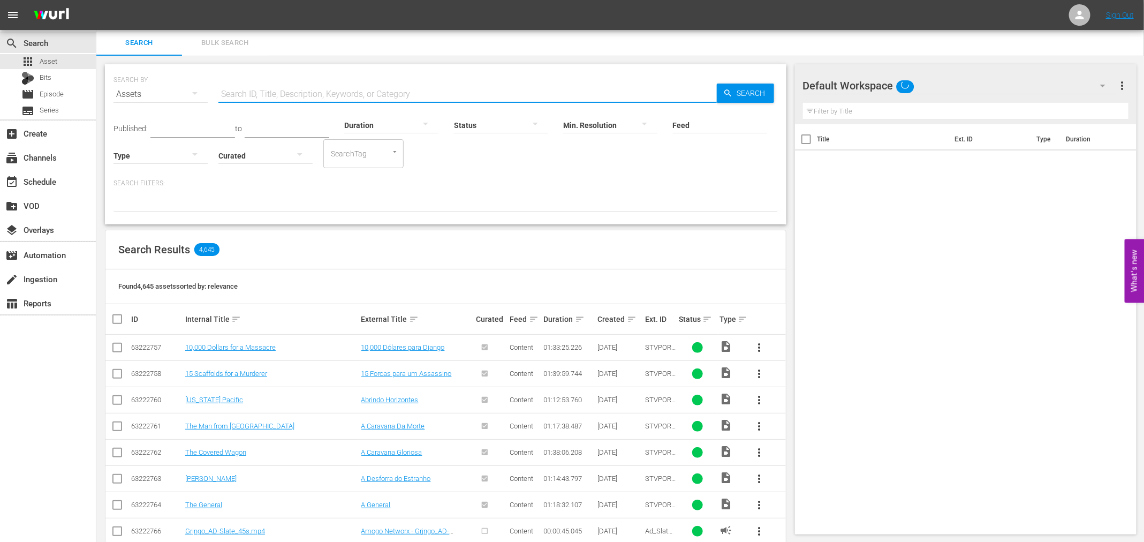
click at [259, 90] on input "text" at bounding box center [467, 94] width 498 height 26
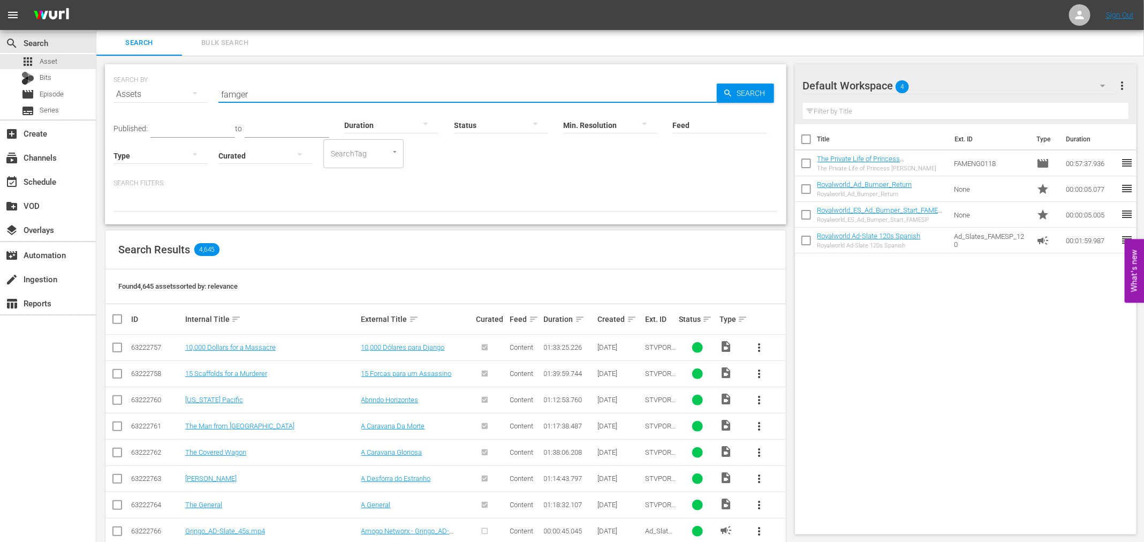
type input "famger"
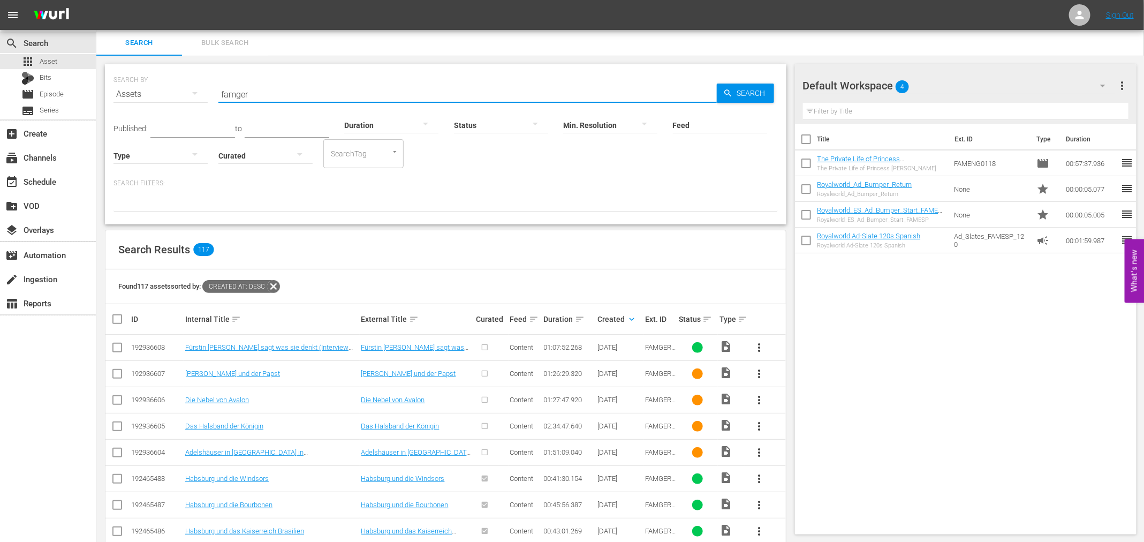
drag, startPoint x: 651, startPoint y: 90, endPoint x: 117, endPoint y: 82, distance: 534.4
click at [117, 82] on div "SEARCH BY Search By Assets Search ID, Title, Description, Keywords, or Category…" at bounding box center [445, 88] width 664 height 39
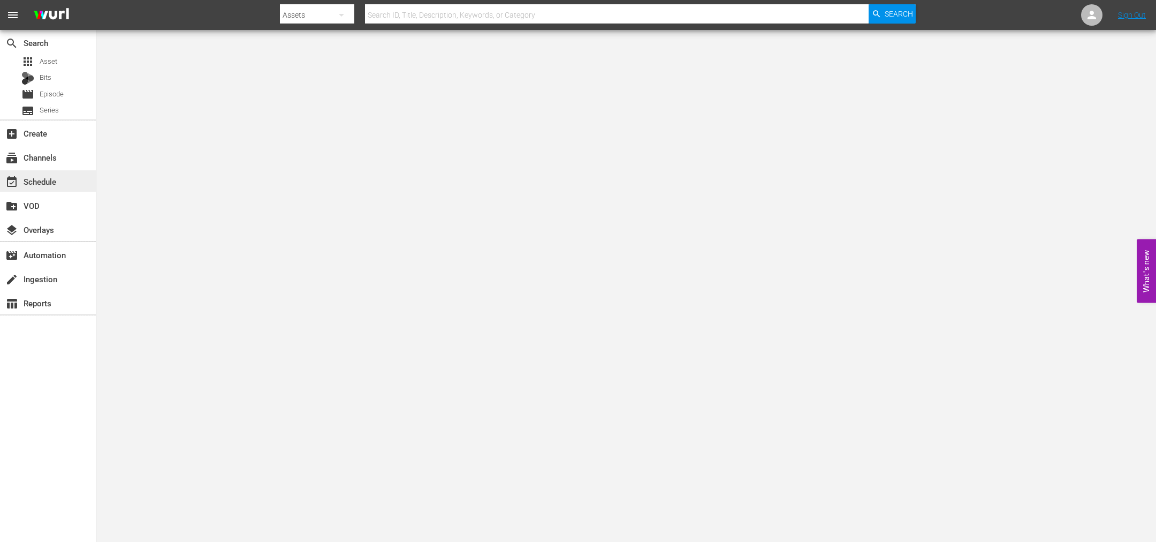
click at [24, 179] on div "event_available Schedule" at bounding box center [30, 180] width 60 height 10
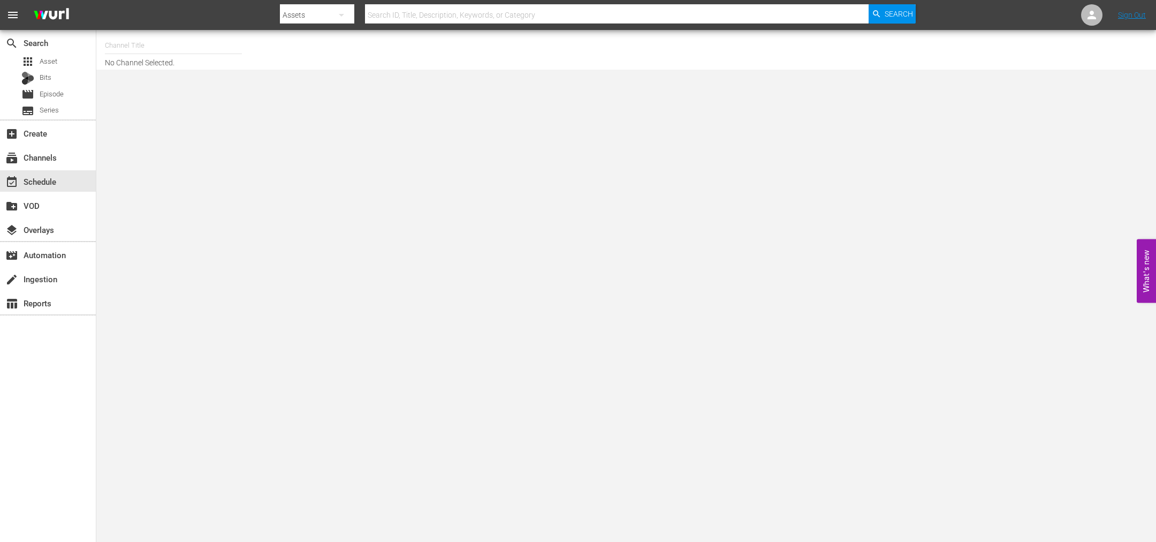
click at [146, 35] on input "text" at bounding box center [173, 46] width 137 height 26
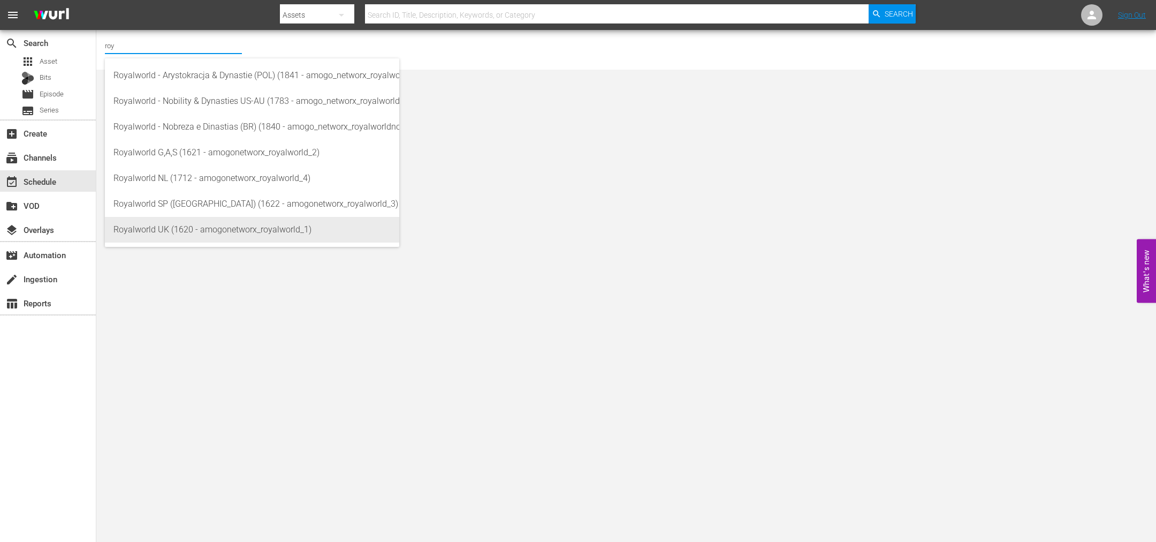
click at [194, 231] on div "Royalworld UK (1620 - amogonetworx_royalworld_1)" at bounding box center [251, 230] width 277 height 26
type input "Royalworld UK (1620 - amogonetworx_royalworld_1)"
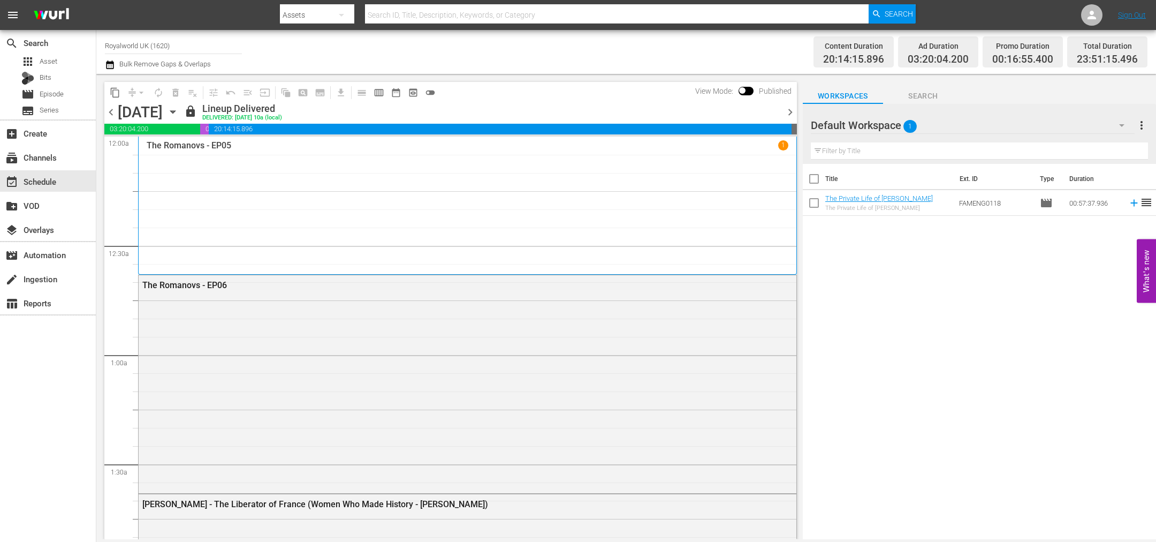
click at [790, 112] on span "chevron_right" at bounding box center [790, 111] width 13 height 13
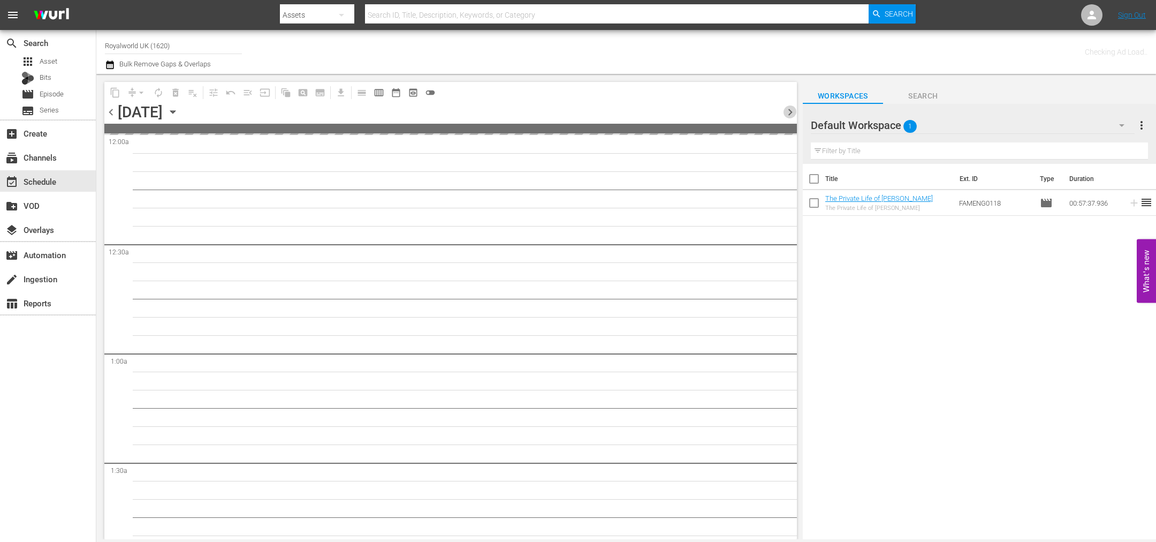
click at [791, 112] on span "chevron_right" at bounding box center [790, 111] width 13 height 13
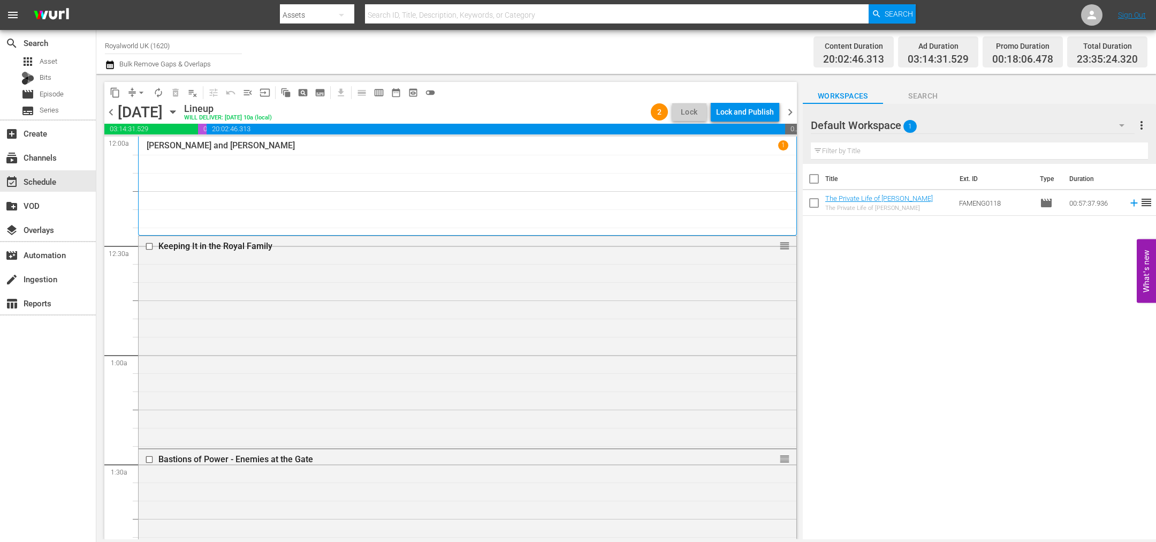
click at [793, 110] on span "chevron_right" at bounding box center [790, 111] width 13 height 13
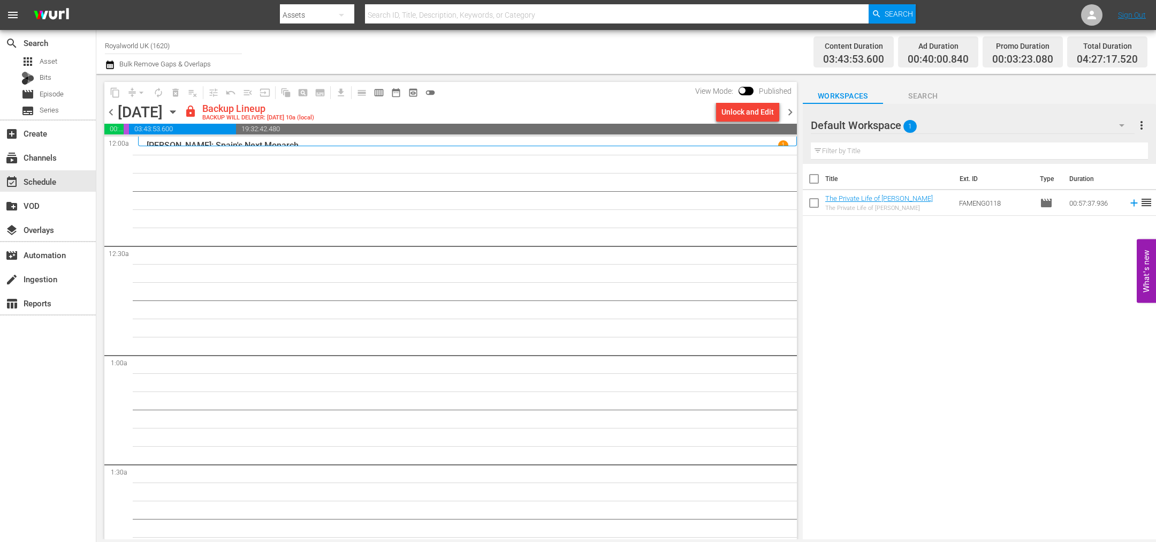
click at [109, 109] on span "chevron_left" at bounding box center [110, 111] width 13 height 13
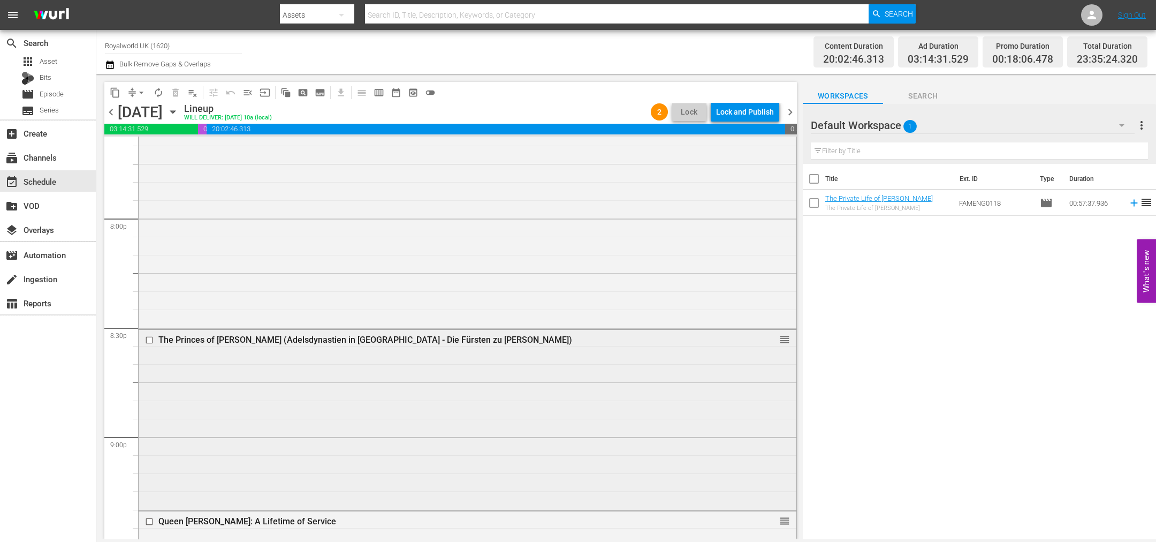
scroll to position [4126, 0]
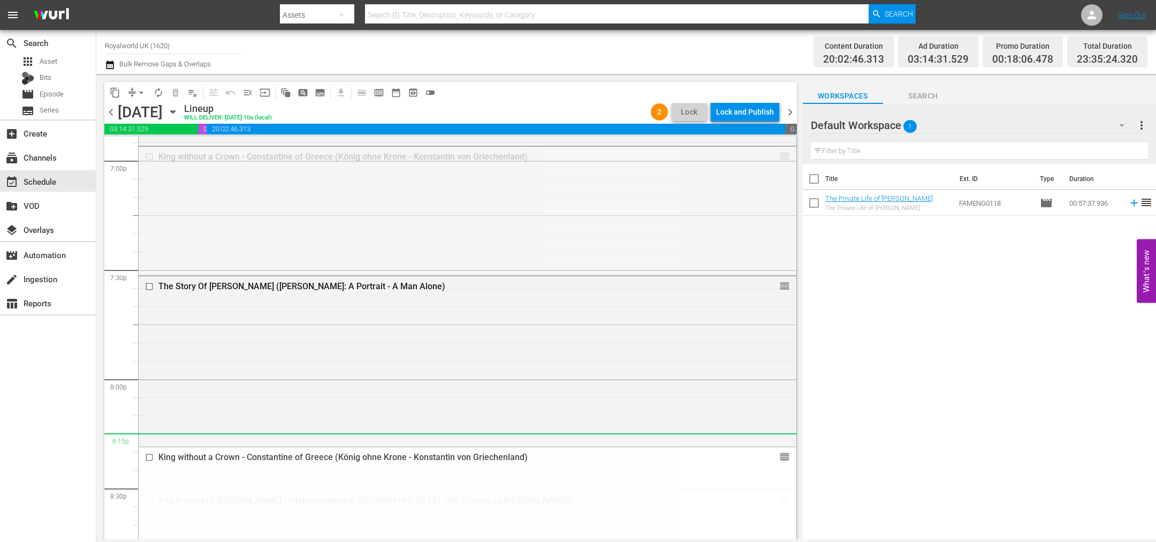
drag, startPoint x: 774, startPoint y: 156, endPoint x: 602, endPoint y: 446, distance: 338.0
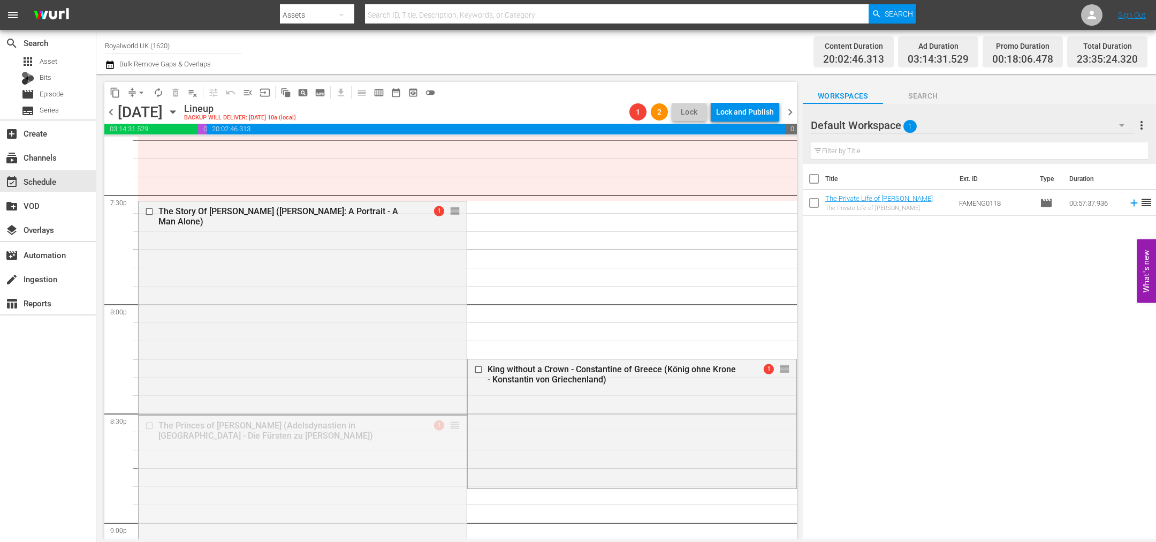
scroll to position [3983, 0]
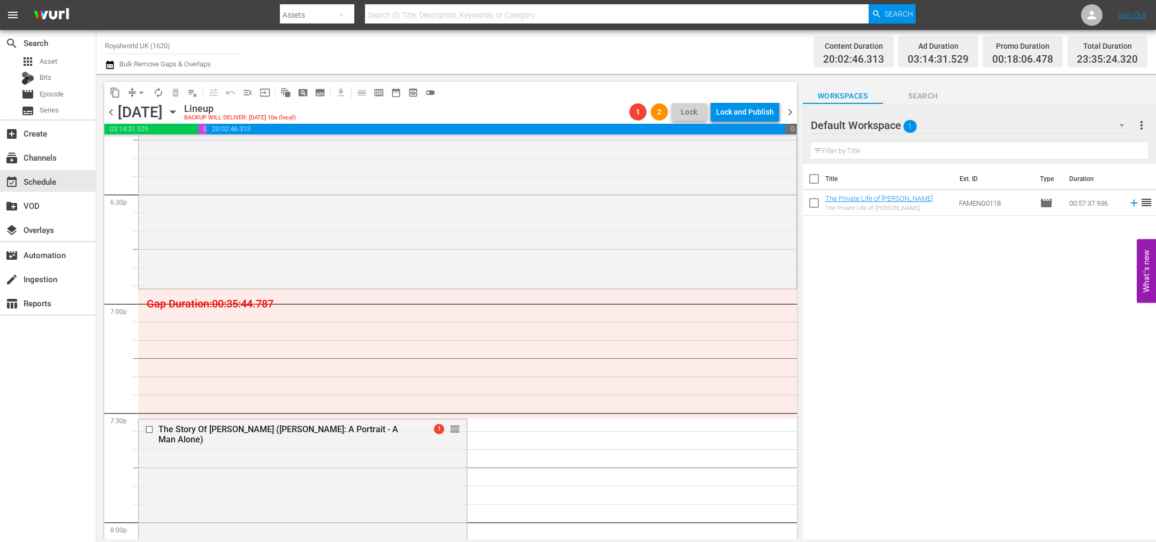
drag, startPoint x: 451, startPoint y: 323, endPoint x: 360, endPoint y: 297, distance: 95.4
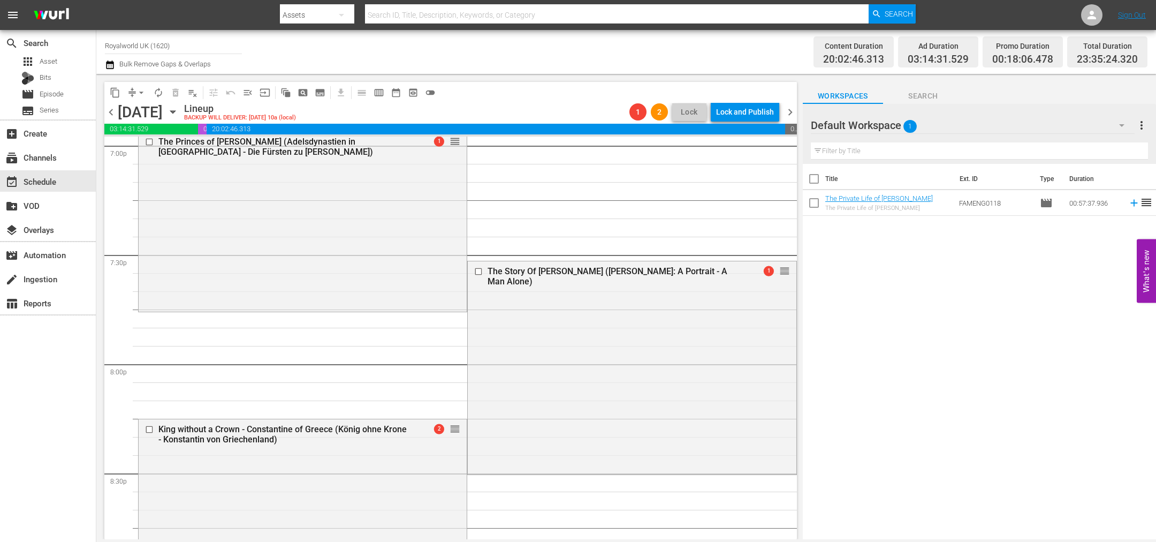
scroll to position [4144, 0]
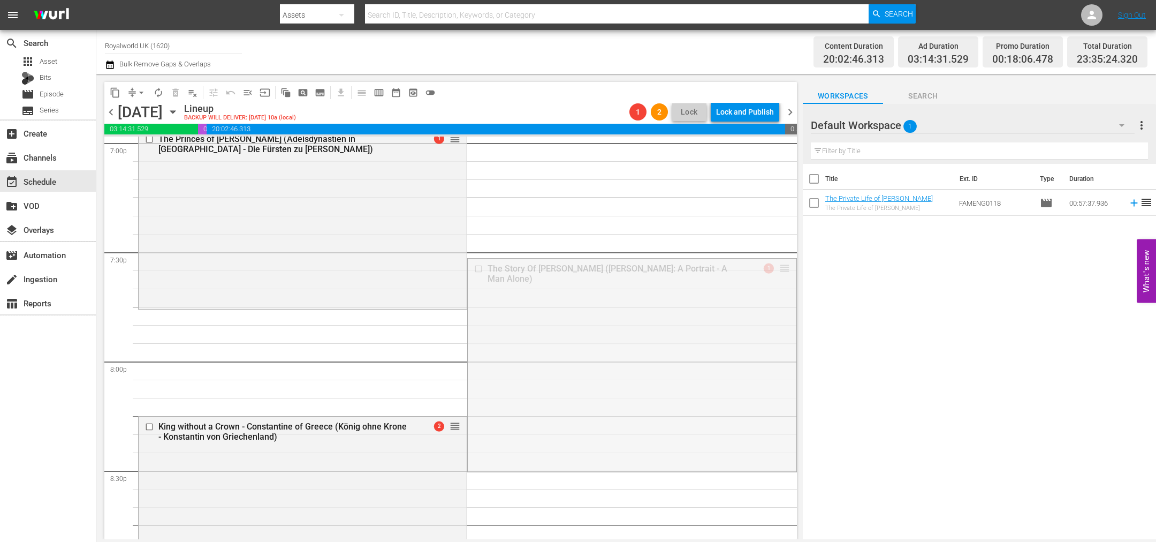
drag, startPoint x: 774, startPoint y: 265, endPoint x: 758, endPoint y: 322, distance: 58.8
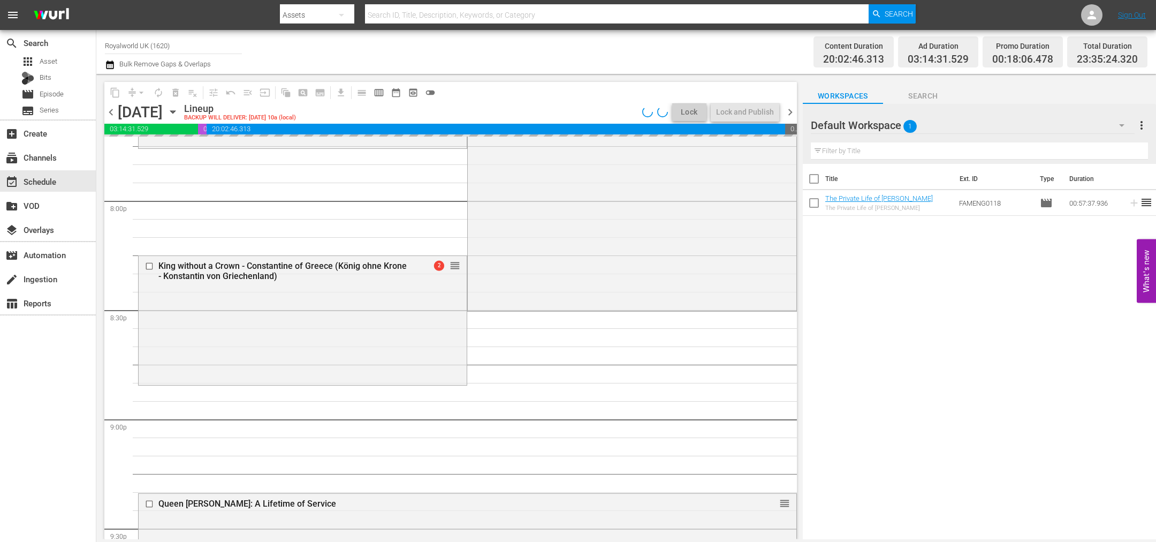
scroll to position [4385, 0]
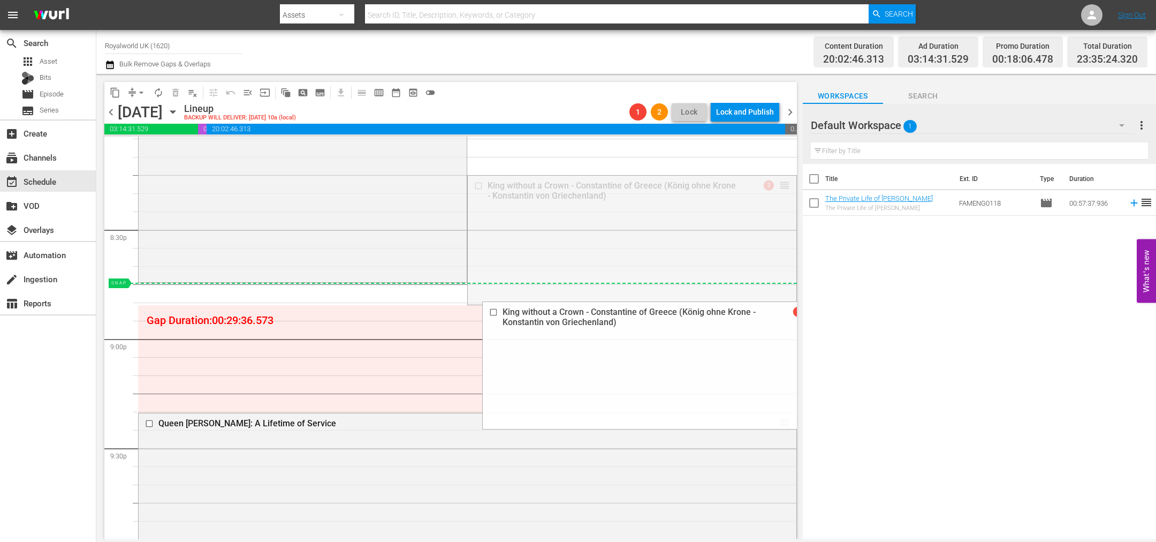
drag, startPoint x: 769, startPoint y: 181, endPoint x: 753, endPoint y: 289, distance: 108.9
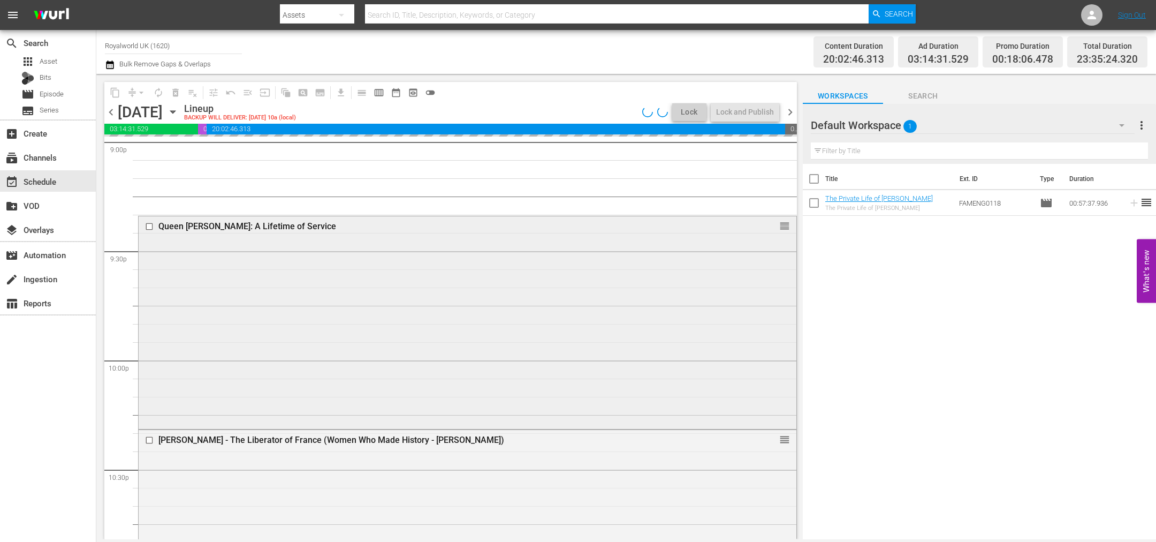
scroll to position [4545, 0]
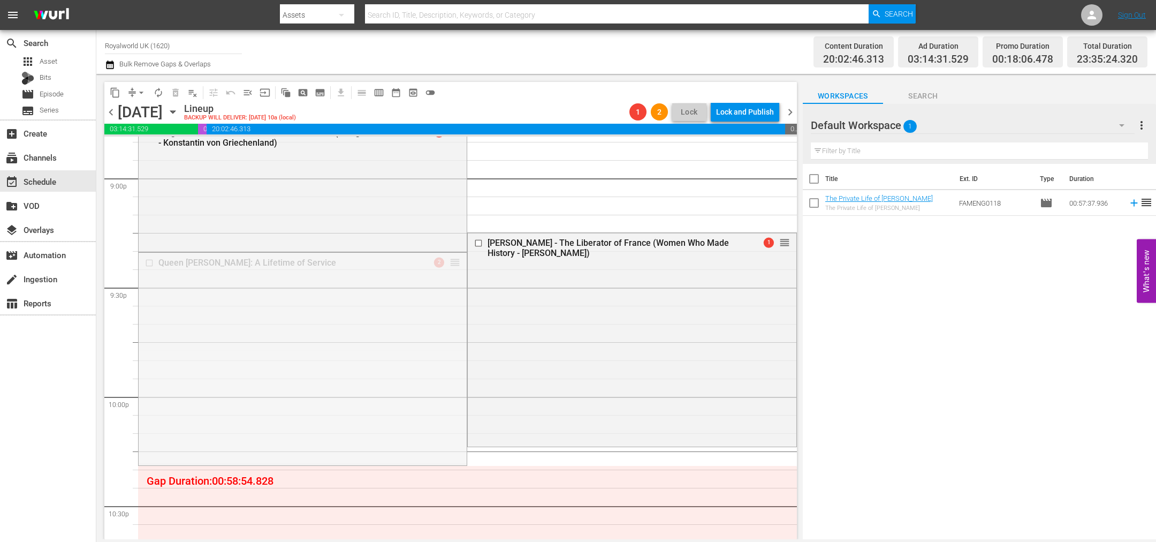
drag, startPoint x: 448, startPoint y: 263, endPoint x: 462, endPoint y: 485, distance: 222.1
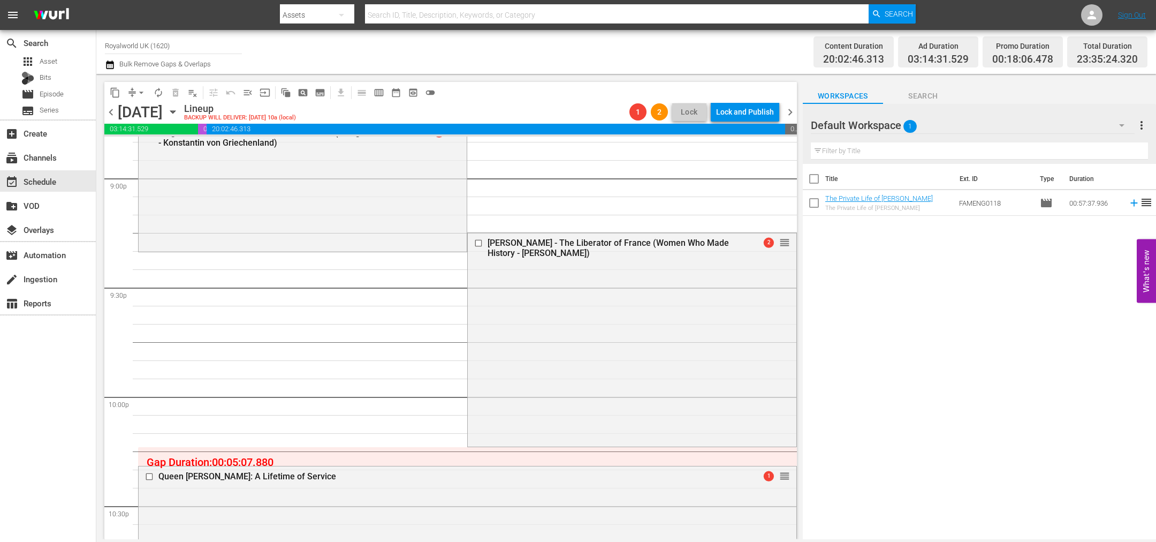
drag, startPoint x: 775, startPoint y: 241, endPoint x: 773, endPoint y: 264, distance: 23.1
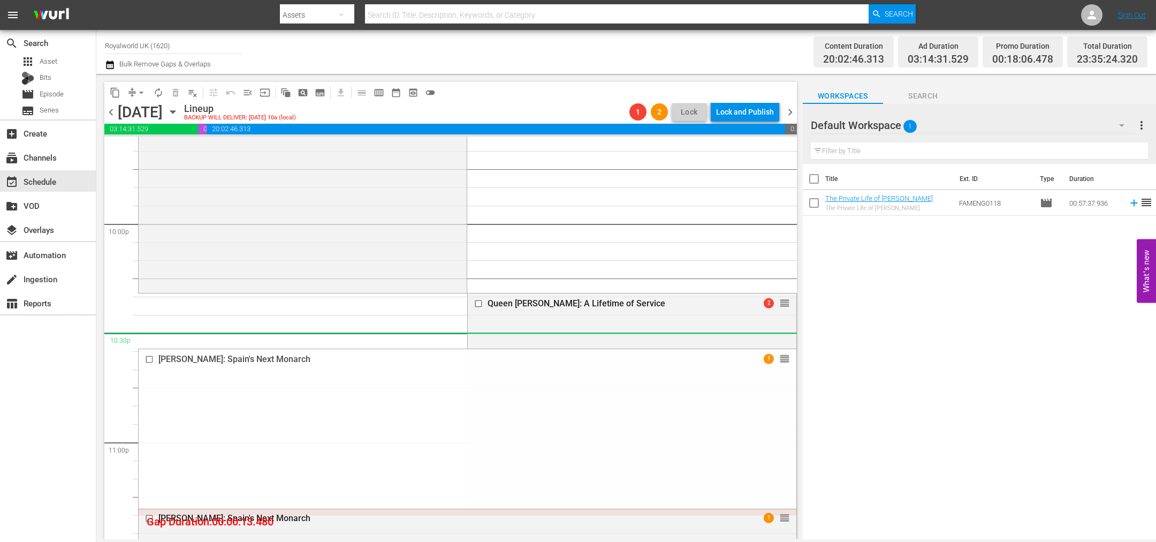
scroll to position [4688, 0]
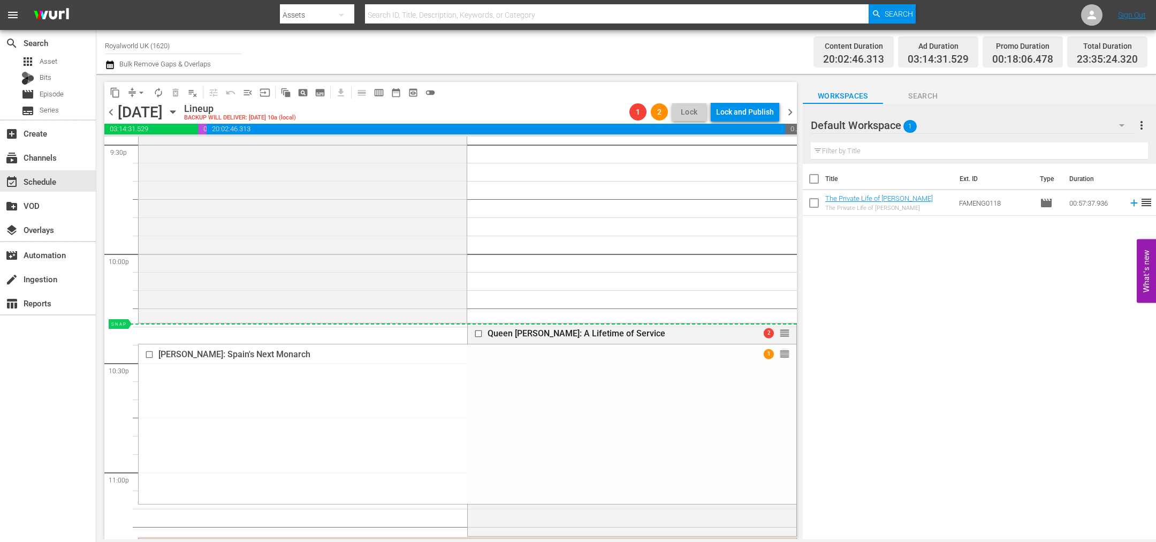
drag, startPoint x: 774, startPoint y: 388, endPoint x: 650, endPoint y: 327, distance: 137.2
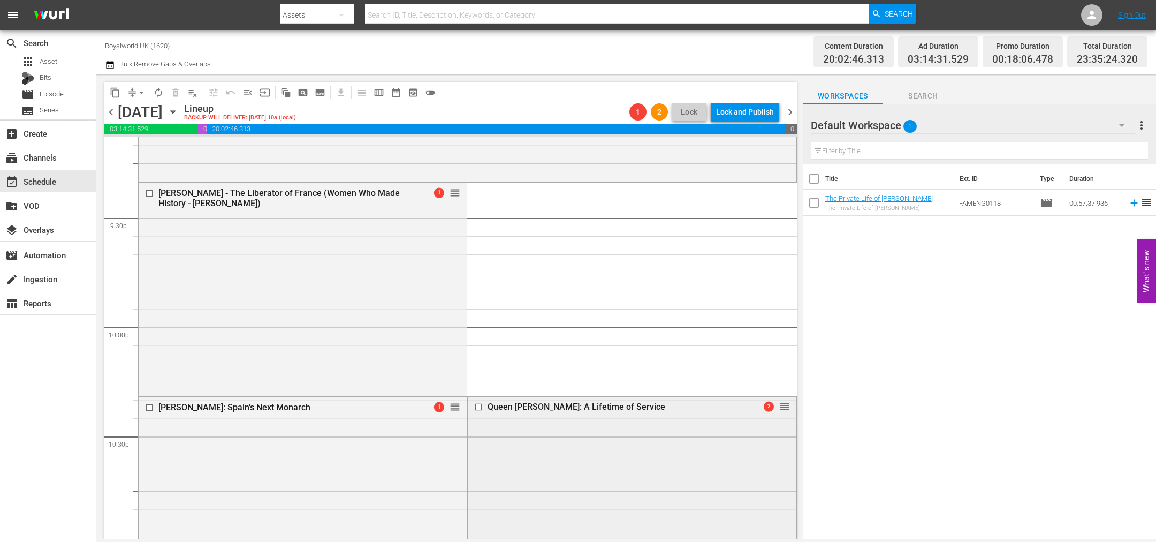
scroll to position [4769, 0]
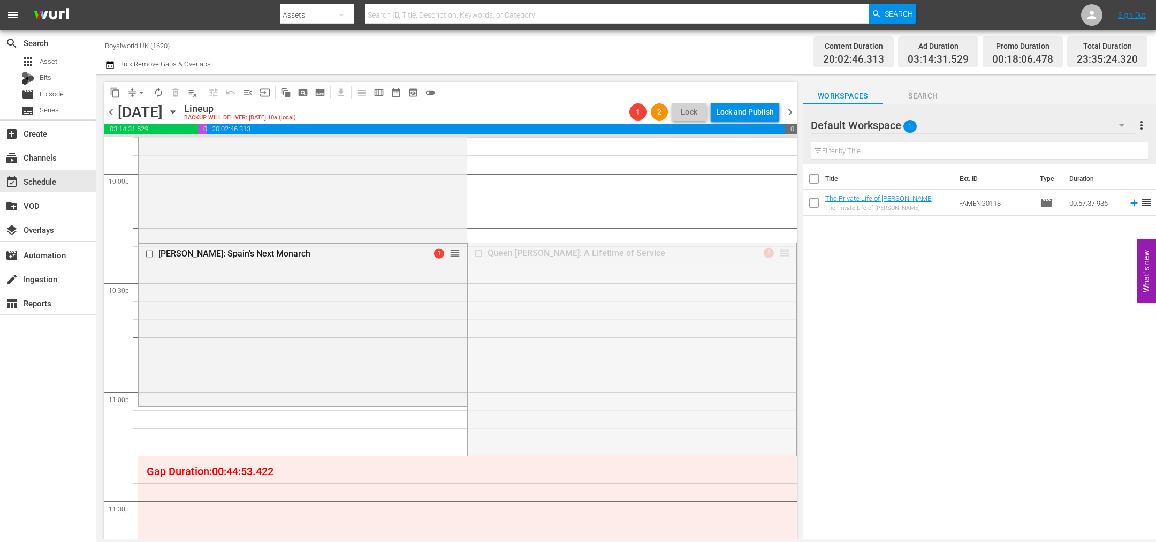
drag, startPoint x: 774, startPoint y: 251, endPoint x: 724, endPoint y: 408, distance: 165.6
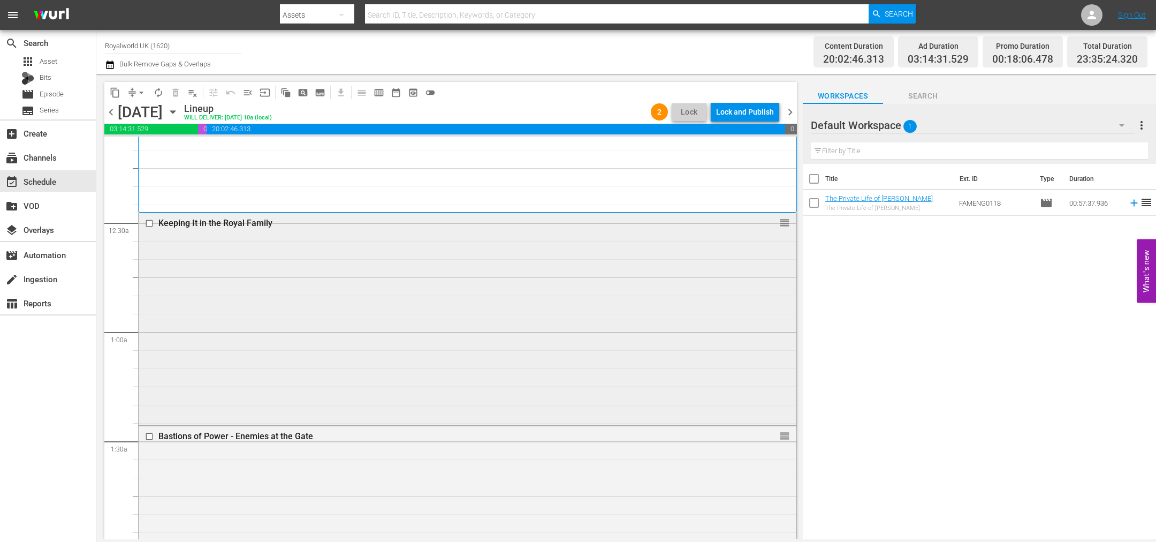
scroll to position [0, 0]
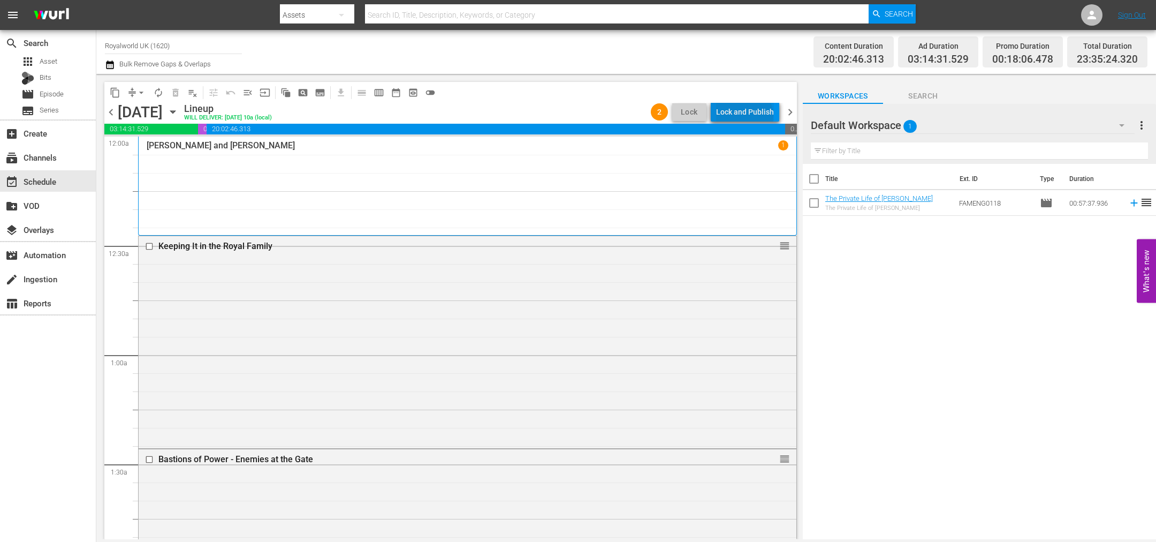
click at [747, 116] on div "Lock and Publish" at bounding box center [745, 111] width 58 height 19
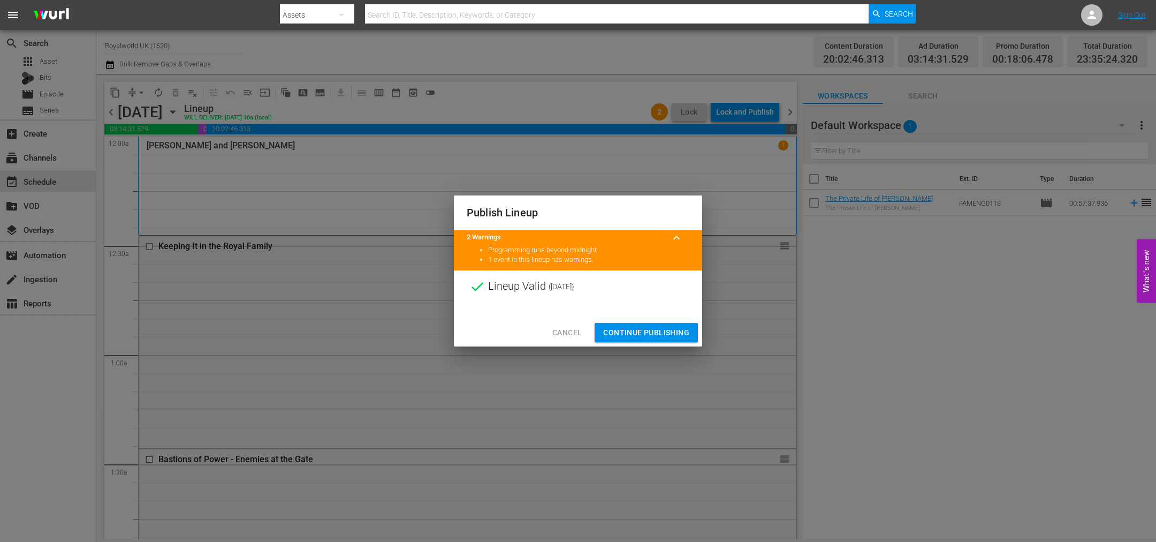
click at [656, 340] on button "Continue Publishing" at bounding box center [646, 333] width 103 height 20
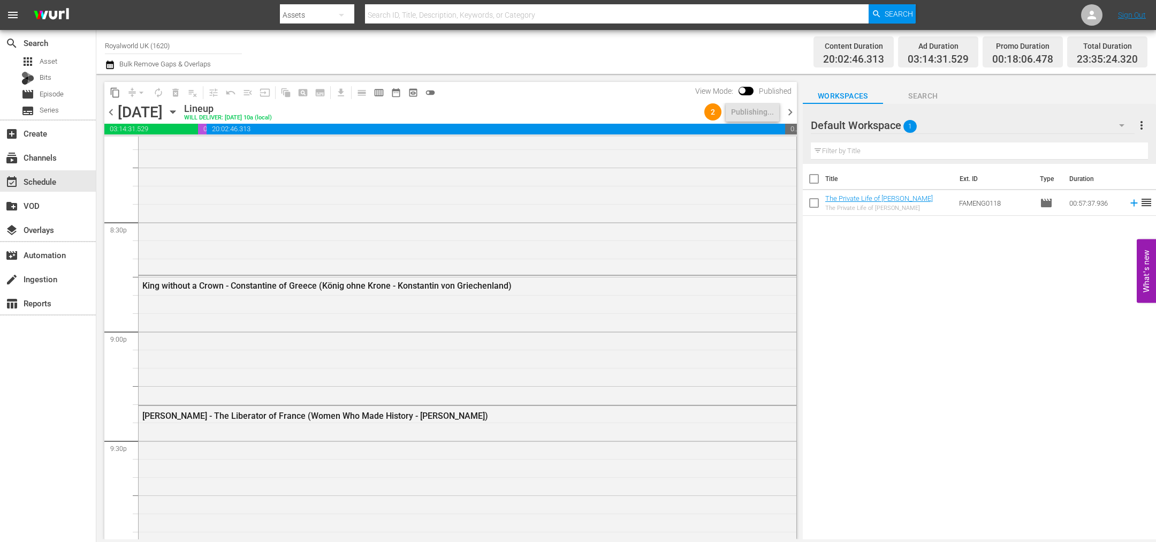
scroll to position [4849, 0]
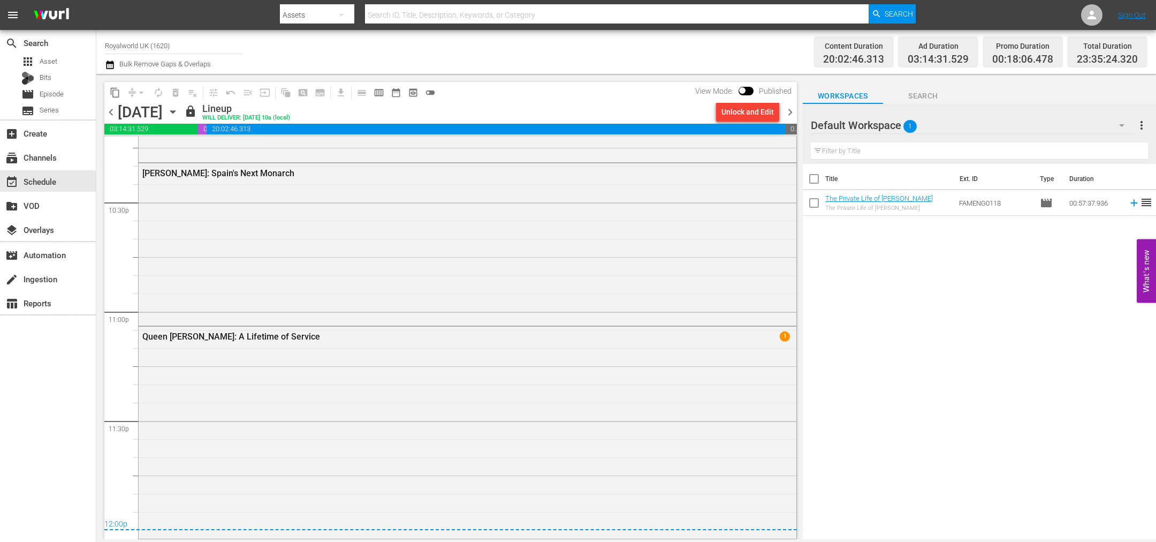
click at [111, 116] on span "chevron_left" at bounding box center [110, 111] width 13 height 13
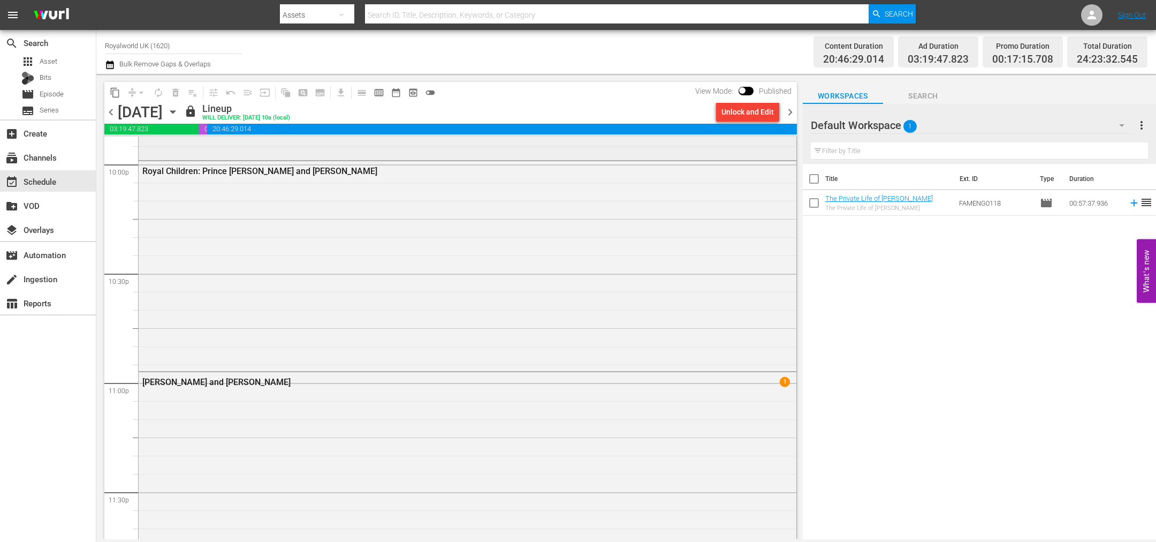
scroll to position [4938, 0]
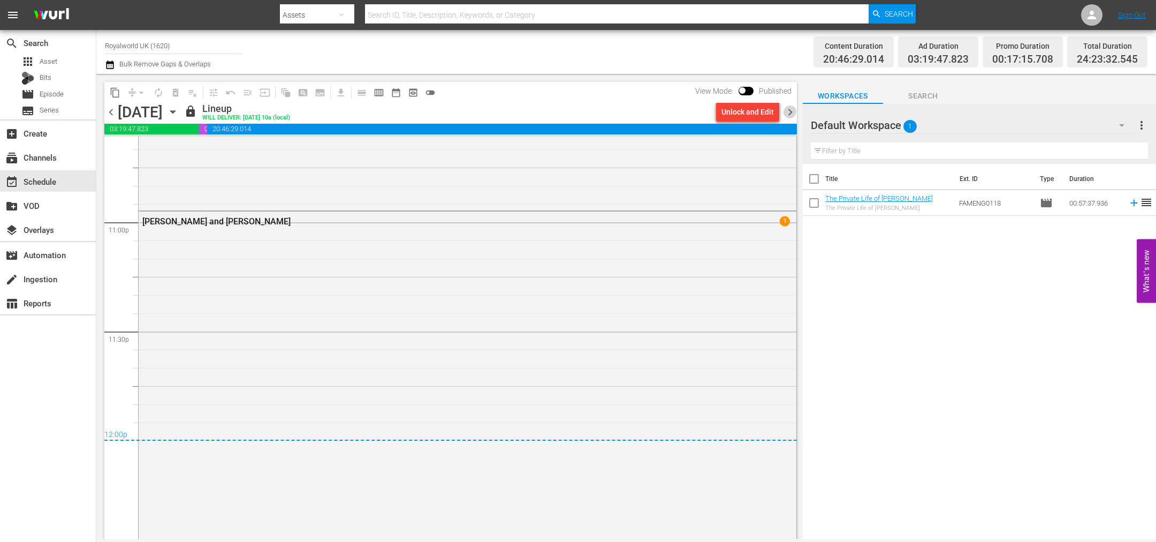
click at [789, 110] on span "chevron_right" at bounding box center [790, 111] width 13 height 13
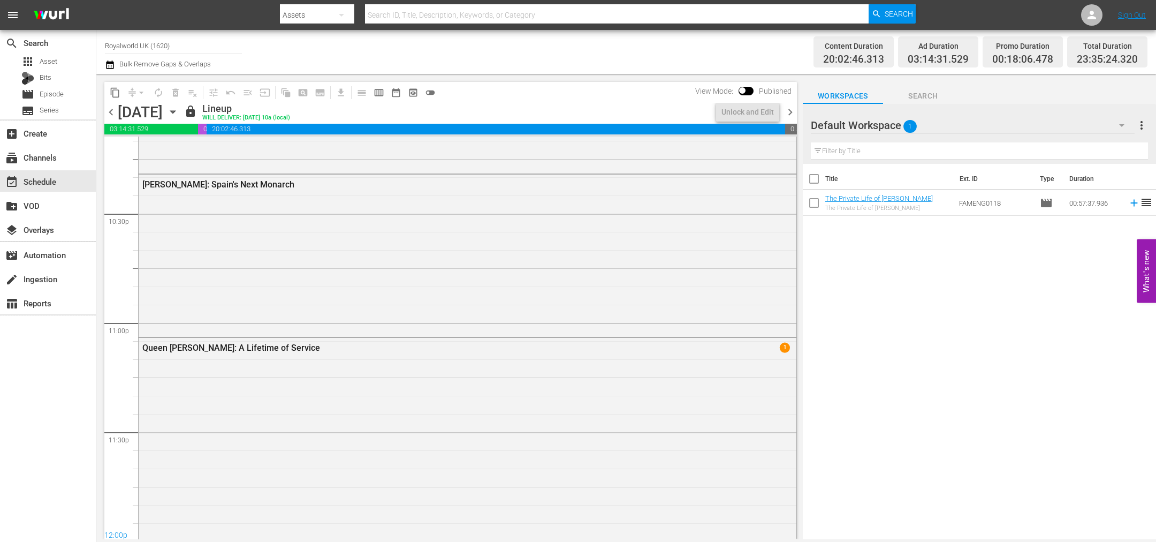
scroll to position [4849, 0]
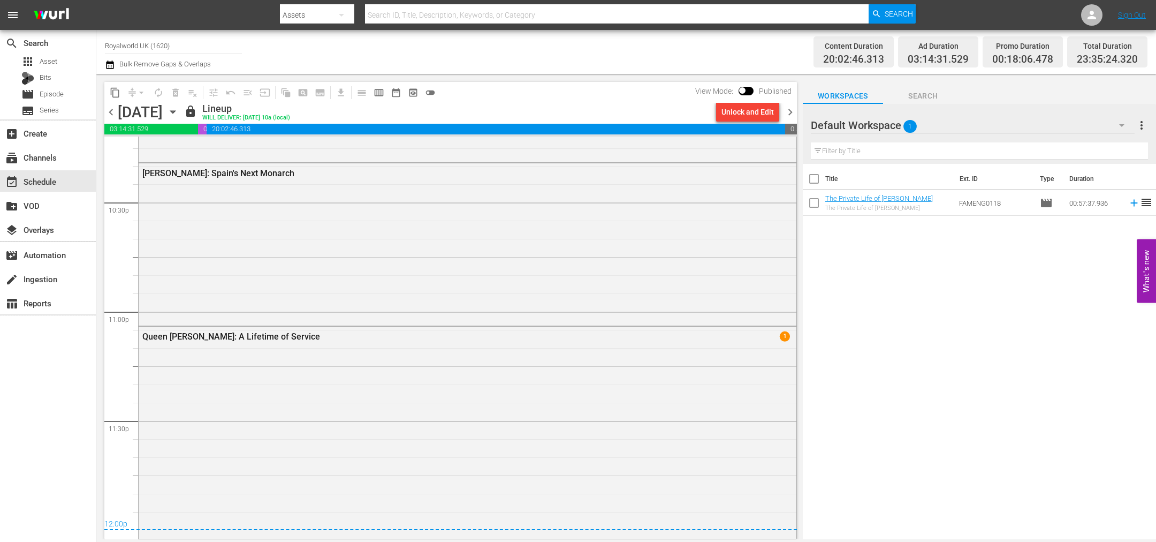
click at [792, 117] on span "chevron_right" at bounding box center [790, 111] width 13 height 13
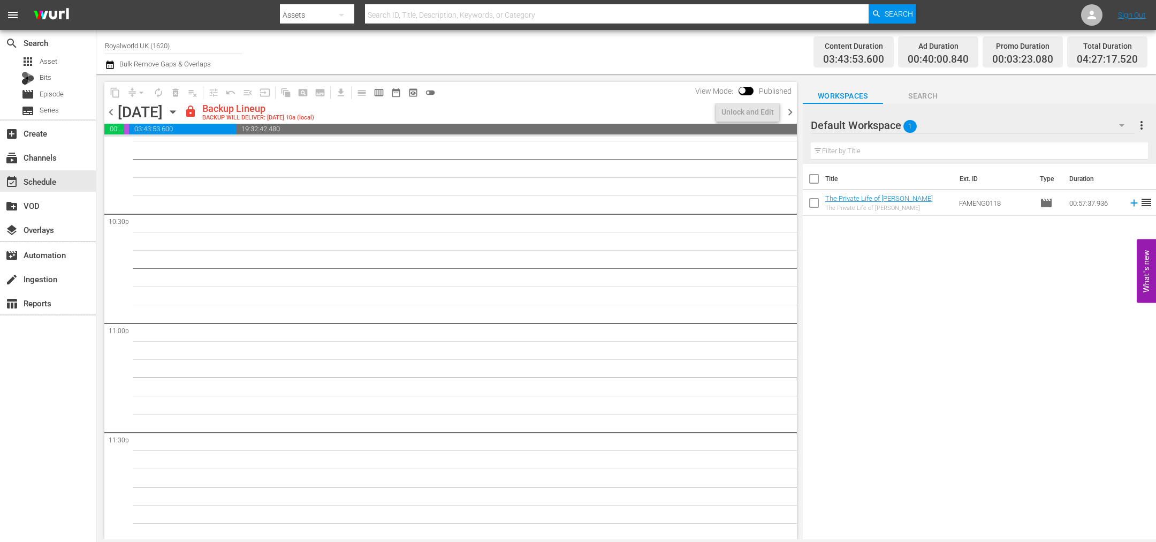
scroll to position [4839, 0]
click at [48, 17] on img at bounding box center [51, 15] width 51 height 25
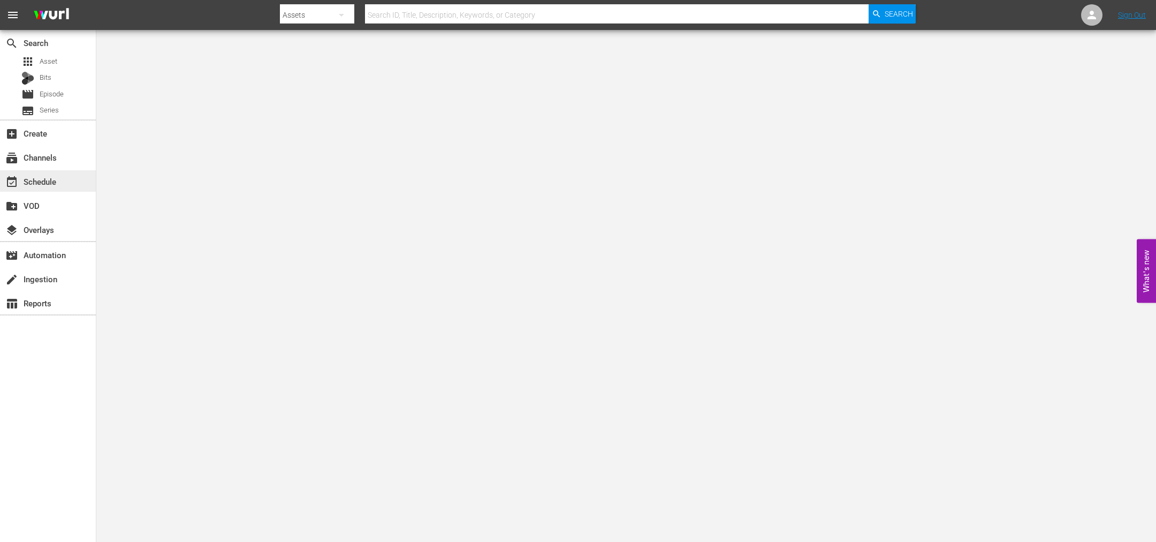
click at [47, 180] on div "event_available Schedule" at bounding box center [30, 180] width 60 height 10
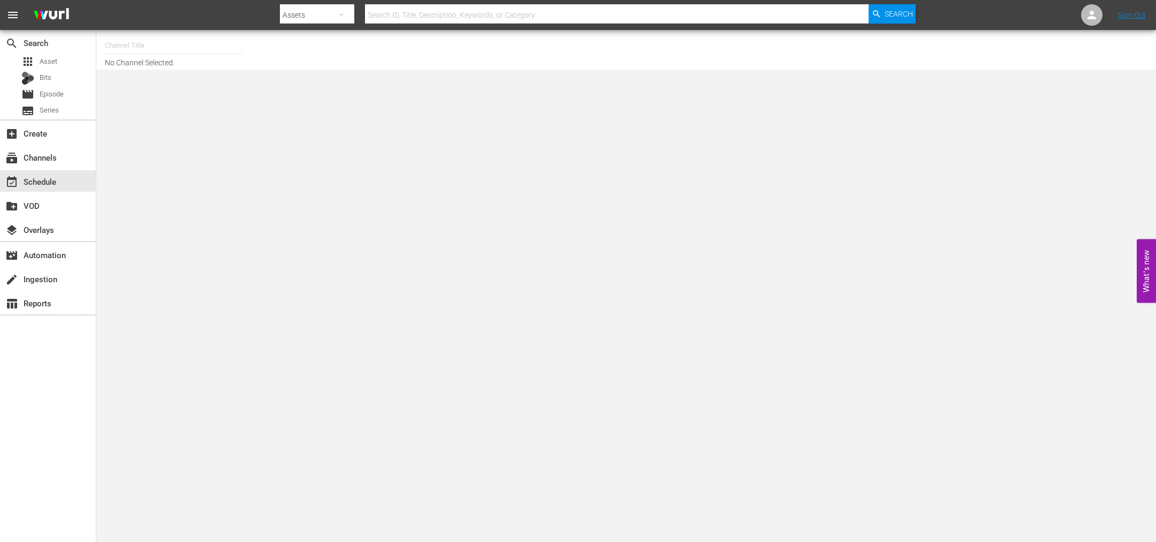
click at [132, 50] on input "text" at bounding box center [173, 46] width 137 height 26
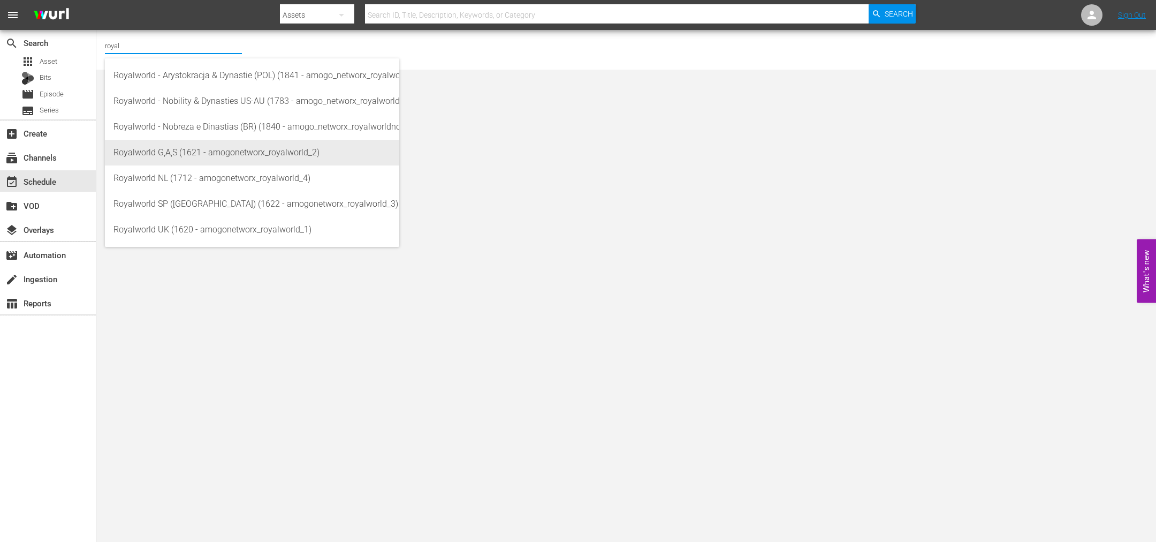
click at [246, 145] on div "Royalworld G,A,S (1621 - amogonetworx_royalworld_2)" at bounding box center [251, 153] width 277 height 26
type input "Royalworld G,A,S (1621 - amogonetworx_royalworld_2)"
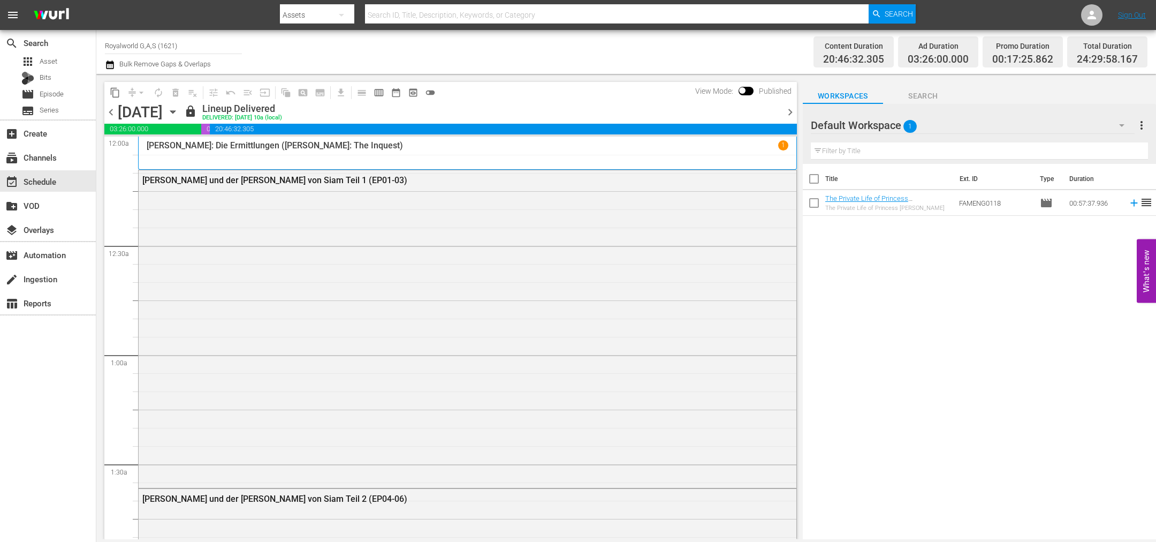
click at [793, 114] on span "chevron_right" at bounding box center [790, 111] width 13 height 13
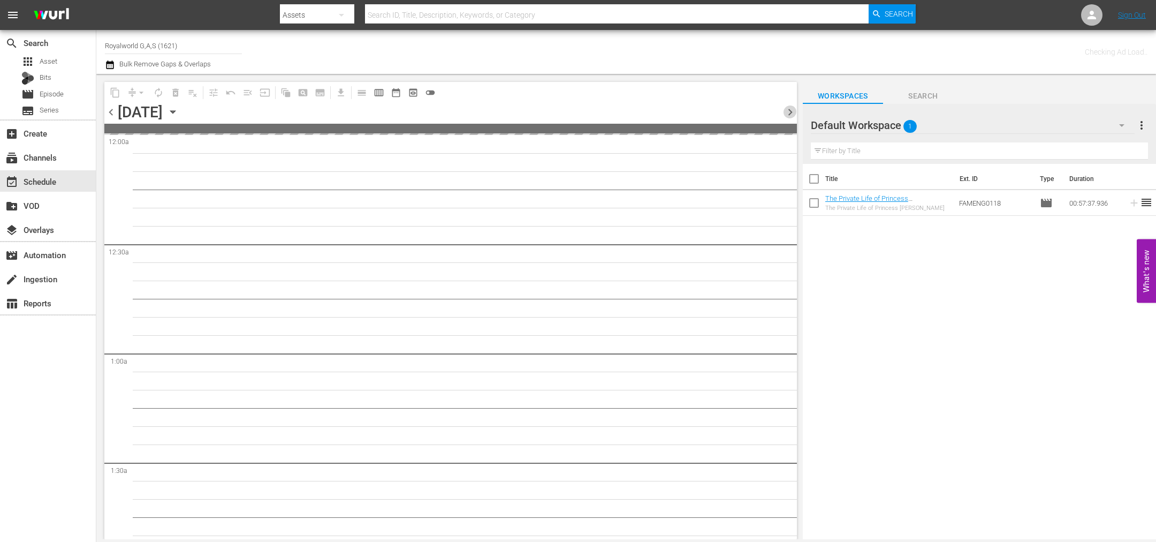
click at [793, 114] on span "chevron_right" at bounding box center [790, 111] width 13 height 13
